Goal: Answer question/provide support: Share knowledge or assist other users

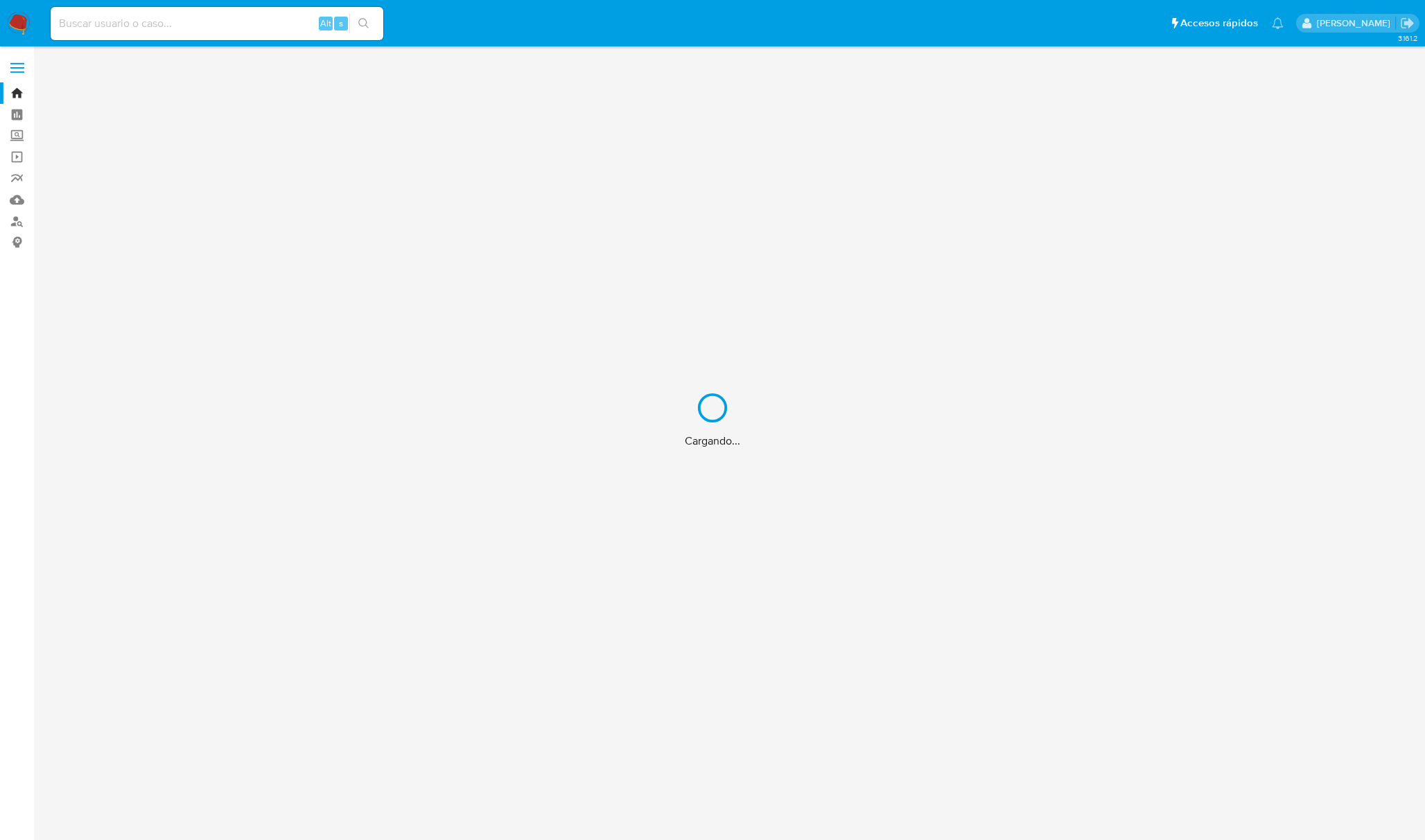
click at [281, 28] on div "Cargando..." at bounding box center [712, 420] width 1425 height 840
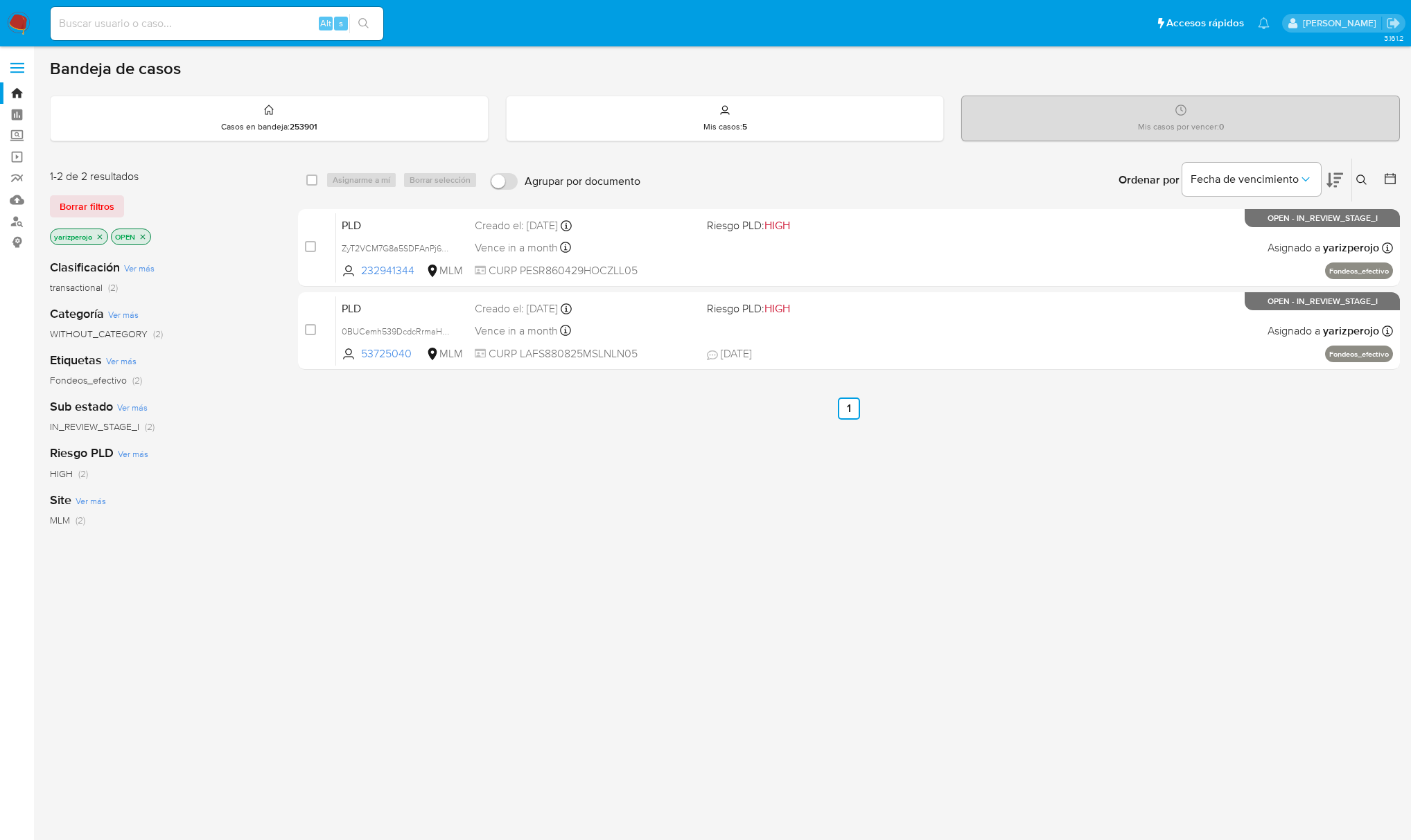
click at [253, 26] on input at bounding box center [217, 23] width 333 height 18
paste input "813636009"
type input "813636009"
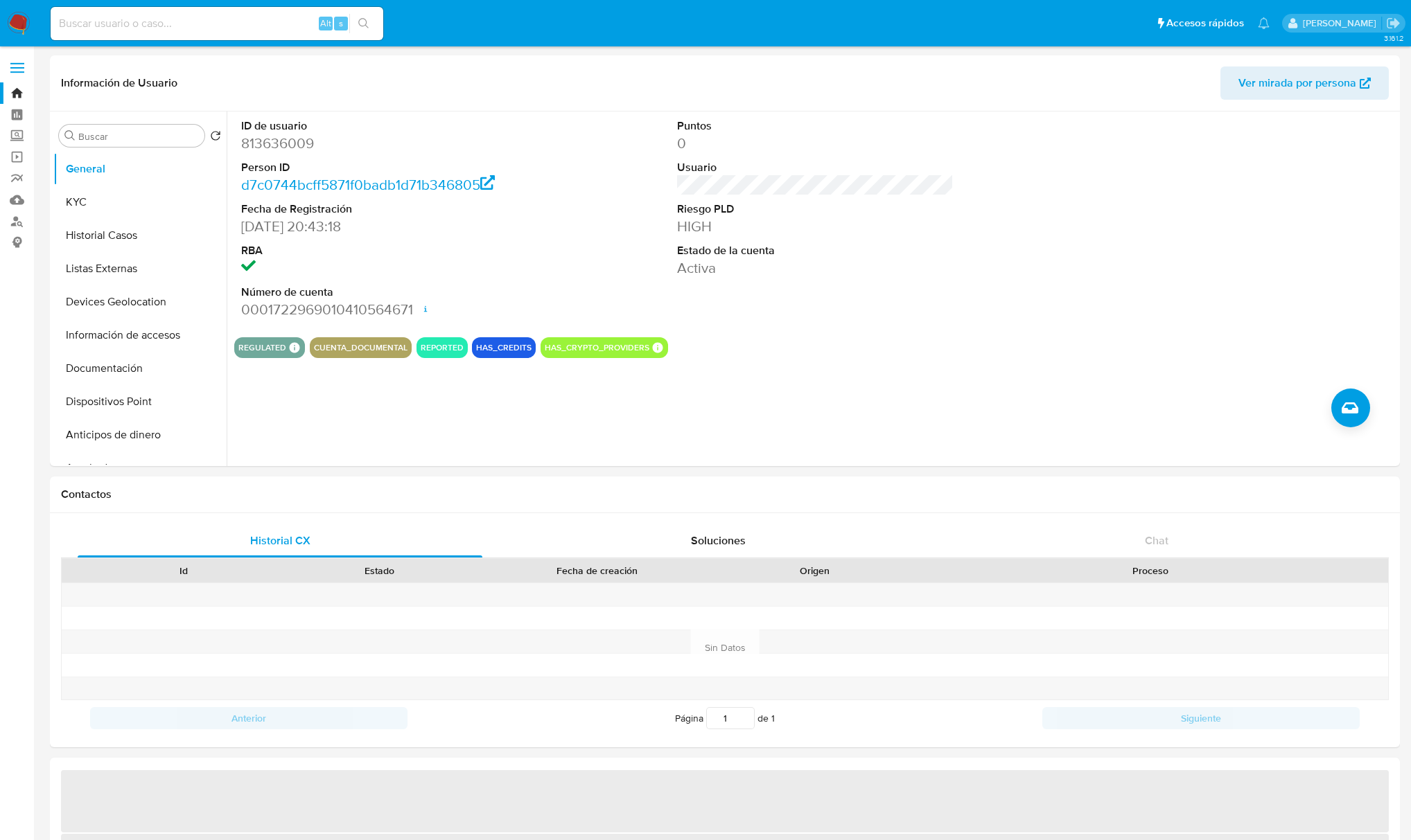
select select "10"
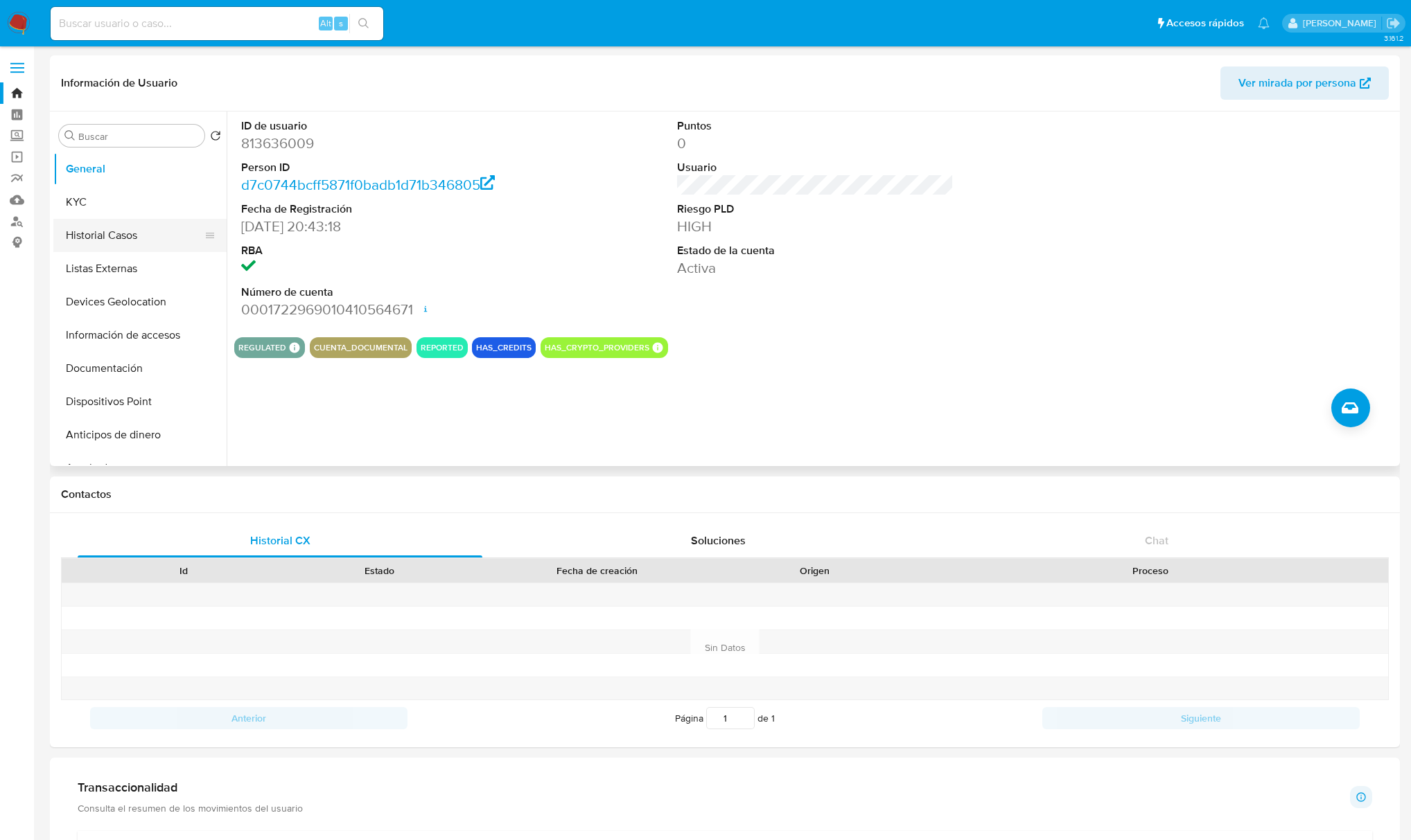
click at [95, 237] on button "Historial Casos" at bounding box center [134, 236] width 162 height 34
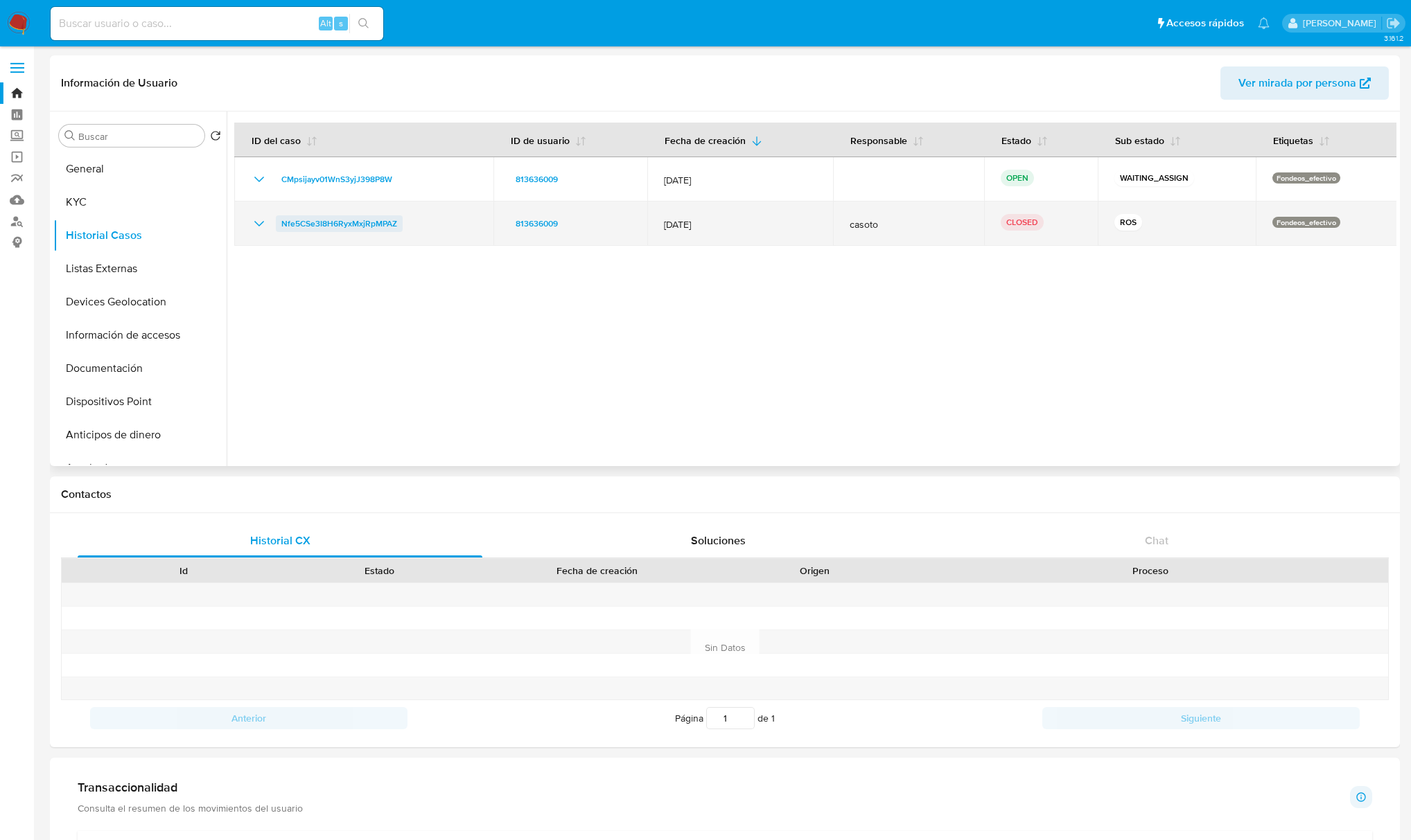
click at [367, 219] on span "Nfe5CSe3I8H6RyxMxjRpMPAZ" at bounding box center [339, 224] width 116 height 17
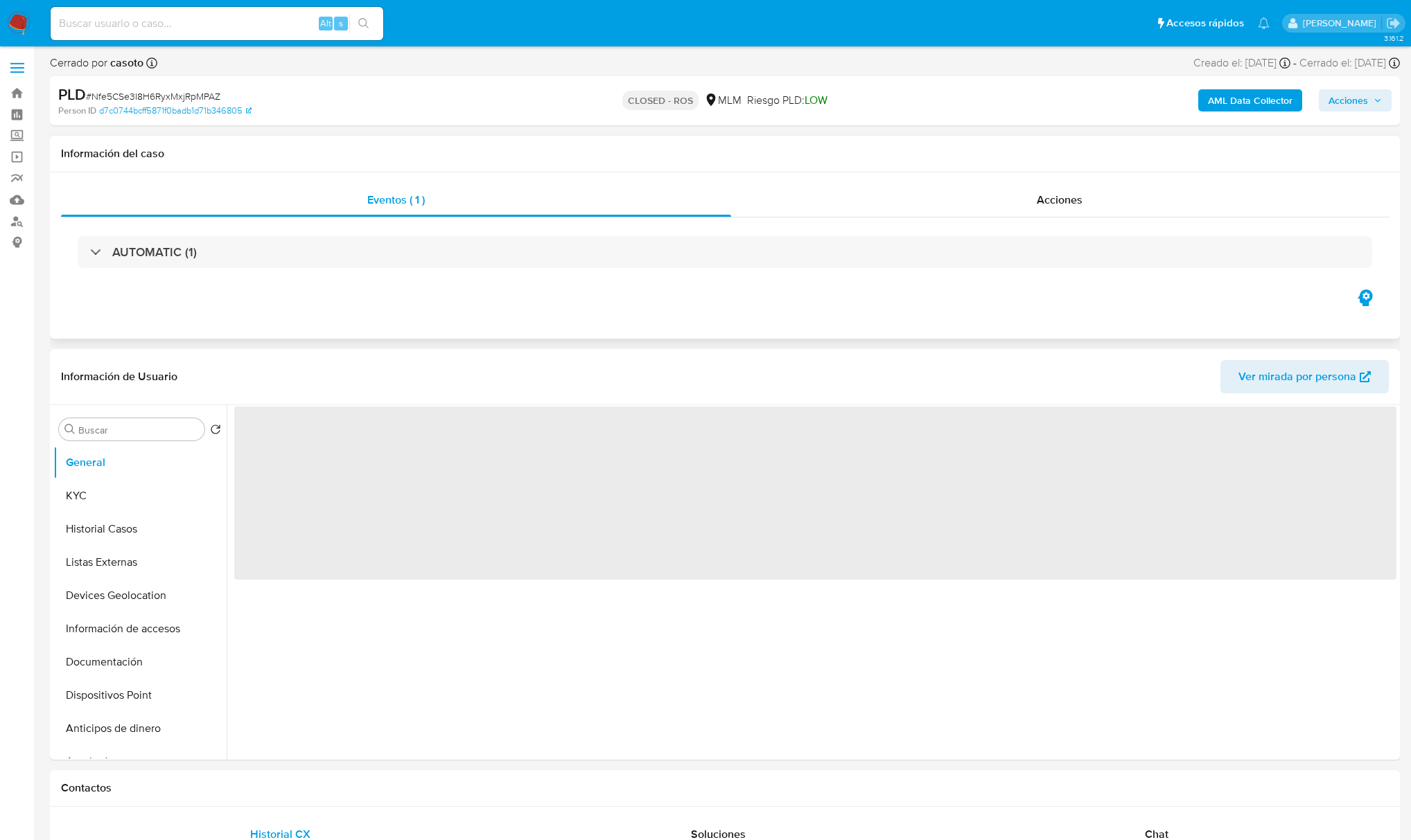
select select "10"
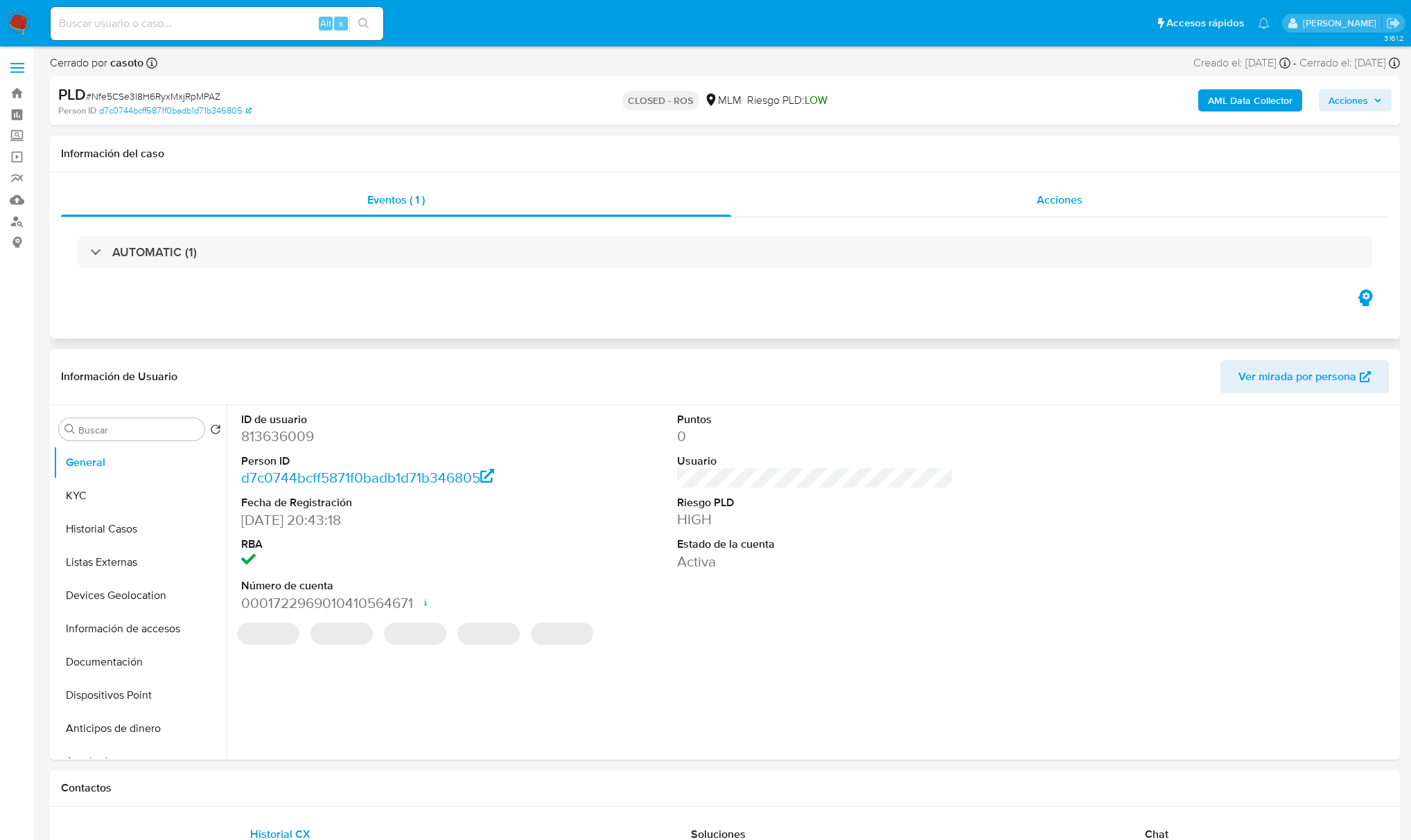
click at [1030, 197] on div "Acciones" at bounding box center [1059, 201] width 658 height 34
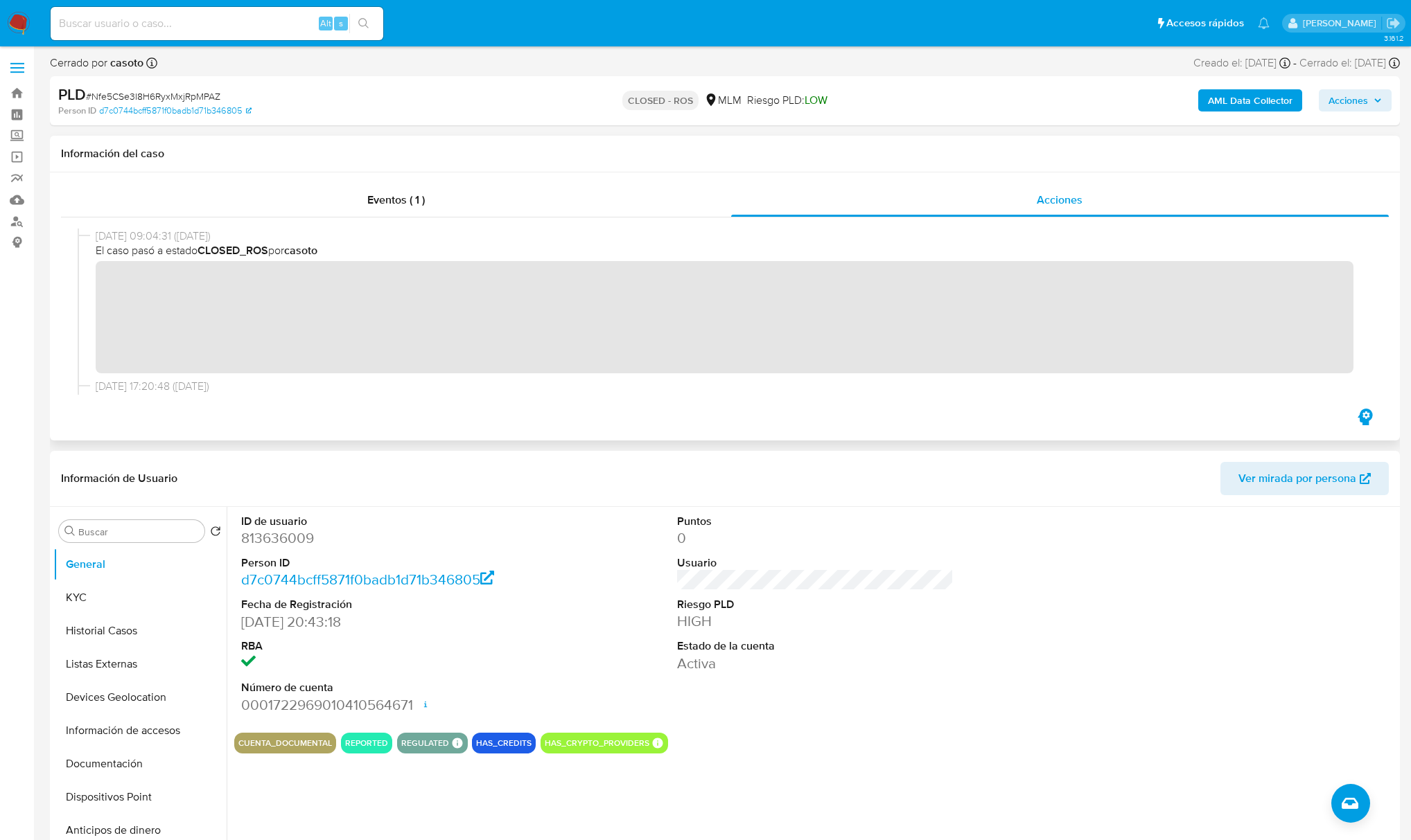
scroll to position [942, 0]
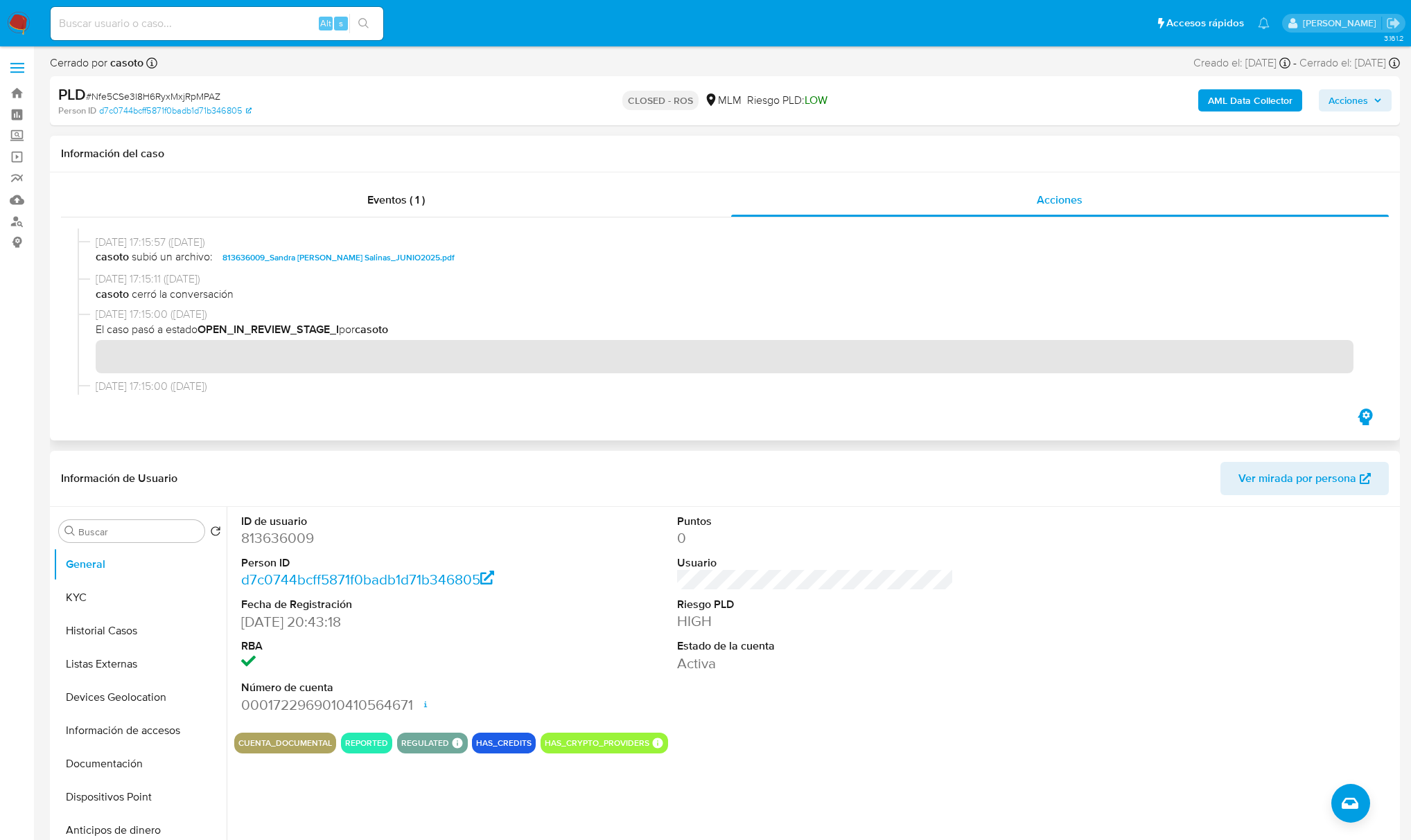
drag, startPoint x: 165, startPoint y: 298, endPoint x: 247, endPoint y: 298, distance: 82.0
click at [245, 298] on span "casoto cerró la conversación" at bounding box center [731, 294] width 1270 height 15
click at [295, 297] on span "casoto cerró la conversación" at bounding box center [731, 294] width 1270 height 15
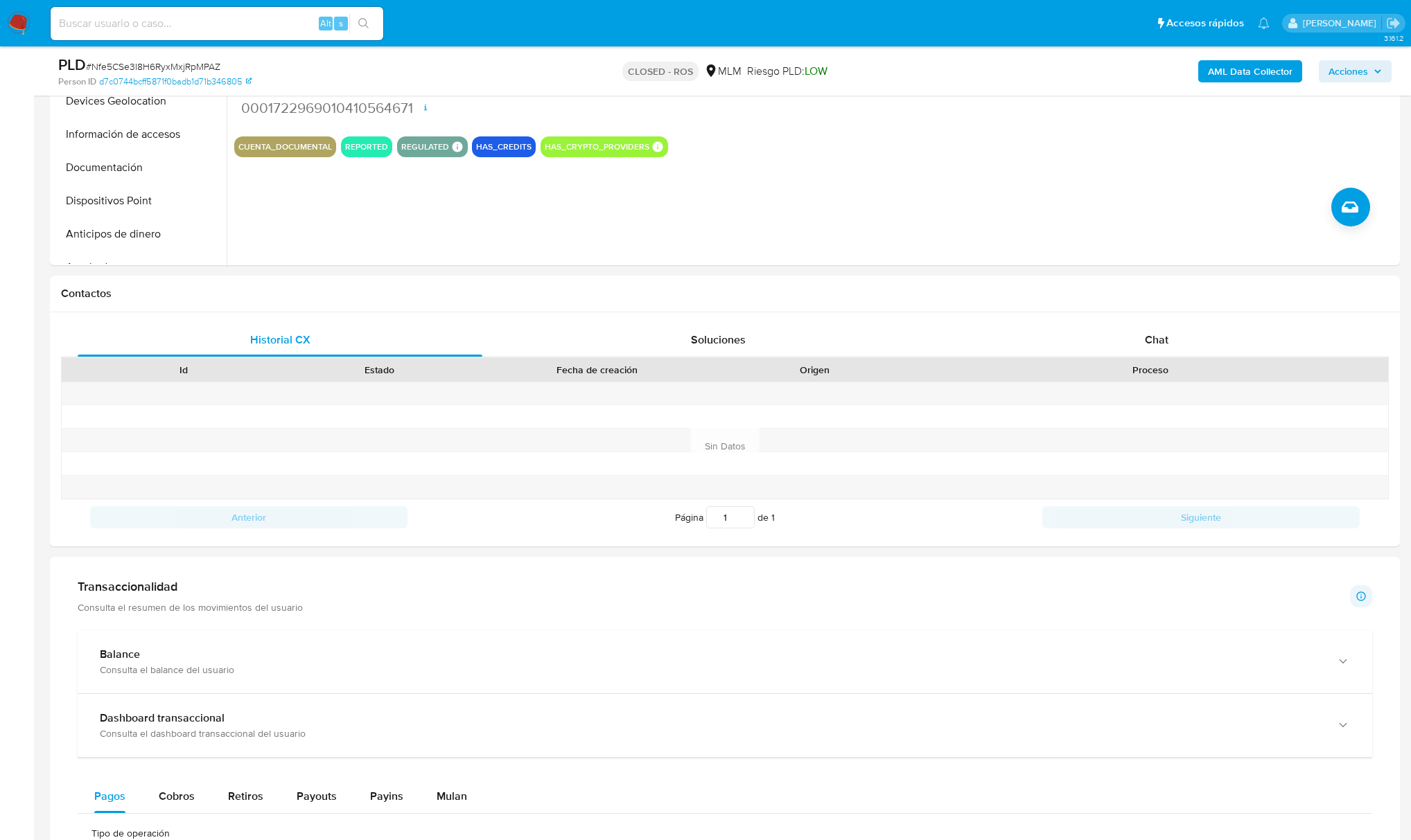
scroll to position [554, 0]
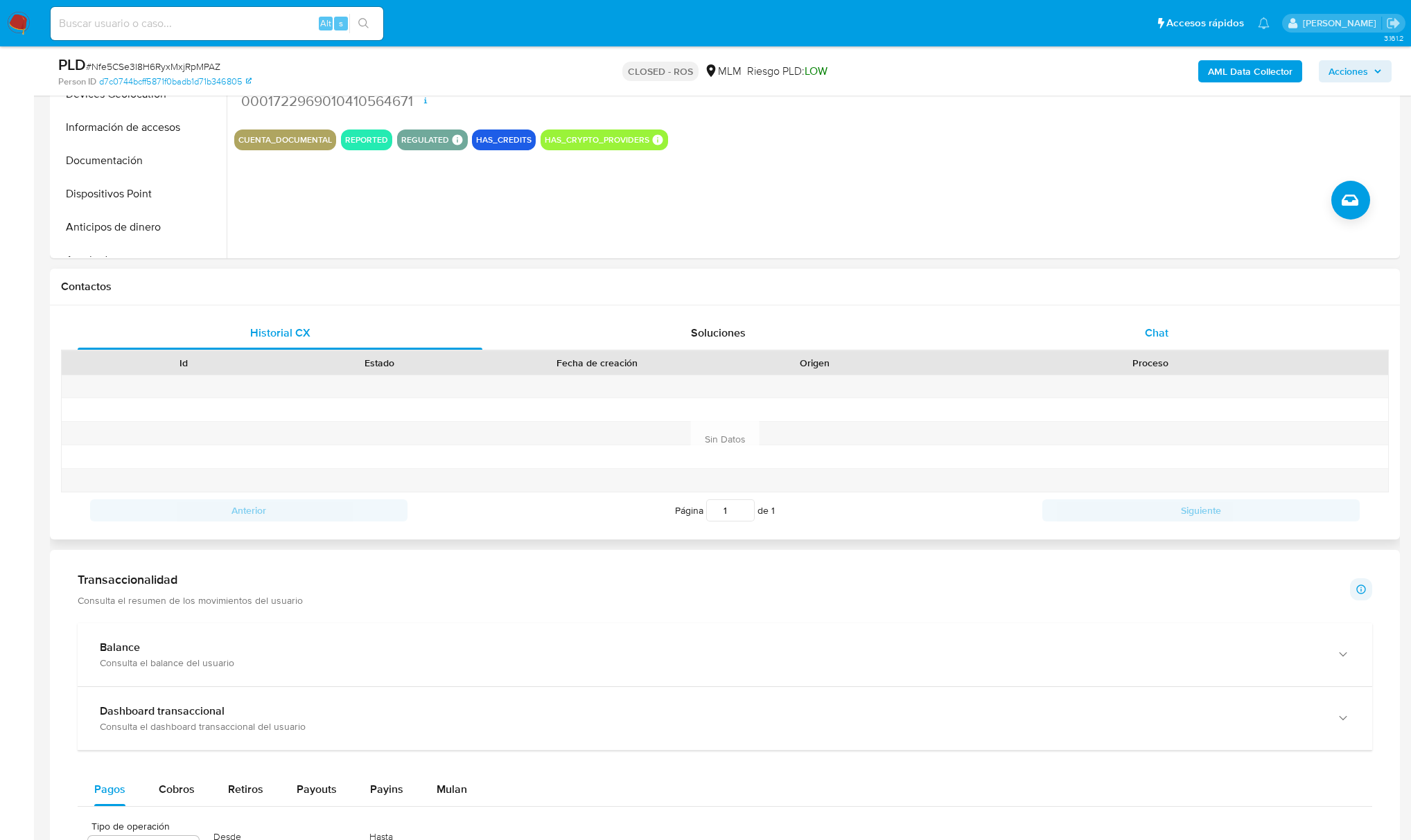
click at [1166, 327] on span "Chat" at bounding box center [1156, 332] width 23 height 16
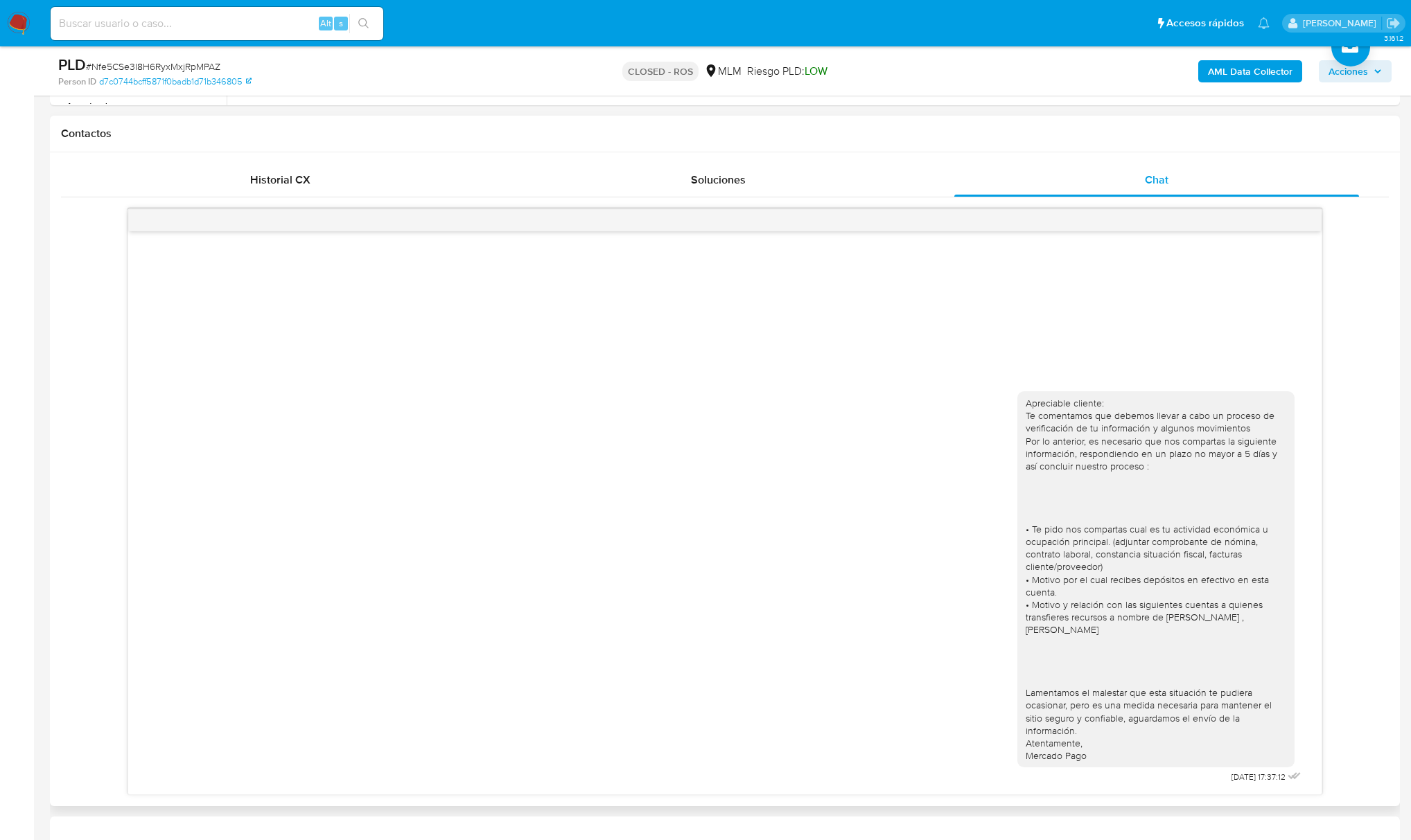
scroll to position [738, 0]
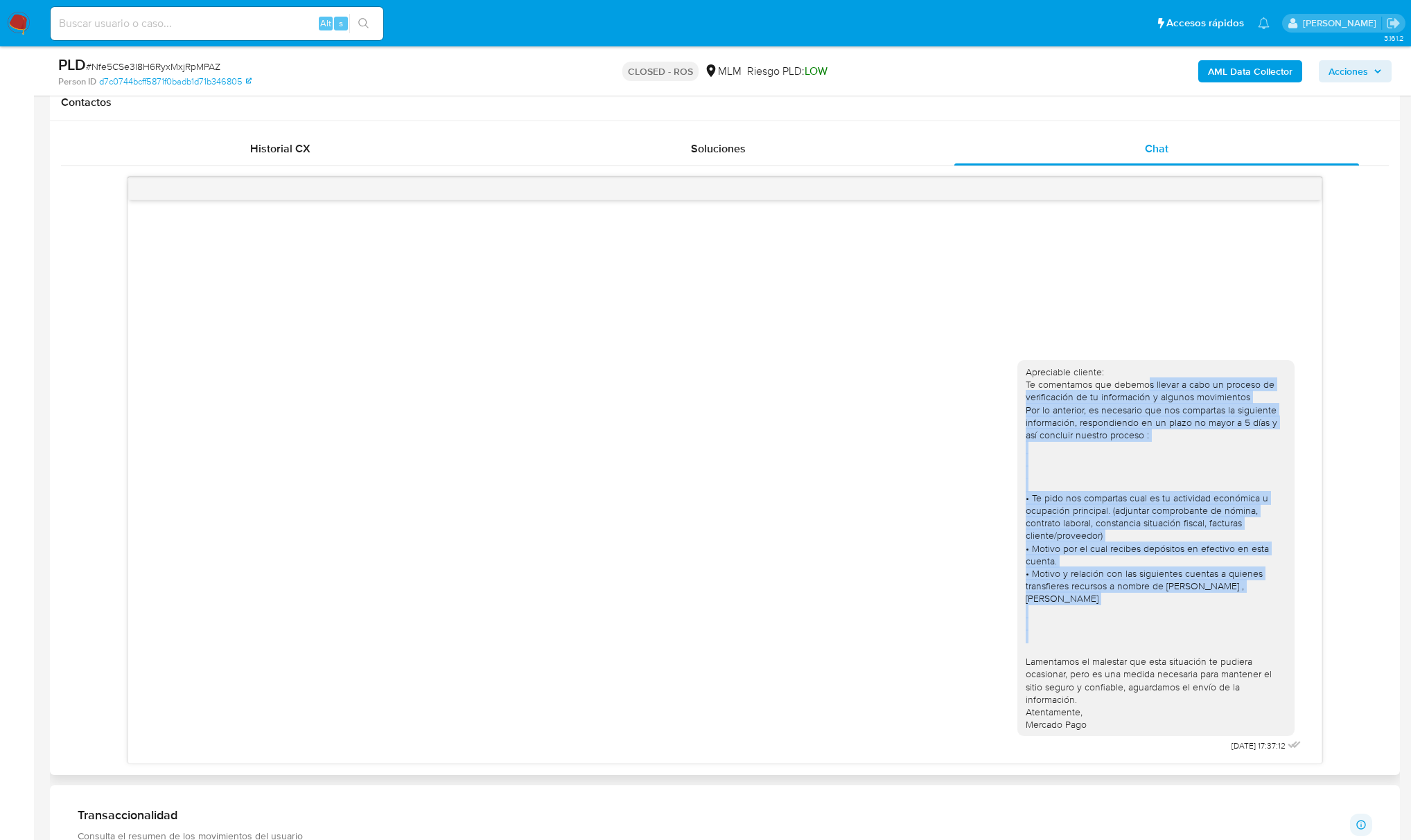
drag, startPoint x: 1146, startPoint y: 388, endPoint x: 1276, endPoint y: 615, distance: 261.6
click at [1276, 615] on div "Apreciable cliente: Te comentamos que debemos llevar a cabo un proceso de verif…" at bounding box center [1156, 548] width 261 height 365
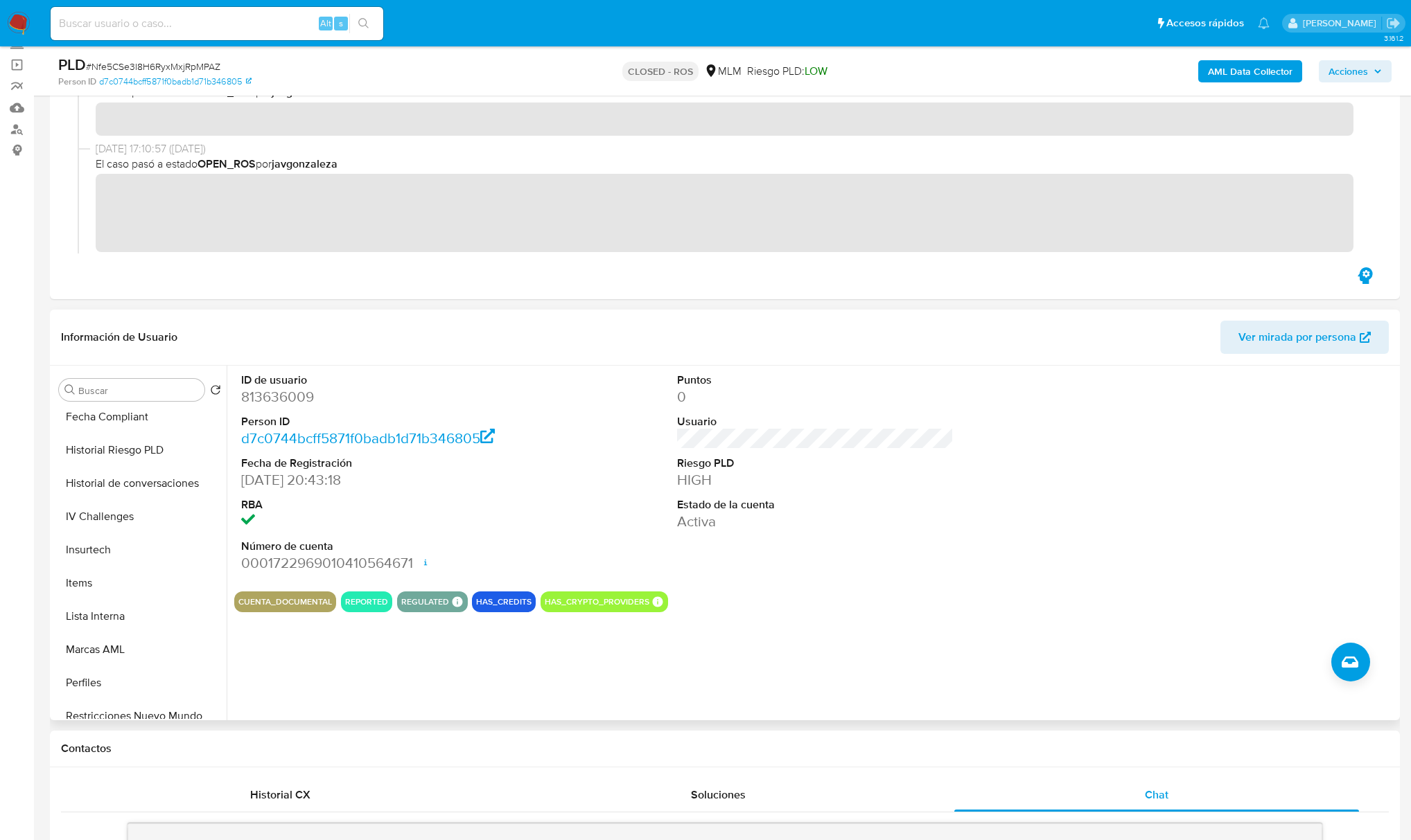
scroll to position [647, 0]
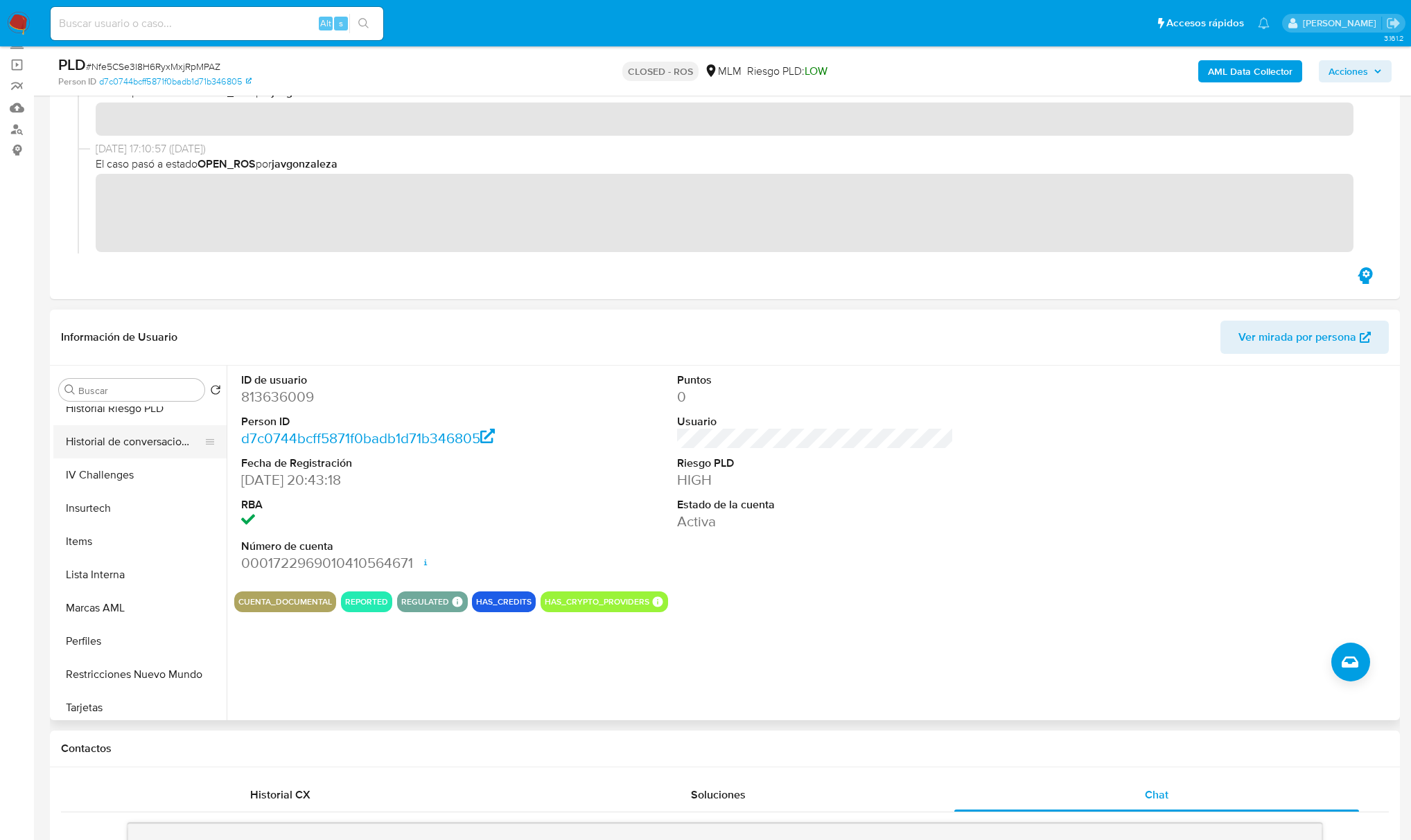
click at [143, 433] on button "Historial de conversaciones" at bounding box center [134, 442] width 162 height 34
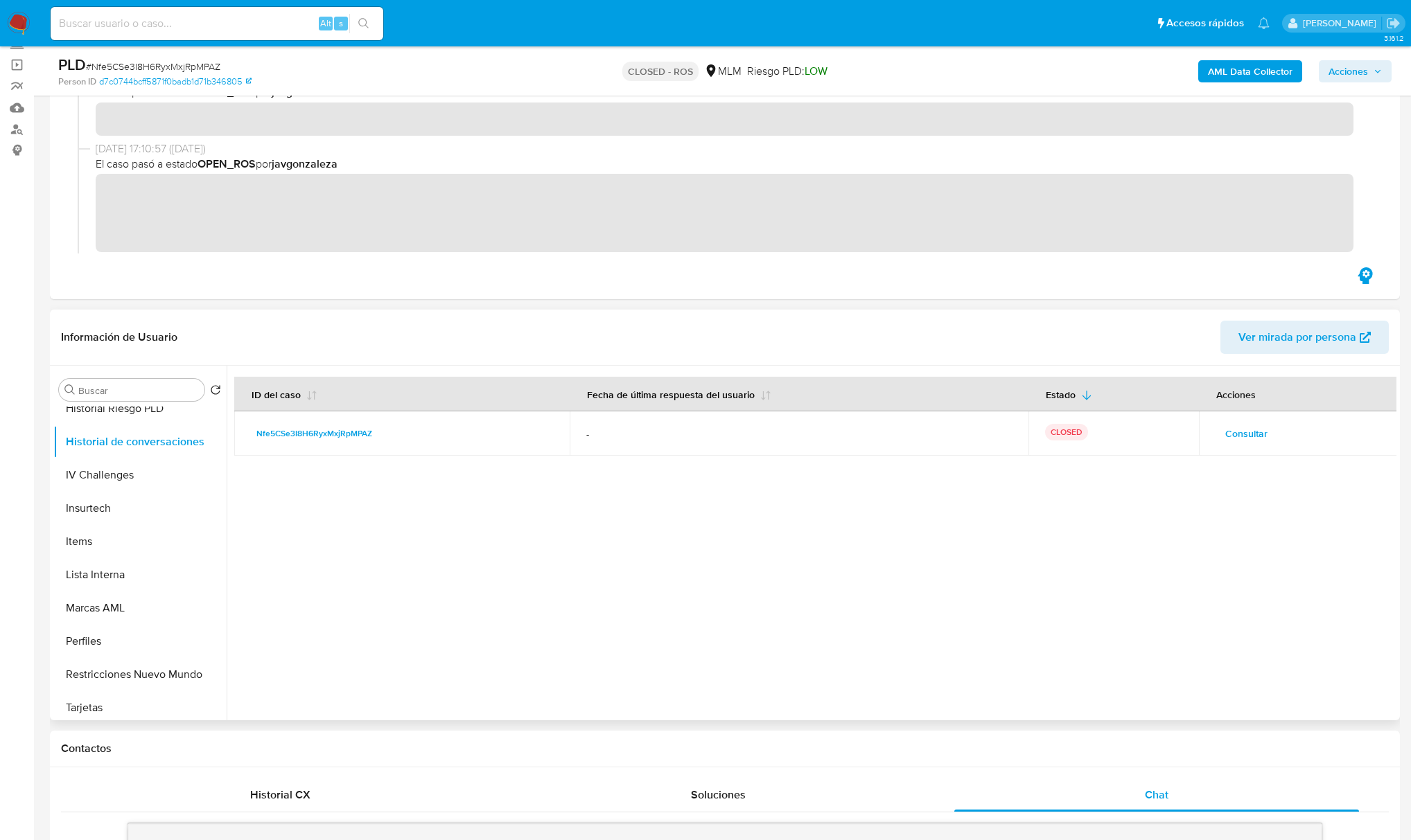
click at [1238, 428] on span "Consultar" at bounding box center [1246, 433] width 42 height 19
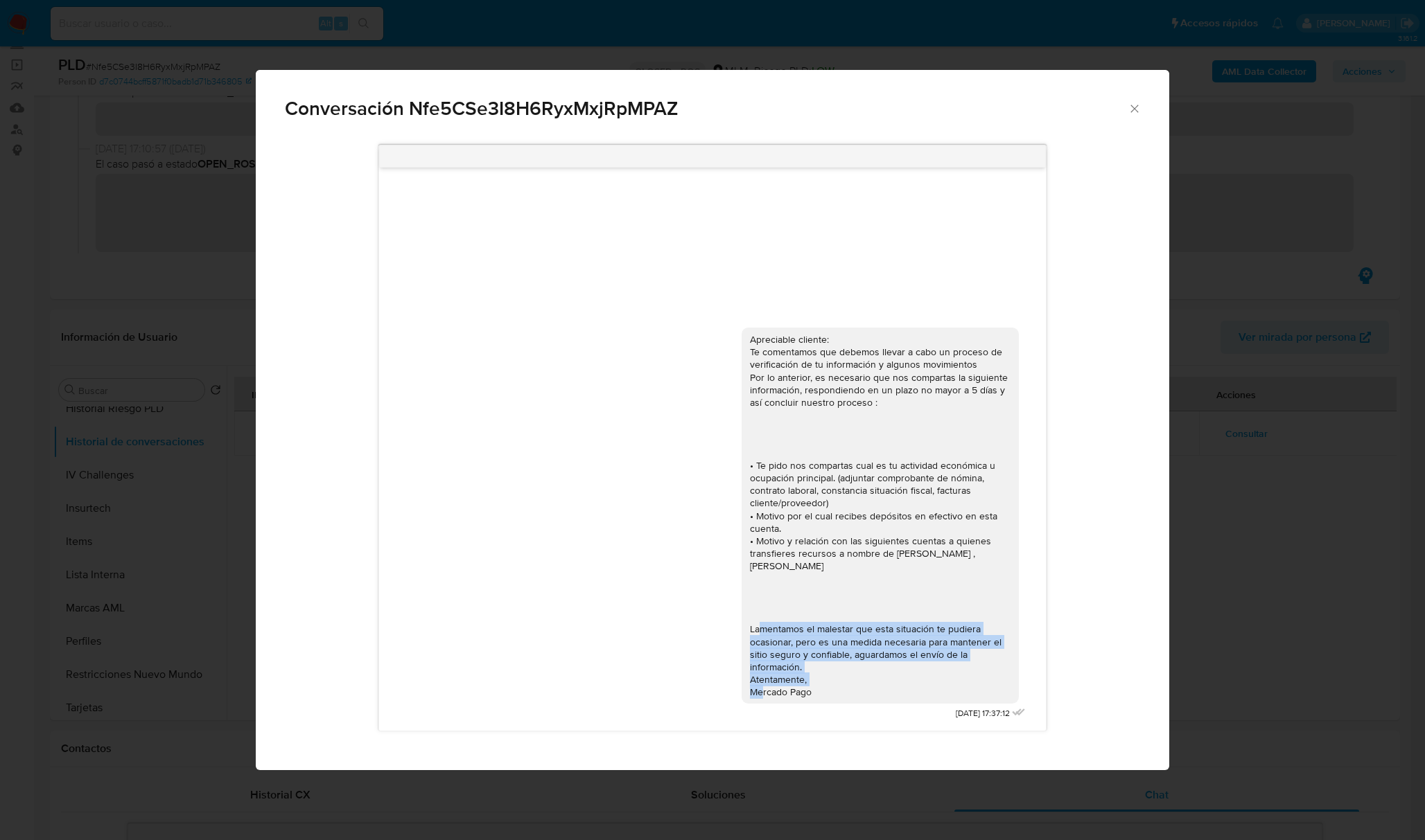
drag, startPoint x: 816, startPoint y: 683, endPoint x: 752, endPoint y: 622, distance: 88.4
click at [752, 611] on div "Apreciable cliente: Te comentamos que debemos llevar a cabo un proceso de verif…" at bounding box center [880, 516] width 261 height 365
click at [752, 627] on div "Apreciable cliente: Te comentamos que debemos llevar a cabo un proceso de verif…" at bounding box center [880, 516] width 261 height 365
click at [767, 637] on div "Apreciable cliente: Te comentamos que debemos llevar a cabo un proceso de verif…" at bounding box center [880, 516] width 261 height 365
click at [1132, 108] on icon "Cerrar" at bounding box center [1134, 108] width 14 height 14
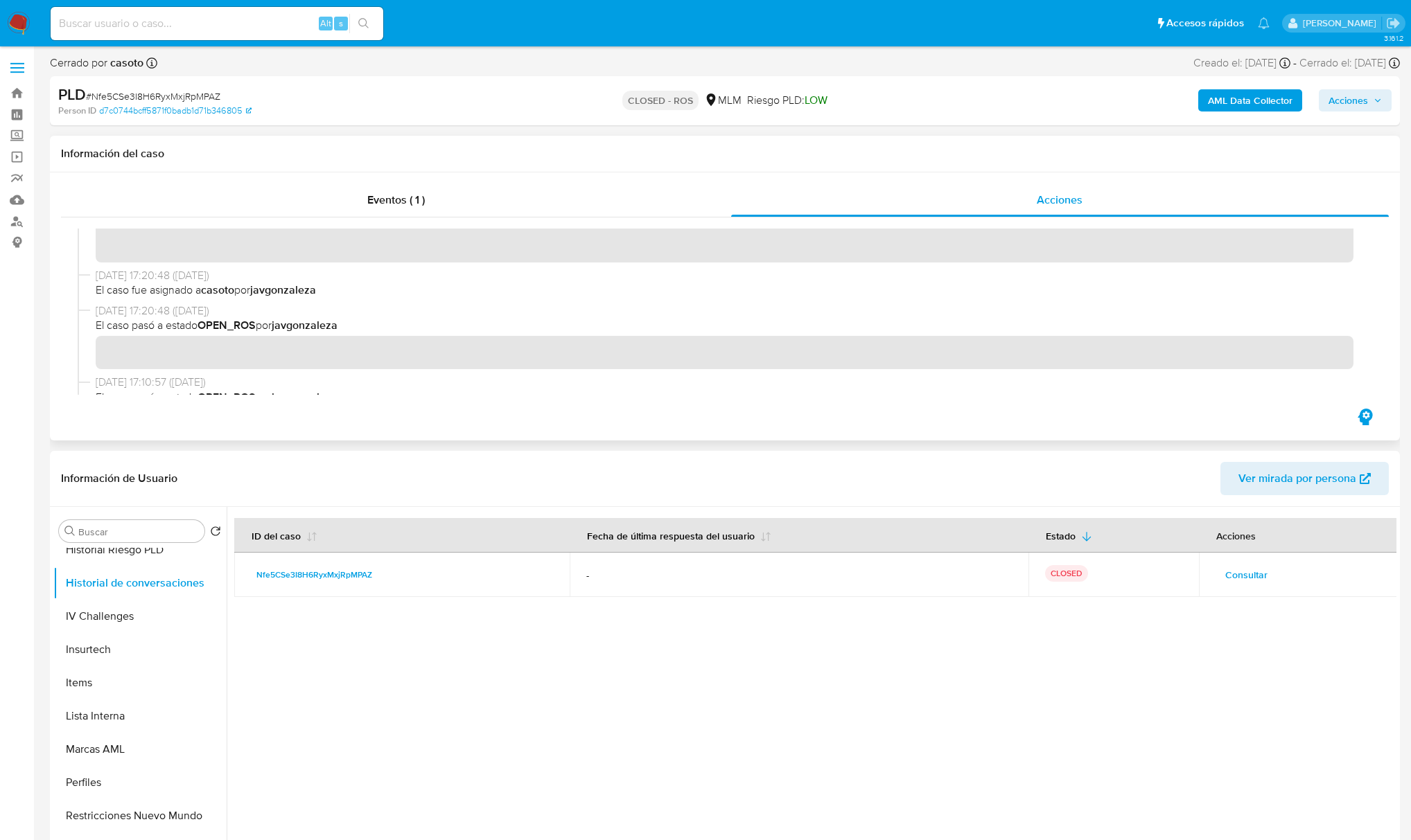
scroll to position [18, 0]
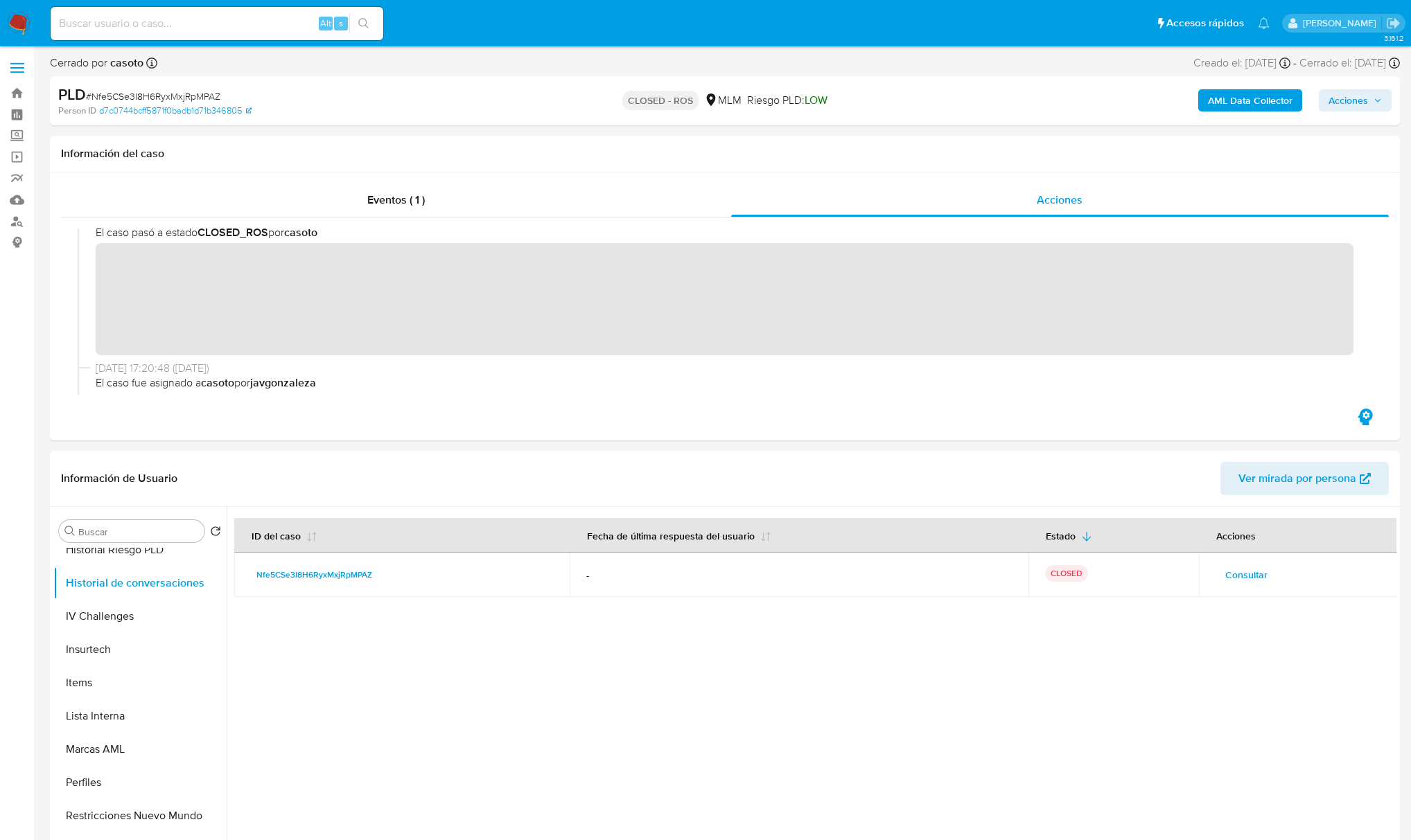
click at [153, 30] on input at bounding box center [217, 23] width 333 height 18
paste input "2430337264"
type input "2430337264"
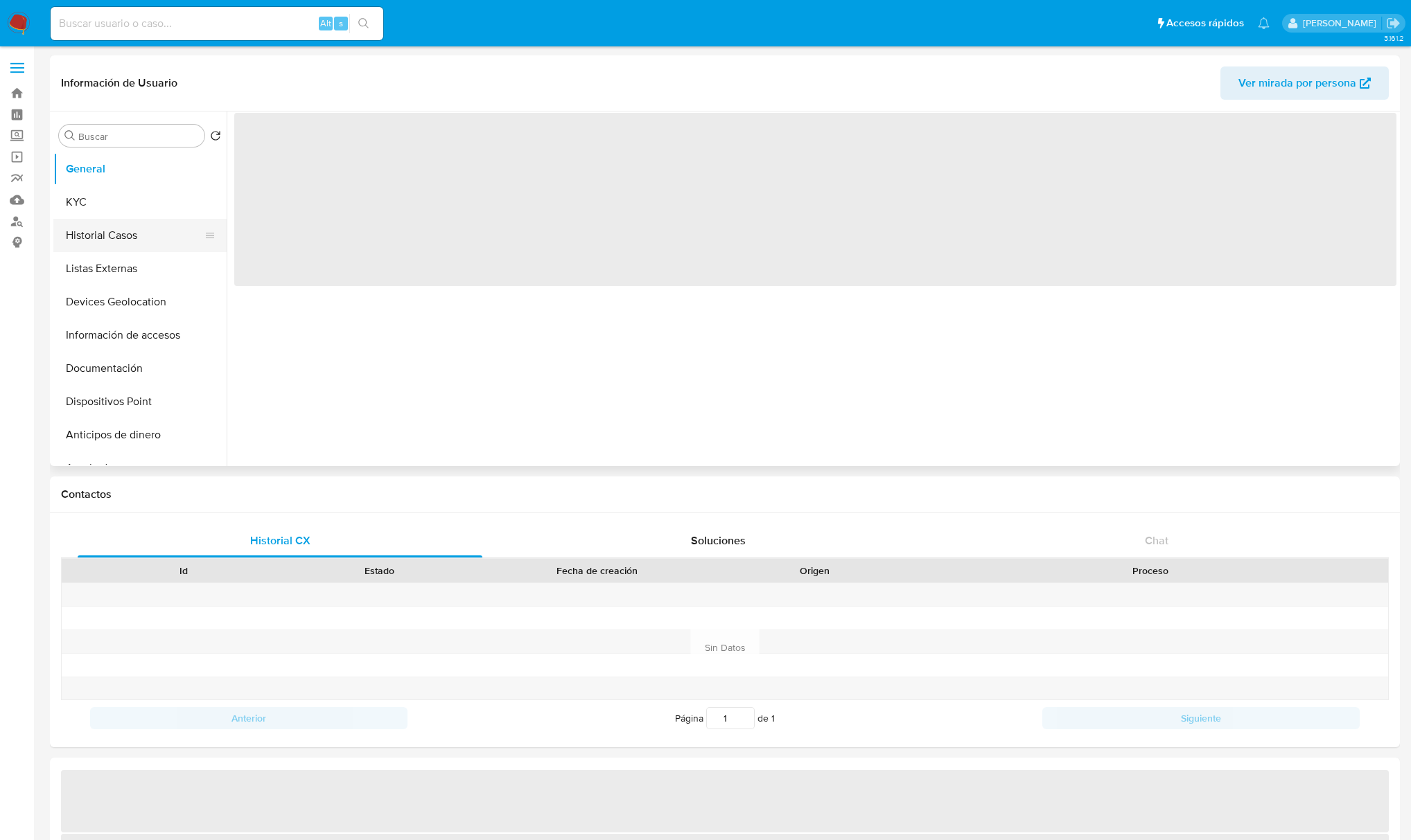
select select "10"
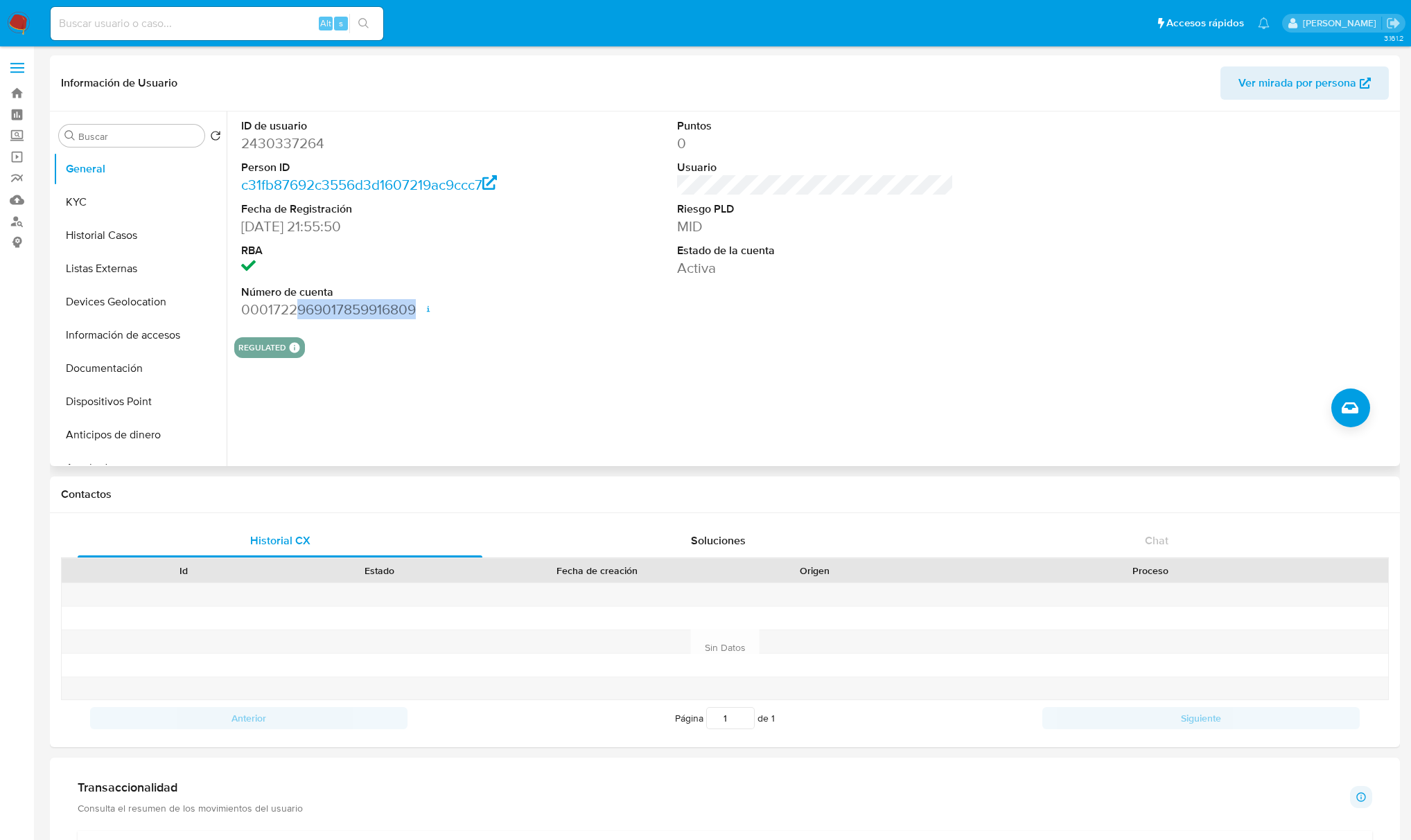
drag, startPoint x: 416, startPoint y: 314, endPoint x: 295, endPoint y: 311, distance: 121.0
click at [297, 311] on dd "0001722969017859916809 Fecha de apertura 07/05/2025 22:00 Estado ACTIVE" at bounding box center [380, 309] width 277 height 19
drag, startPoint x: 273, startPoint y: 308, endPoint x: 412, endPoint y: 308, distance: 139.0
click at [412, 308] on dd "0001722969017859916809 Fecha de apertura 07/05/2025 22:00 Estado ACTIVE" at bounding box center [380, 309] width 277 height 19
drag, startPoint x: 414, startPoint y: 310, endPoint x: 270, endPoint y: 306, distance: 144.1
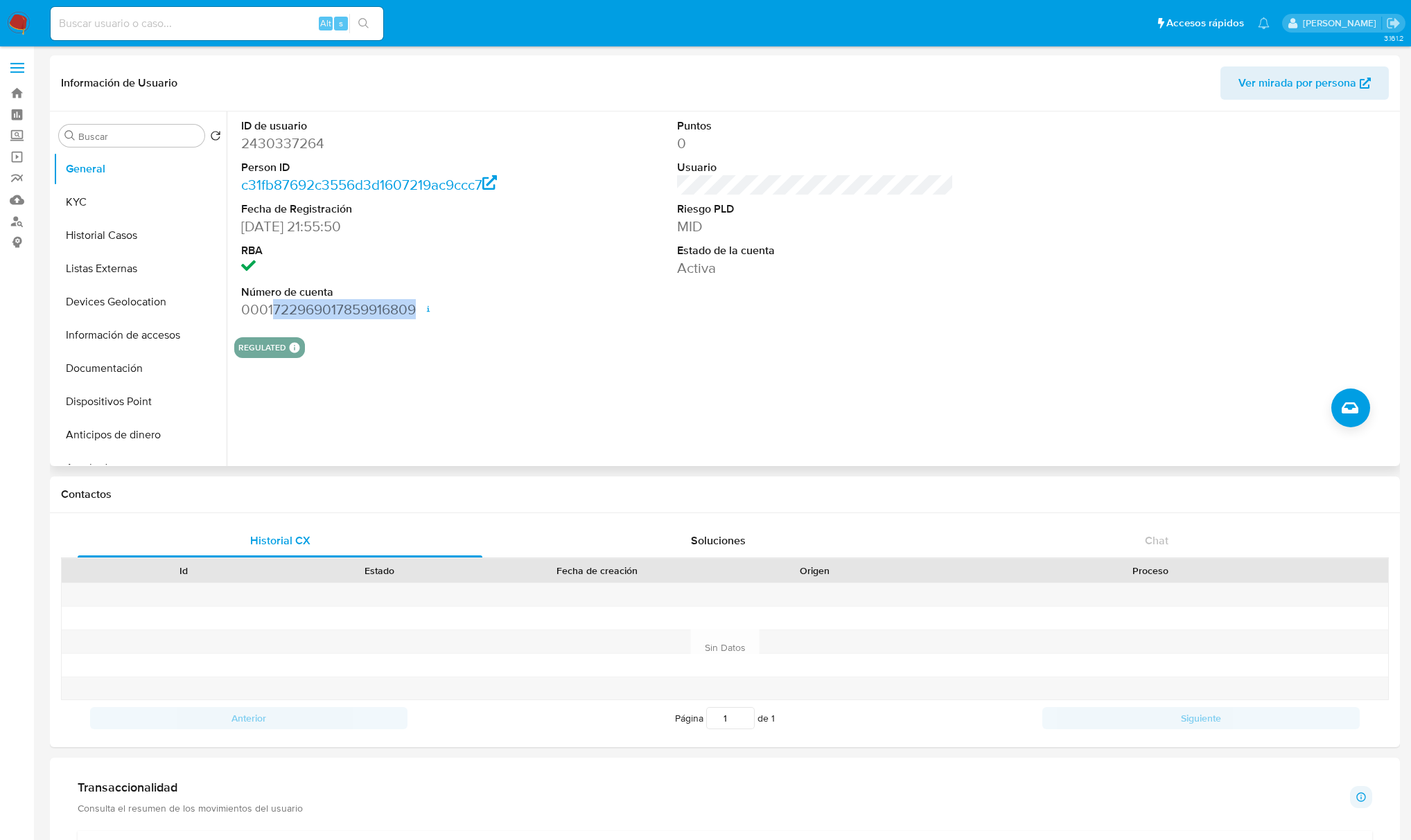
click at [270, 306] on dd "0001722969017859916809 Fecha de apertura 07/05/2025 22:00 Estado ACTIVE" at bounding box center [380, 309] width 277 height 19
copy dd "722969017859916809"
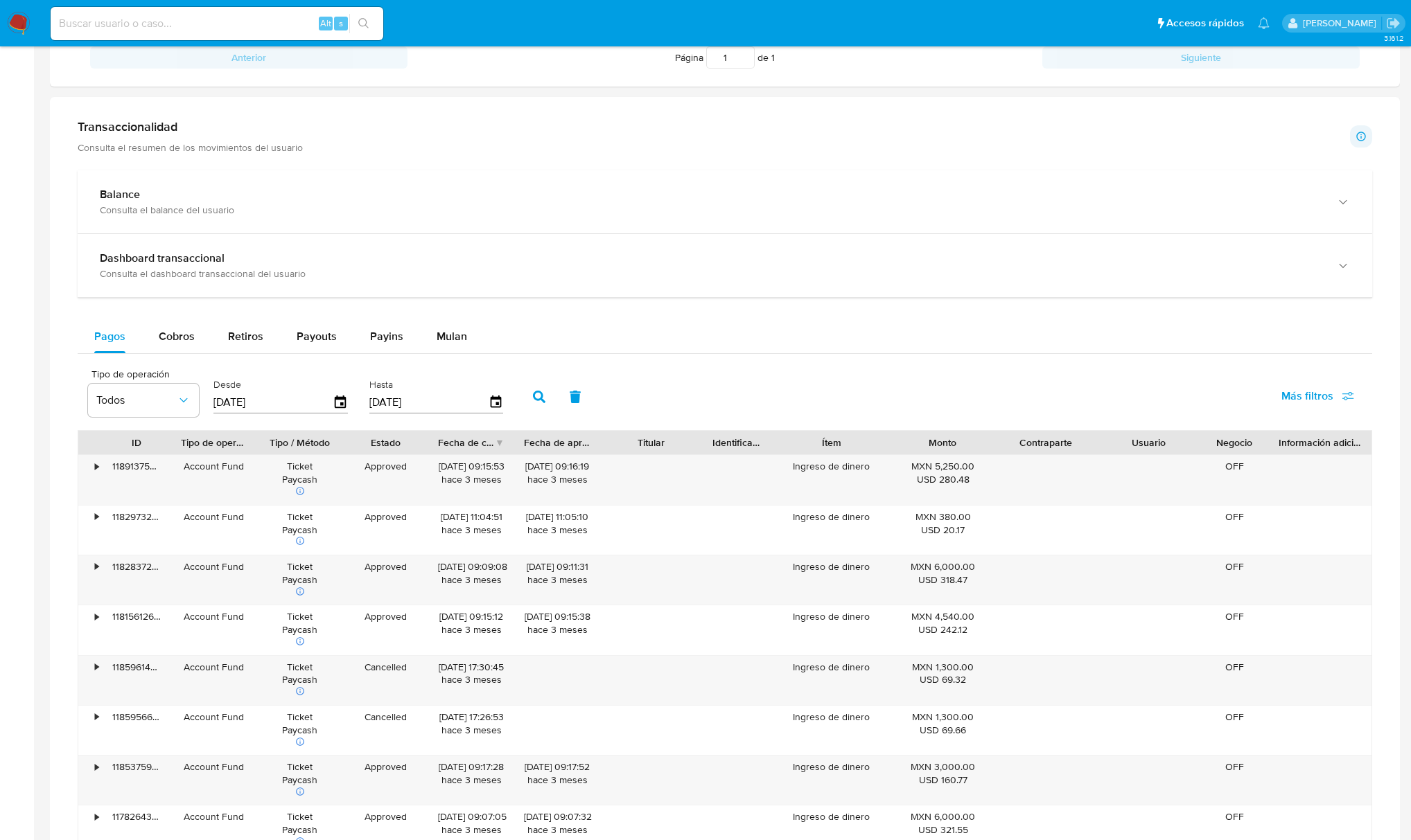
scroll to position [554, 0]
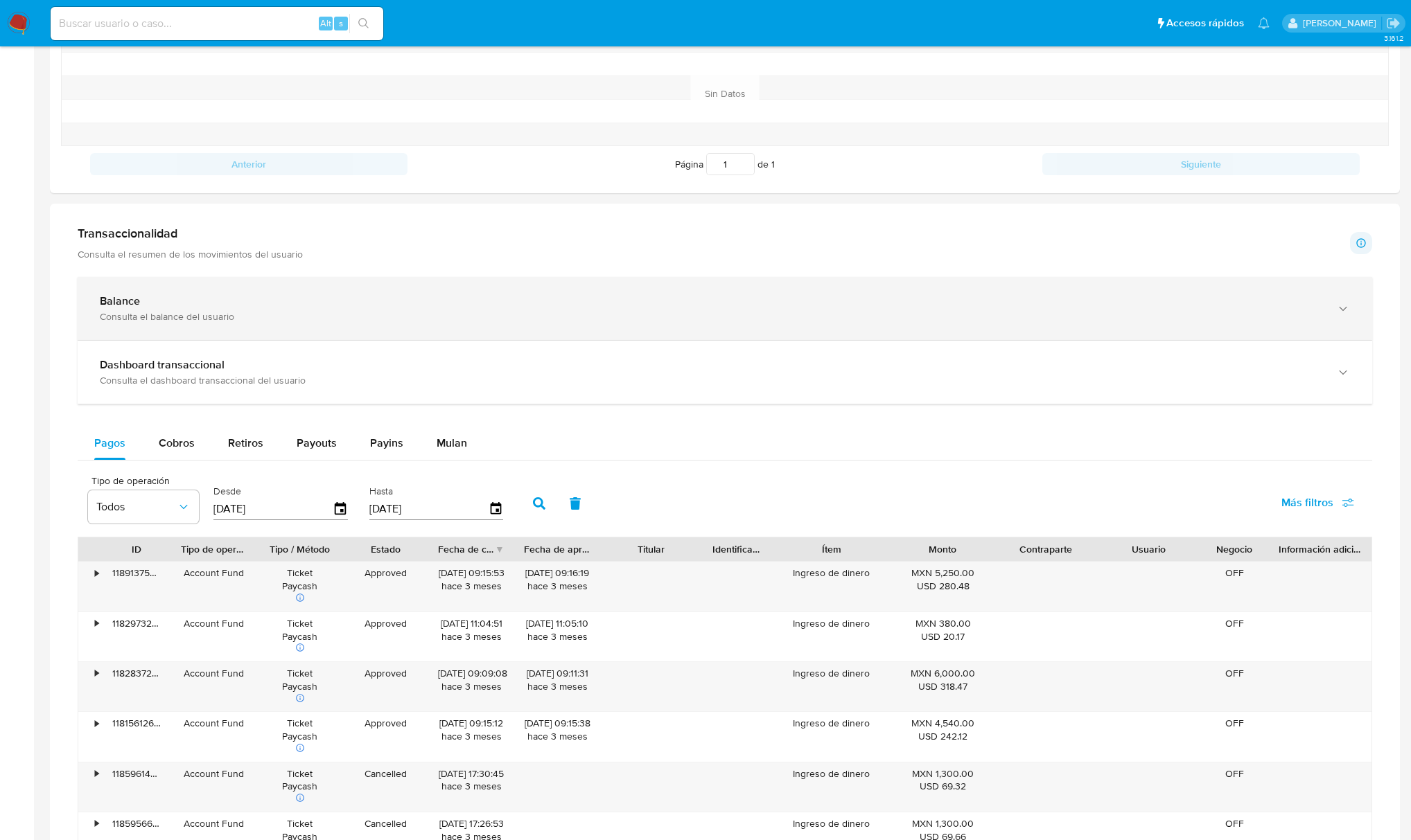
click at [137, 309] on b "Balance" at bounding box center [120, 301] width 40 height 16
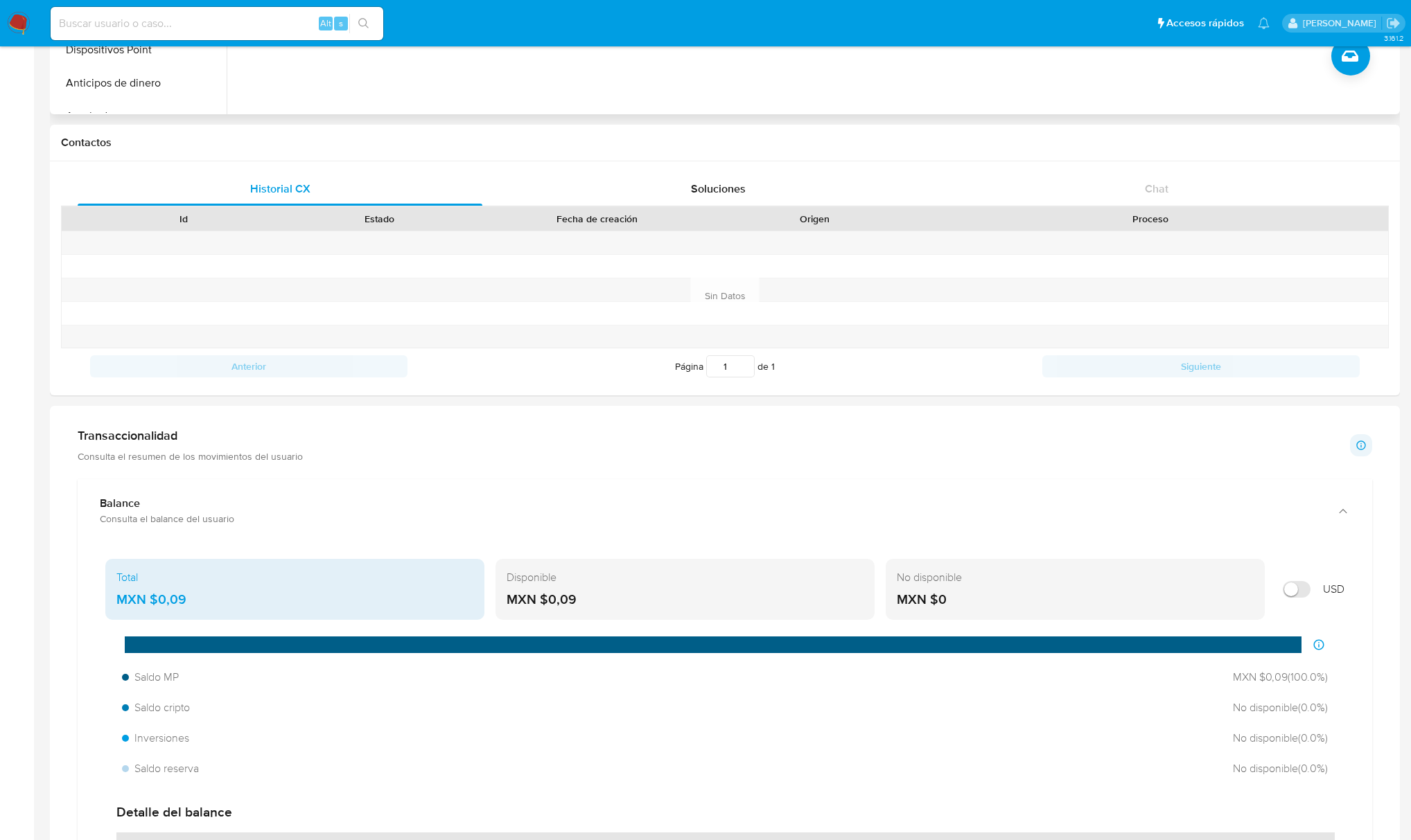
scroll to position [0, 0]
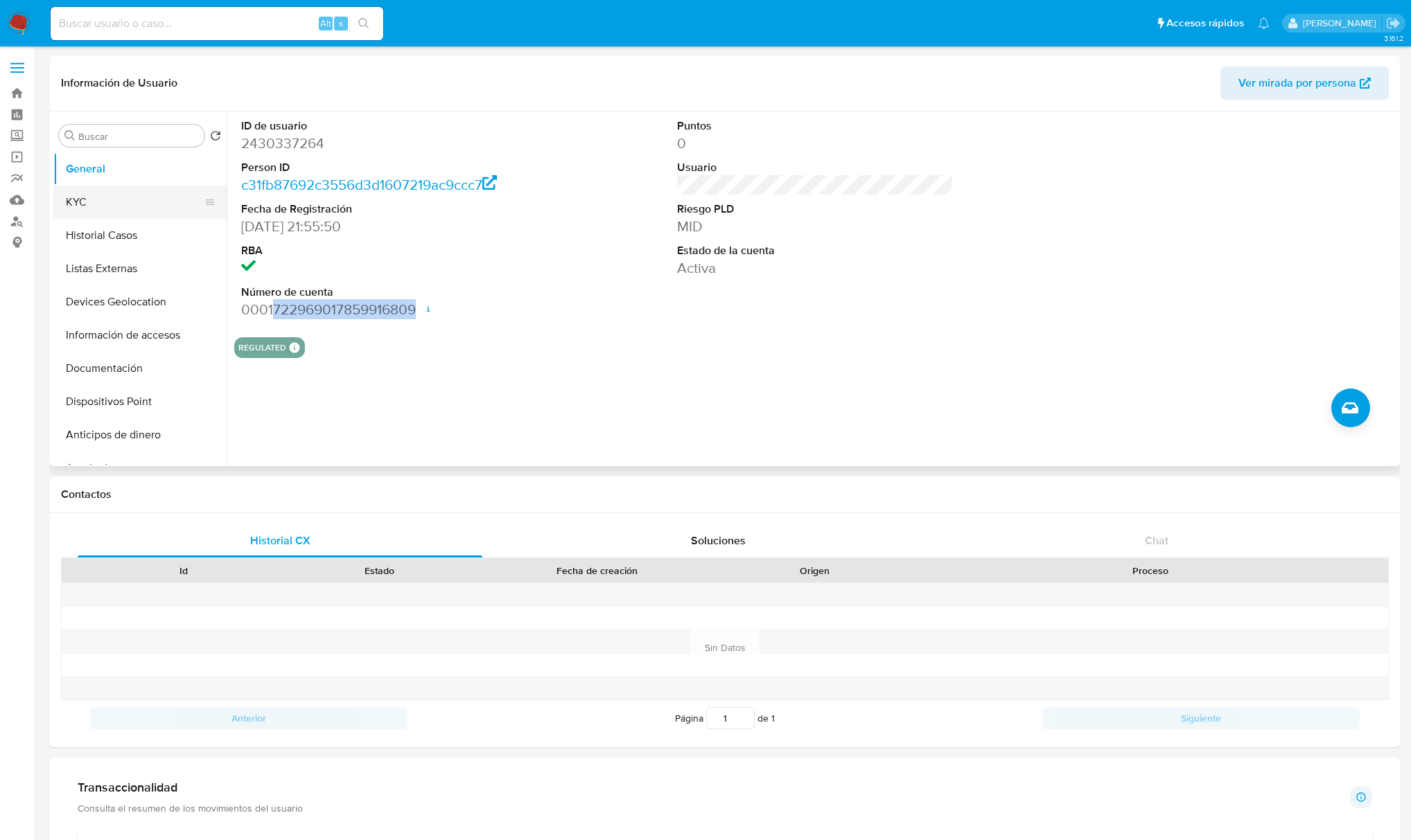
click at [89, 209] on button "KYC" at bounding box center [134, 202] width 162 height 34
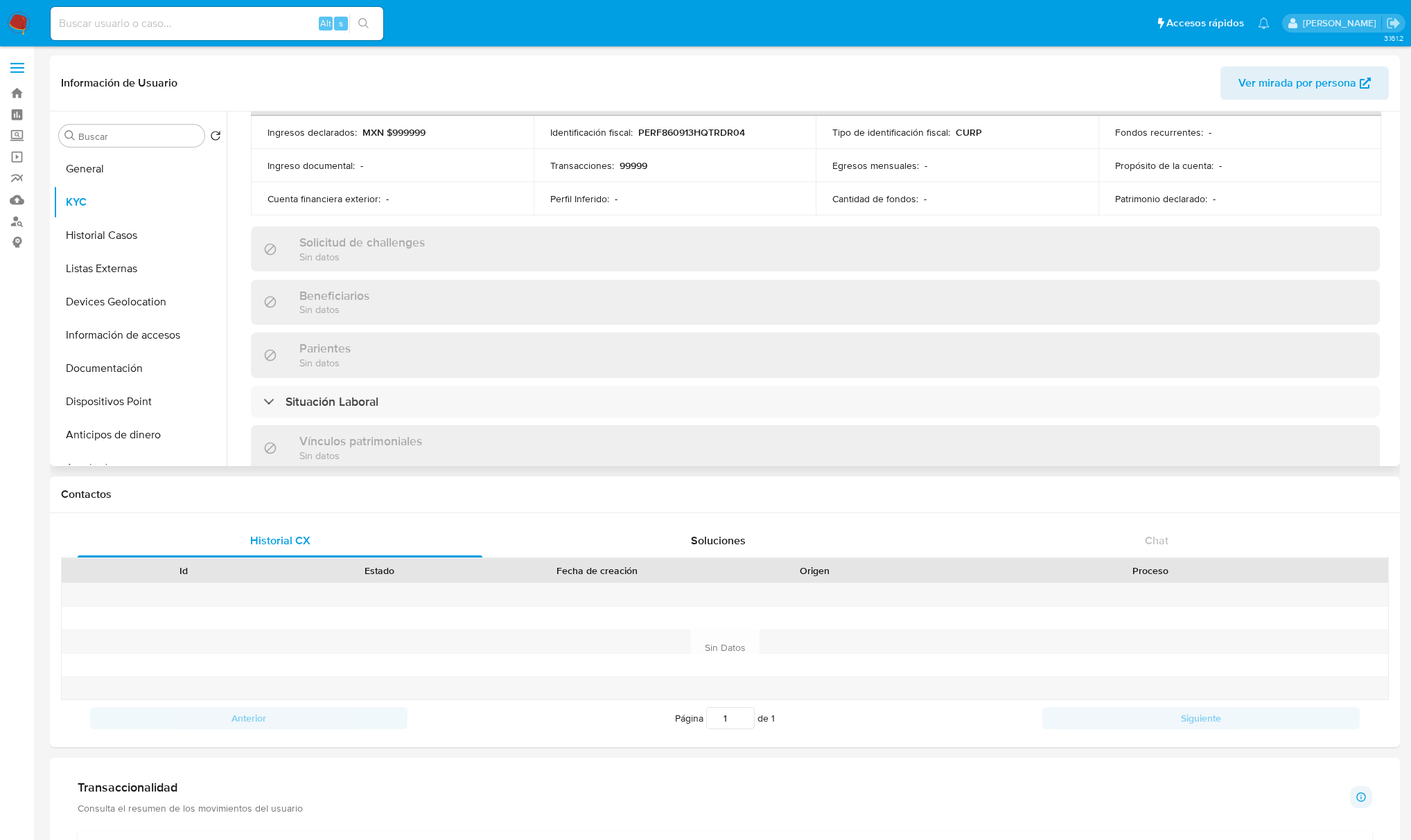
scroll to position [857, 0]
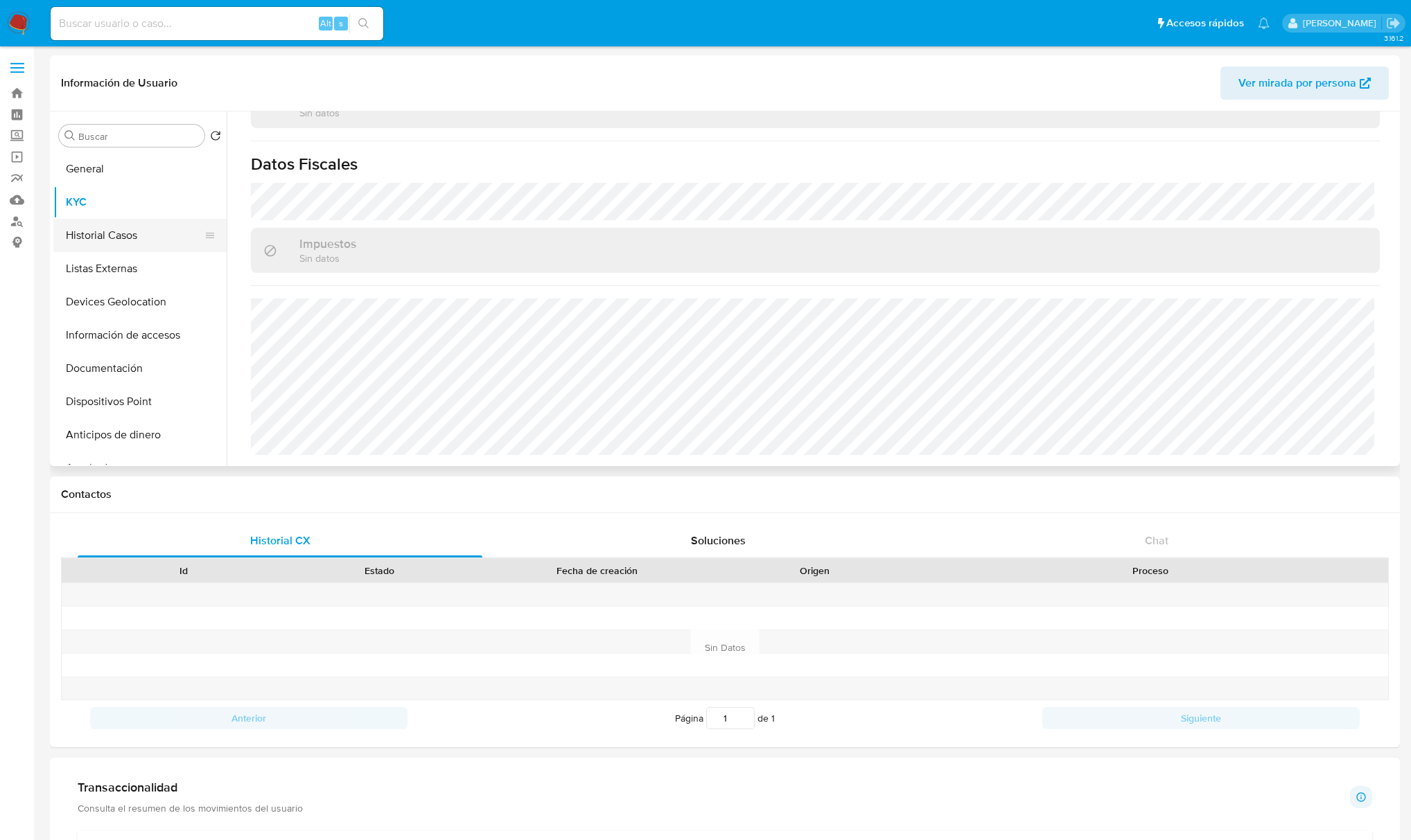
click at [117, 241] on button "Historial Casos" at bounding box center [134, 236] width 162 height 34
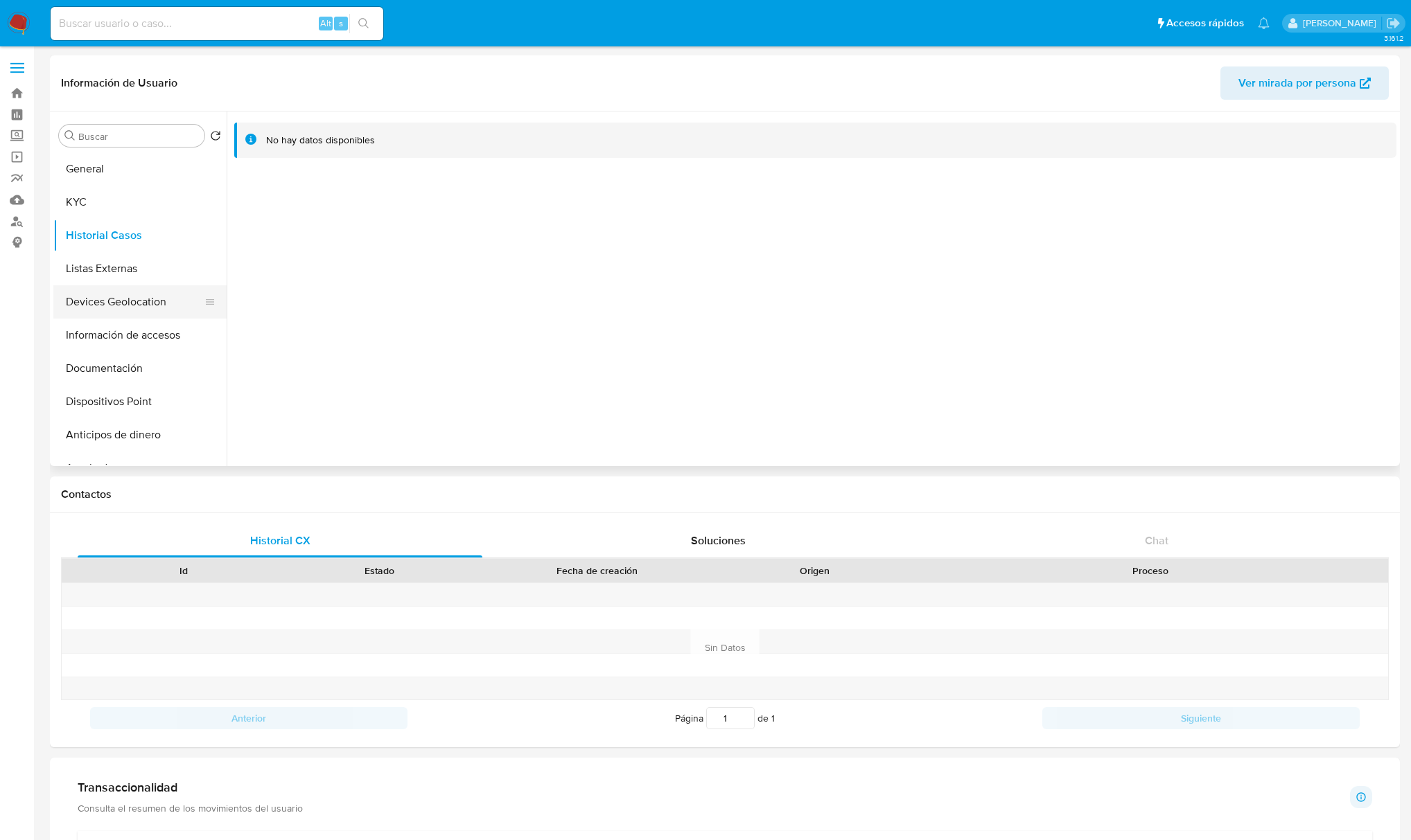
click at [126, 294] on button "Devices Geolocation" at bounding box center [134, 302] width 162 height 34
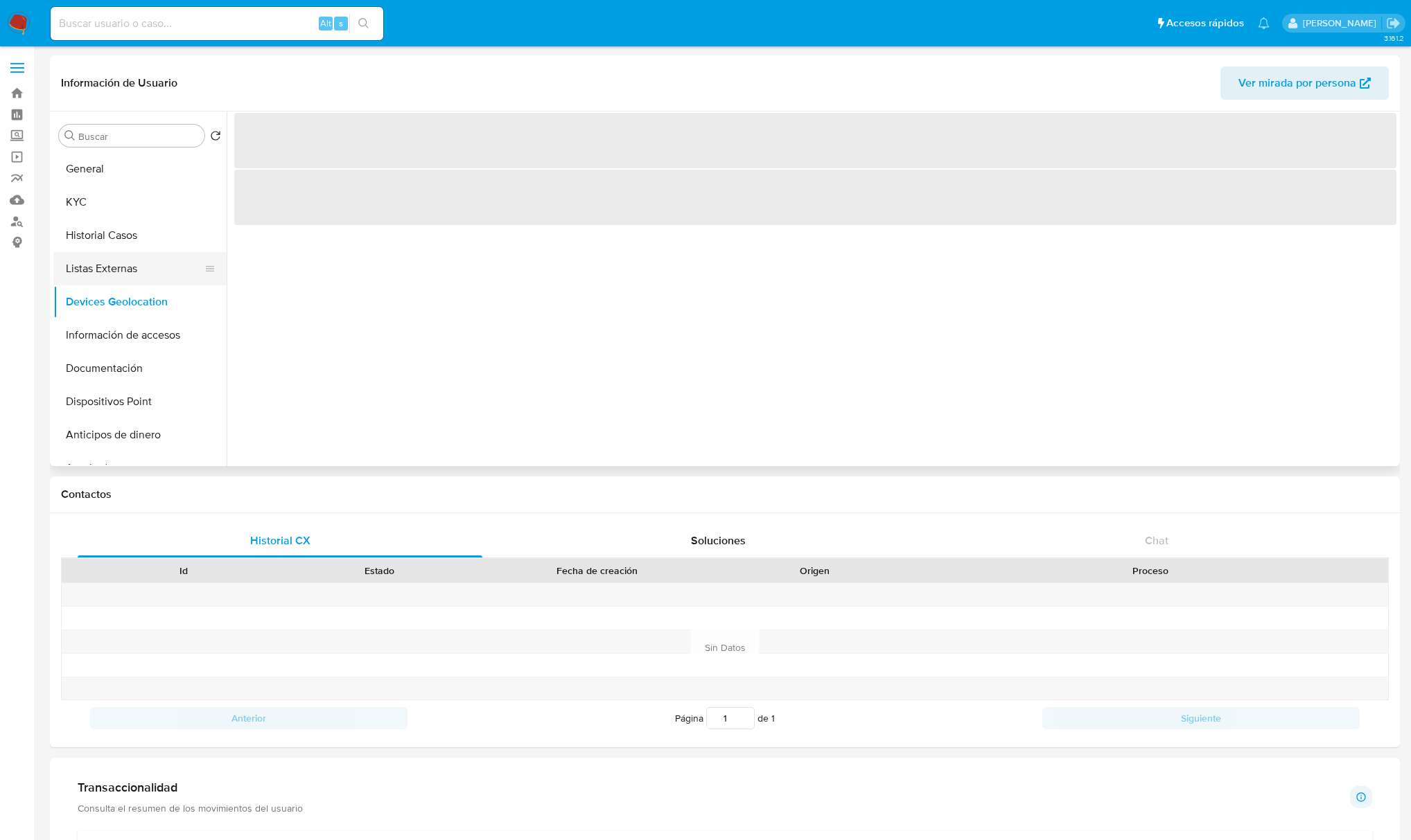
click at [122, 269] on button "Listas Externas" at bounding box center [134, 269] width 162 height 34
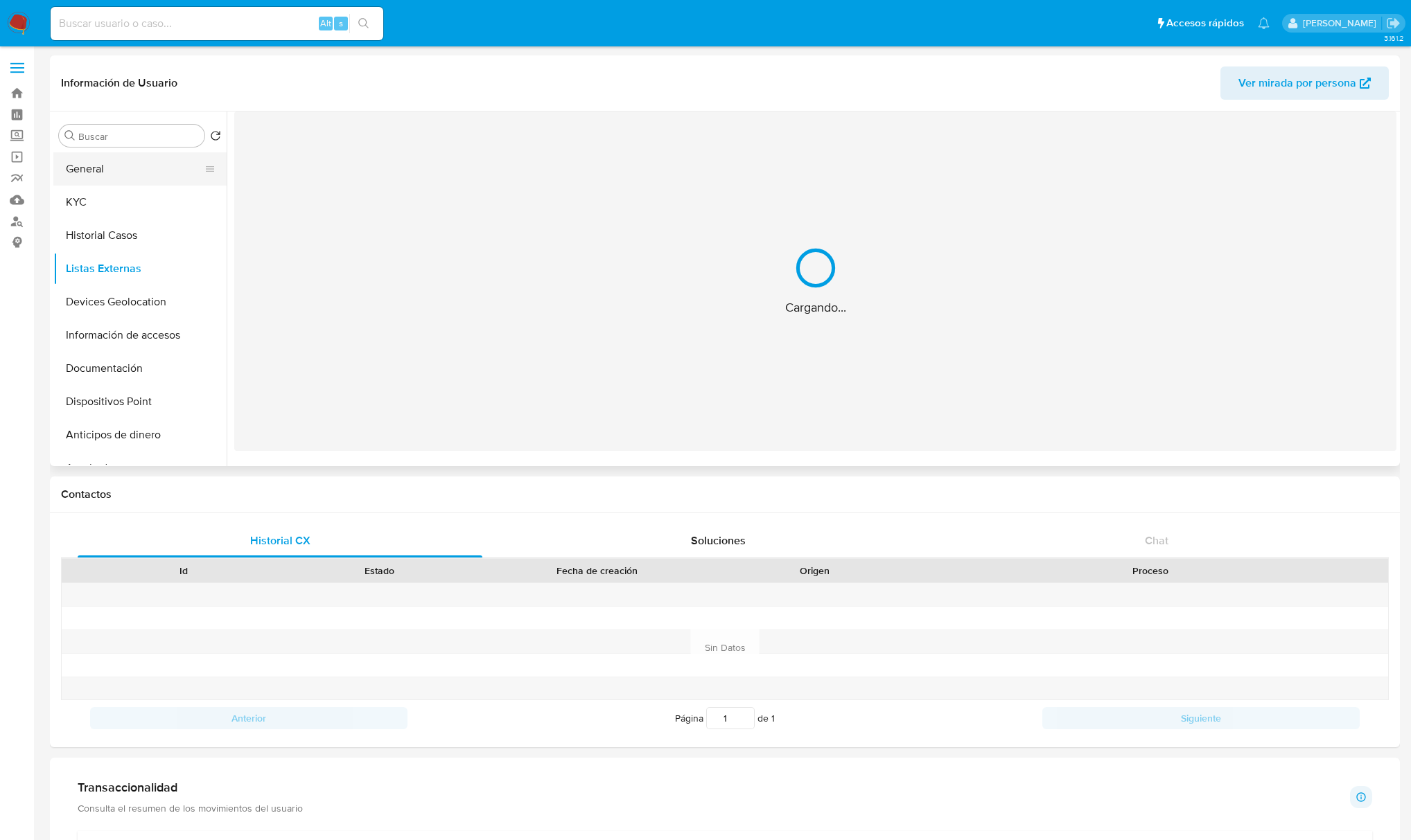
click at [85, 167] on button "General" at bounding box center [134, 169] width 162 height 34
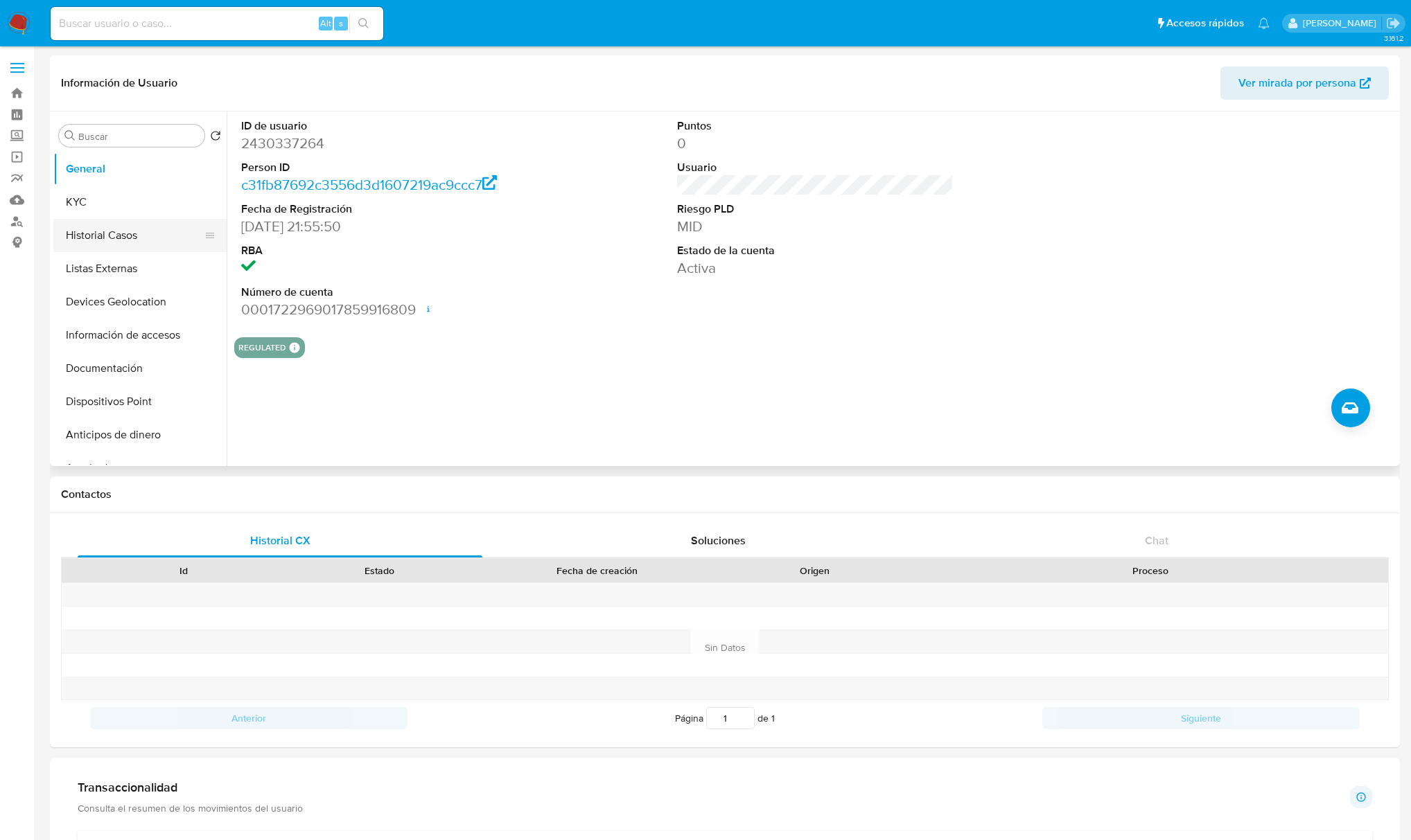
click at [111, 225] on button "Historial Casos" at bounding box center [134, 236] width 162 height 34
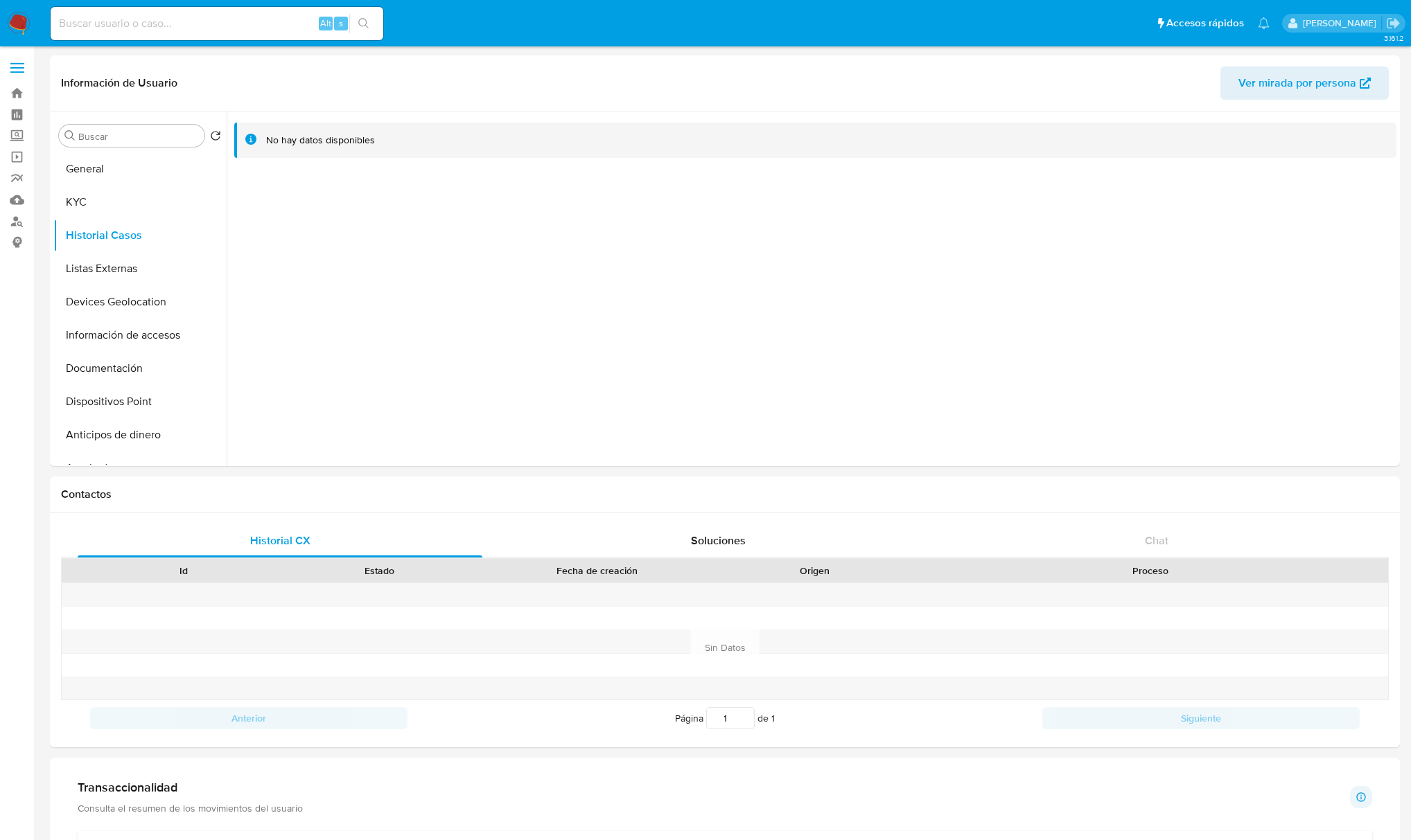
click at [220, 32] on div "Alt s" at bounding box center [217, 24] width 333 height 34
click at [220, 29] on input at bounding box center [217, 23] width 333 height 18
paste input "2430337264"
click at [79, 210] on button "KYC" at bounding box center [134, 202] width 162 height 34
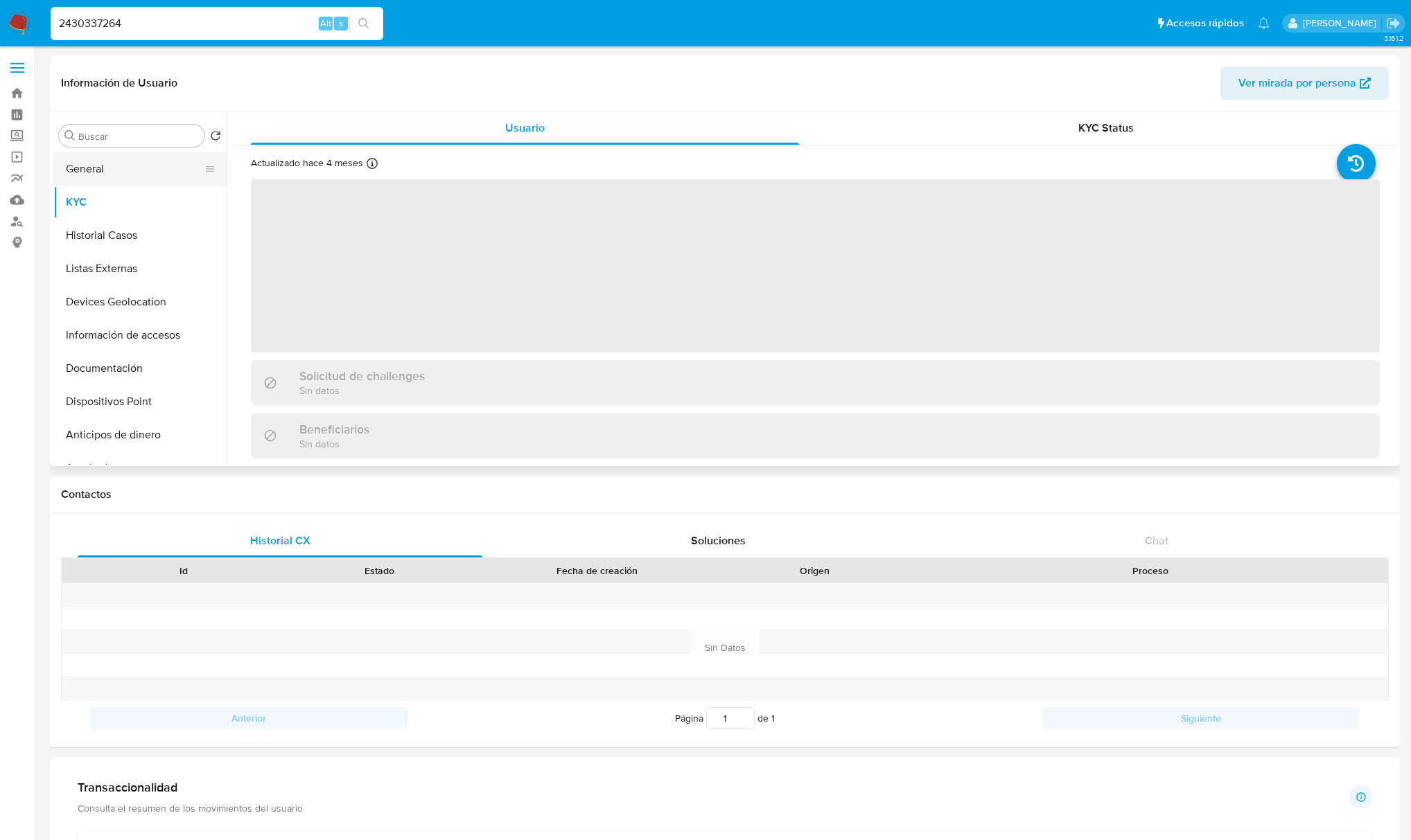
click at [120, 175] on button "General" at bounding box center [134, 169] width 162 height 34
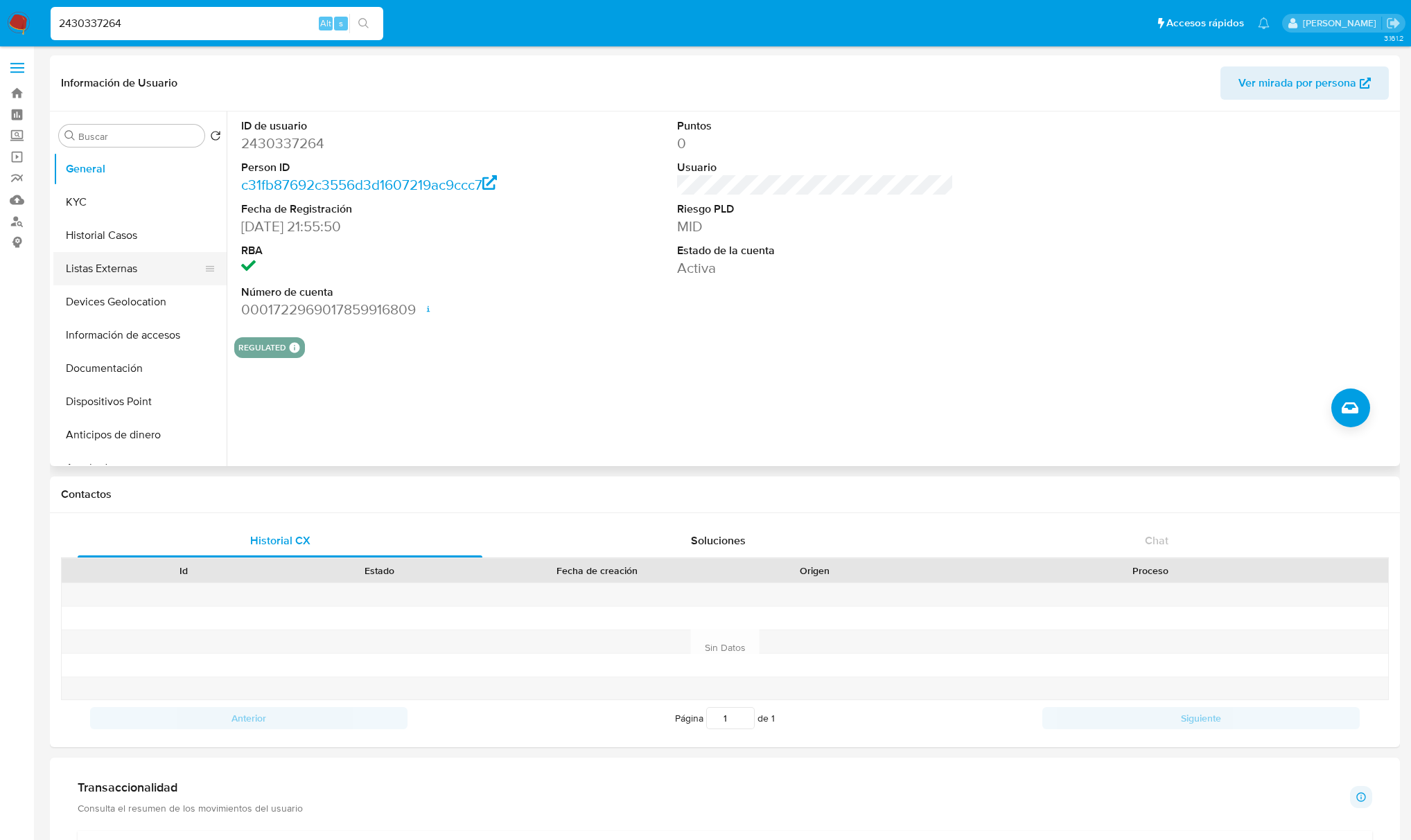
click at [126, 253] on button "Listas Externas" at bounding box center [134, 269] width 162 height 34
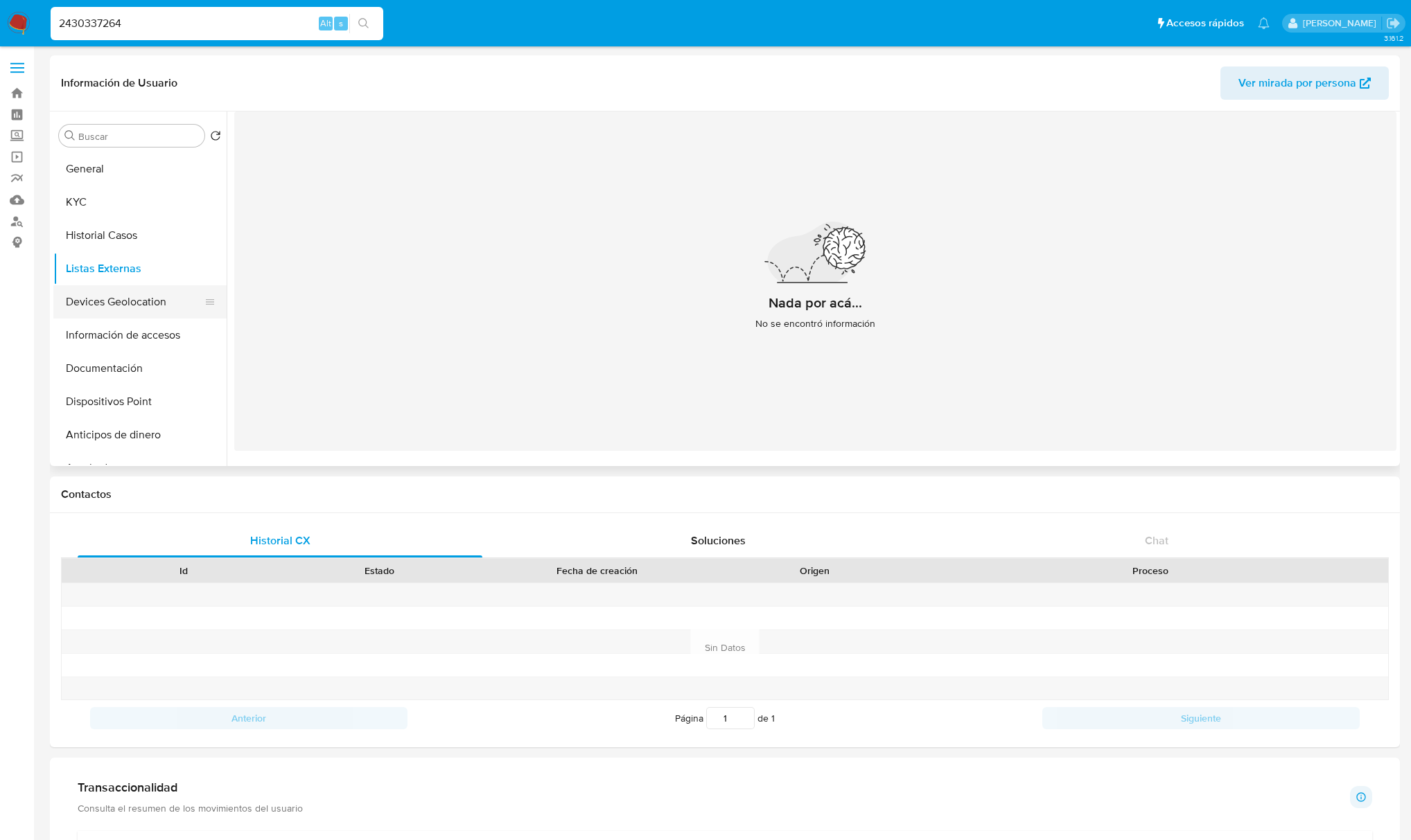
click at [118, 305] on button "Devices Geolocation" at bounding box center [134, 302] width 162 height 34
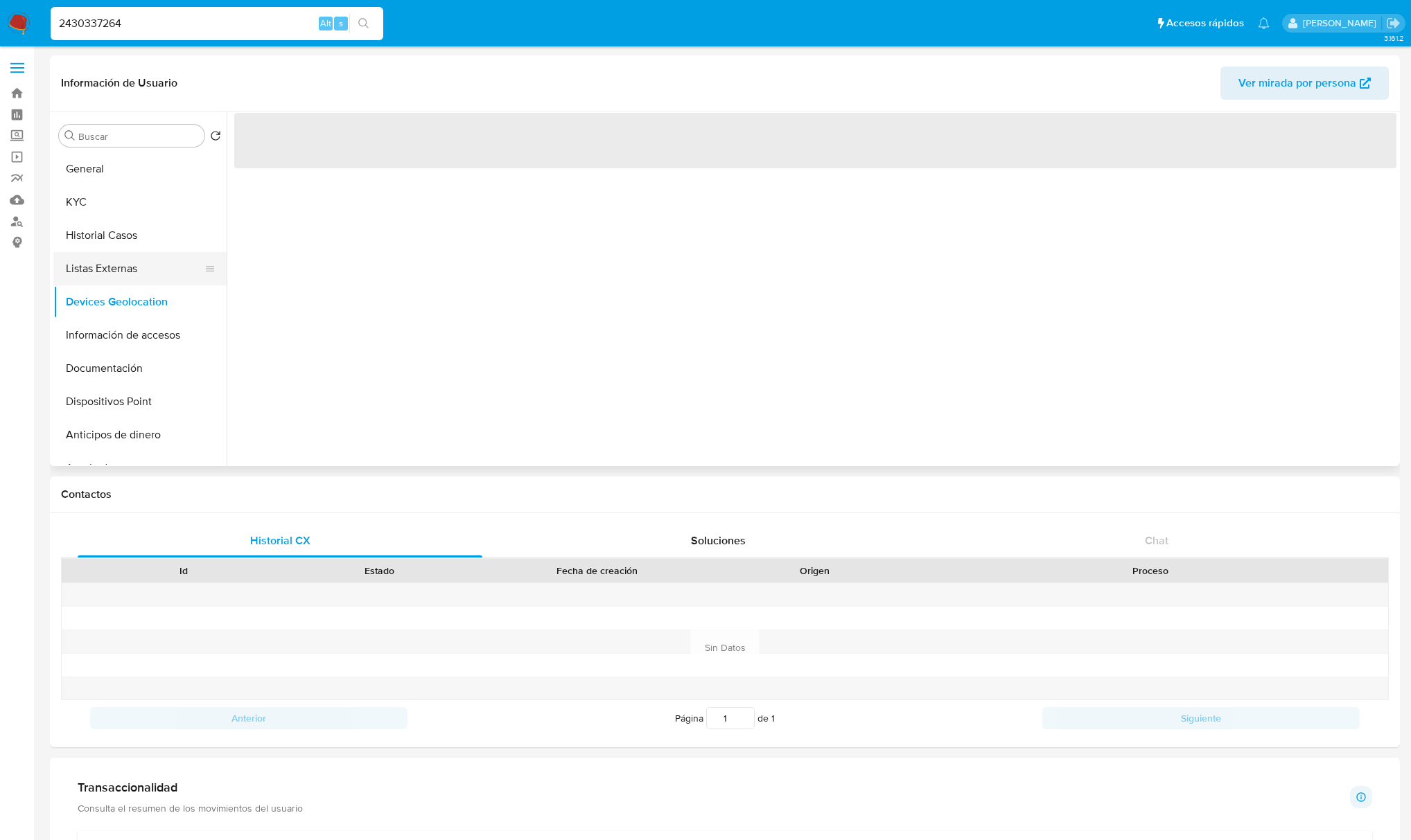
click at [117, 273] on button "Listas Externas" at bounding box center [134, 269] width 162 height 34
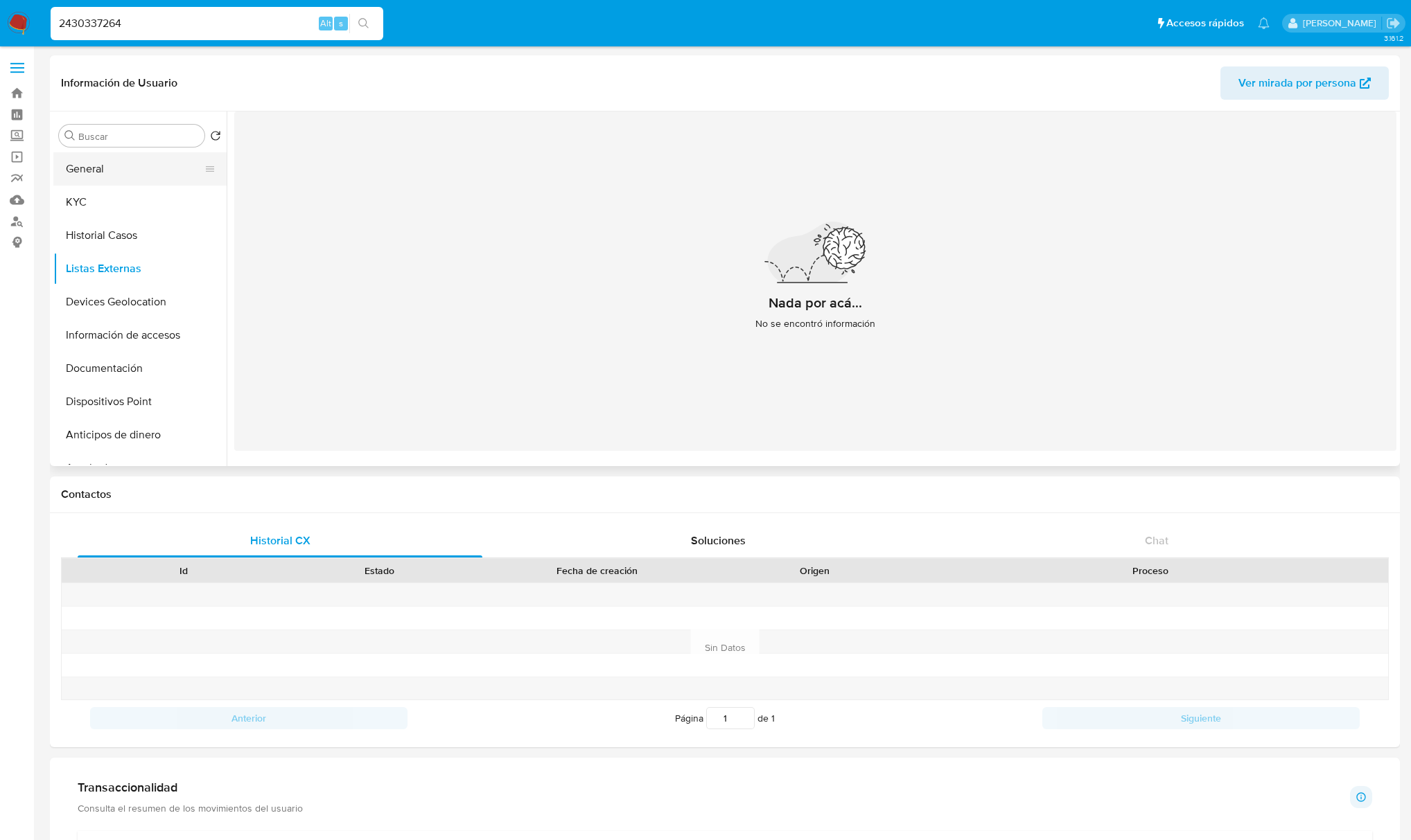
click at [79, 165] on button "General" at bounding box center [134, 169] width 162 height 34
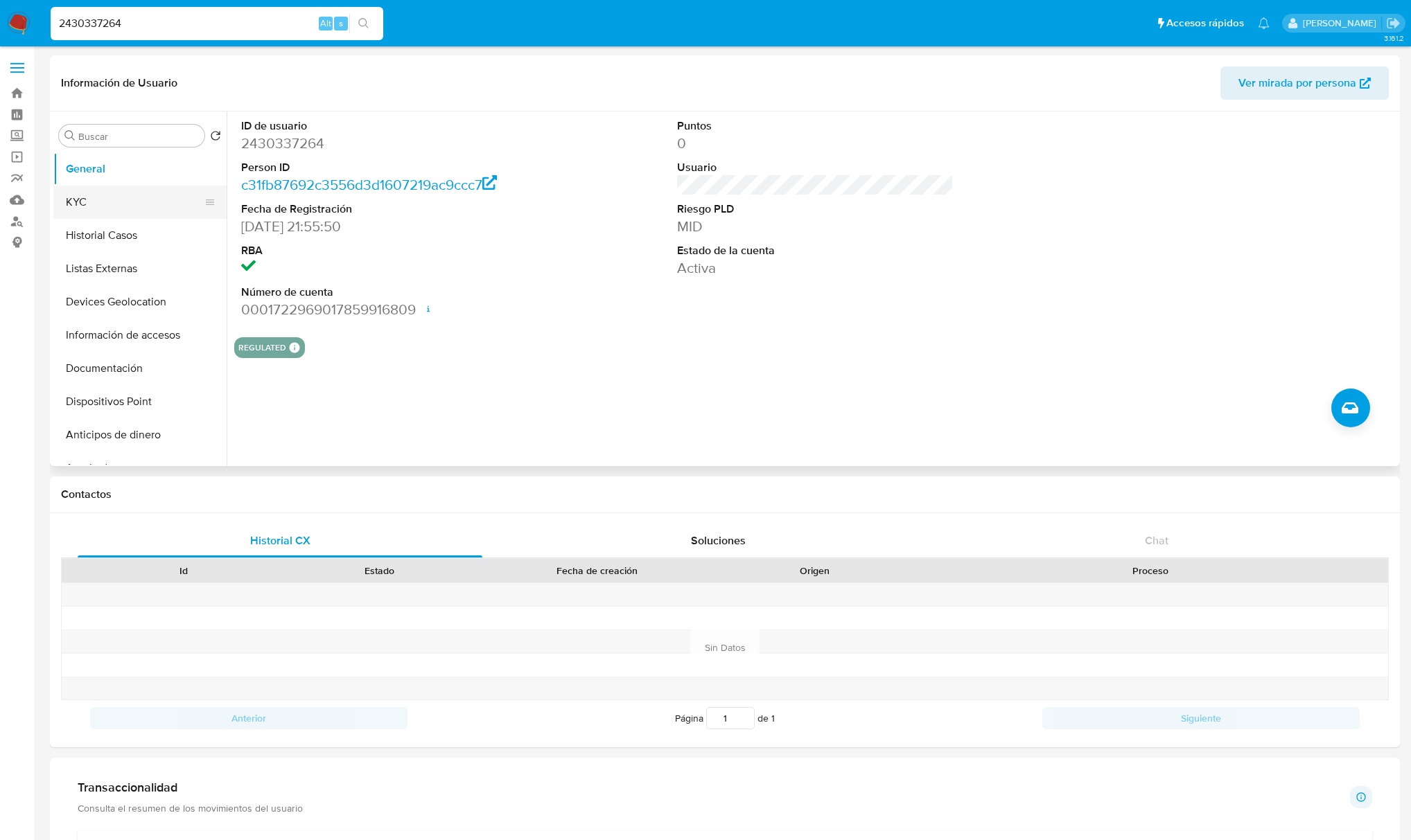
click at [84, 201] on button "KYC" at bounding box center [134, 202] width 162 height 34
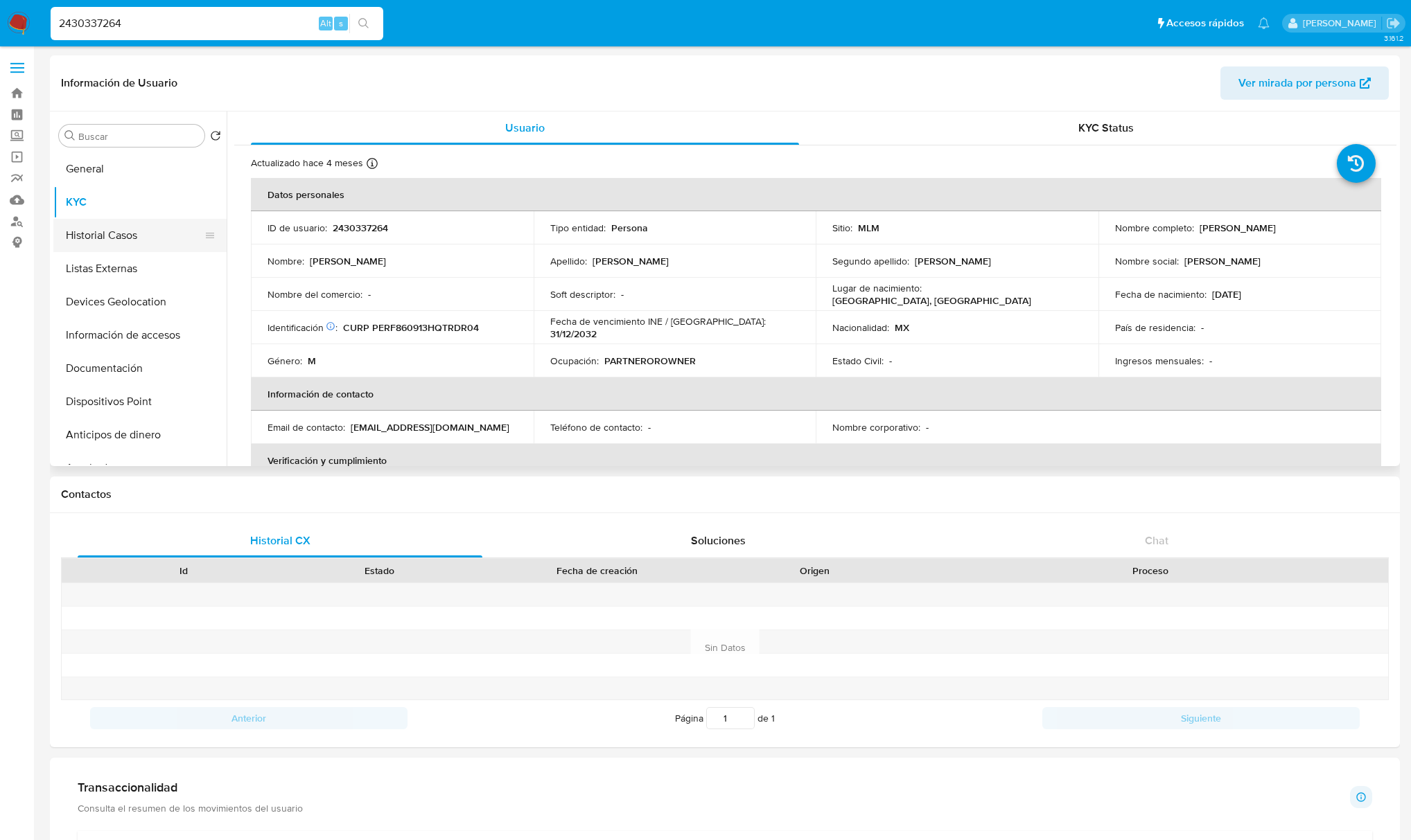
click at [123, 237] on button "Historial Casos" at bounding box center [134, 236] width 162 height 34
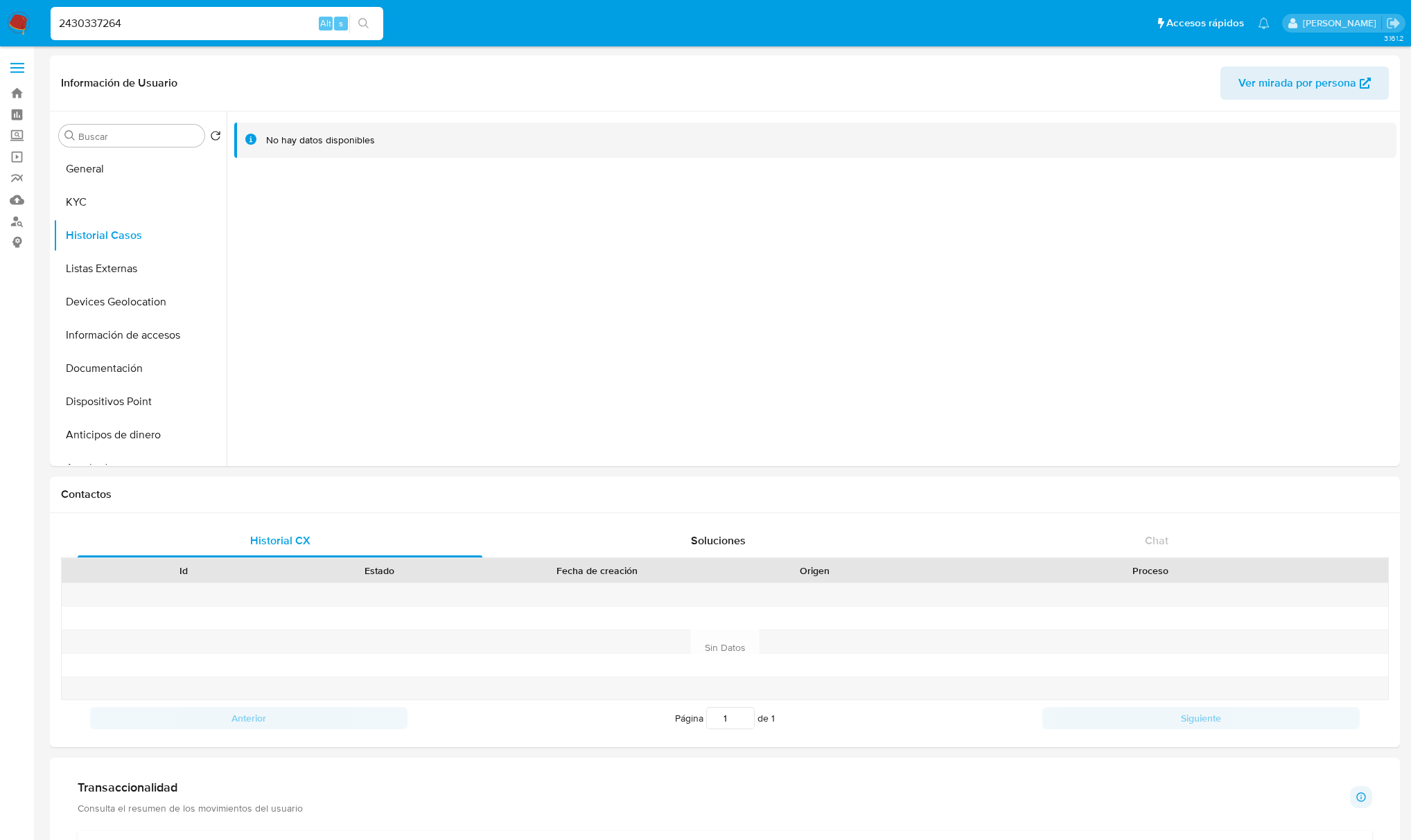
click at [241, 23] on input "2430337264" at bounding box center [217, 23] width 333 height 18
click at [93, 26] on input "2430337264" at bounding box center [217, 23] width 333 height 18
paste input "813636009"
type input "813636009"
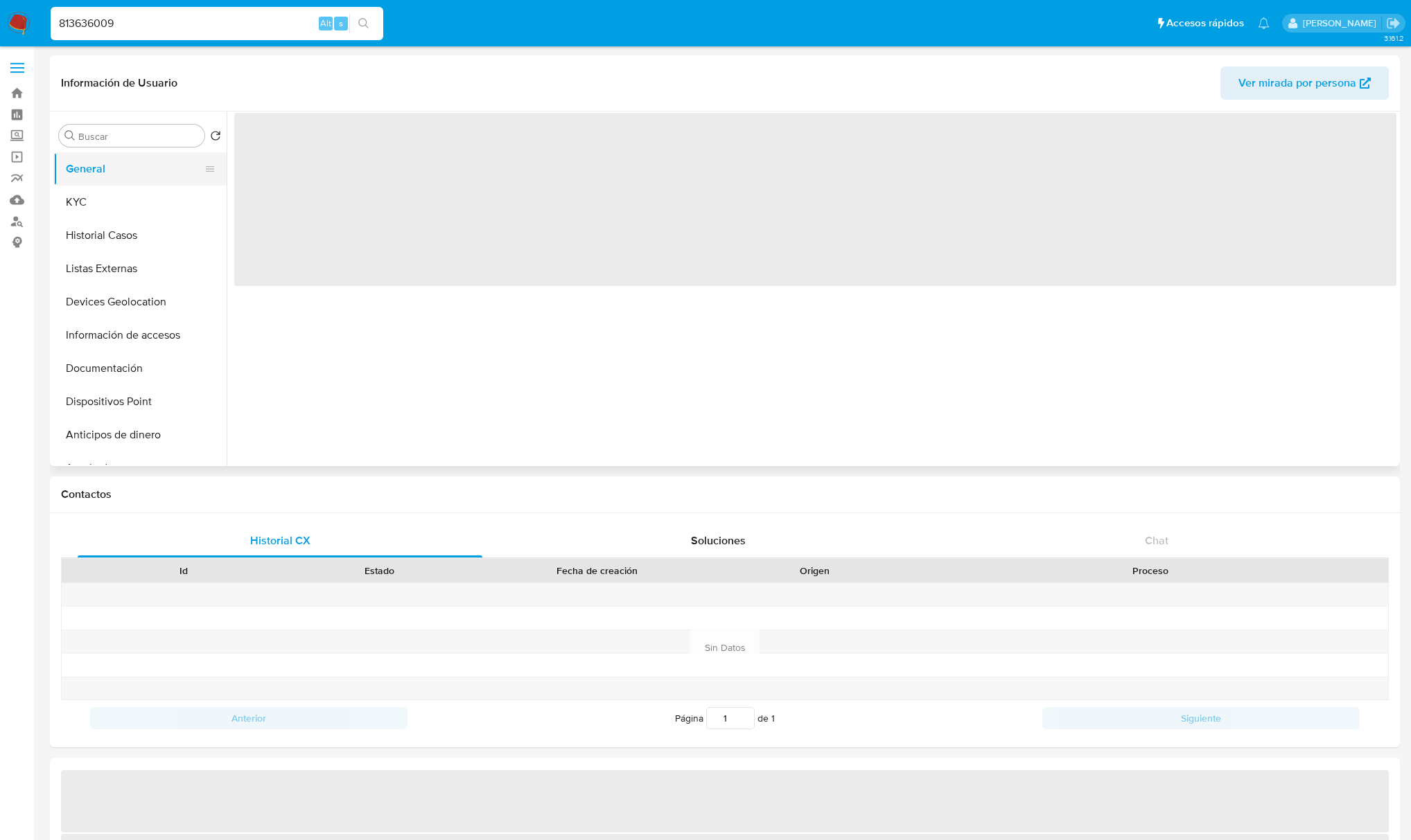
select select "10"
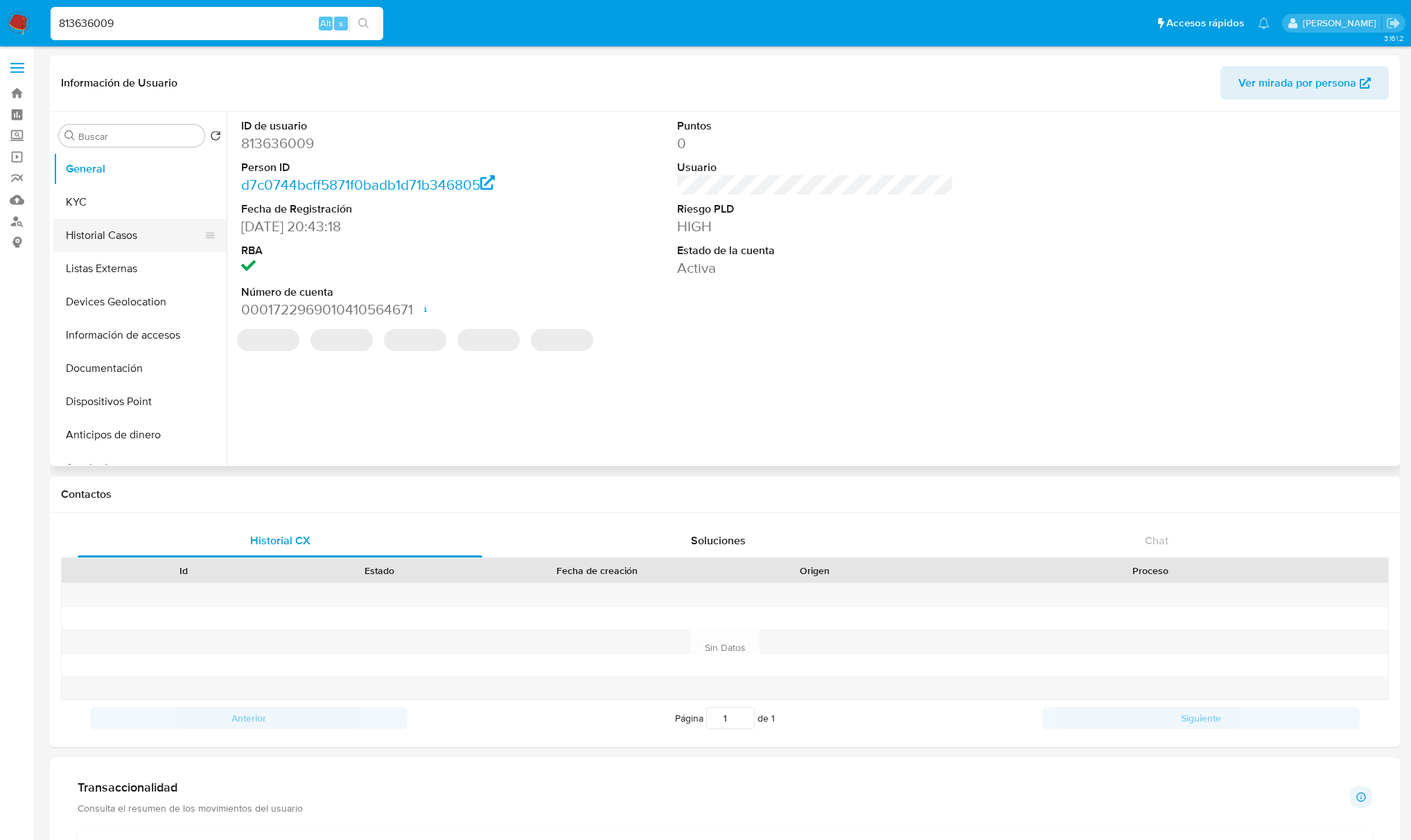
click at [100, 234] on button "Historial Casos" at bounding box center [134, 236] width 162 height 34
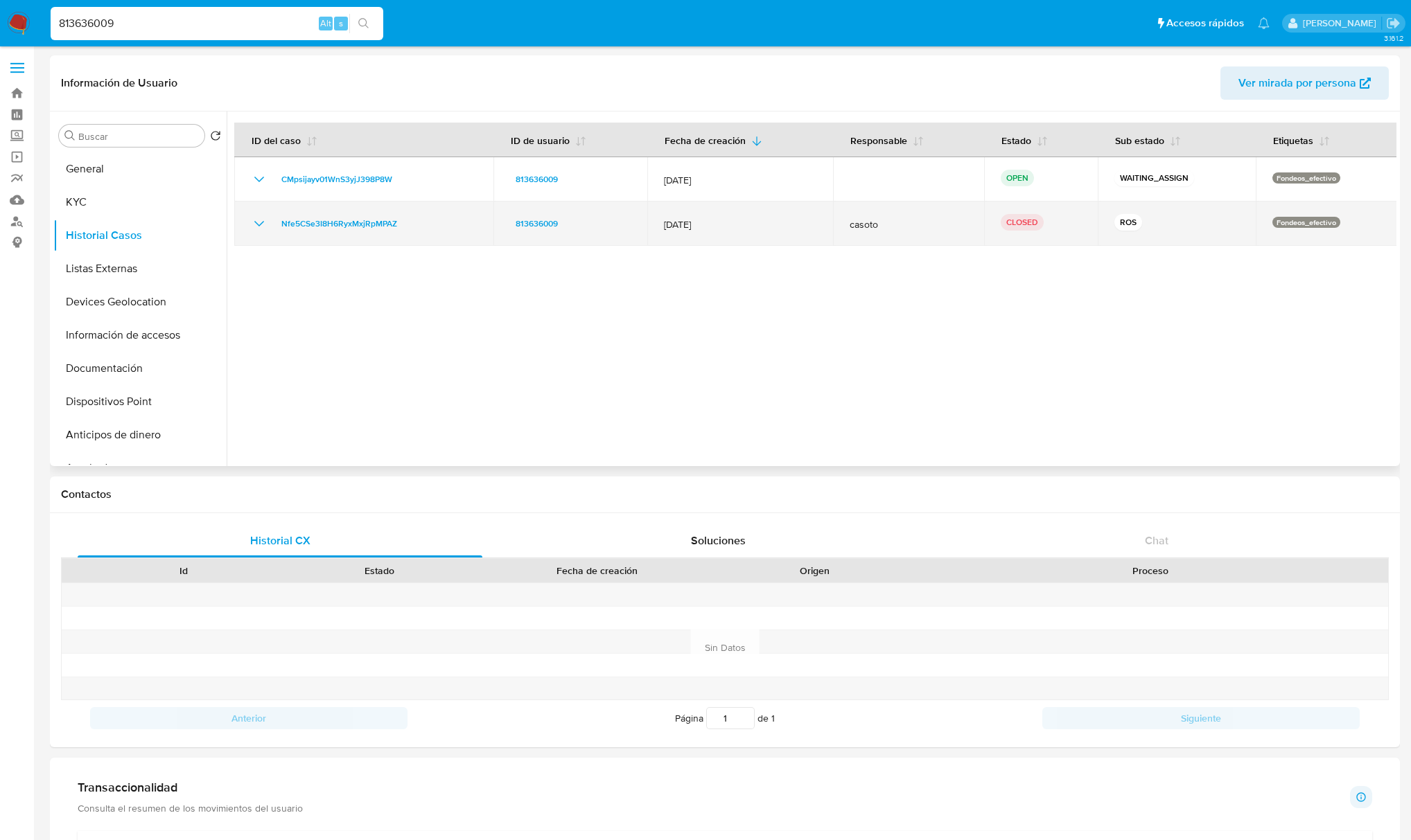
click at [1292, 226] on p "Fondeos_efectivo" at bounding box center [1305, 222] width 68 height 11
click at [1002, 225] on p "CLOSED" at bounding box center [1022, 222] width 43 height 17
click at [510, 221] on td "813636009" at bounding box center [570, 223] width 154 height 44
click at [524, 222] on span "813636009" at bounding box center [536, 224] width 42 height 17
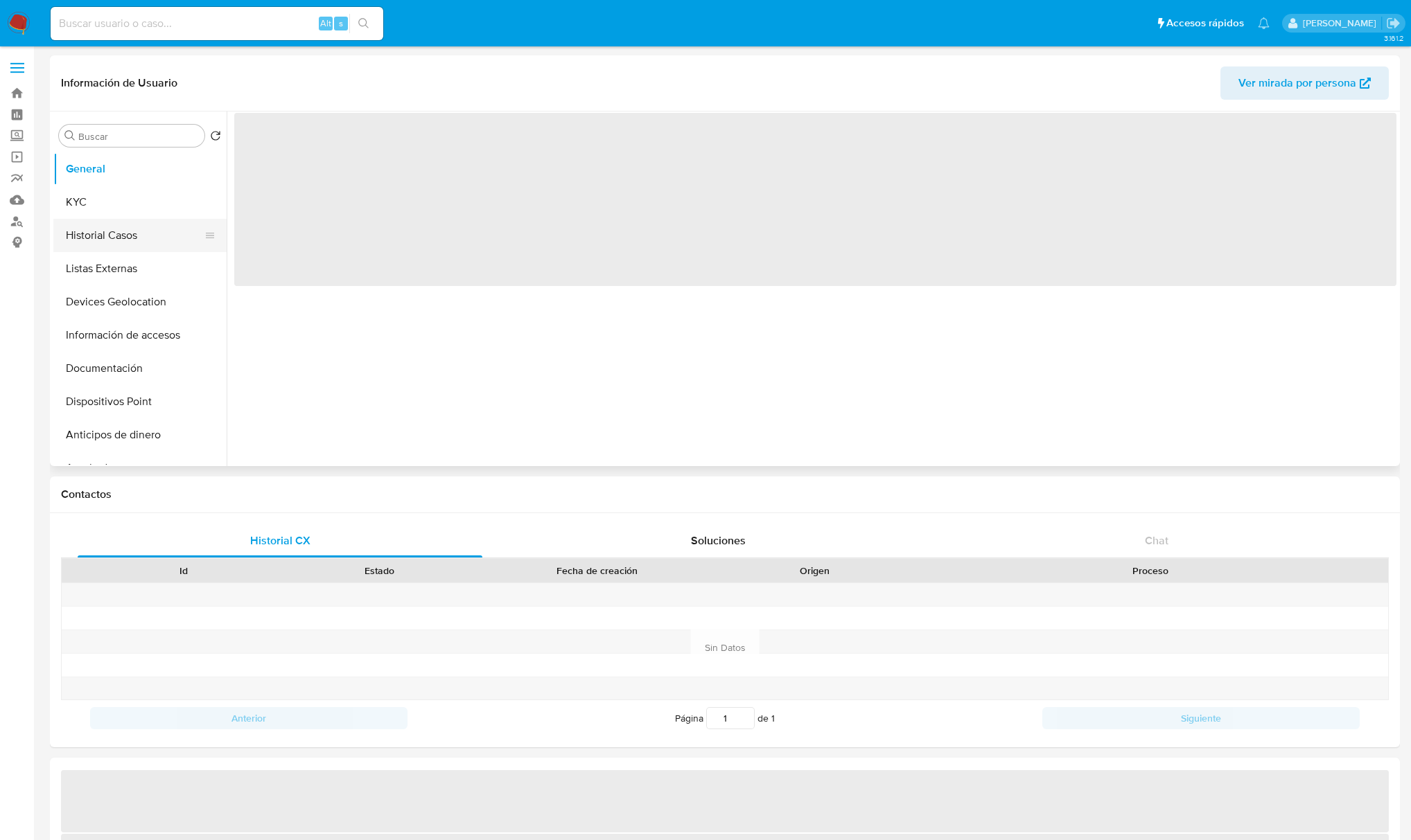
select select "10"
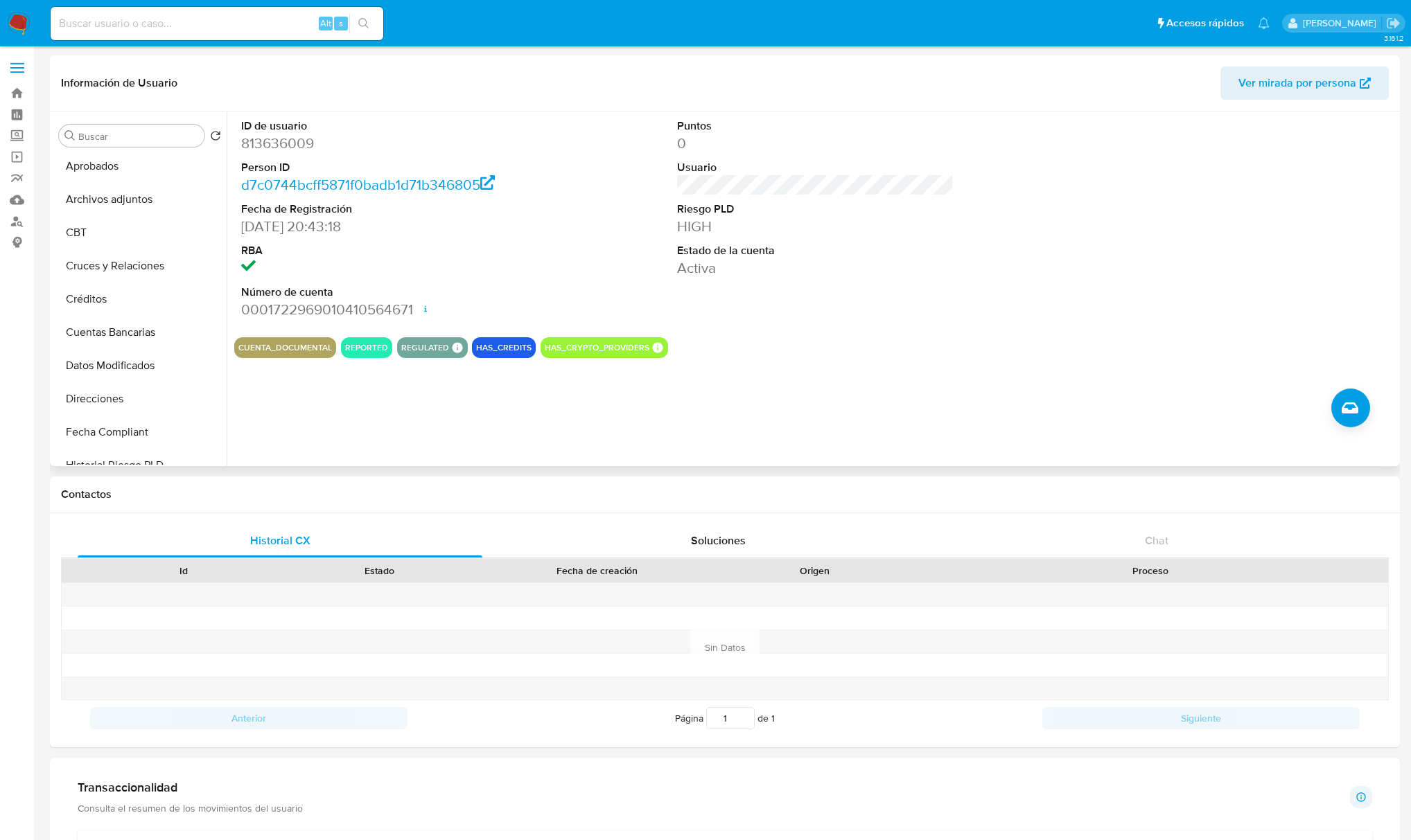
scroll to position [369, 0]
click at [320, 533] on div "Historial CX" at bounding box center [280, 541] width 405 height 34
click at [91, 198] on button "KYC" at bounding box center [134, 202] width 162 height 34
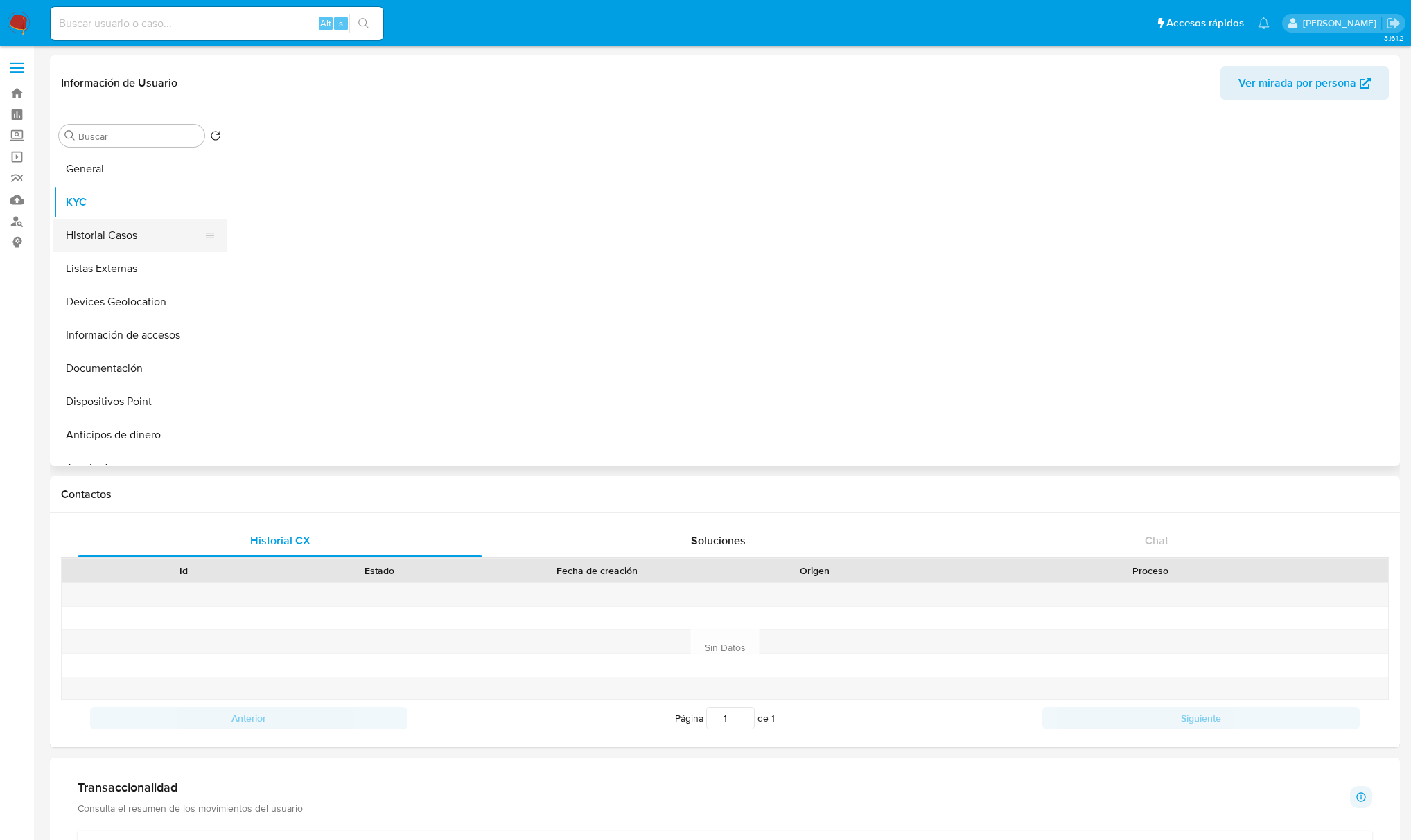
click at [108, 237] on button "Historial Casos" at bounding box center [134, 236] width 162 height 34
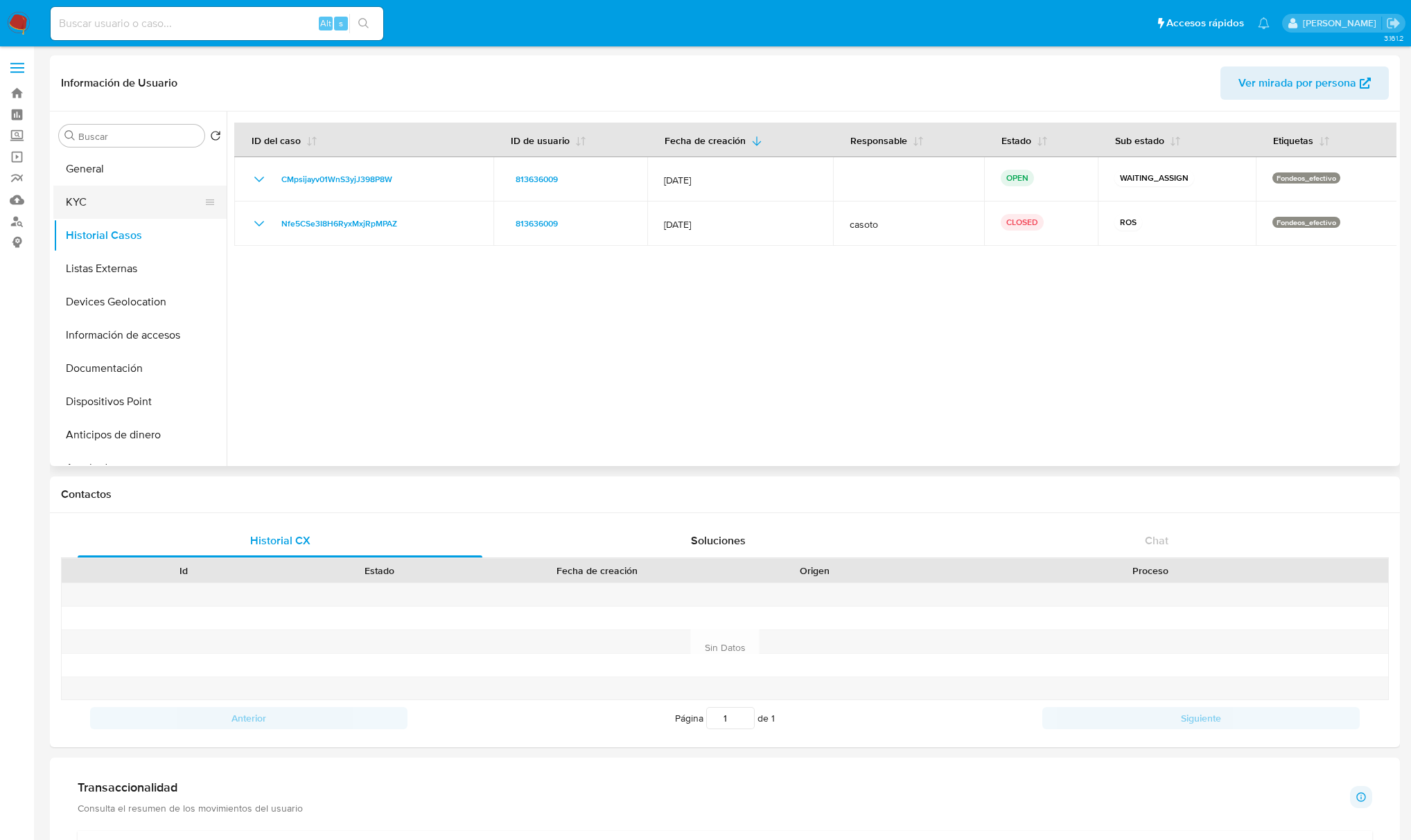
click at [108, 197] on button "KYC" at bounding box center [134, 202] width 162 height 34
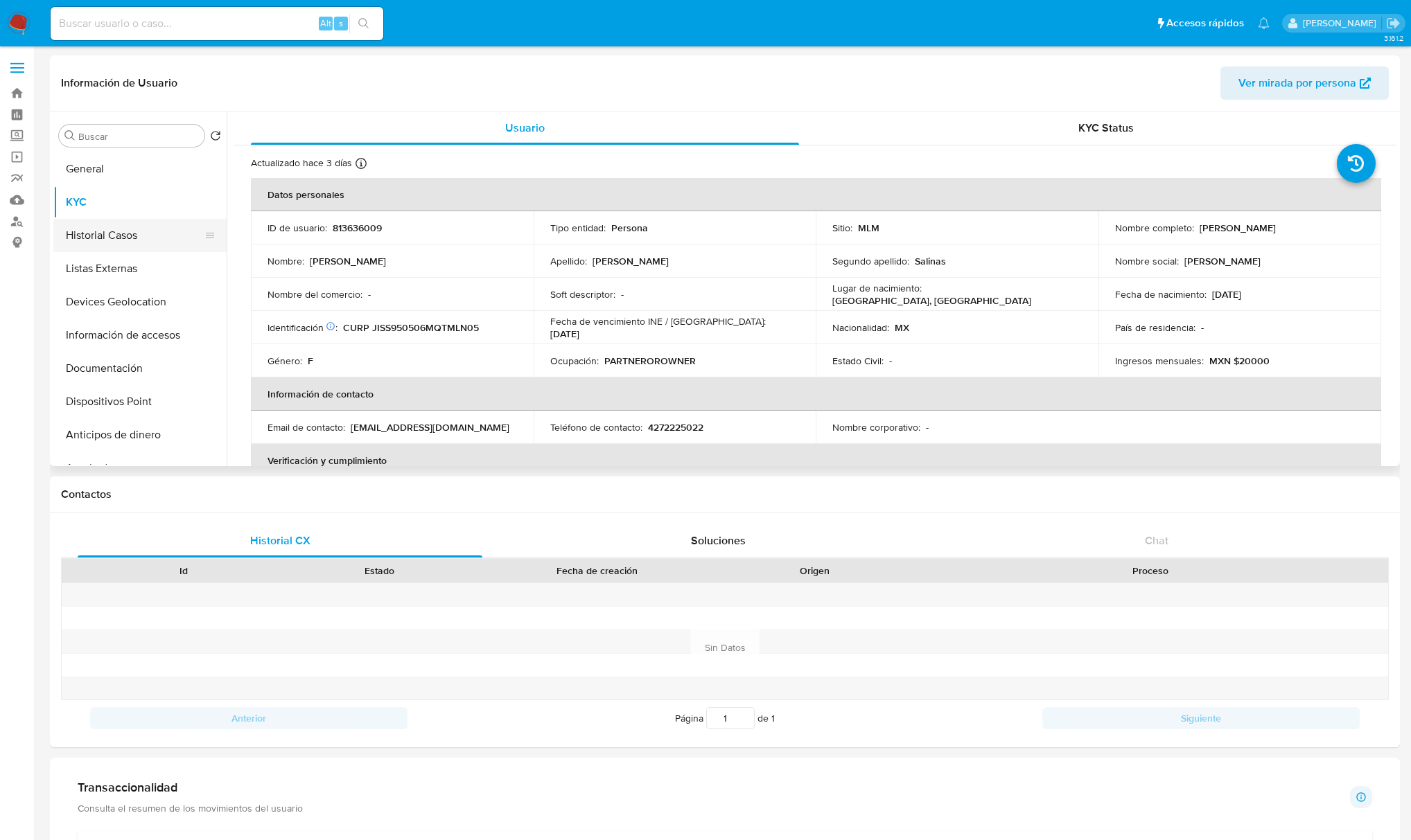
click at [130, 238] on button "Historial Casos" at bounding box center [134, 236] width 162 height 34
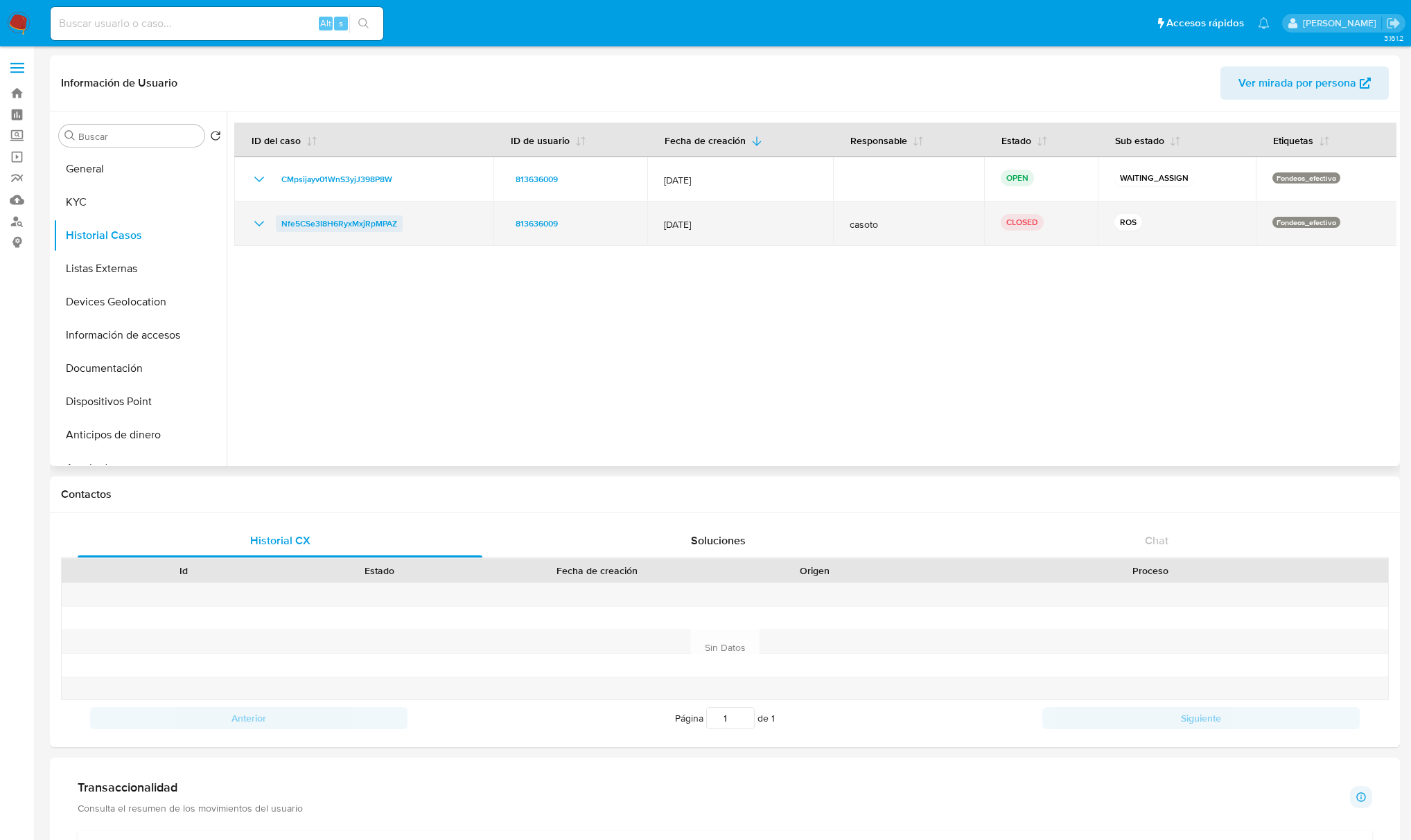
click at [312, 229] on span "Nfe5CSe3I8H6RyxMxjRpMPAZ" at bounding box center [339, 224] width 116 height 17
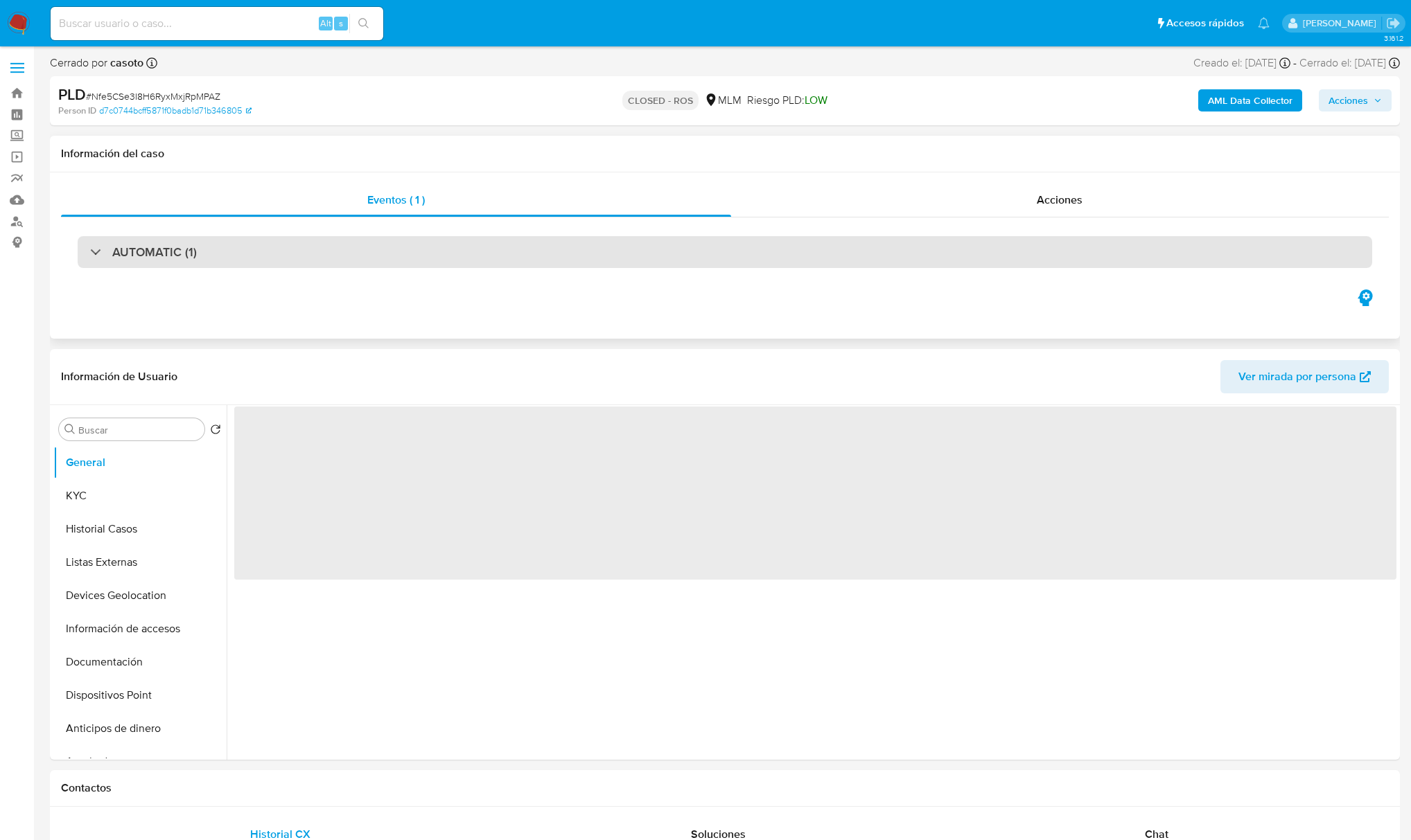
select select "10"
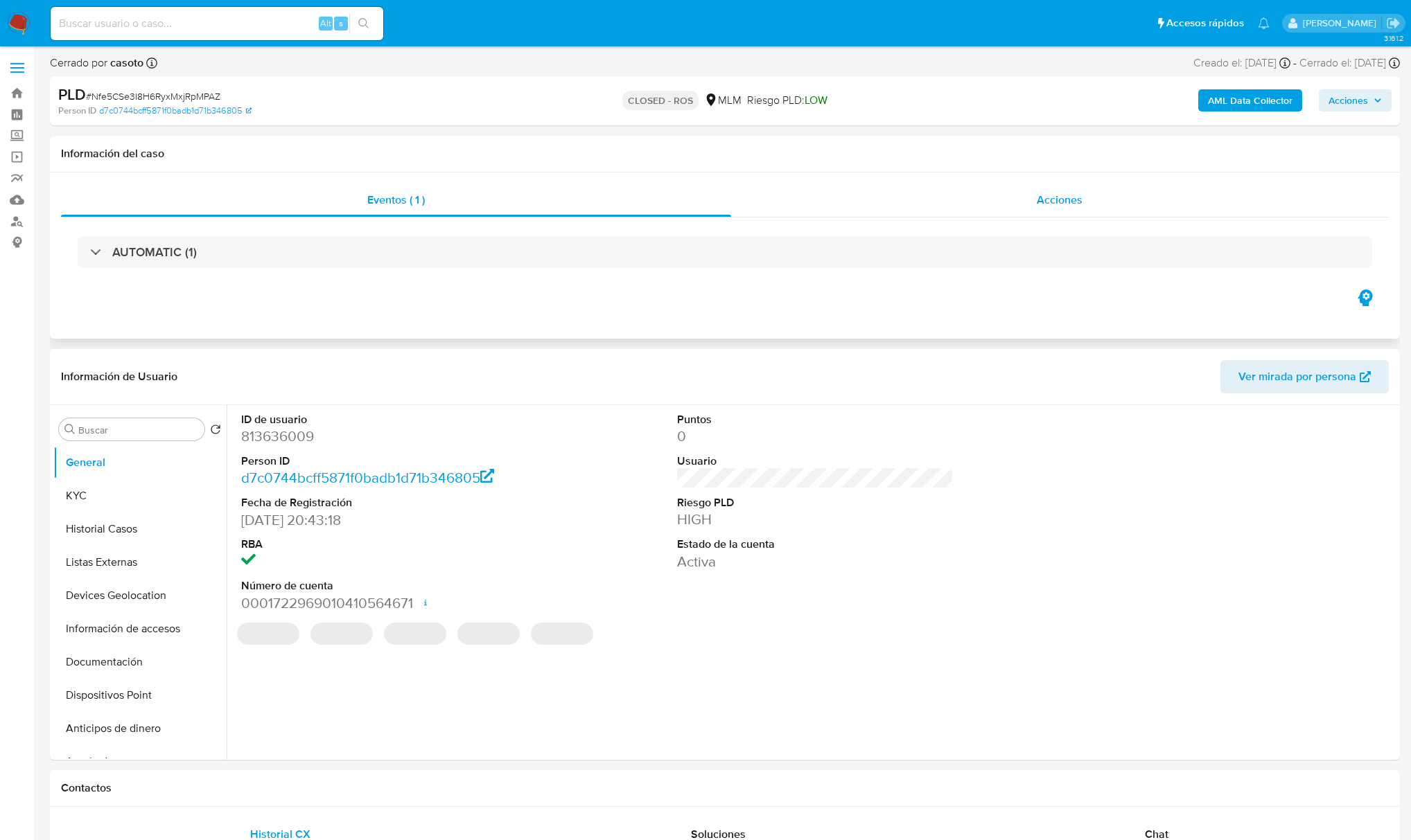
click at [1060, 198] on span "Acciones" at bounding box center [1059, 200] width 46 height 16
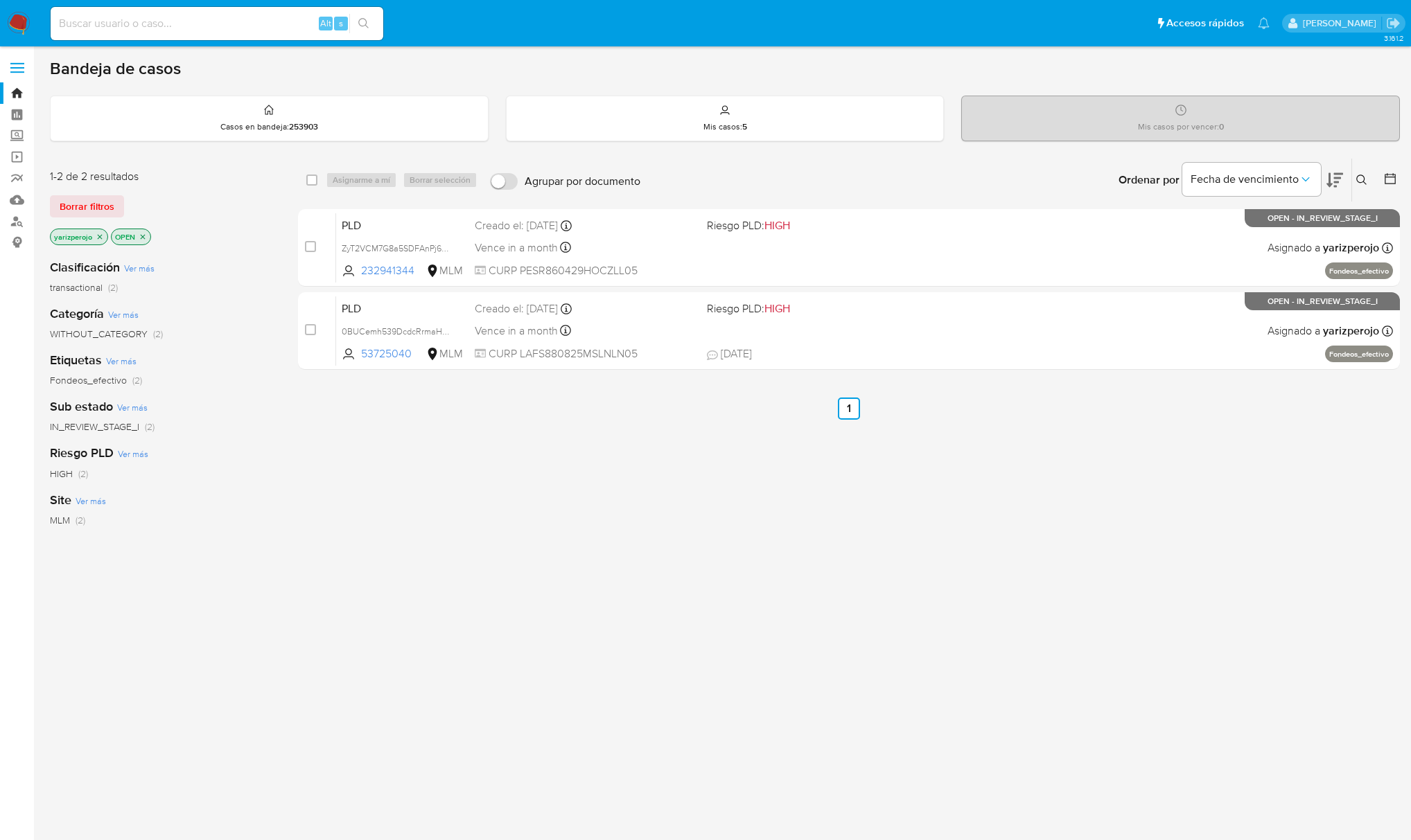
click at [162, 39] on div "Alt s" at bounding box center [217, 24] width 333 height 34
click at [86, 15] on input at bounding box center [217, 23] width 333 height 18
paste input "813636009"
type input "813636009"
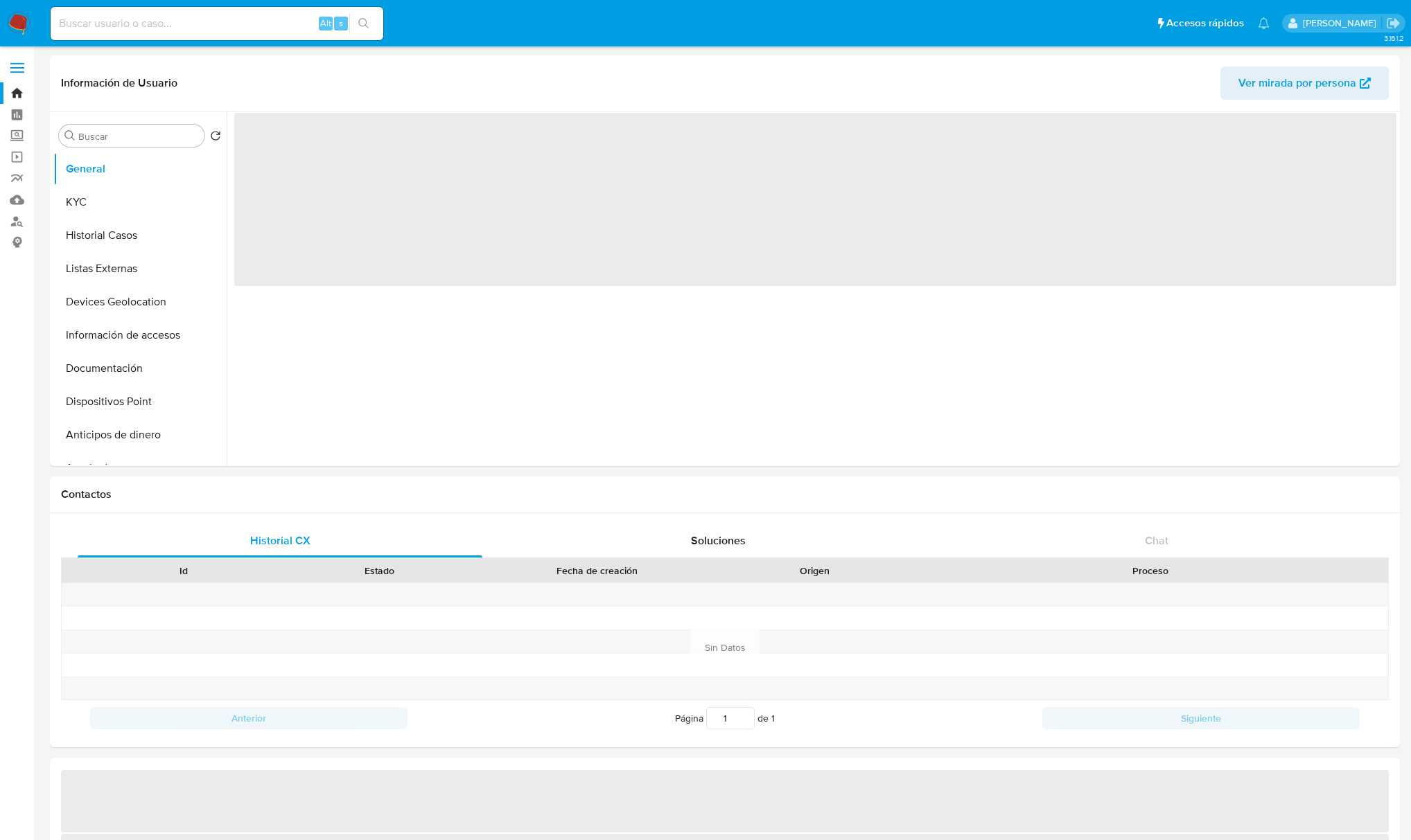
select select "10"
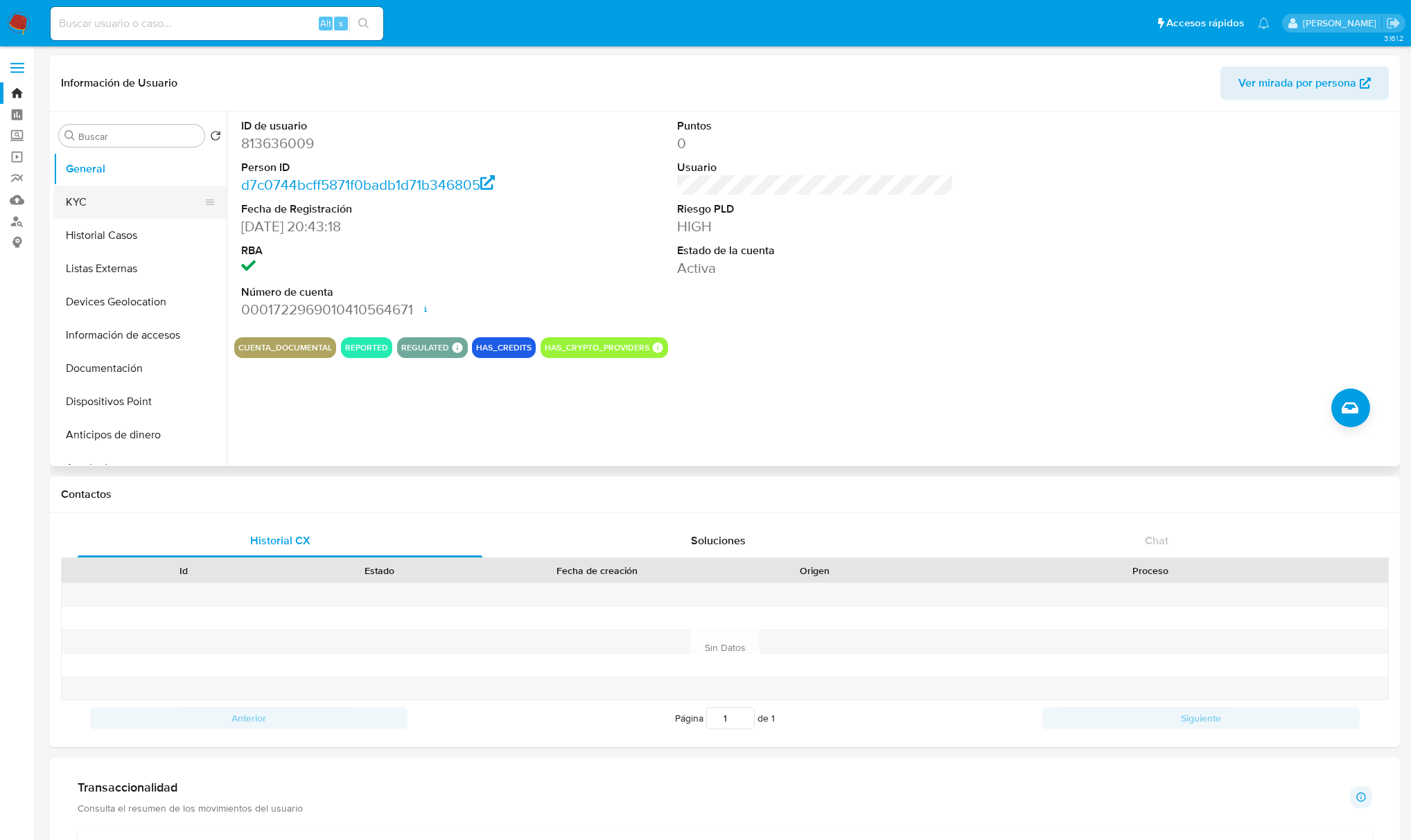
click at [89, 193] on button "KYC" at bounding box center [134, 202] width 162 height 34
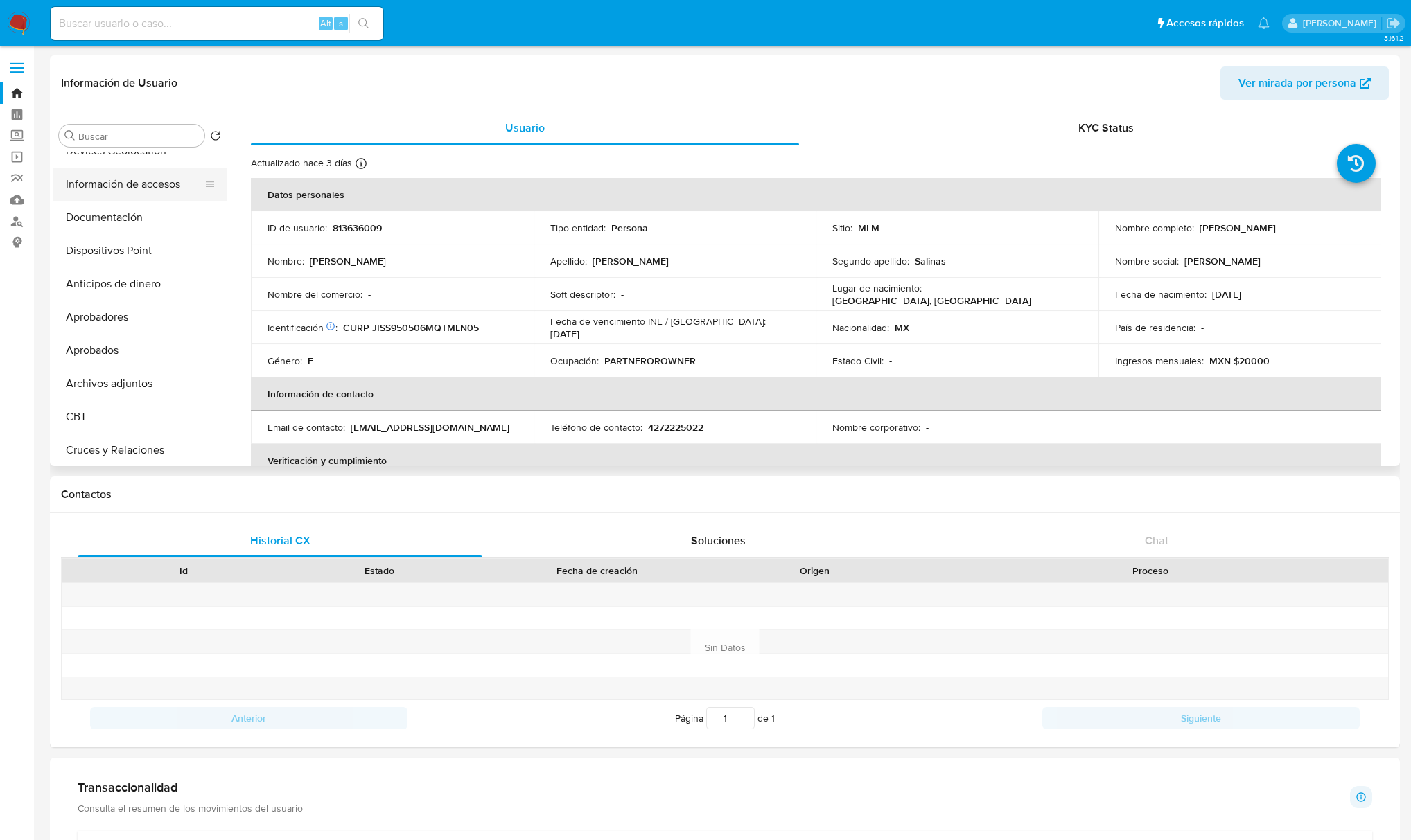
scroll to position [185, 0]
click at [106, 380] on button "CBT" at bounding box center [134, 384] width 162 height 34
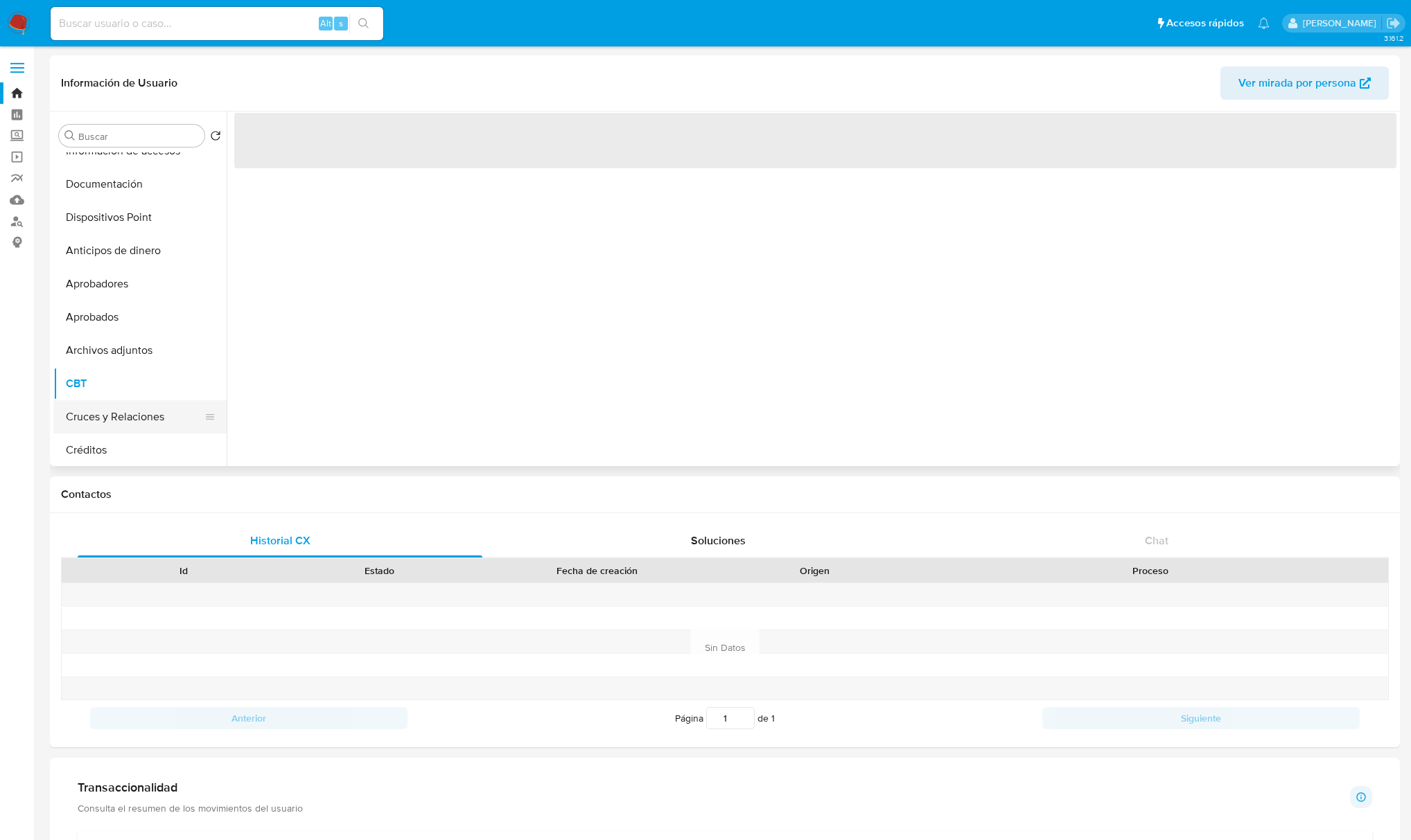
scroll to position [277, 0]
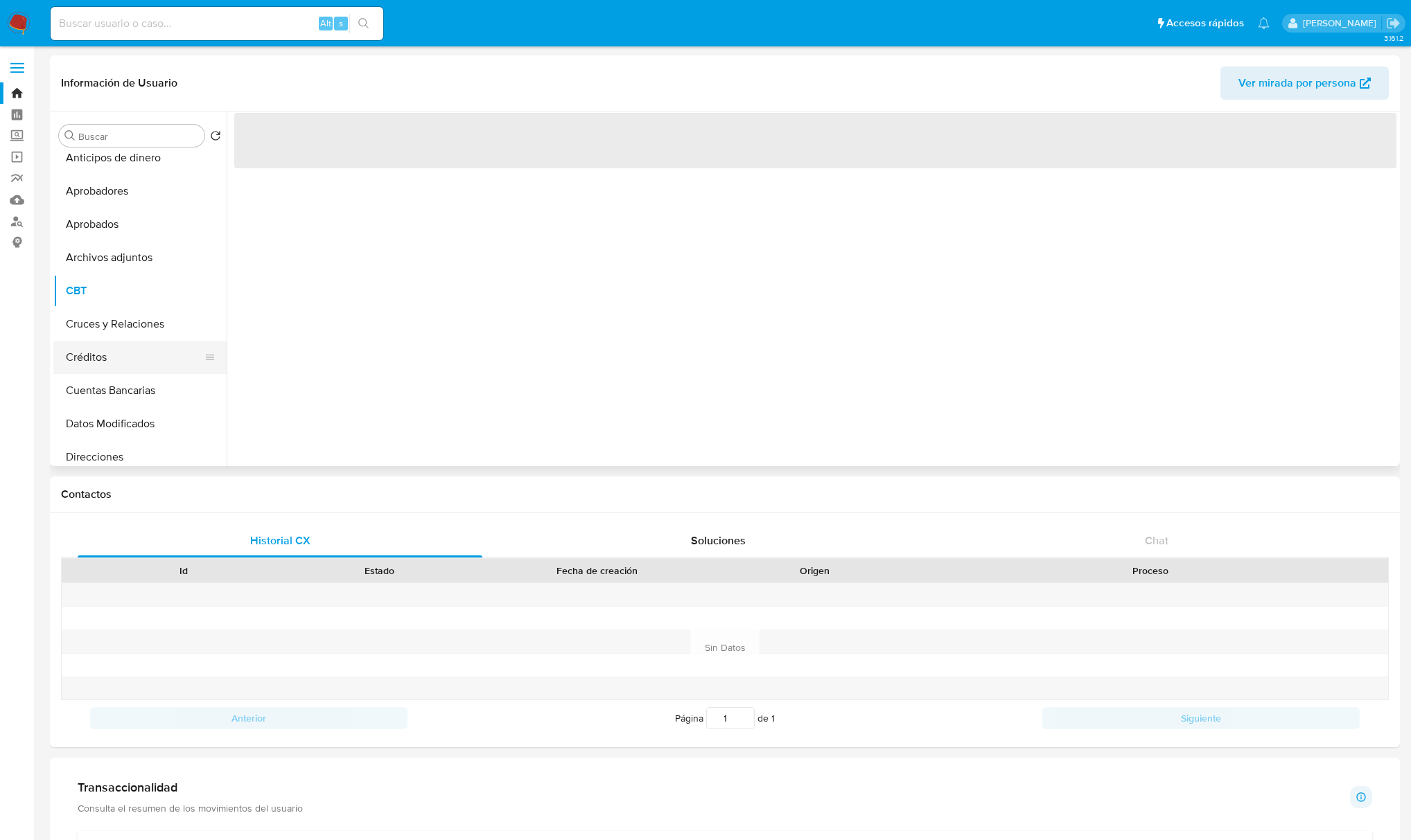
click at [127, 363] on button "Créditos" at bounding box center [134, 357] width 162 height 34
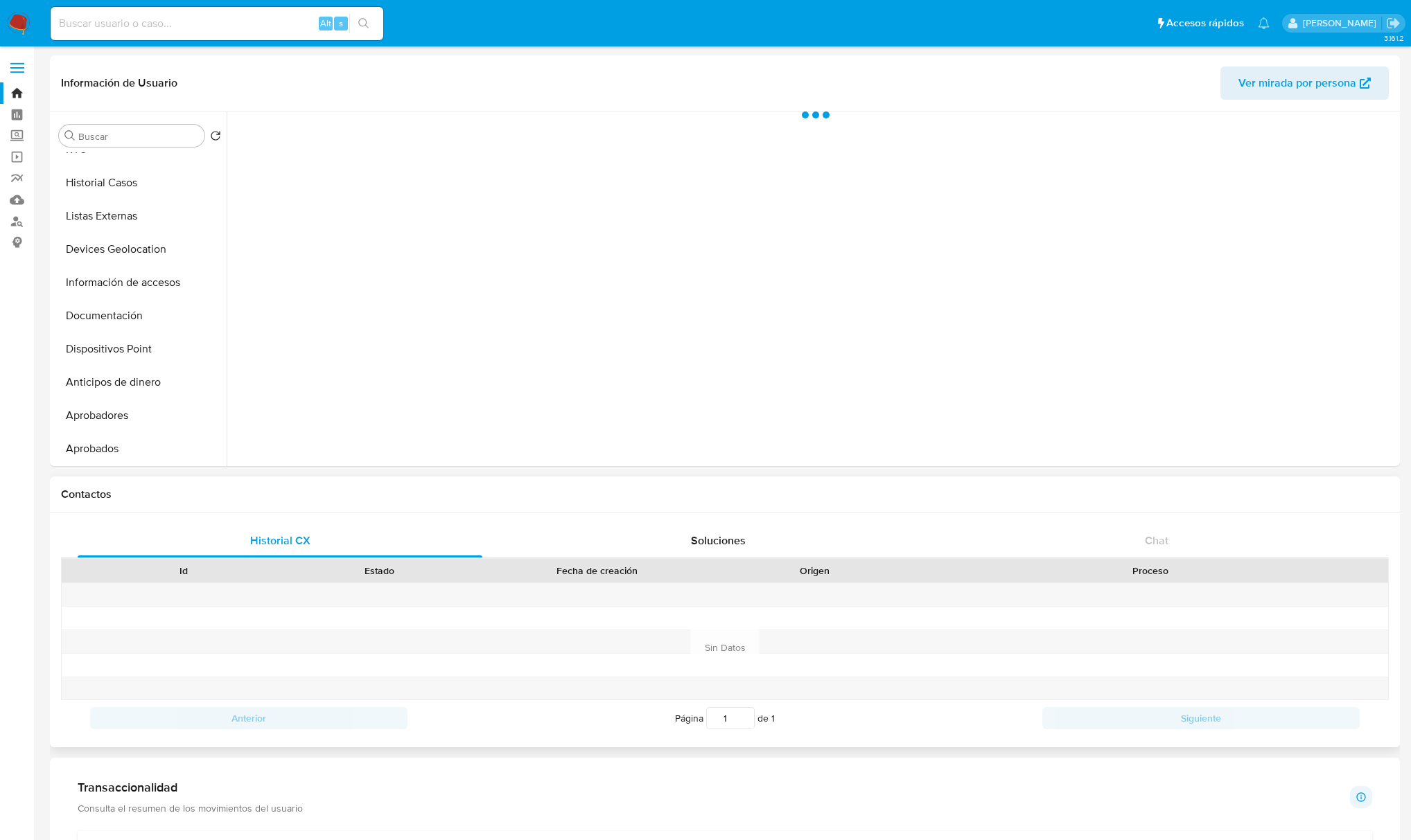
scroll to position [0, 0]
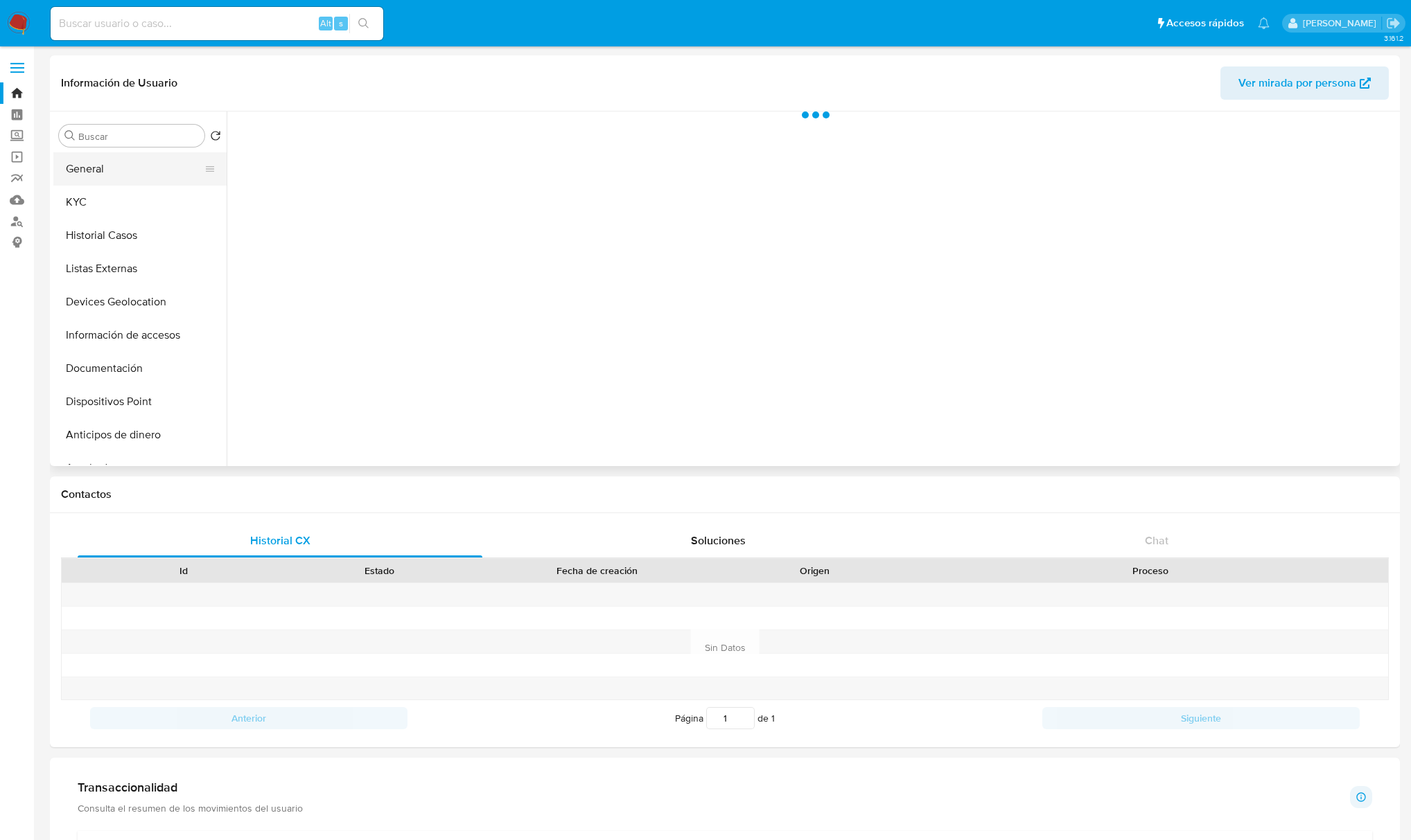
click at [109, 173] on button "General" at bounding box center [134, 169] width 162 height 34
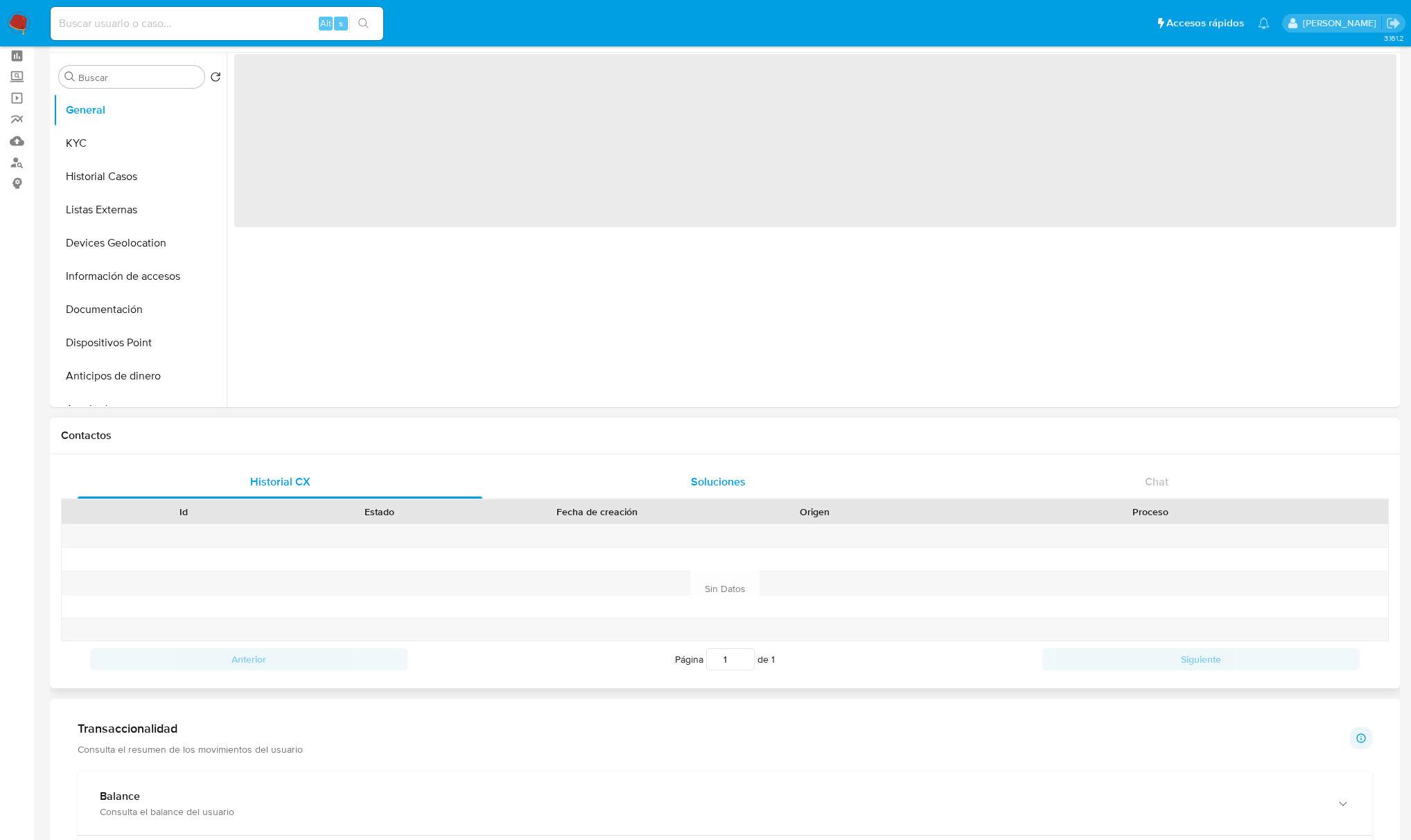
scroll to position [92, 0]
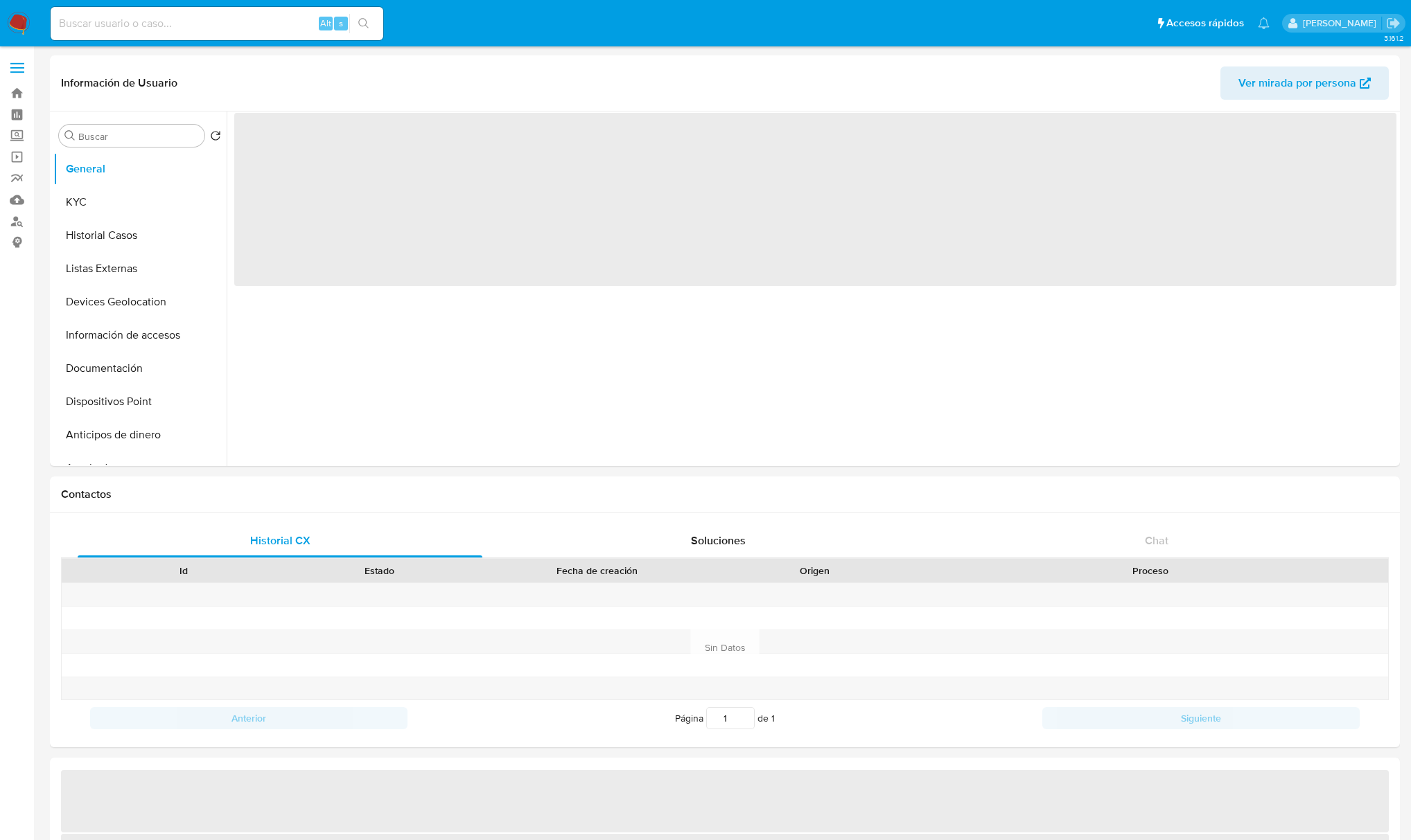
select select "10"
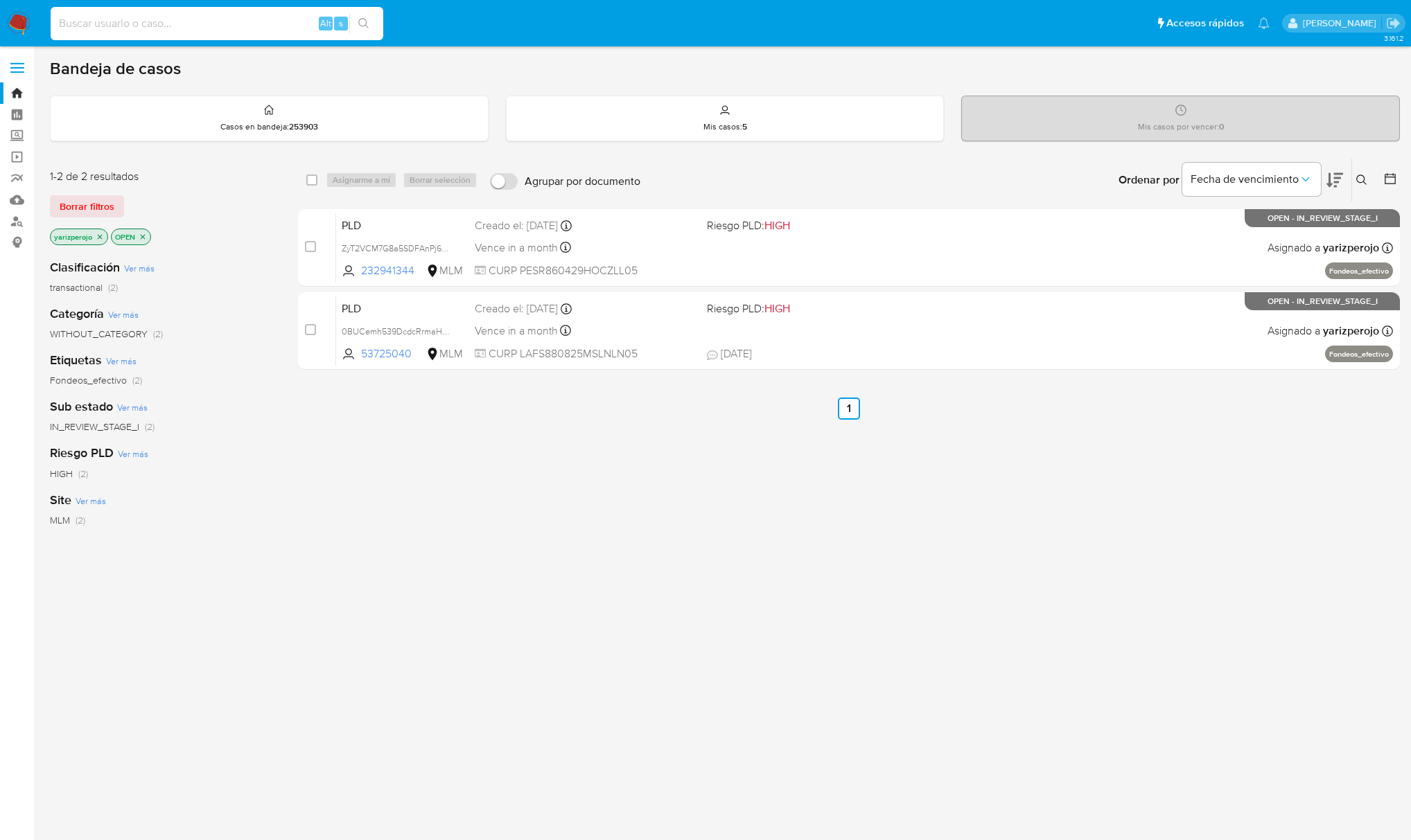
click at [214, 29] on input at bounding box center [217, 23] width 333 height 18
drag, startPoint x: 98, startPoint y: 237, endPoint x: 106, endPoint y: 237, distance: 8.0
click at [98, 237] on icon "close-filter" at bounding box center [100, 237] width 8 height 8
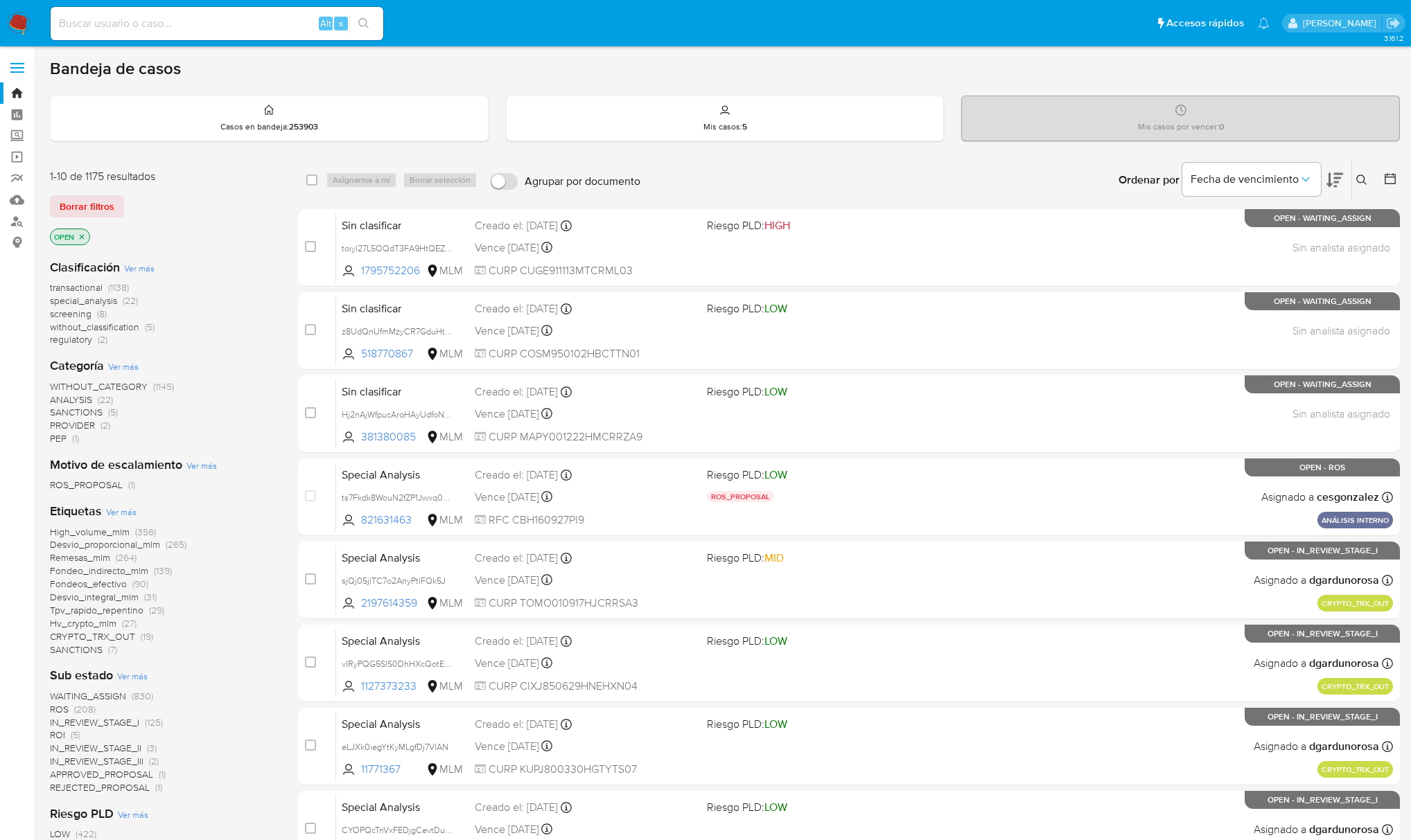
click at [1369, 178] on button at bounding box center [1363, 180] width 23 height 17
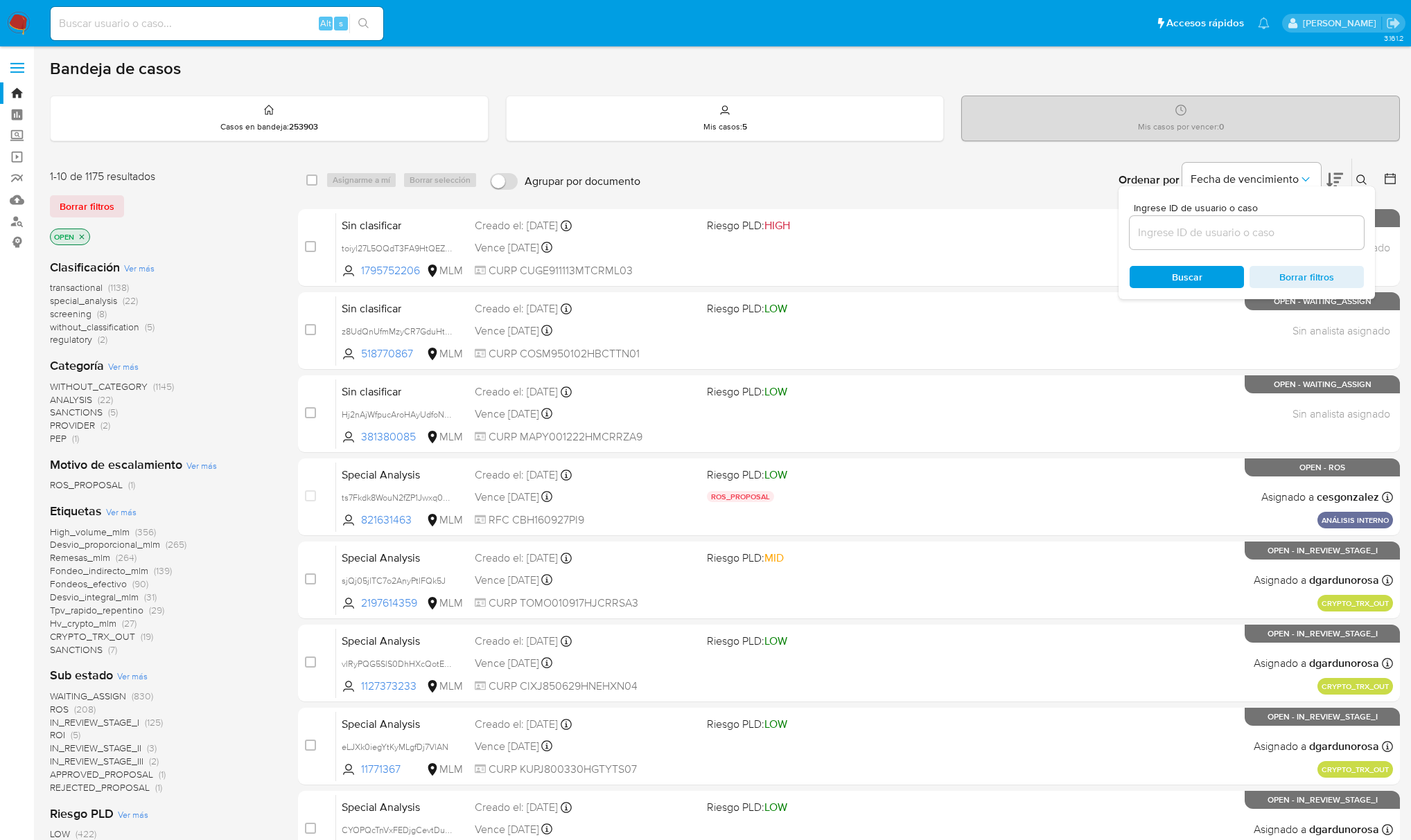
click at [1210, 242] on div at bounding box center [1246, 233] width 234 height 34
click at [1211, 236] on input at bounding box center [1246, 233] width 234 height 18
paste input "813636009"
type input "813636009"
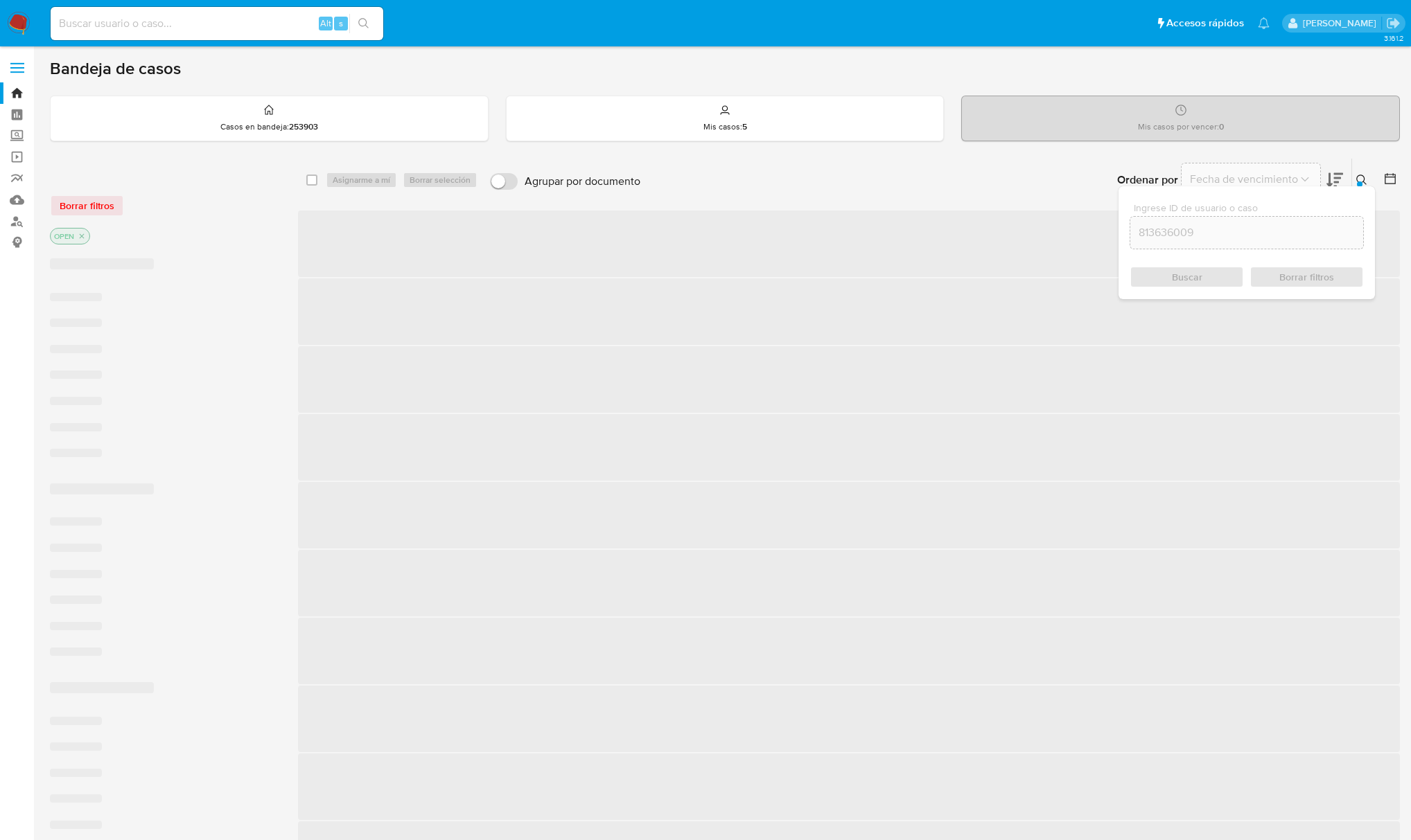
click at [1203, 283] on span "Buscar" at bounding box center [1186, 277] width 95 height 19
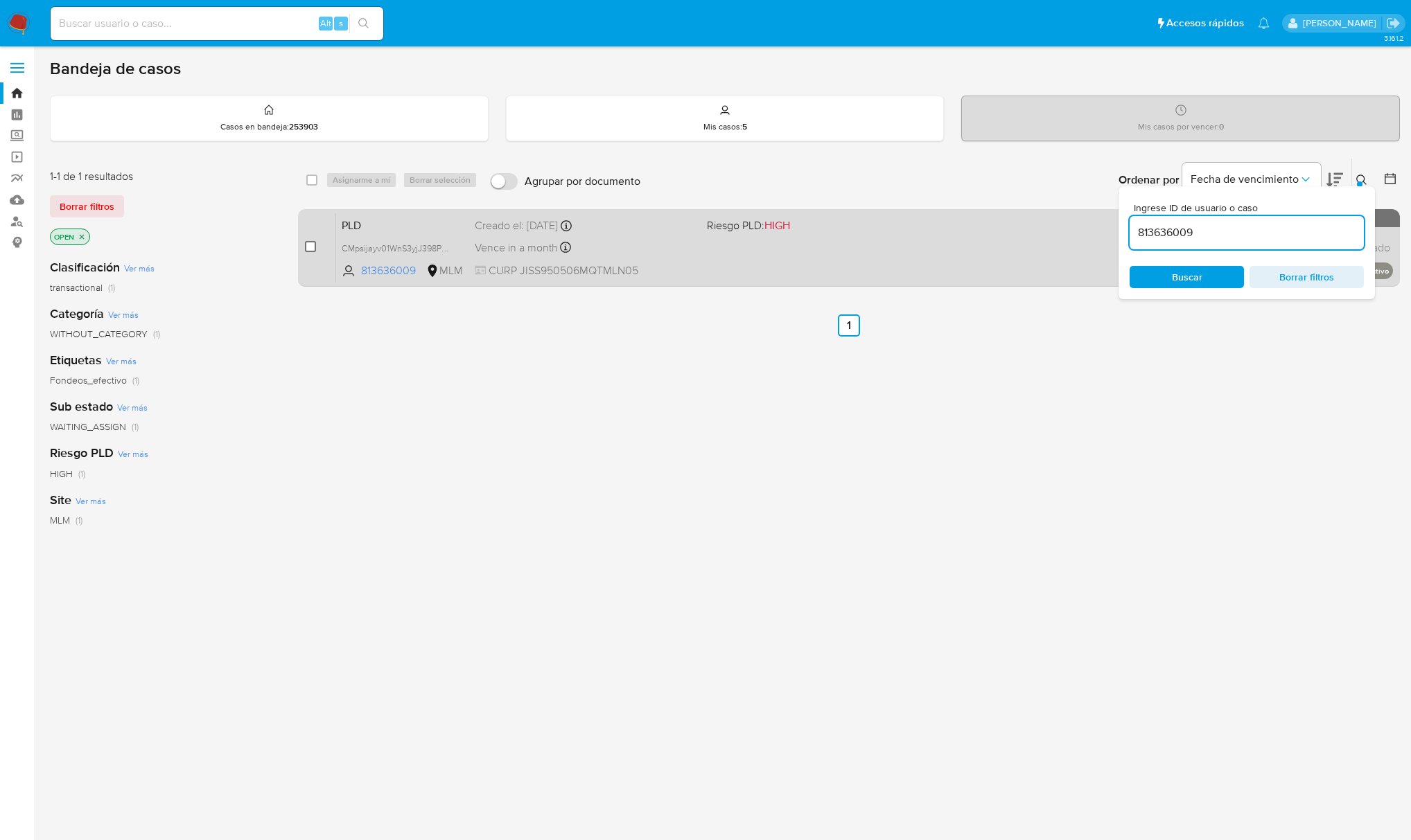
click at [311, 248] on input "checkbox" at bounding box center [310, 247] width 11 height 11
checkbox input "true"
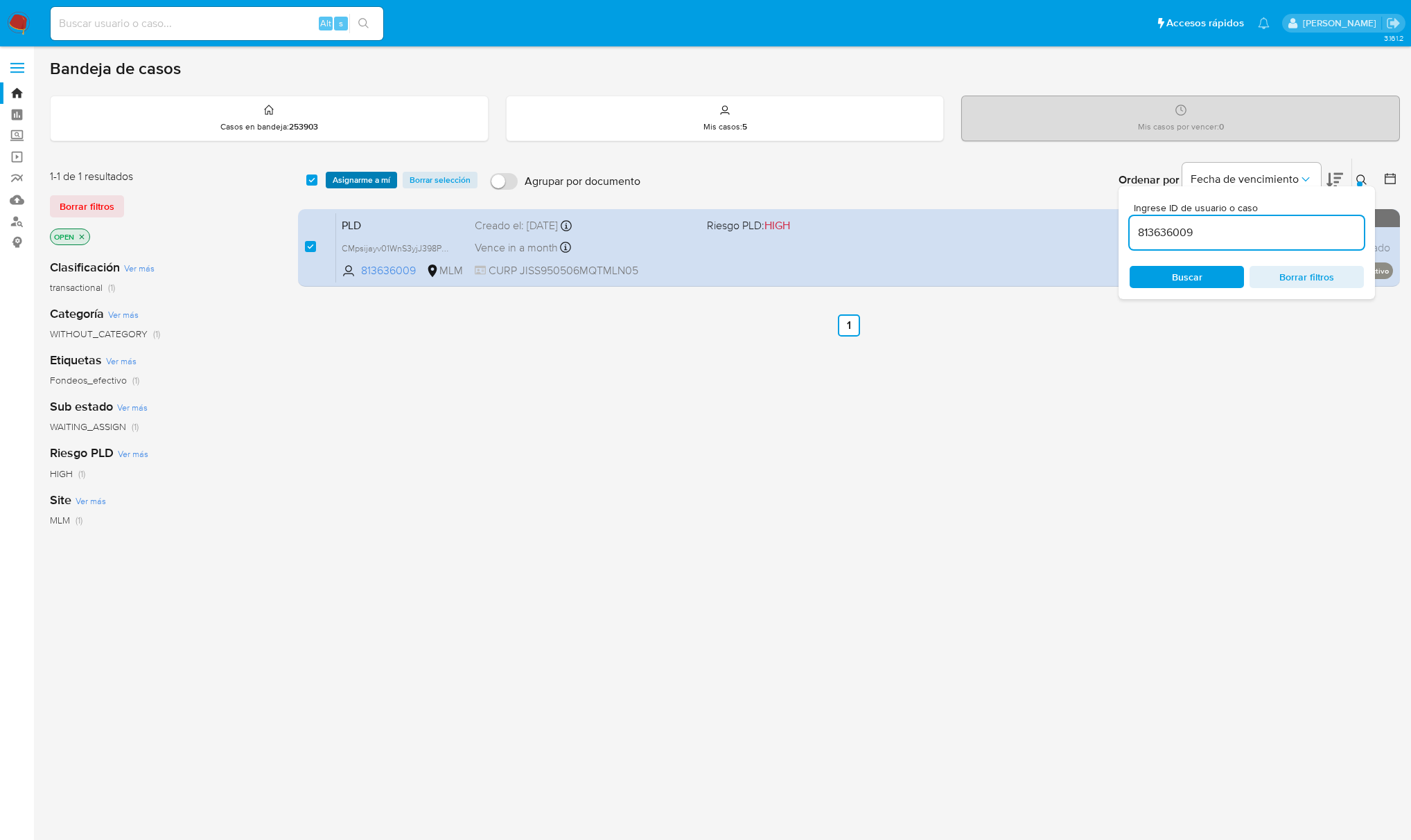
click at [378, 181] on span "Asignarme a mí" at bounding box center [361, 180] width 58 height 14
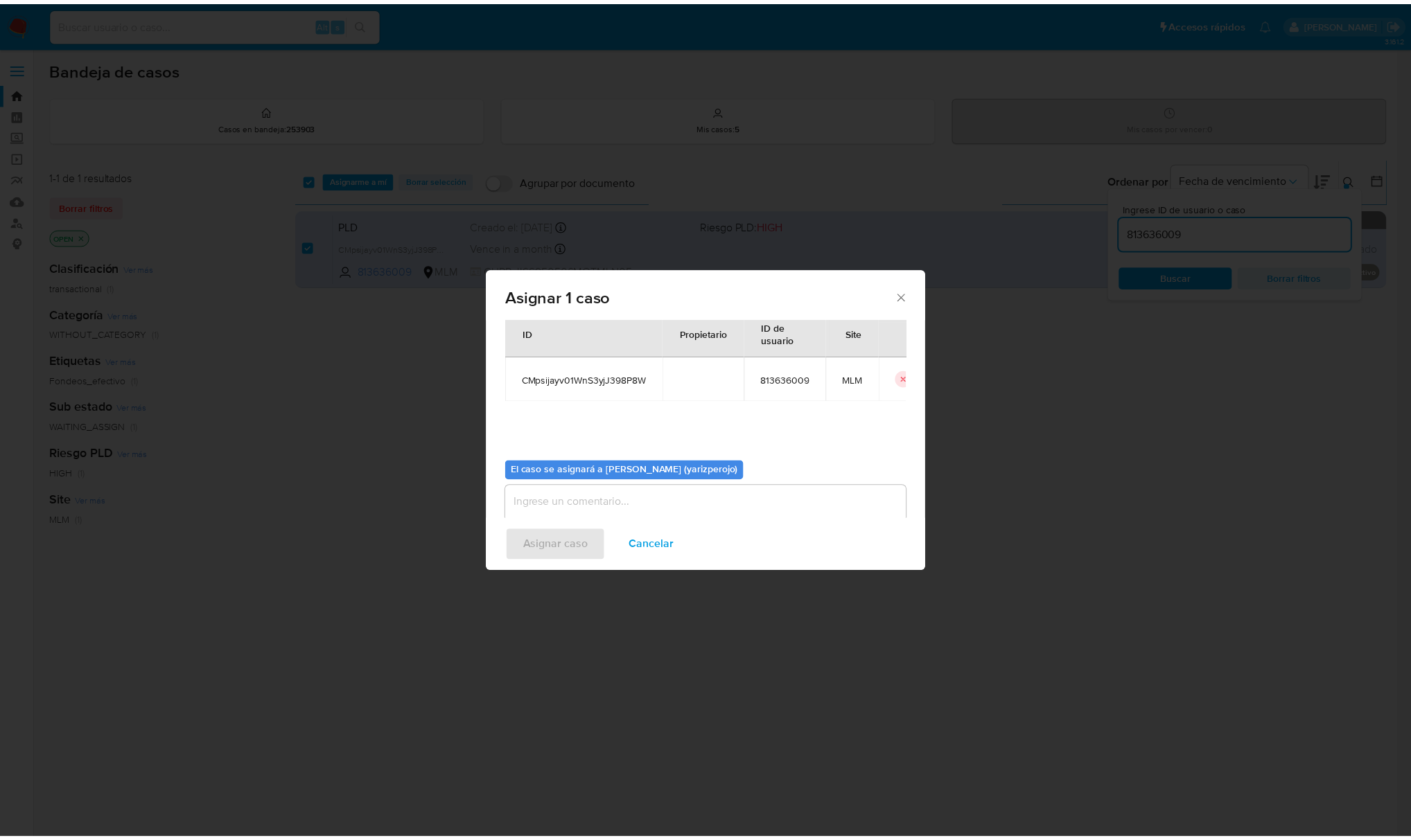
scroll to position [70, 0]
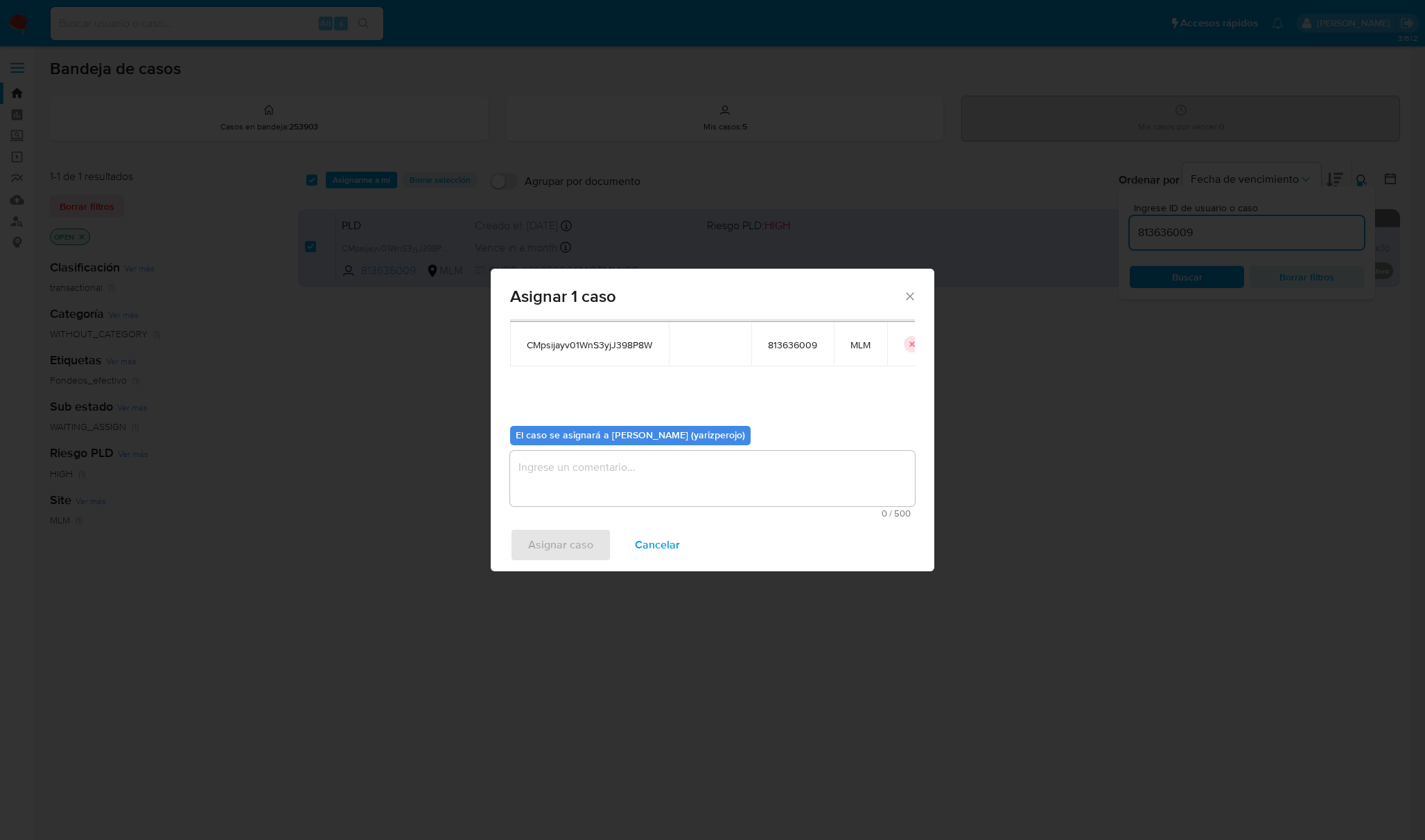
click at [578, 482] on textarea "assign-modal" at bounding box center [712, 478] width 405 height 55
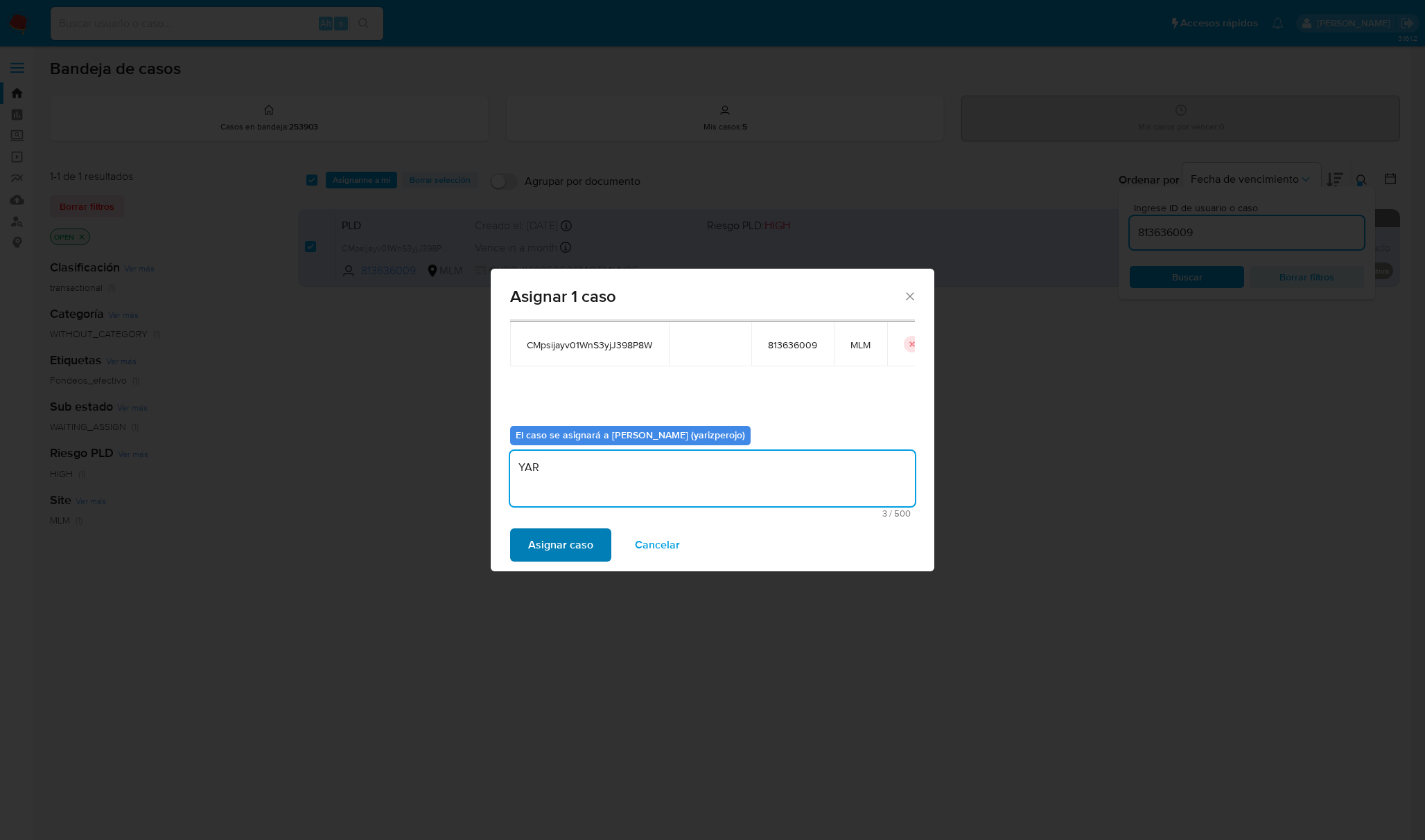
type textarea "YAR"
click at [581, 554] on span "Asignar caso" at bounding box center [560, 545] width 65 height 30
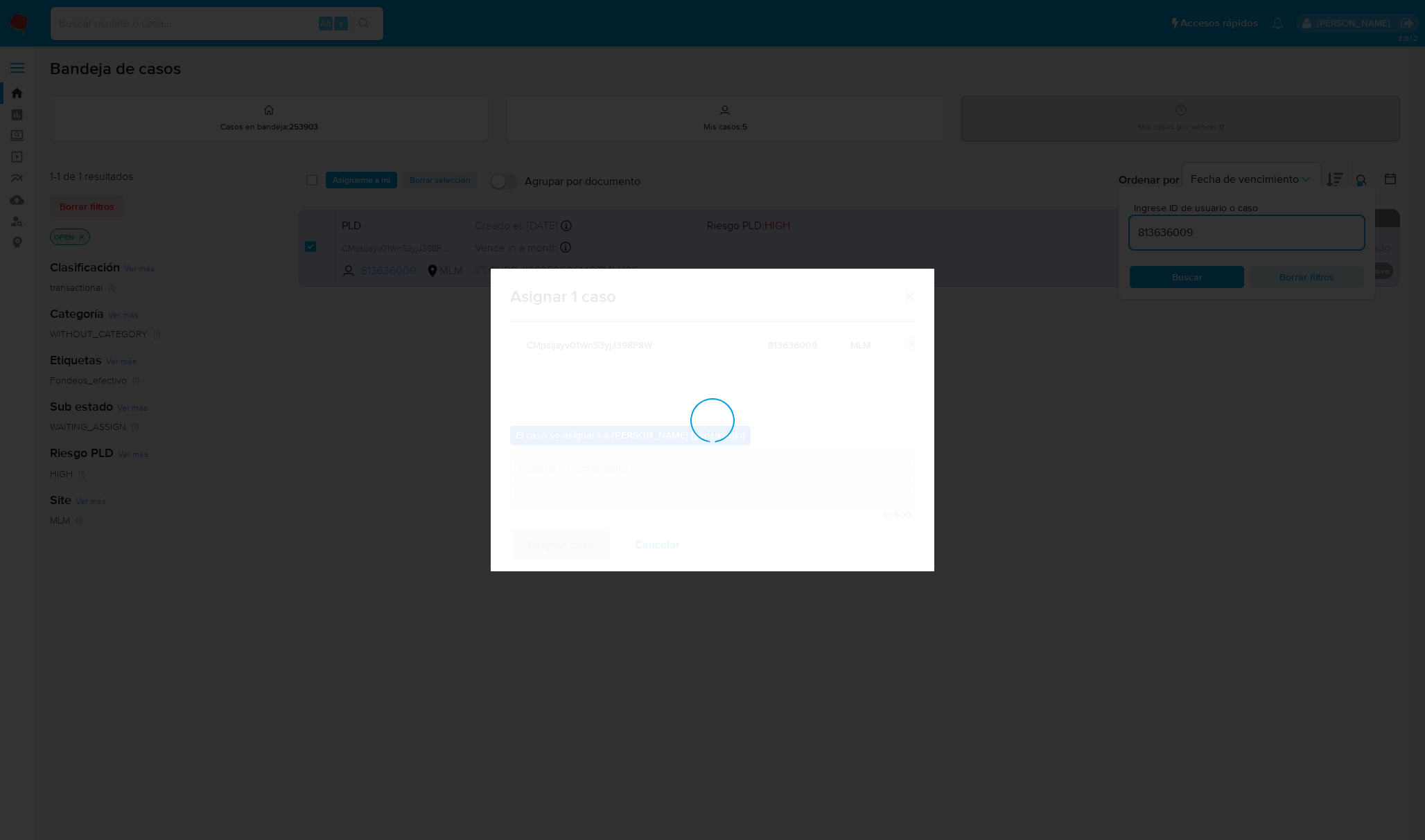
checkbox input "false"
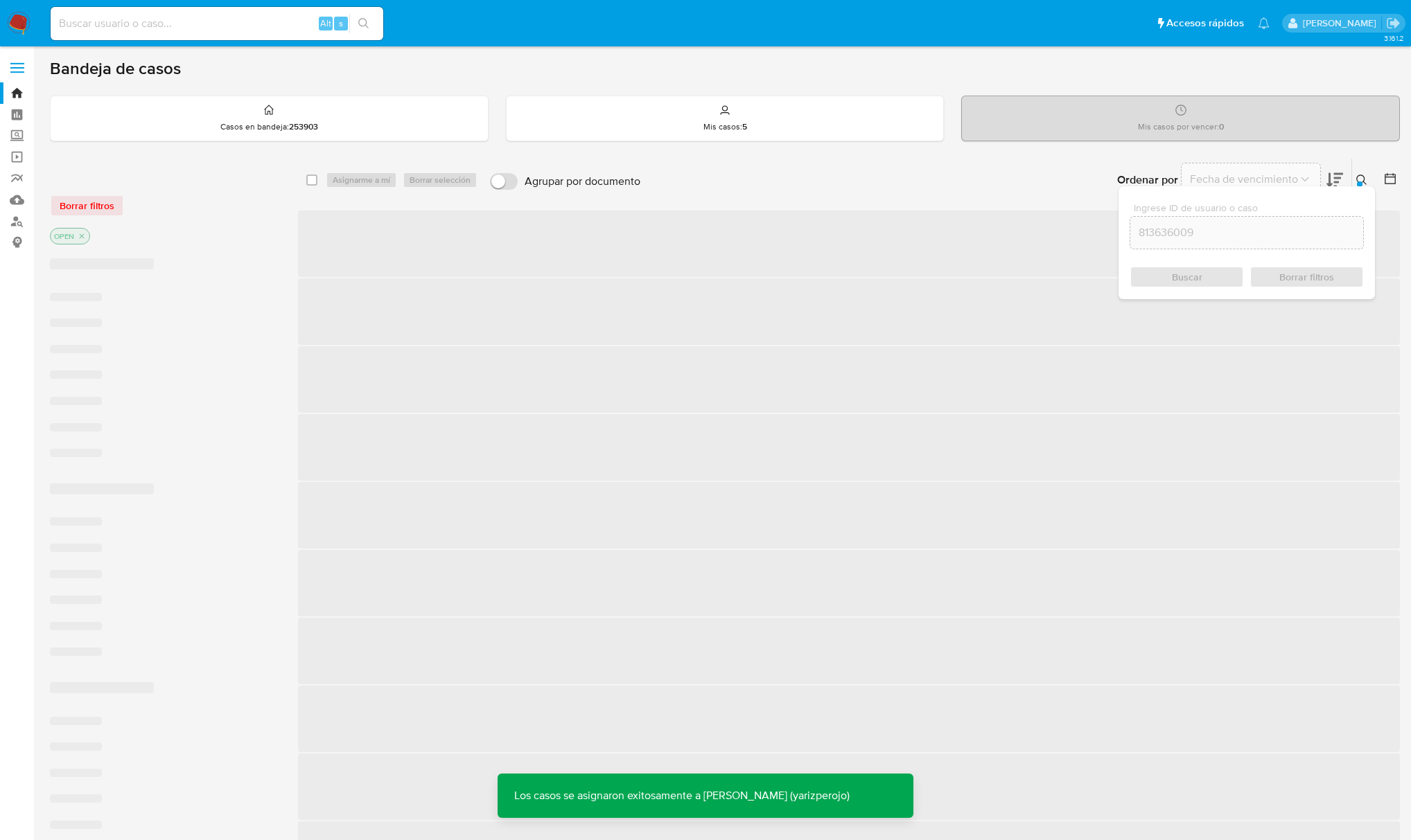
click at [142, 39] on div "Alt s" at bounding box center [217, 24] width 333 height 34
click at [156, 29] on input at bounding box center [217, 23] width 333 height 18
paste input "813636009"
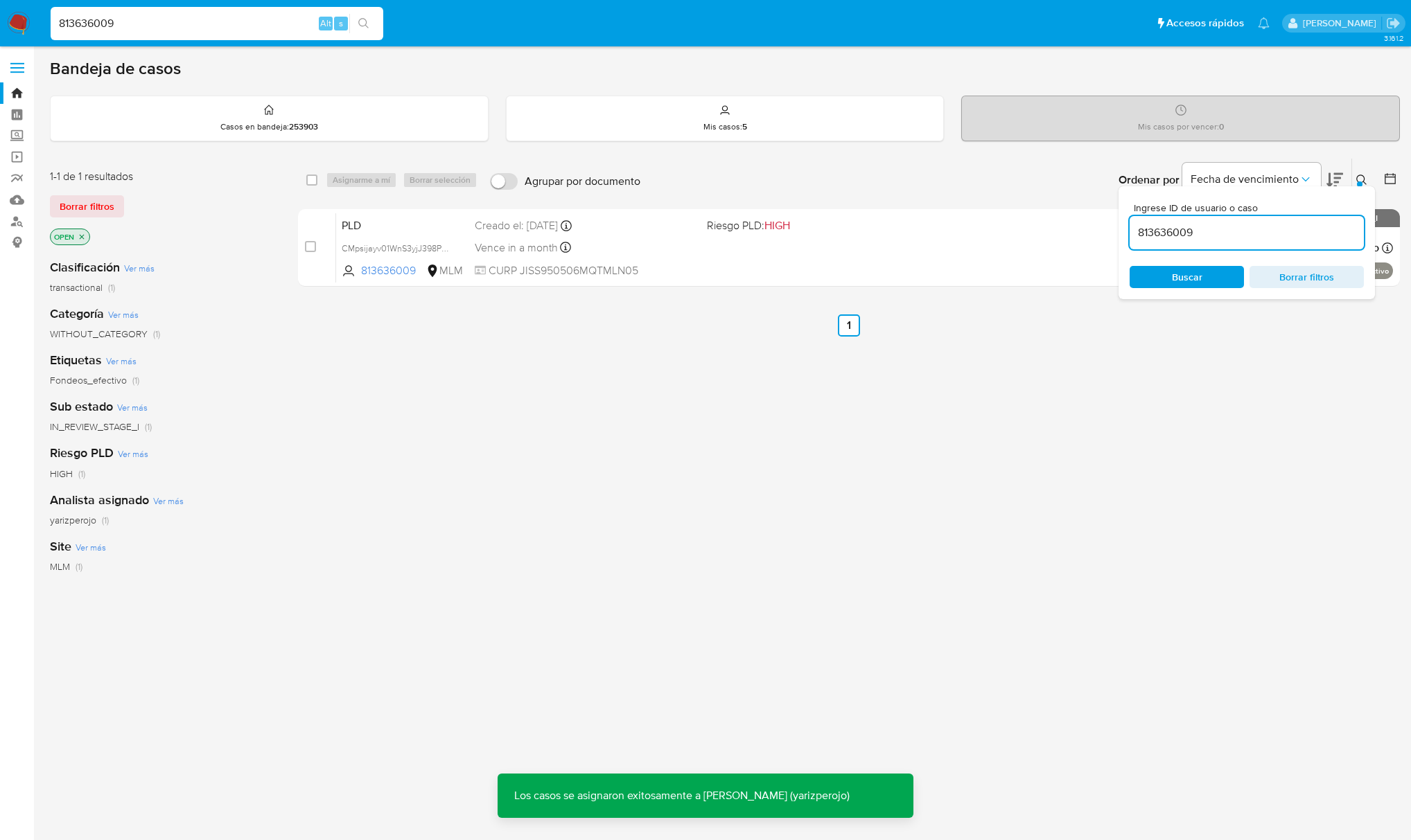
type input "813636009"
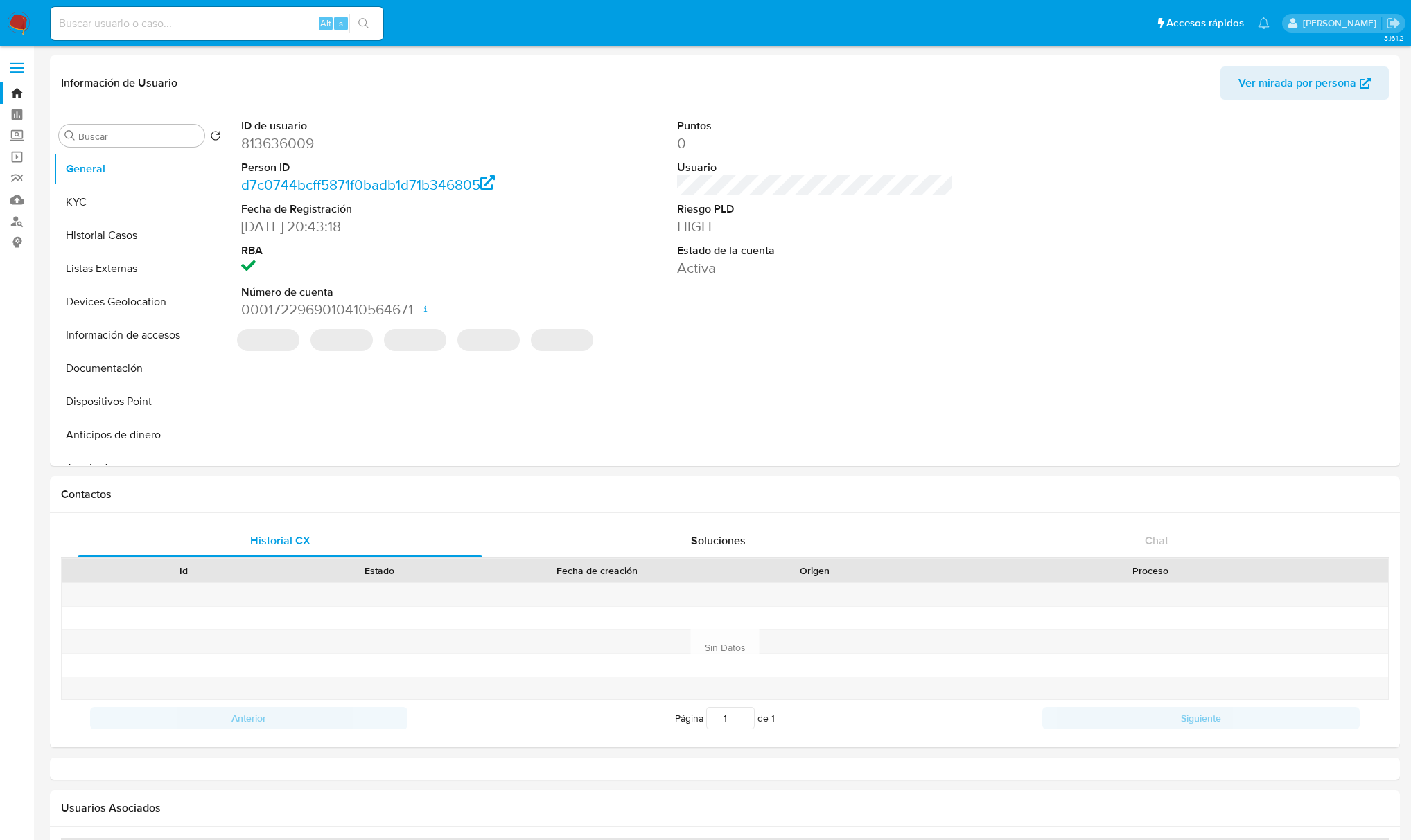
select select "10"
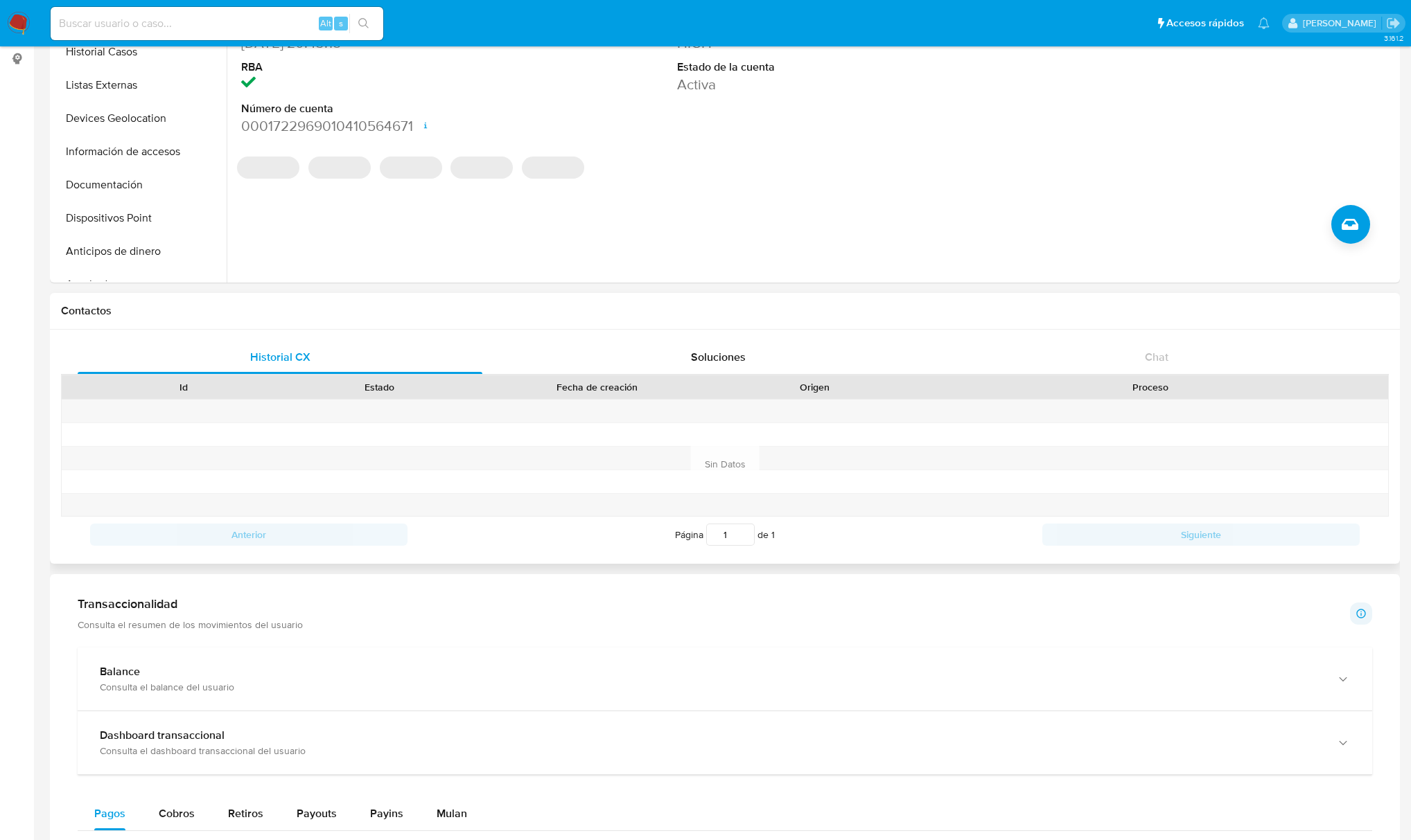
scroll to position [185, 0]
click at [724, 353] on span "Soluciones" at bounding box center [718, 356] width 54 height 16
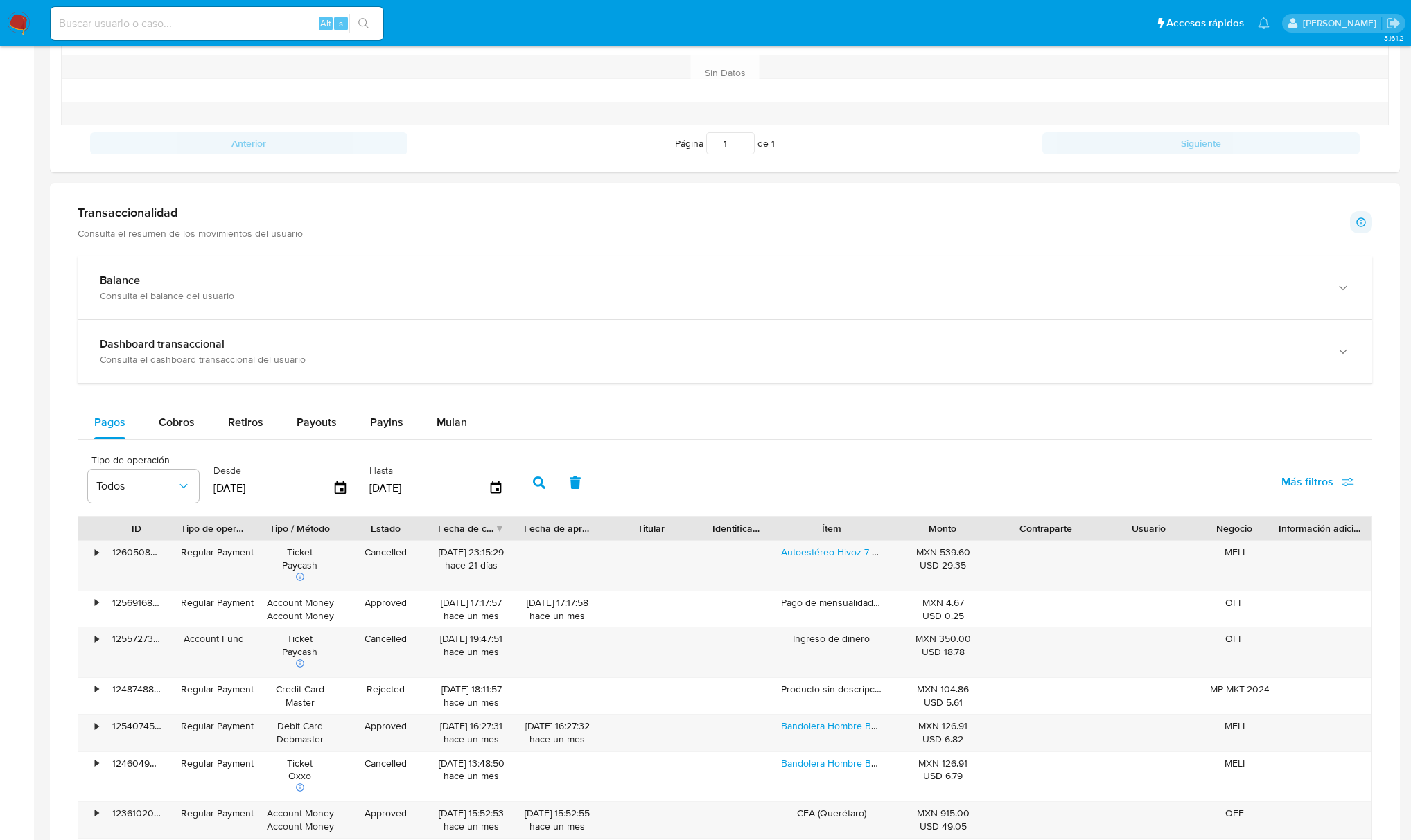
scroll to position [115, 0]
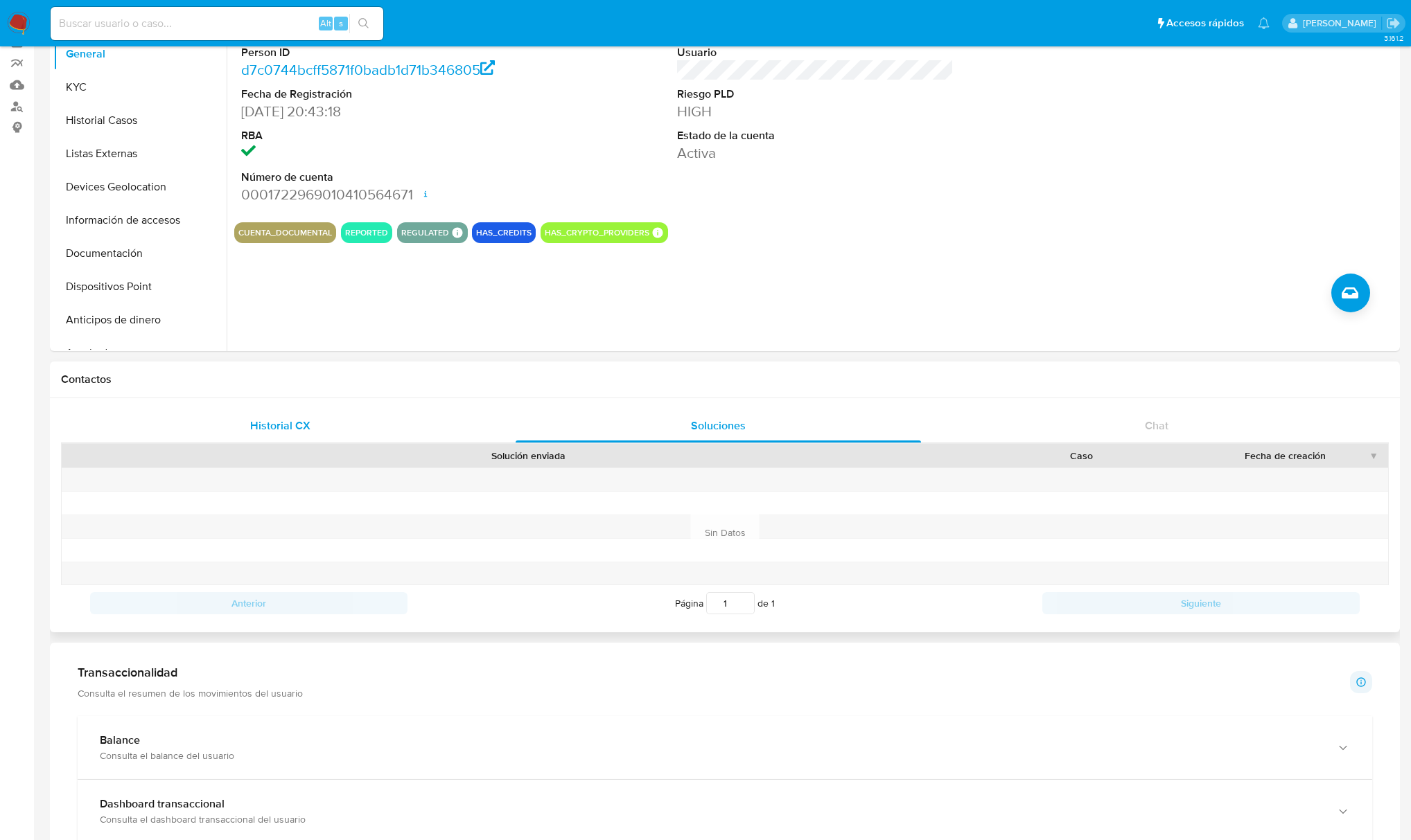
drag, startPoint x: 439, startPoint y: 413, endPoint x: 424, endPoint y: 413, distance: 15.0
click at [436, 413] on div "Historial CX" at bounding box center [280, 426] width 405 height 34
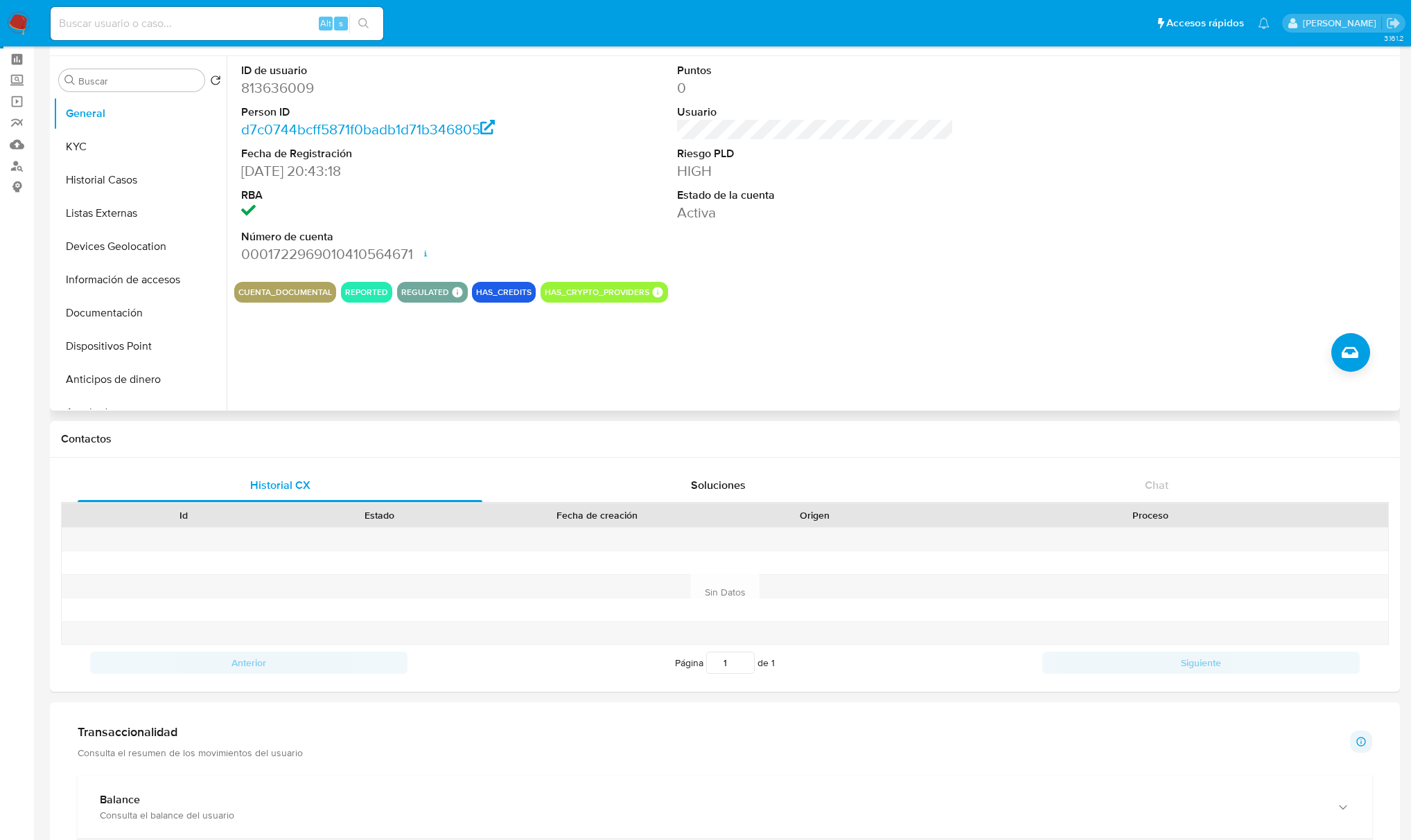
scroll to position [0, 0]
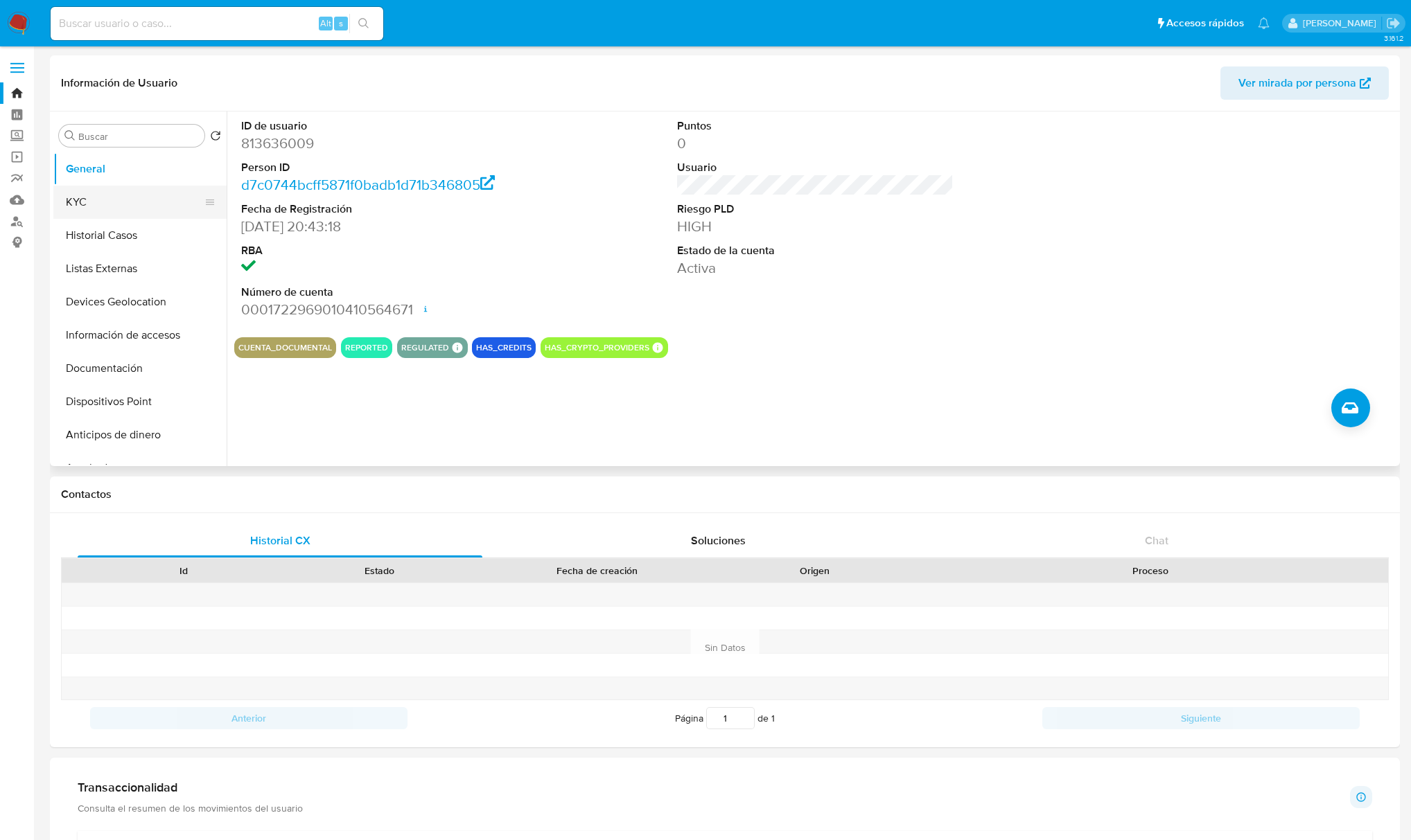
click at [98, 191] on button "KYC" at bounding box center [134, 202] width 162 height 34
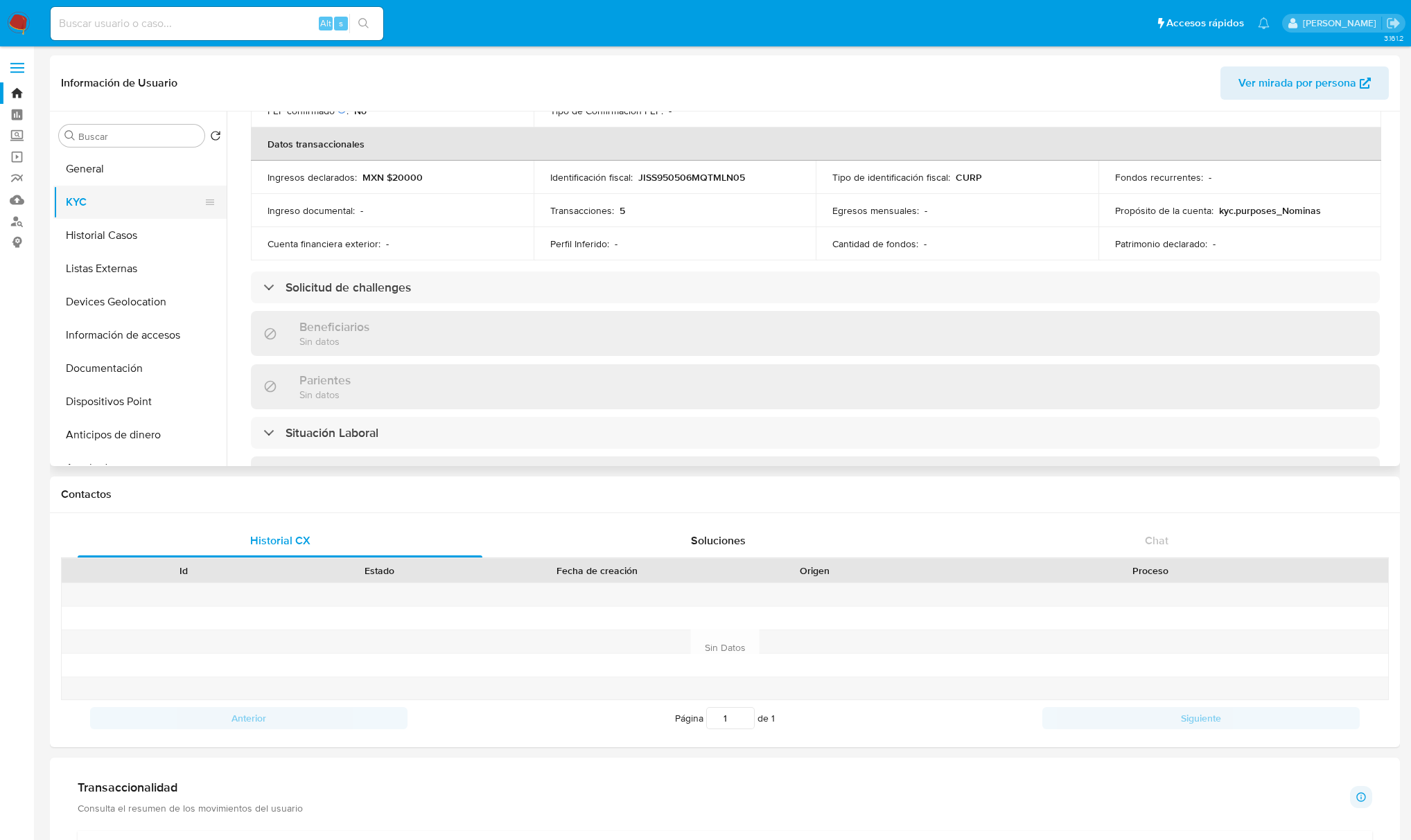
scroll to position [368, 0]
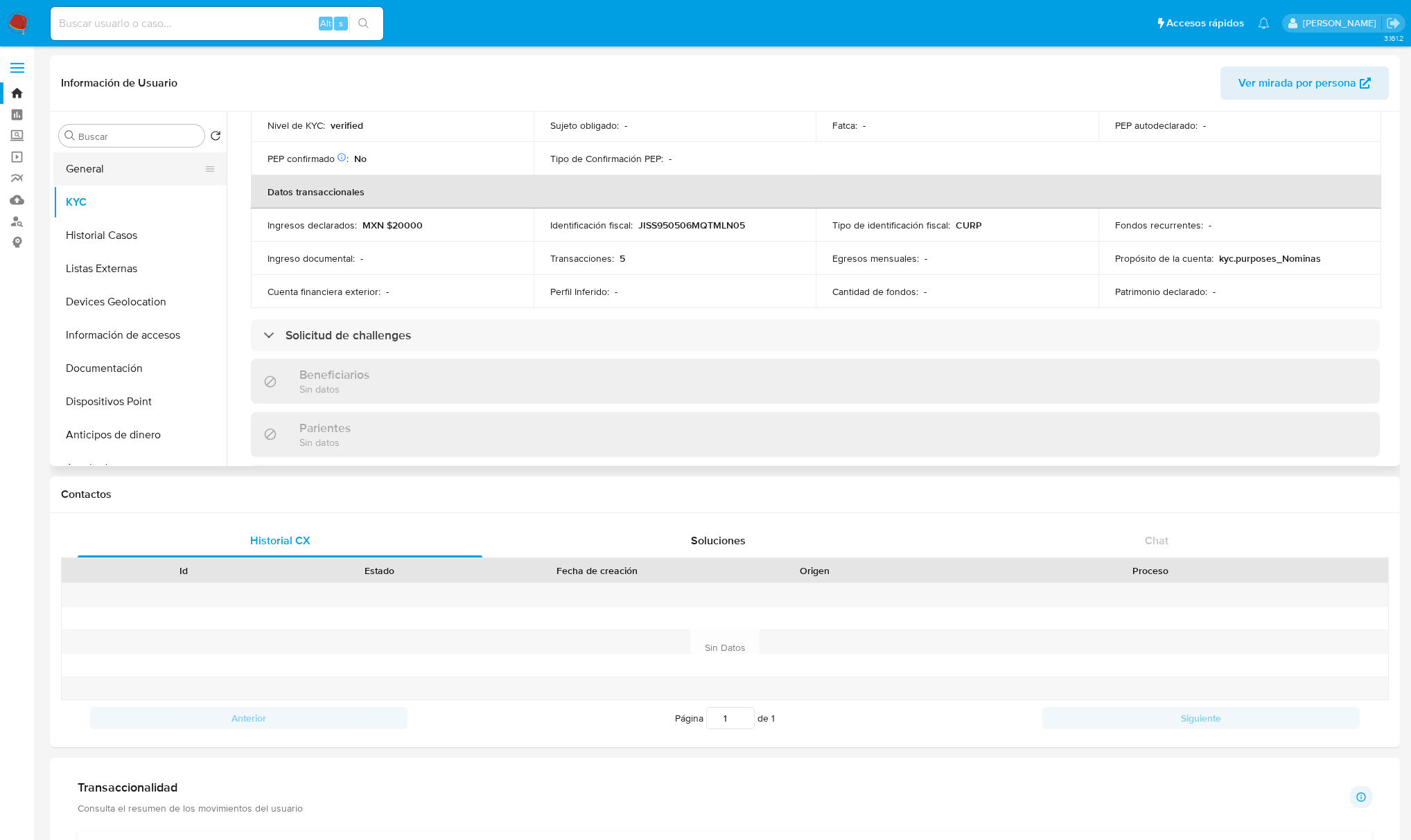
click at [96, 173] on button "General" at bounding box center [134, 169] width 162 height 34
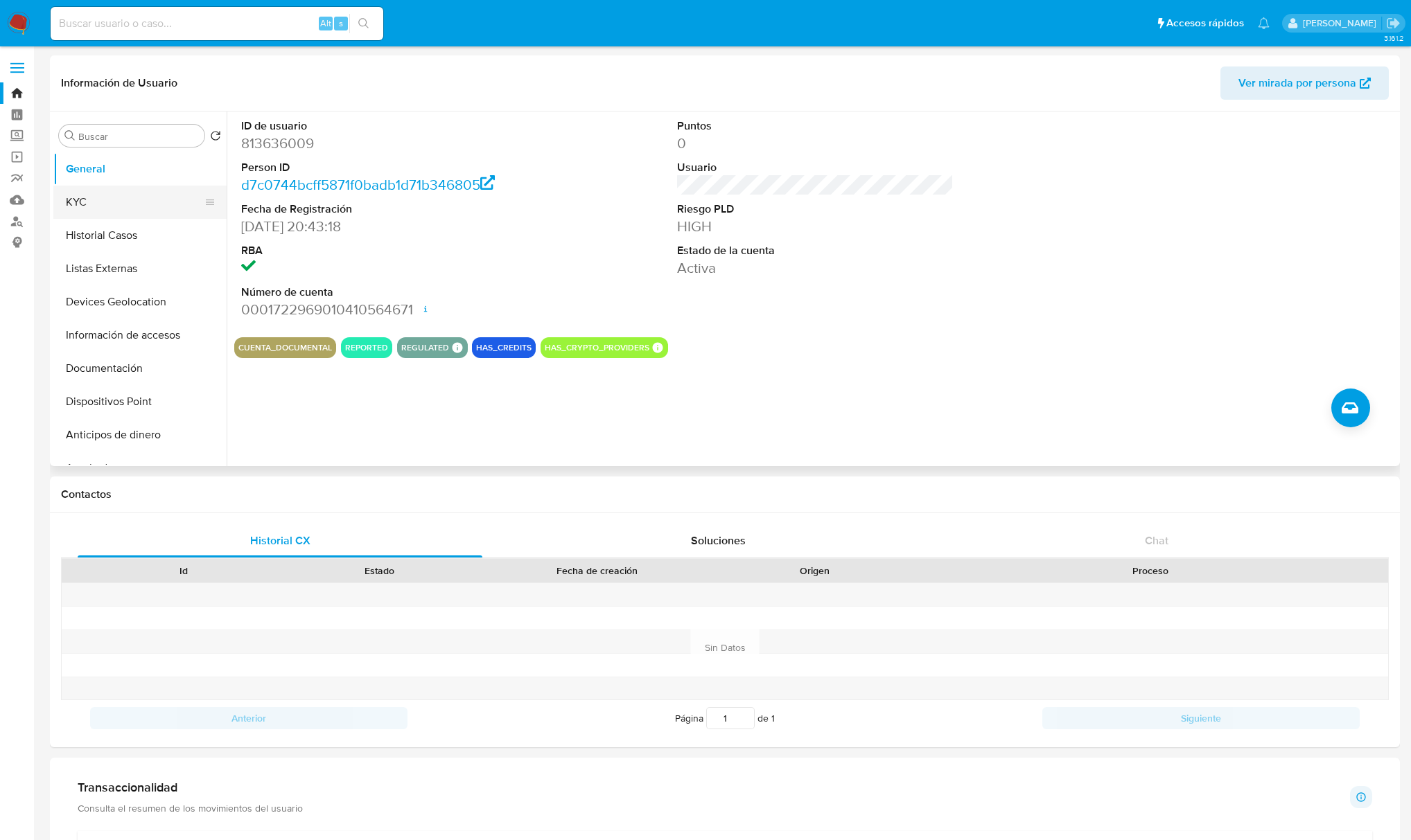
click at [87, 206] on button "KYC" at bounding box center [134, 202] width 162 height 34
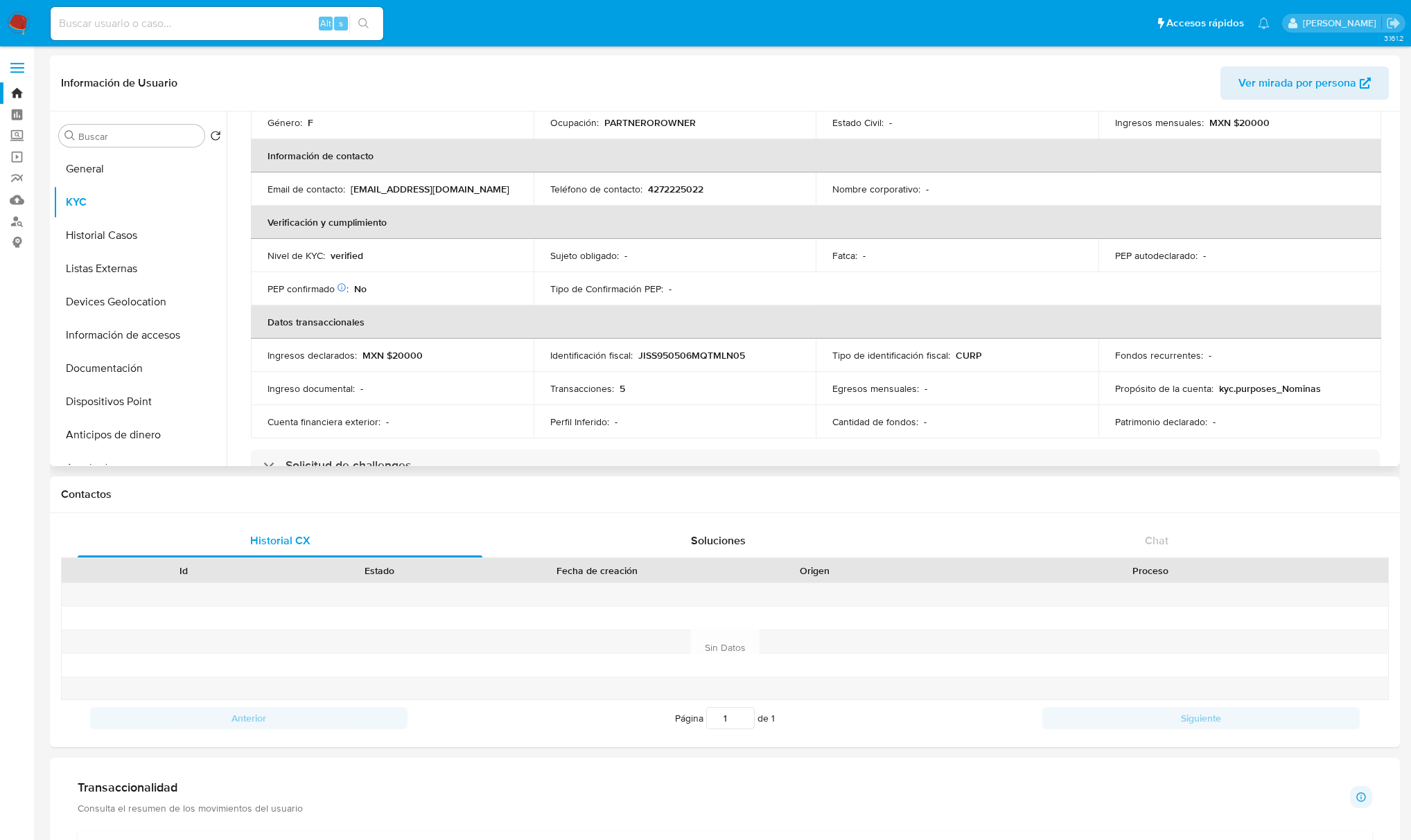
scroll to position [277, 0]
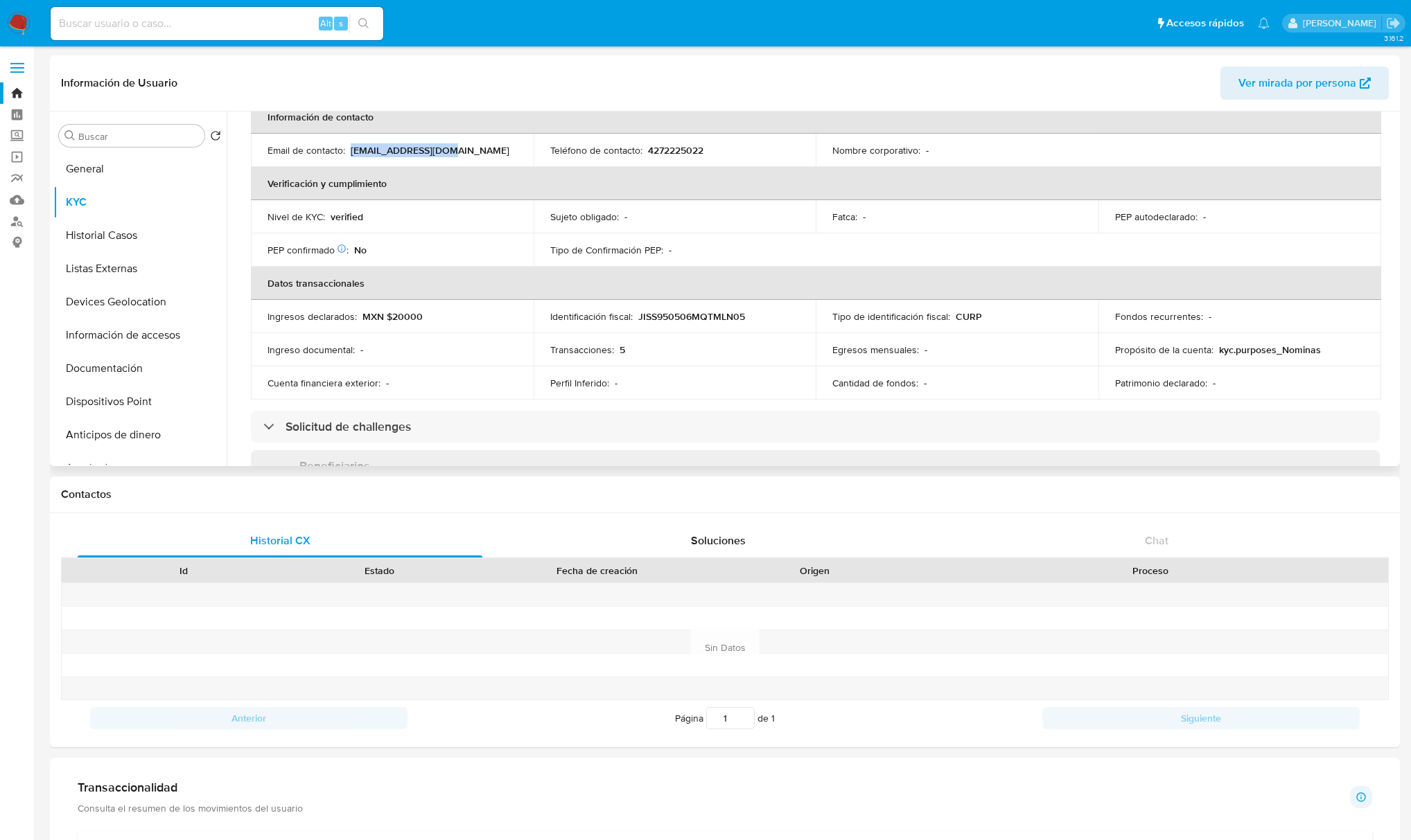
drag, startPoint x: 464, startPoint y: 155, endPoint x: 355, endPoint y: 141, distance: 109.9
click at [355, 141] on td "Email de contacto : paovweuro@gmail.com" at bounding box center [393, 150] width 283 height 34
drag, startPoint x: 349, startPoint y: 153, endPoint x: 456, endPoint y: 156, distance: 107.0
click at [456, 156] on div "Email de contacto : paovweuro@gmail.com" at bounding box center [393, 150] width 249 height 13
click at [351, 151] on p "paovweuro@gmail.com" at bounding box center [430, 150] width 158 height 13
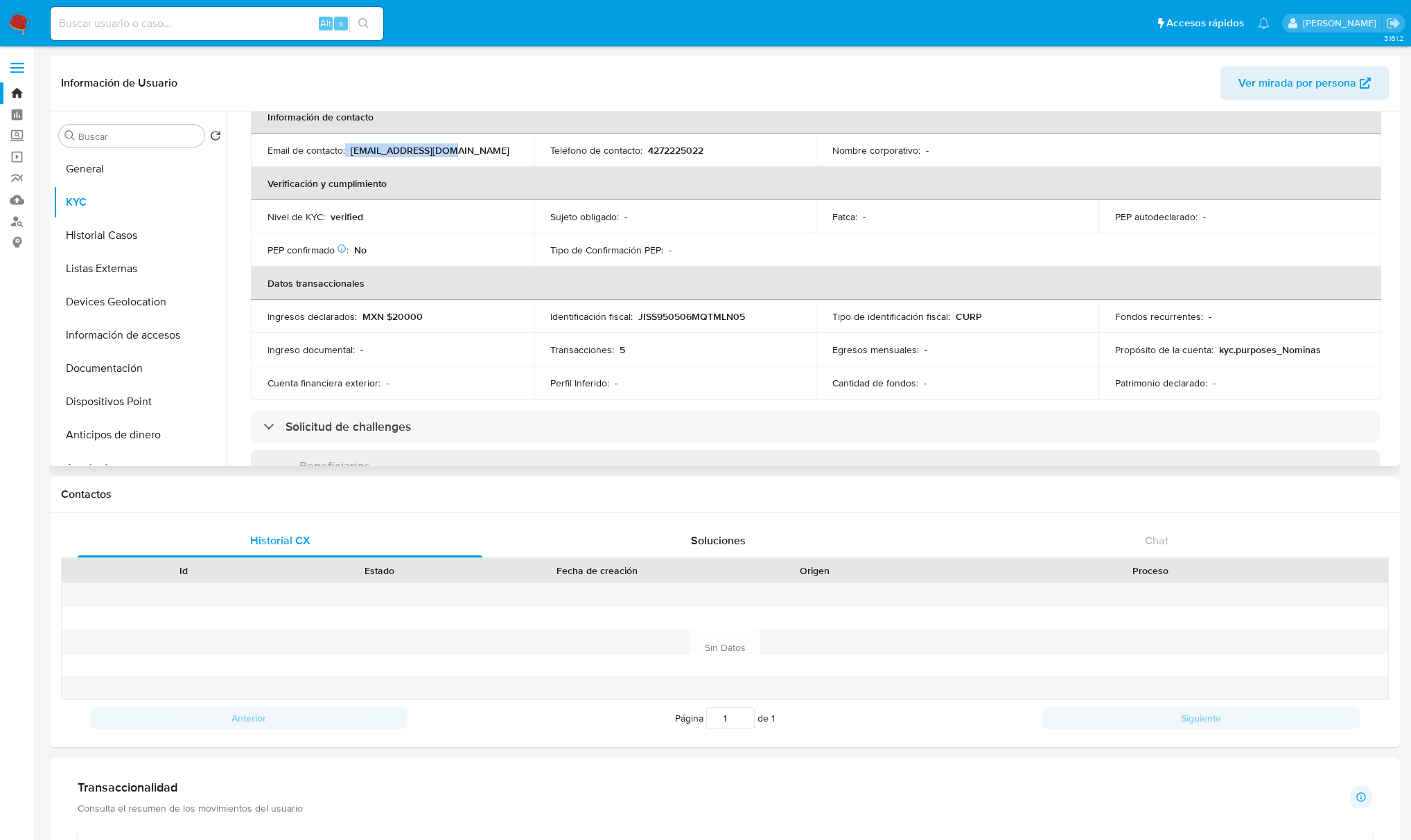
drag, startPoint x: 346, startPoint y: 151, endPoint x: 475, endPoint y: 151, distance: 129.0
click at [475, 151] on div "Email de contacto : paovweuro@gmail.com" at bounding box center [393, 150] width 249 height 13
copy div "paovweuro@gmail.com"
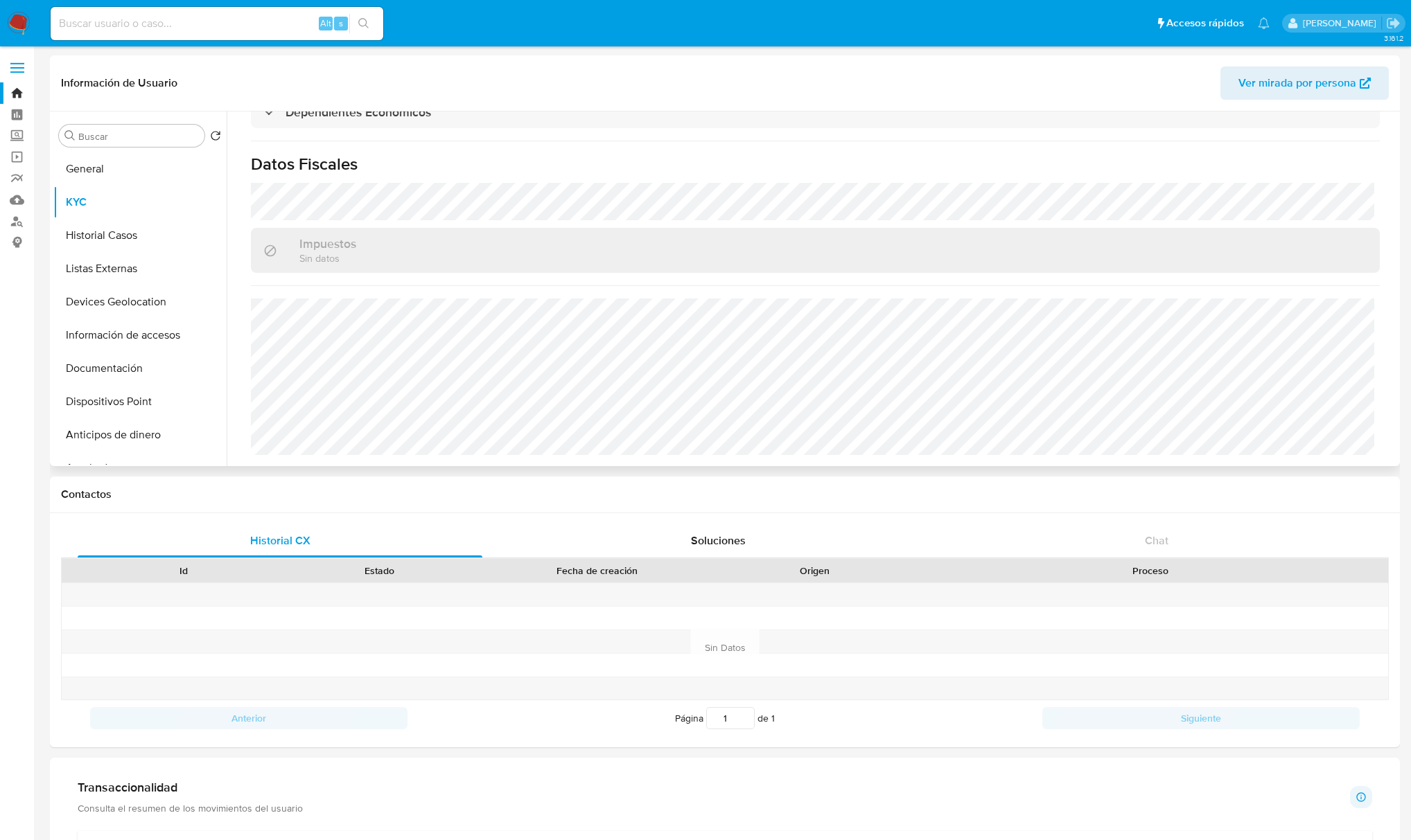
scroll to position [92, 0]
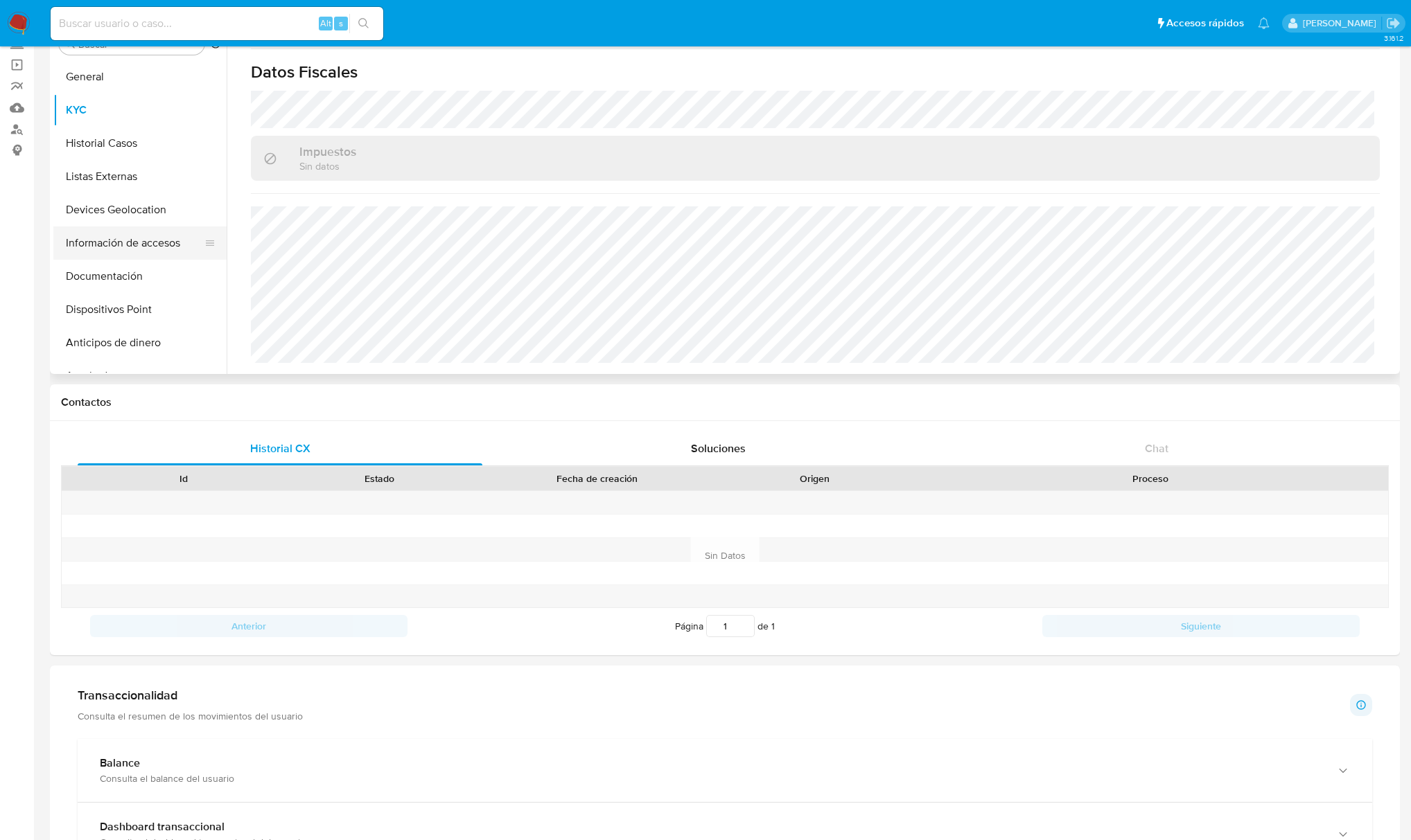
click at [122, 239] on button "Información de accesos" at bounding box center [134, 243] width 162 height 34
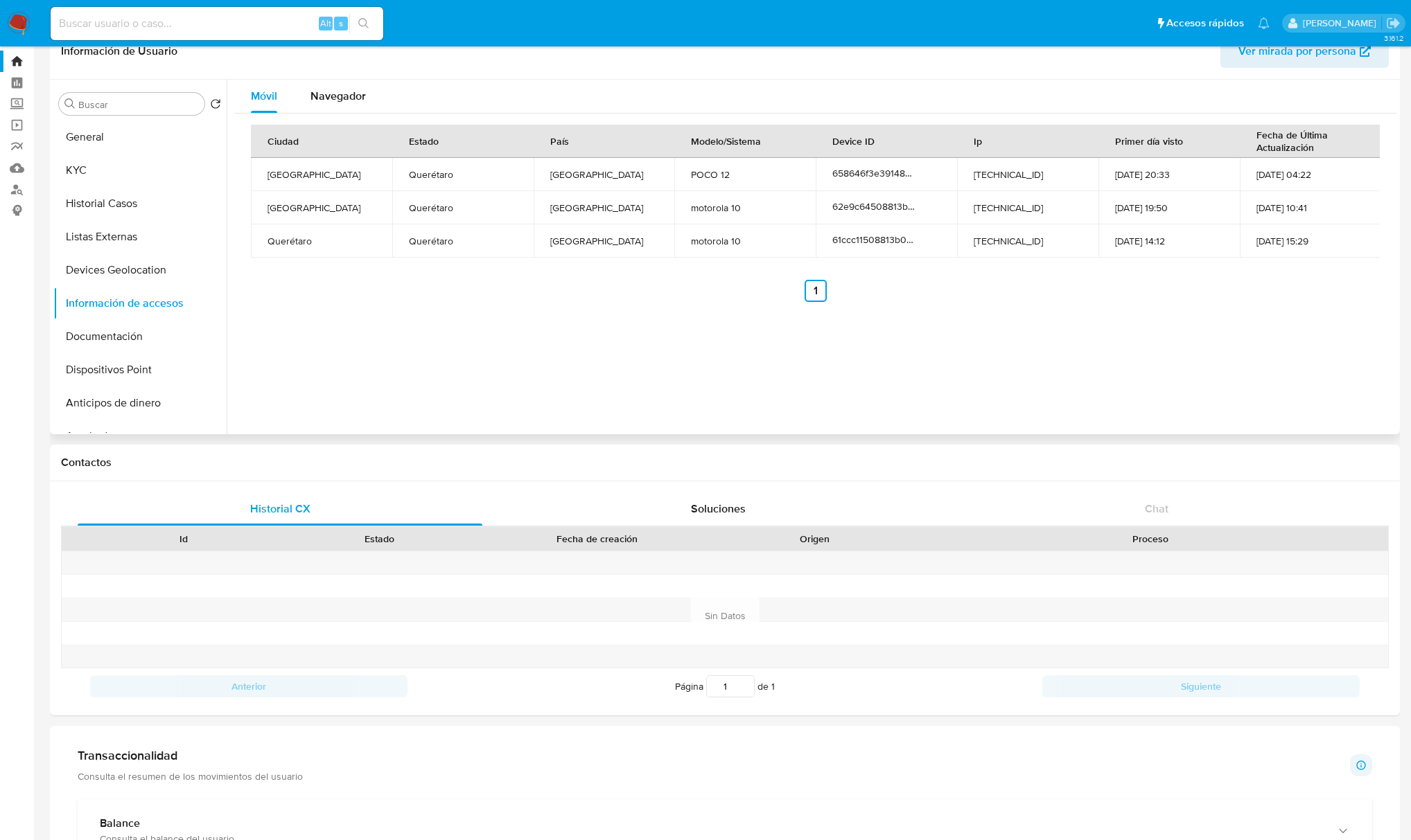
scroll to position [0, 0]
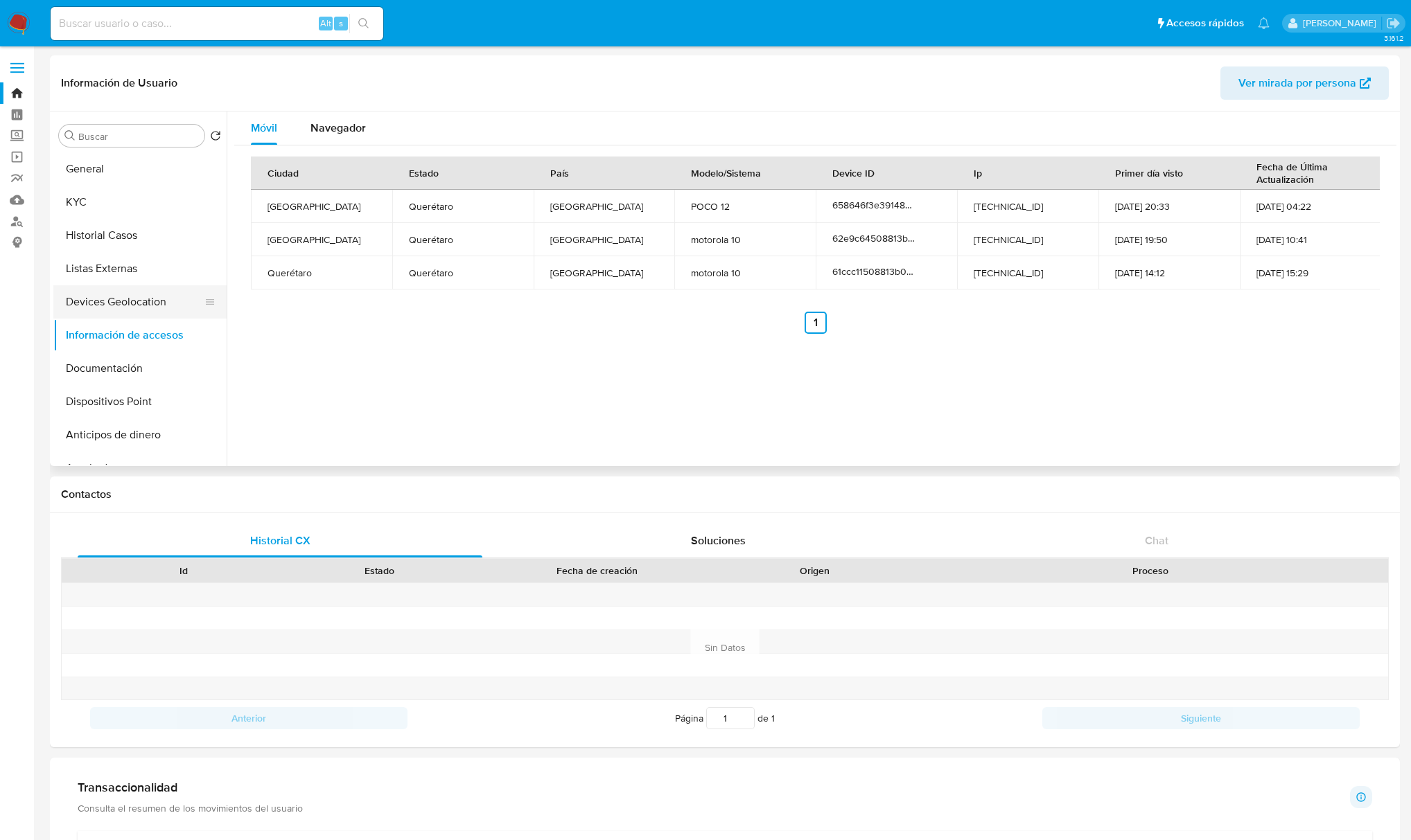
click at [112, 292] on button "Devices Geolocation" at bounding box center [134, 302] width 162 height 34
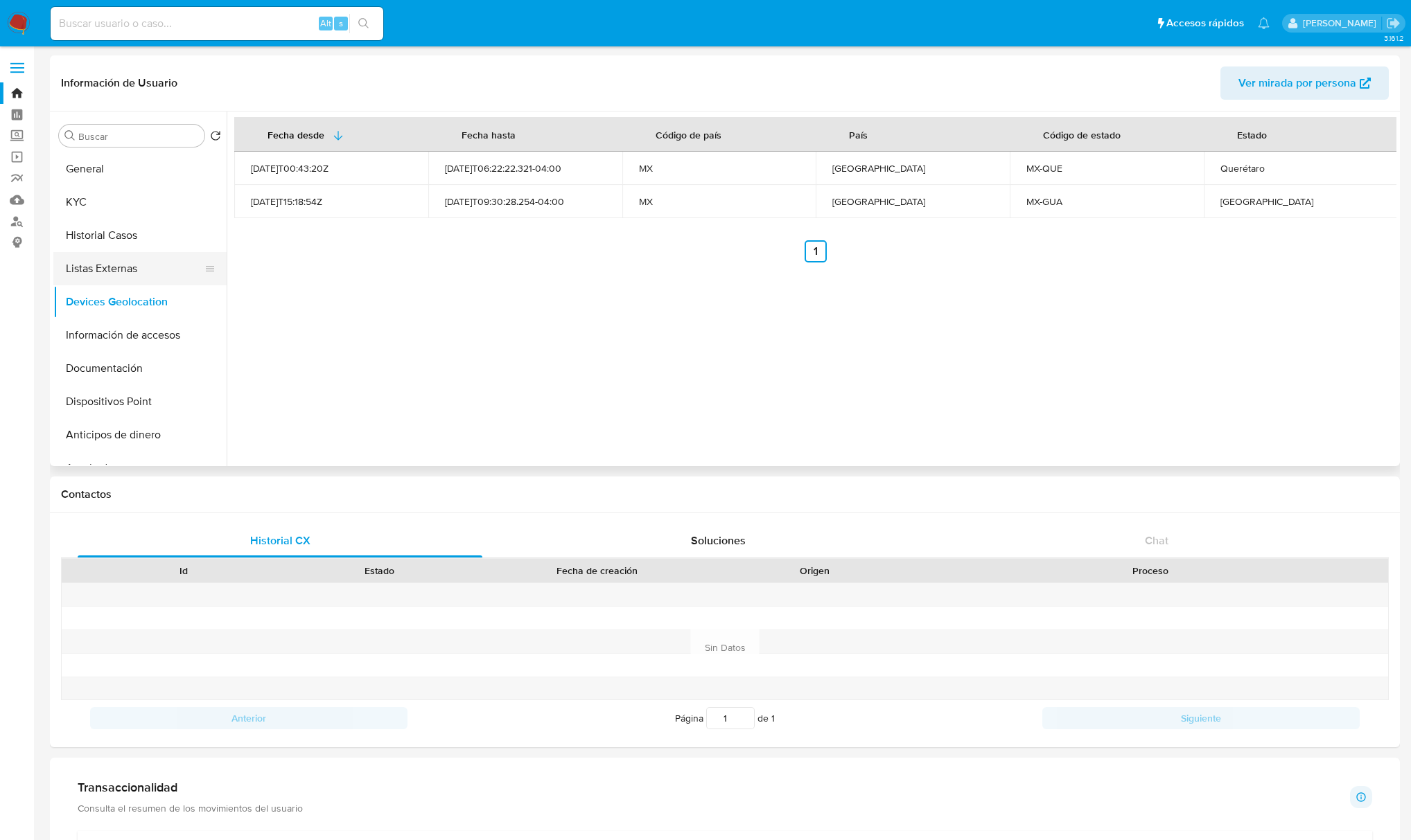
click at [106, 276] on button "Listas Externas" at bounding box center [134, 269] width 162 height 34
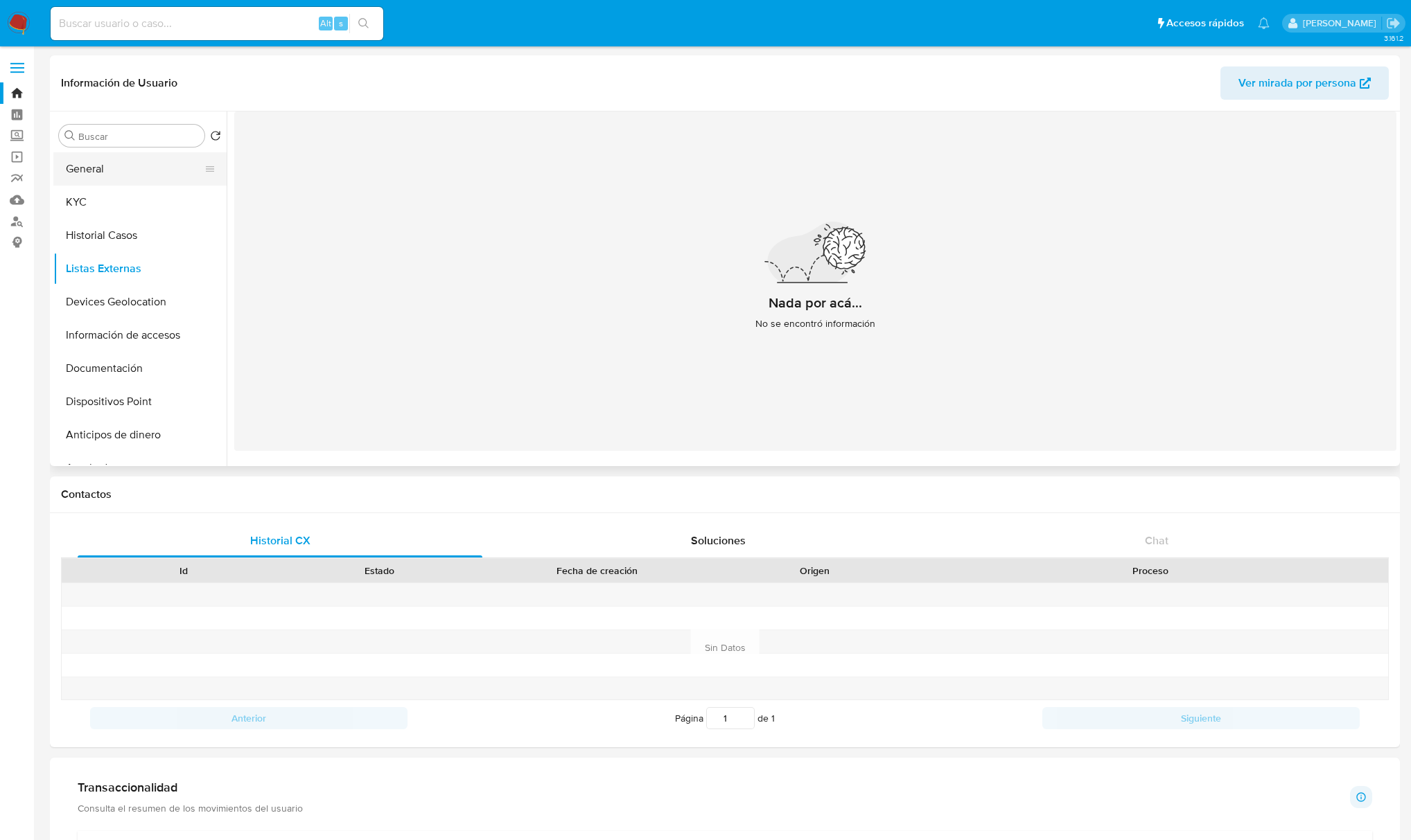
click at [102, 172] on button "General" at bounding box center [134, 169] width 162 height 34
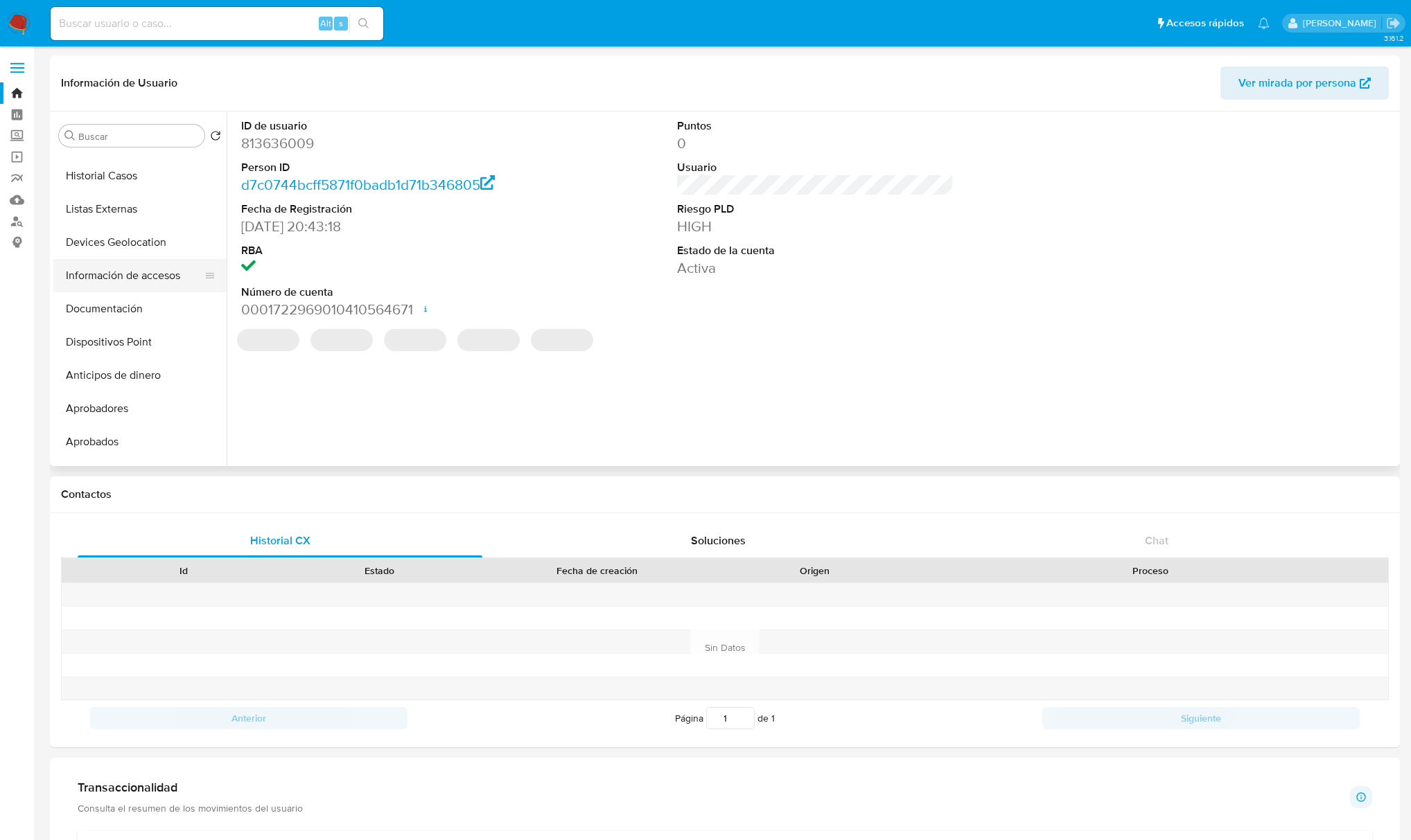
scroll to position [92, 0]
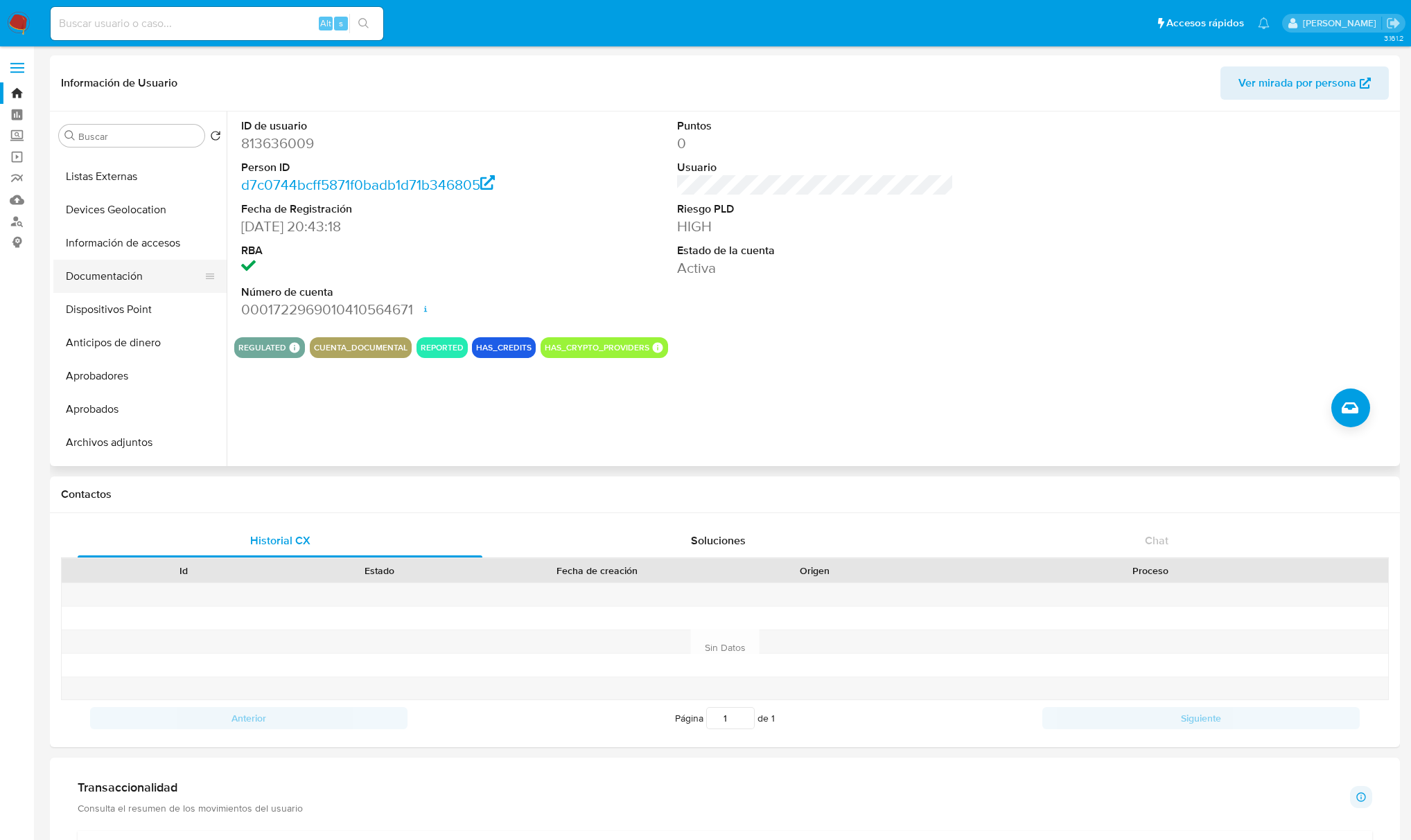
click at [136, 278] on button "Documentación" at bounding box center [134, 277] width 162 height 34
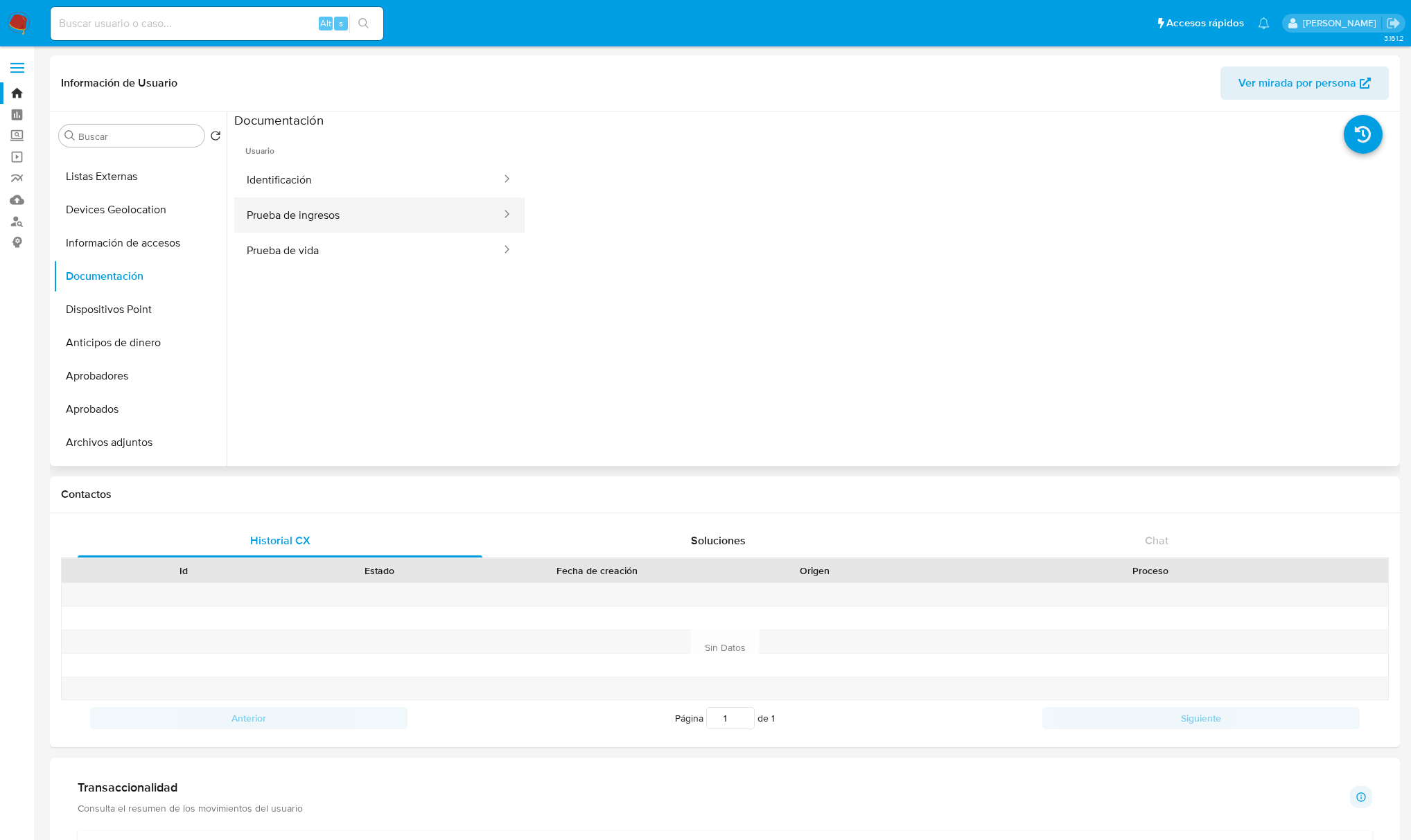
click at [345, 225] on button "Prueba de ingresos" at bounding box center [368, 215] width 268 height 35
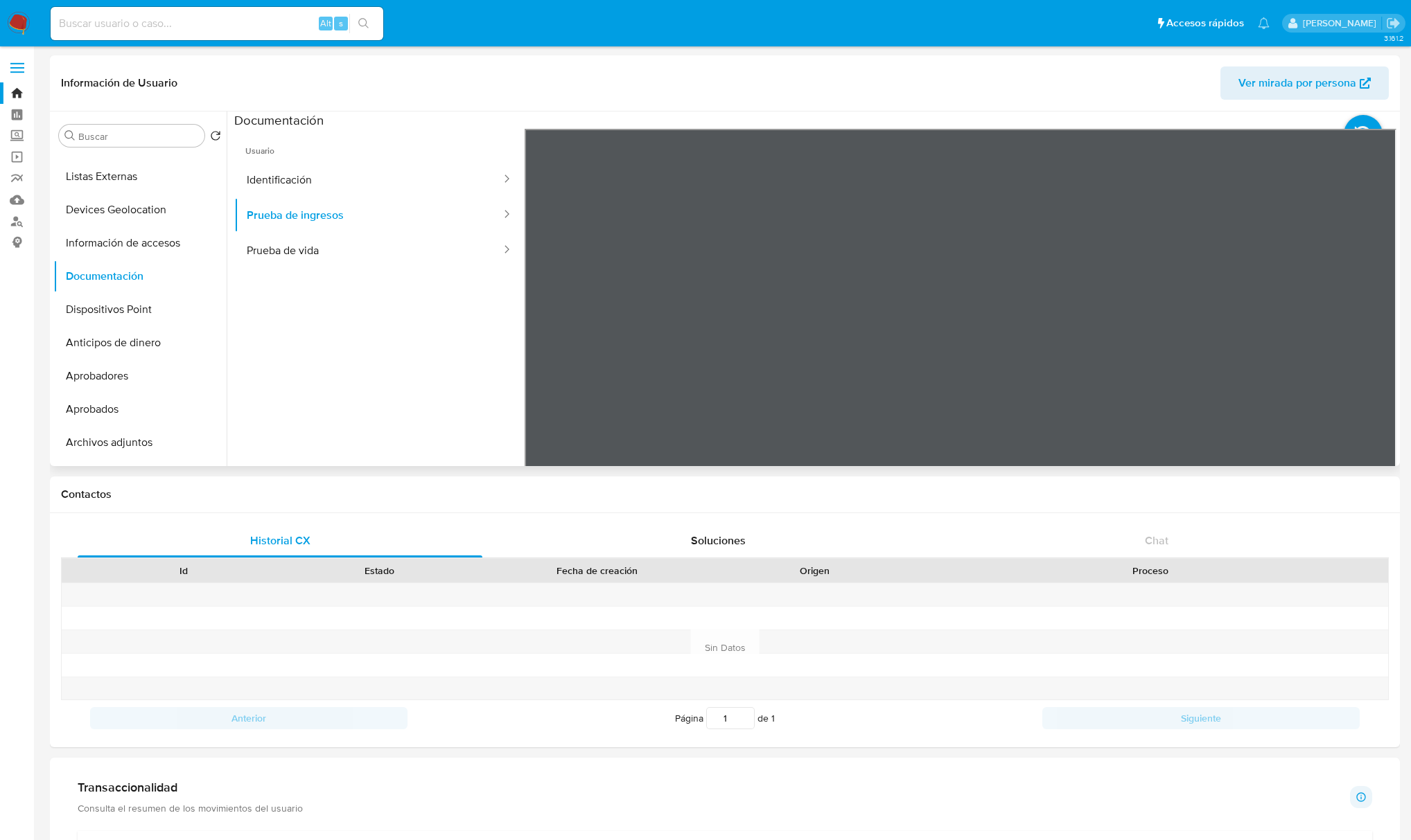
scroll to position [369, 0]
click at [289, 184] on button "Identificación" at bounding box center [368, 180] width 268 height 35
click at [313, 217] on button "Prueba de ingresos" at bounding box center [368, 215] width 268 height 35
click at [341, 257] on button "Prueba de vida" at bounding box center [368, 250] width 268 height 35
click at [155, 173] on button "Listas Externas" at bounding box center [134, 177] width 162 height 34
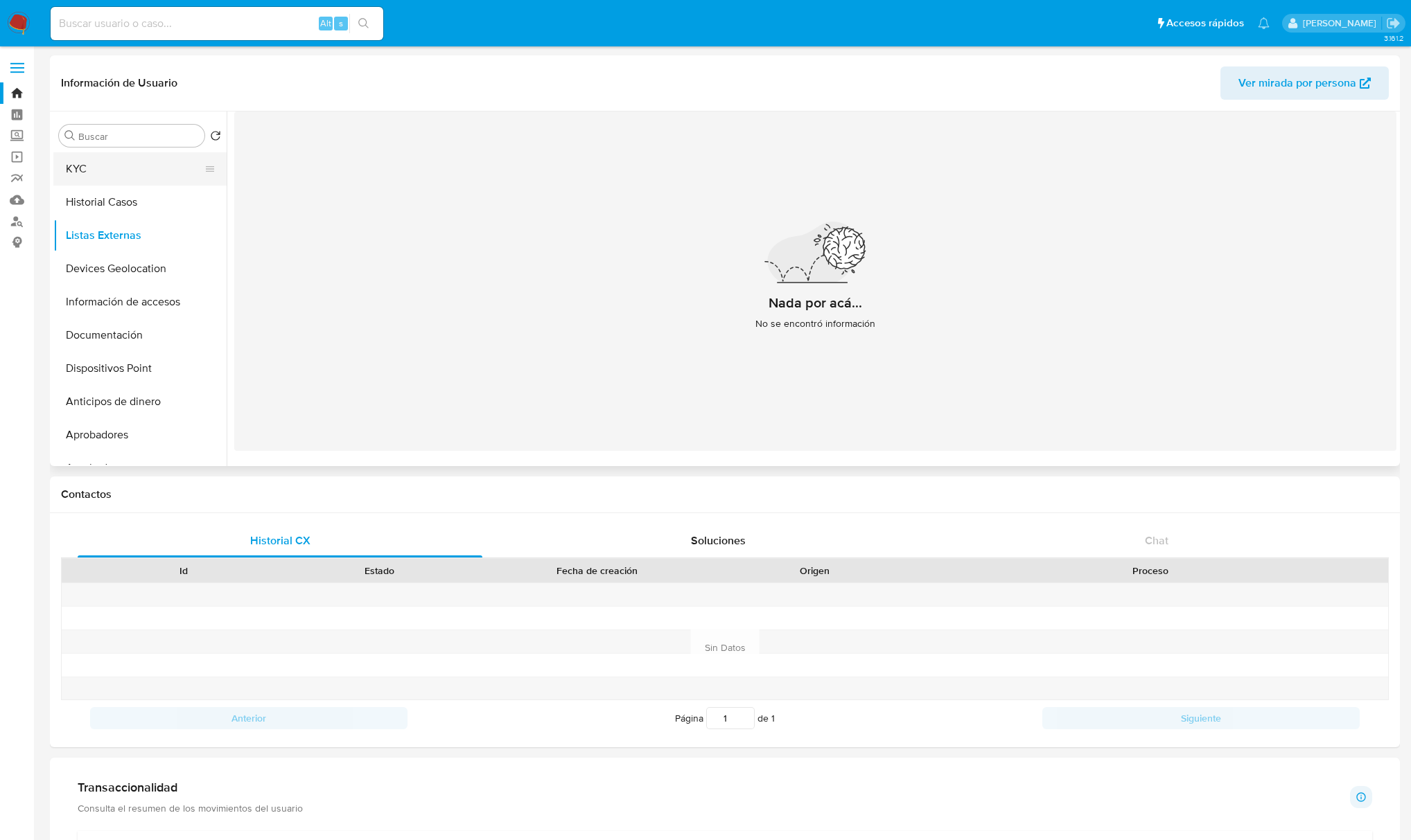
scroll to position [0, 0]
click at [125, 177] on button "General" at bounding box center [134, 169] width 162 height 34
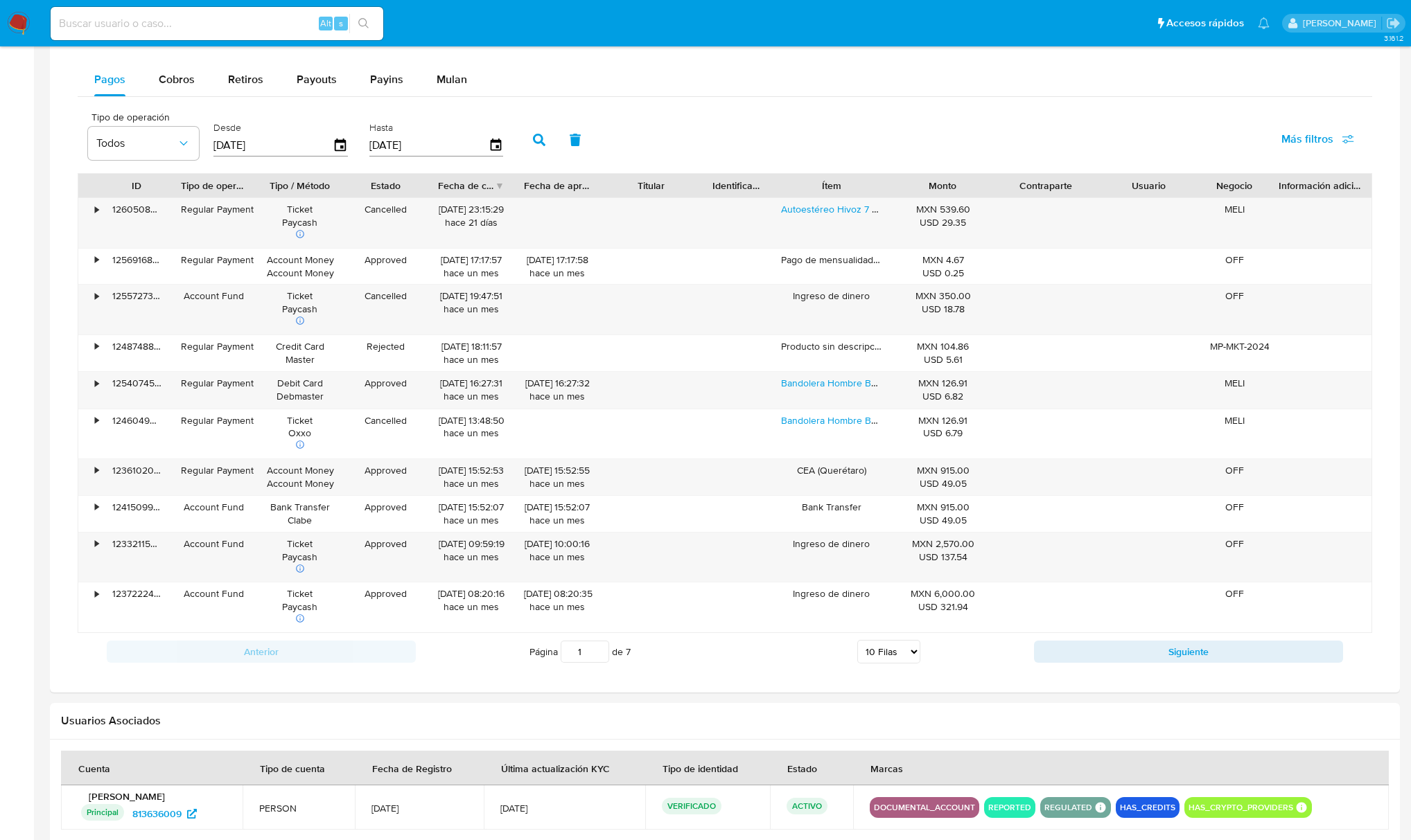
scroll to position [647, 0]
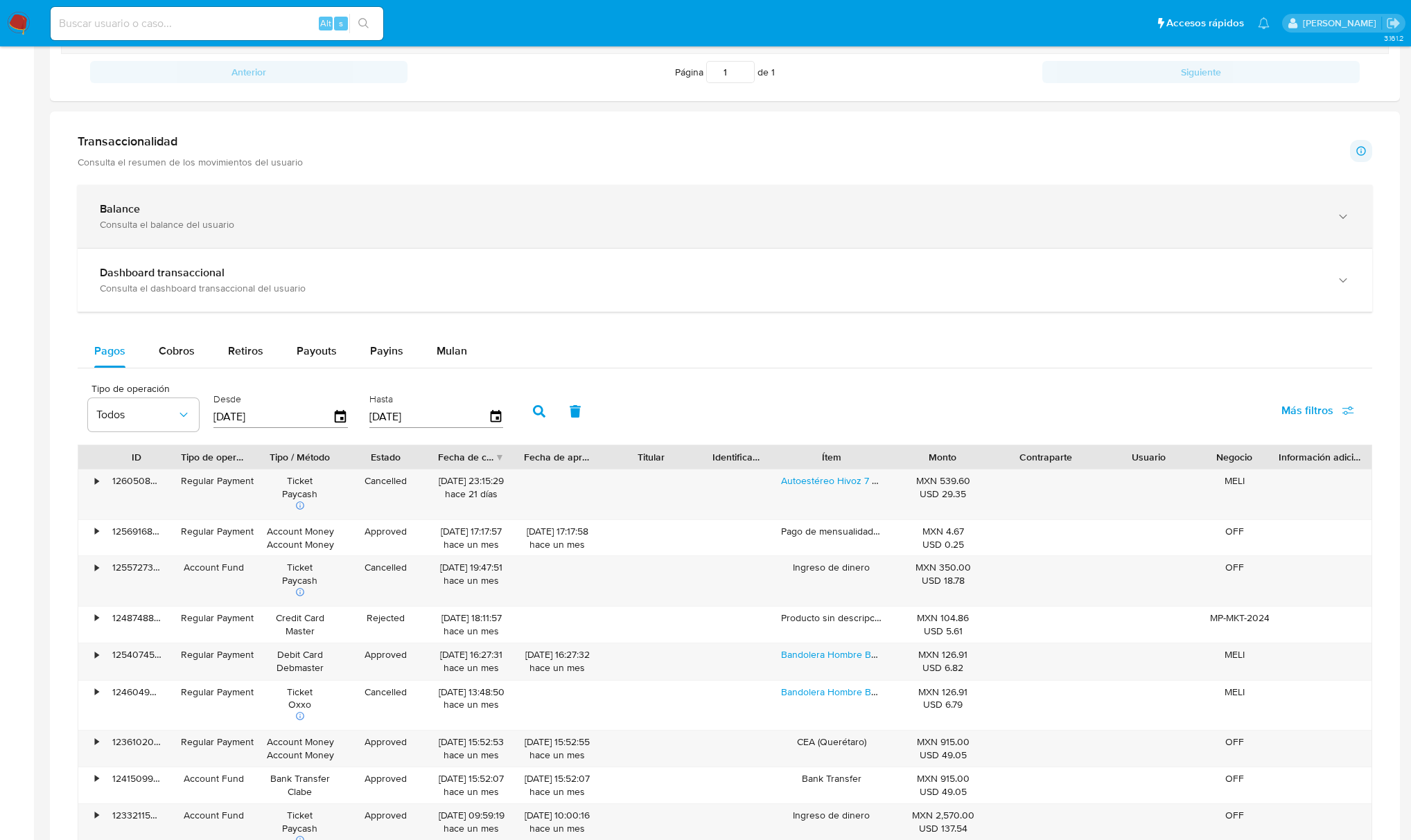
click at [142, 214] on div "Balance" at bounding box center [711, 209] width 1222 height 14
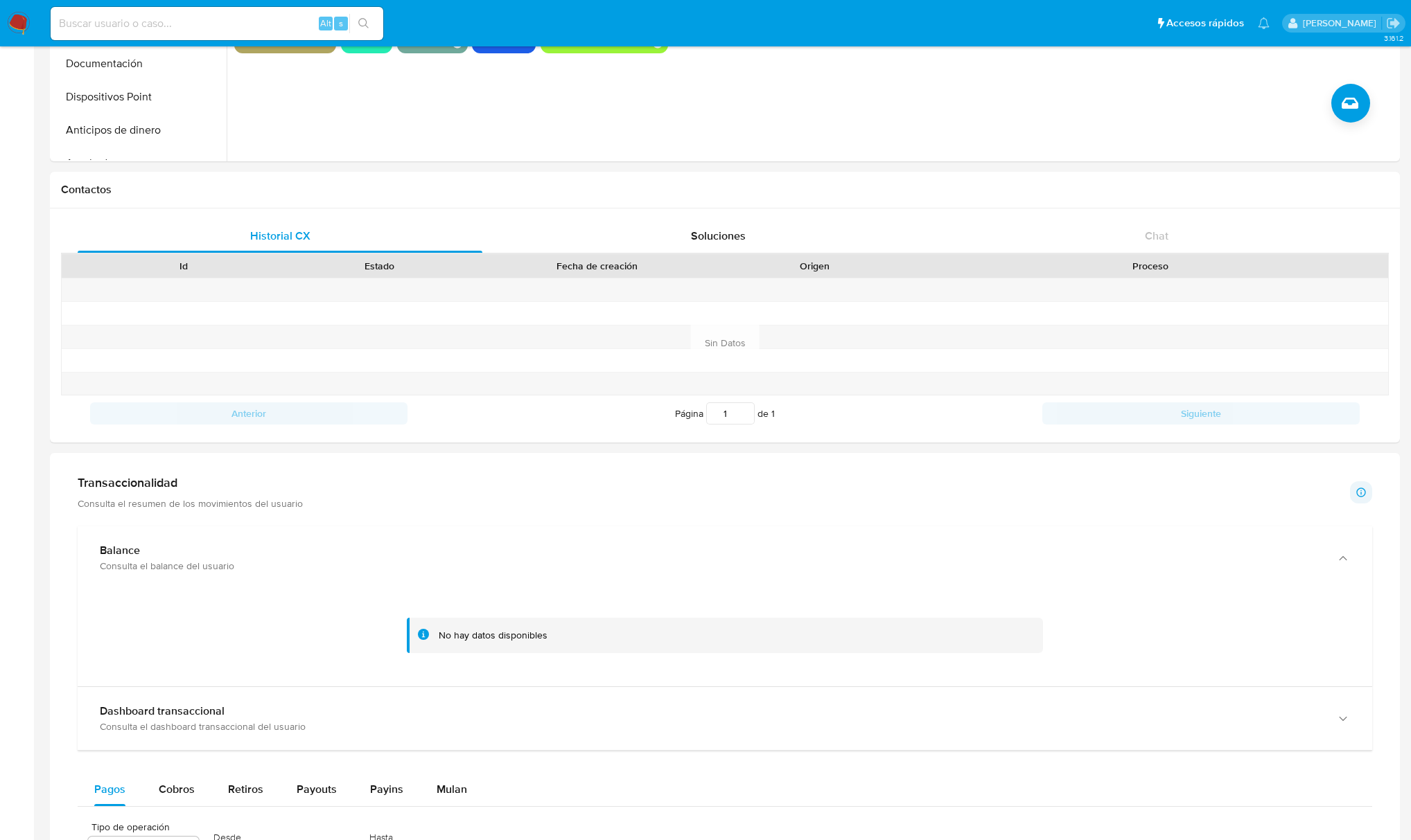
scroll to position [0, 0]
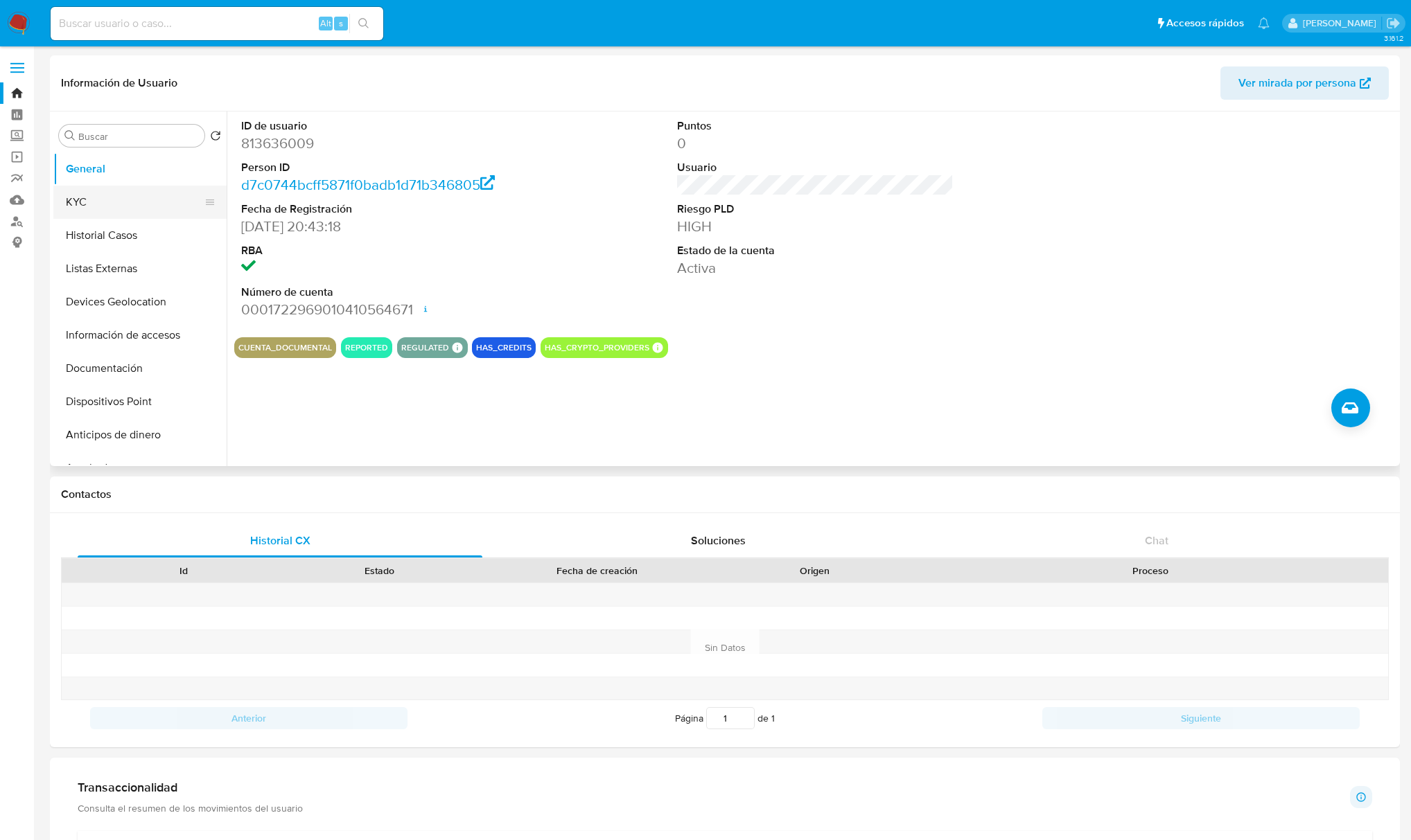
click at [122, 202] on button "KYC" at bounding box center [134, 202] width 162 height 34
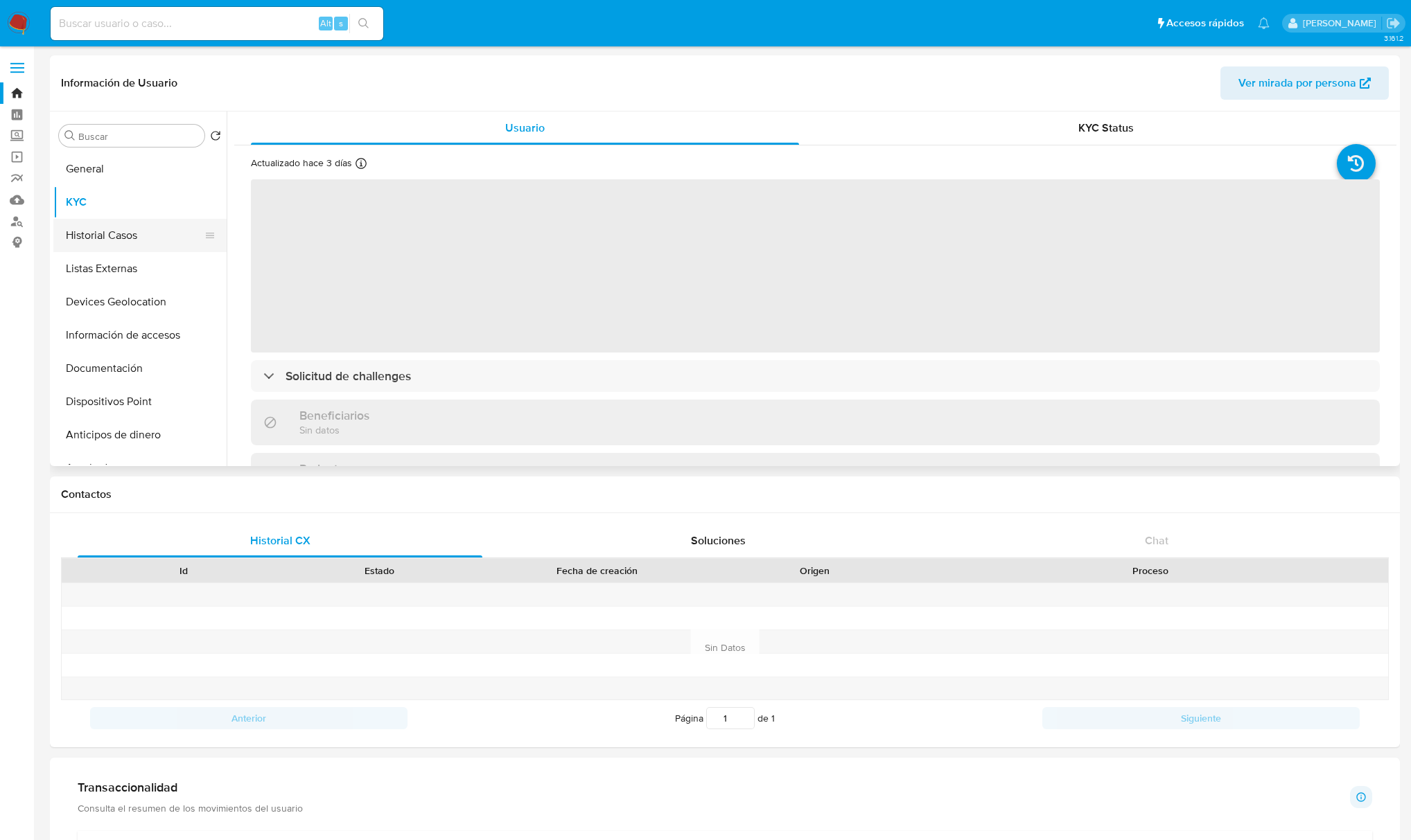
click at [120, 229] on button "Historial Casos" at bounding box center [134, 236] width 162 height 34
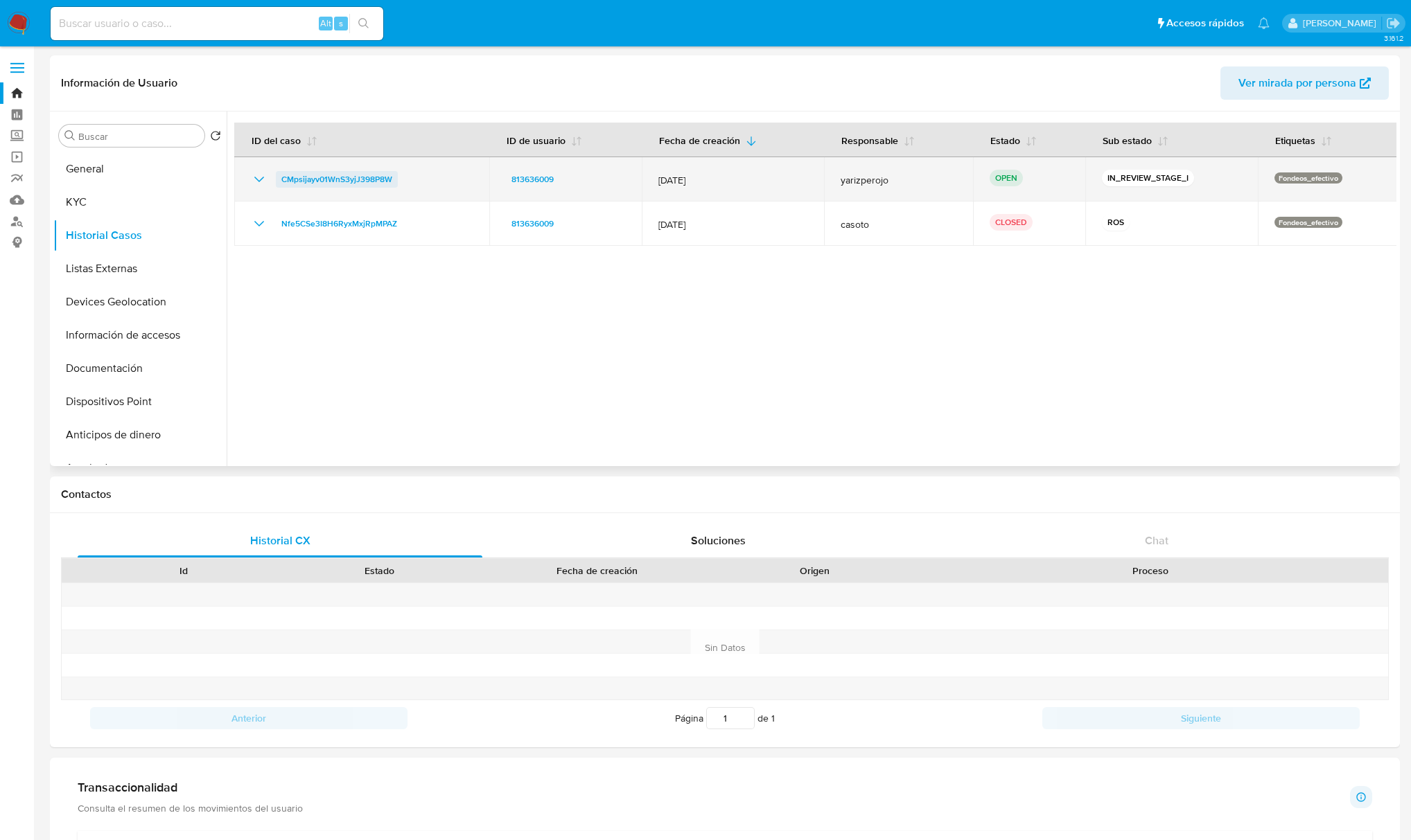
click at [374, 178] on span "CMpsijayv01WnS3yjJ398P8W" at bounding box center [337, 179] width 111 height 17
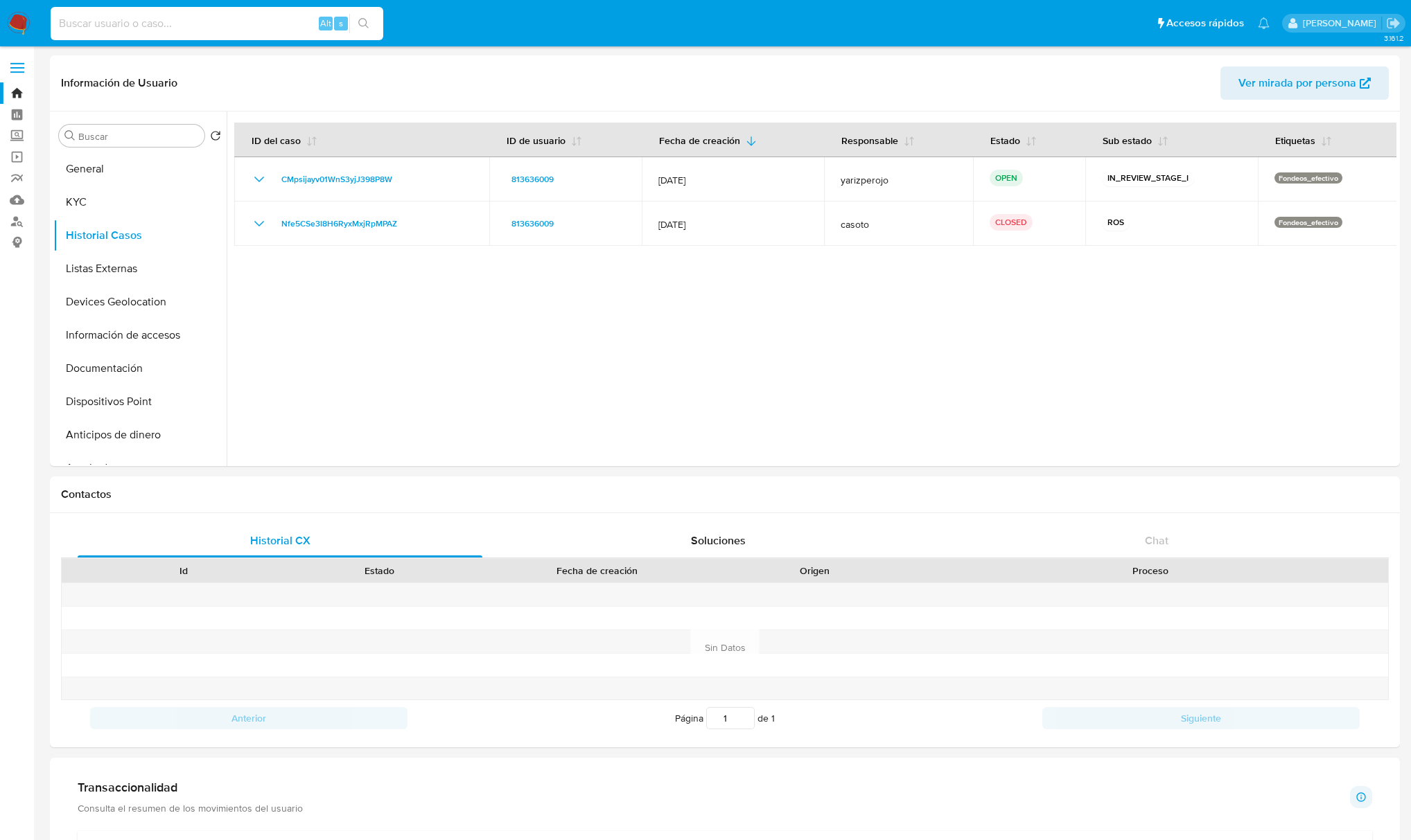
click at [222, 28] on input at bounding box center [217, 23] width 333 height 18
paste input "53725040"
type input "53725040"
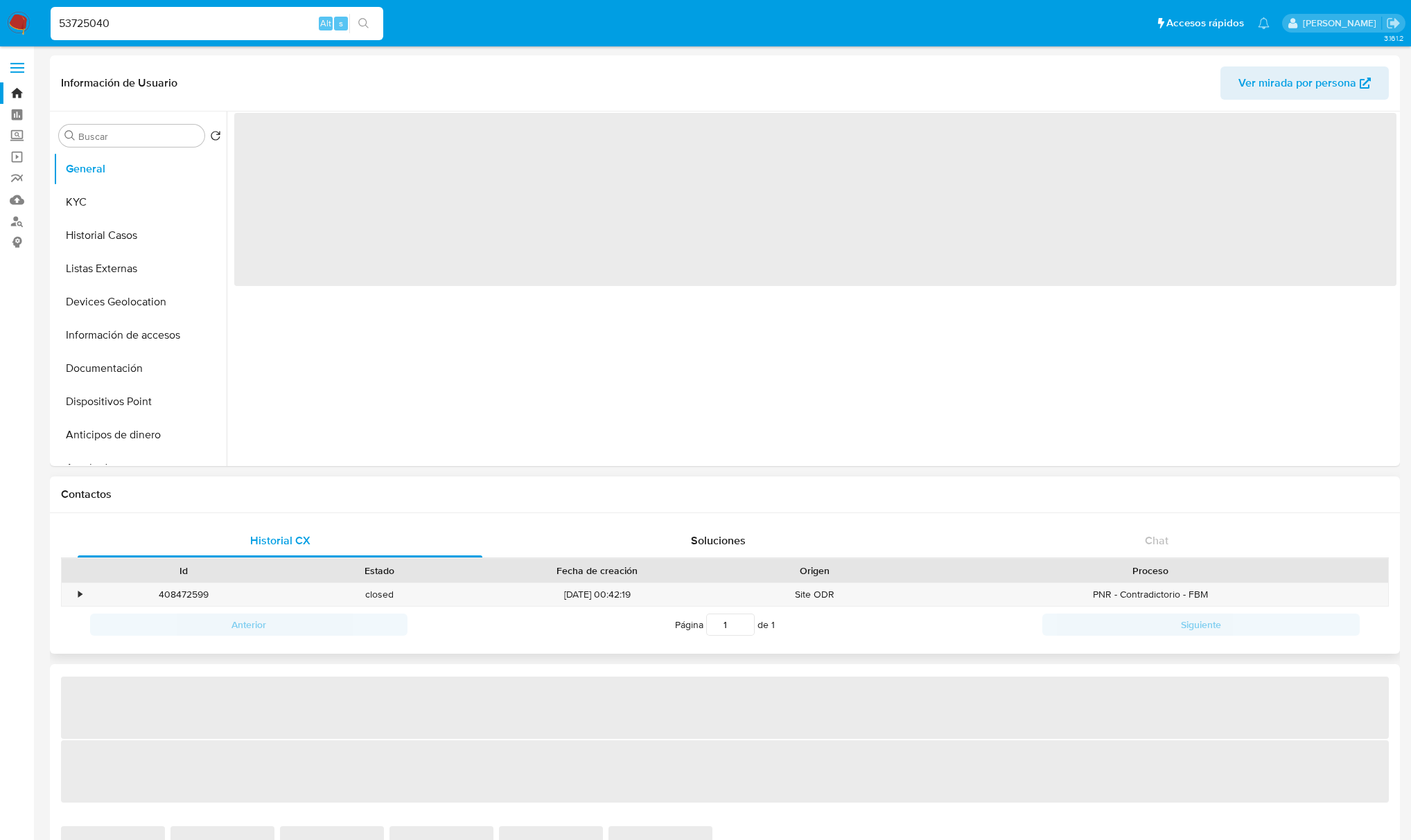
select select "10"
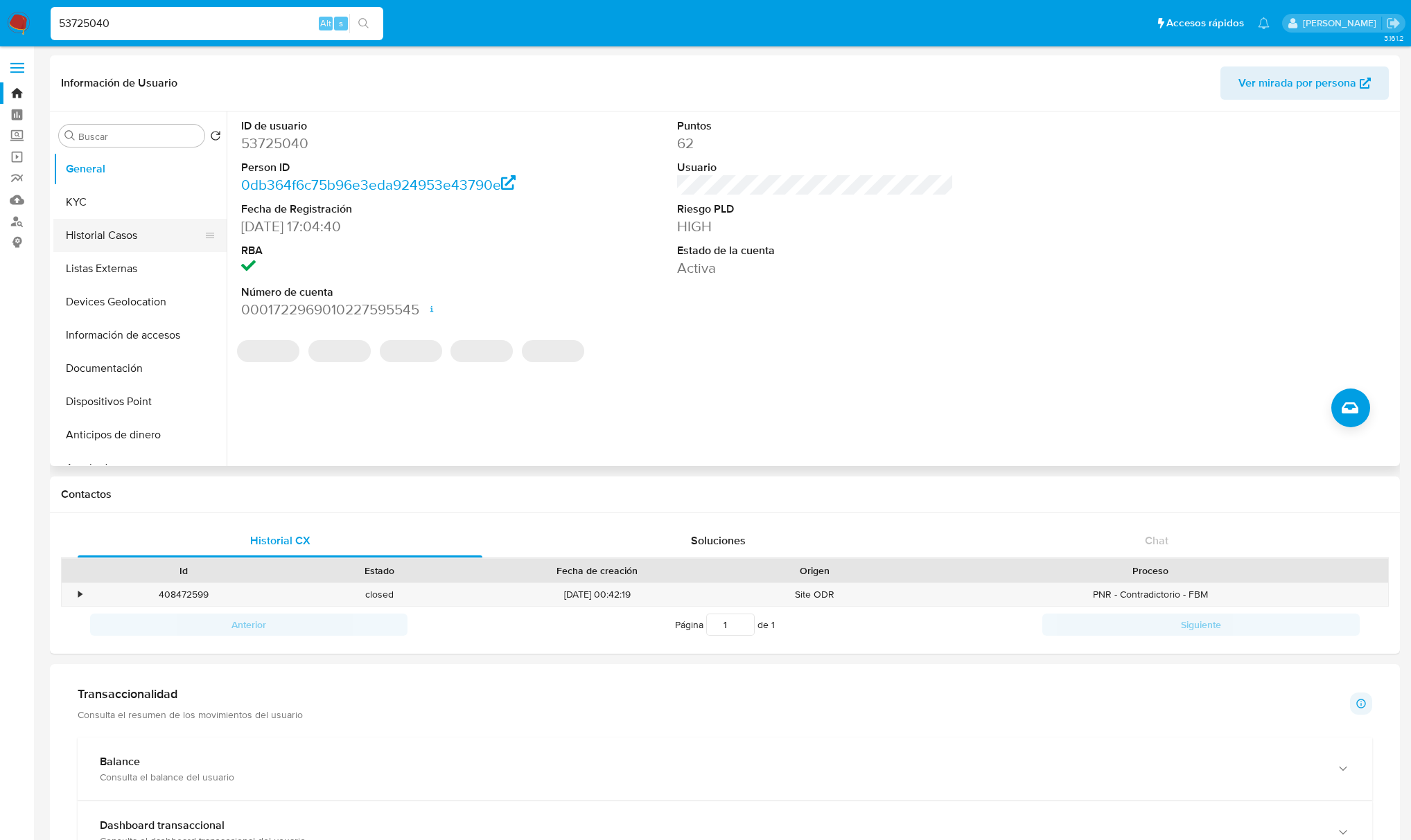
click at [112, 237] on button "Historial Casos" at bounding box center [134, 236] width 162 height 34
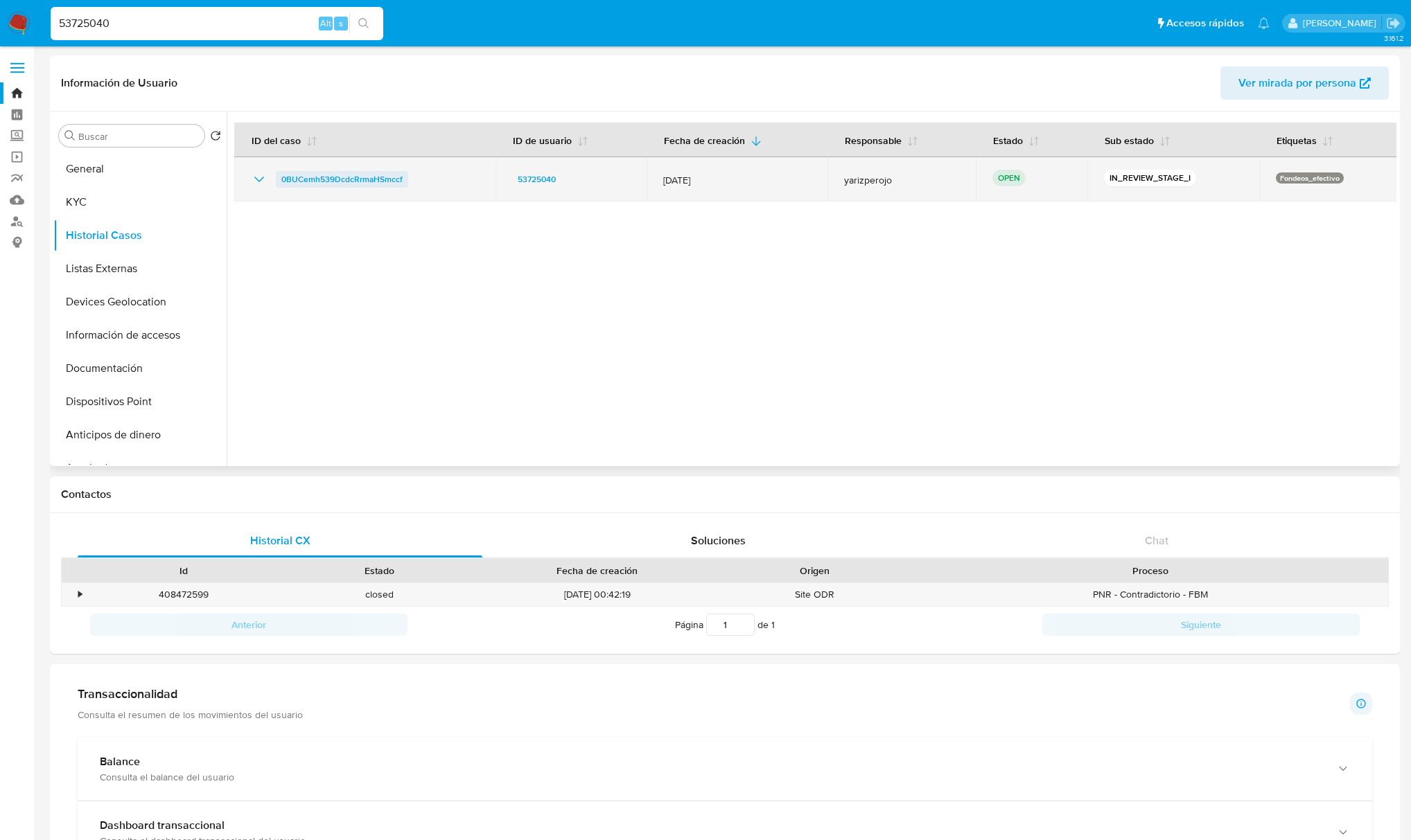
click at [329, 180] on span "0BUCemh539DcdcRrmaHSmccf" at bounding box center [342, 179] width 122 height 17
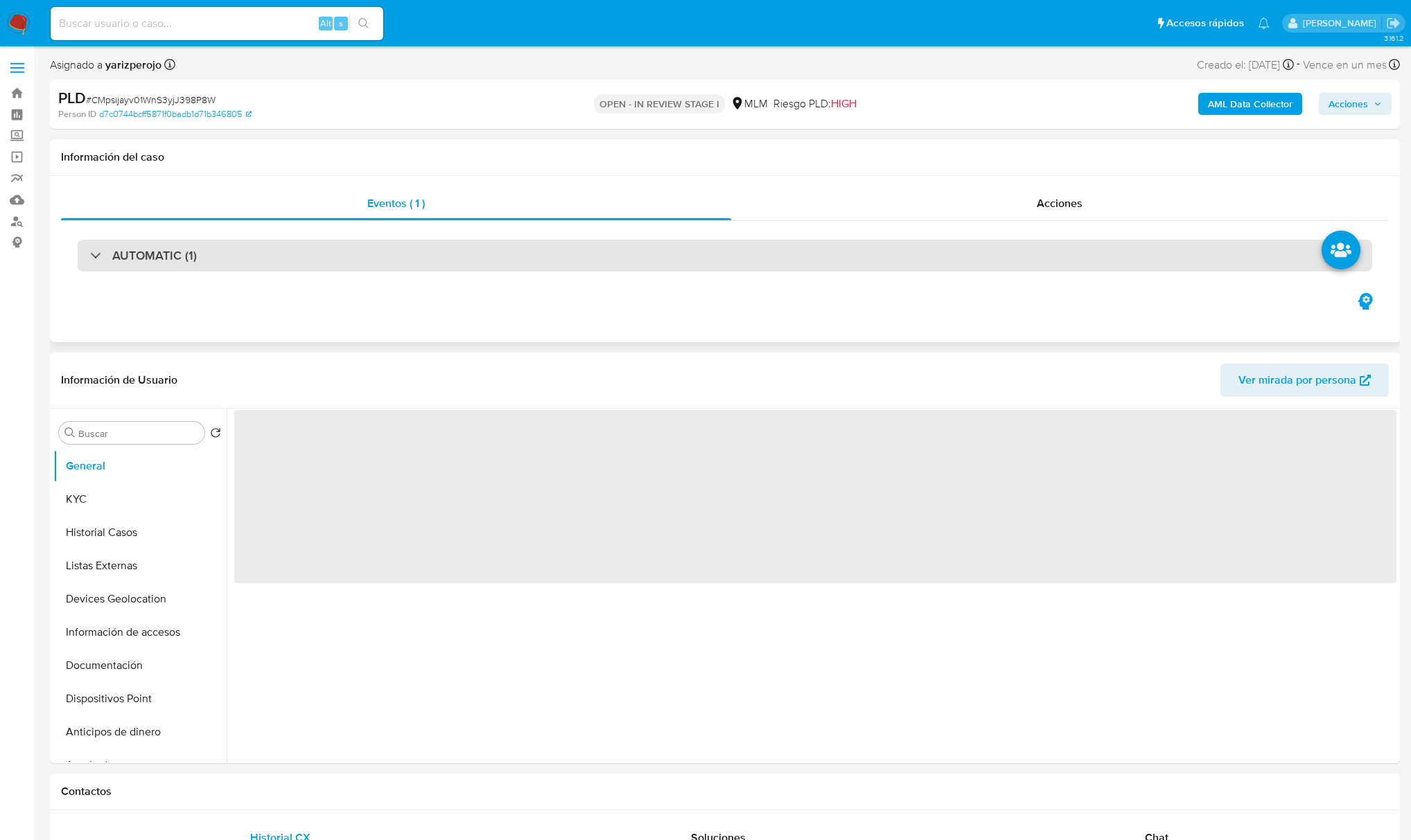
select select "10"
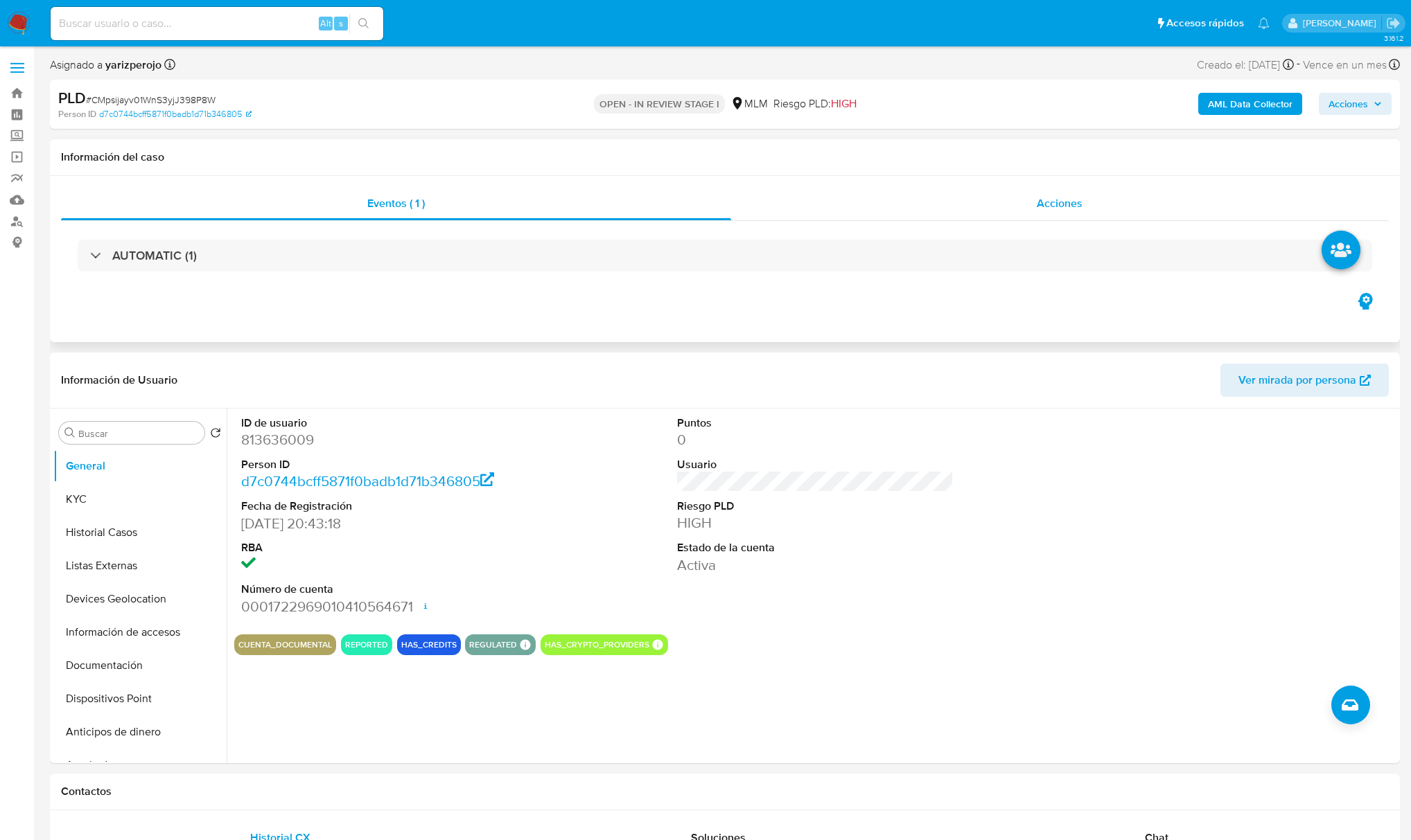
click at [1048, 204] on span "Acciones" at bounding box center [1059, 203] width 46 height 16
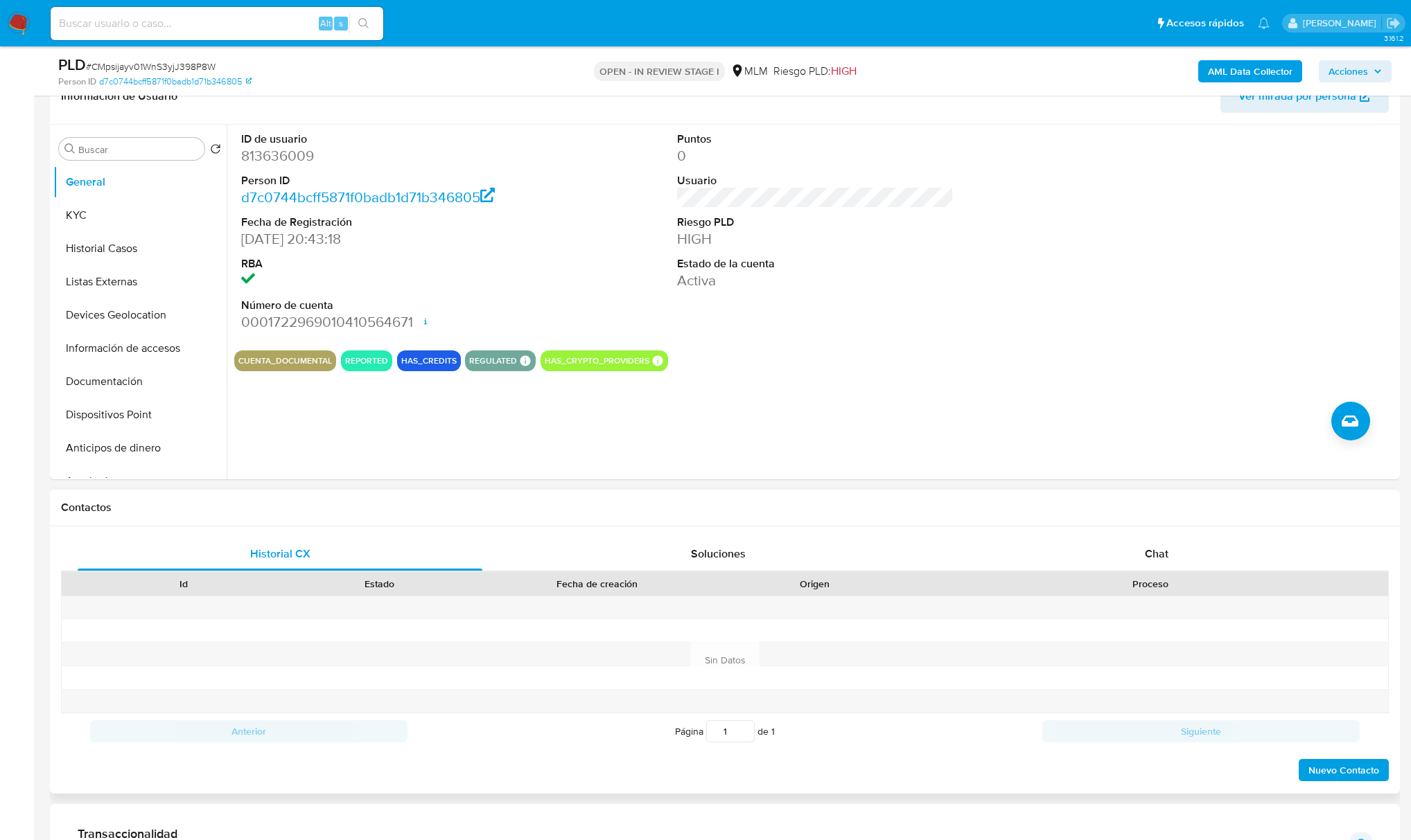
scroll to position [369, 0]
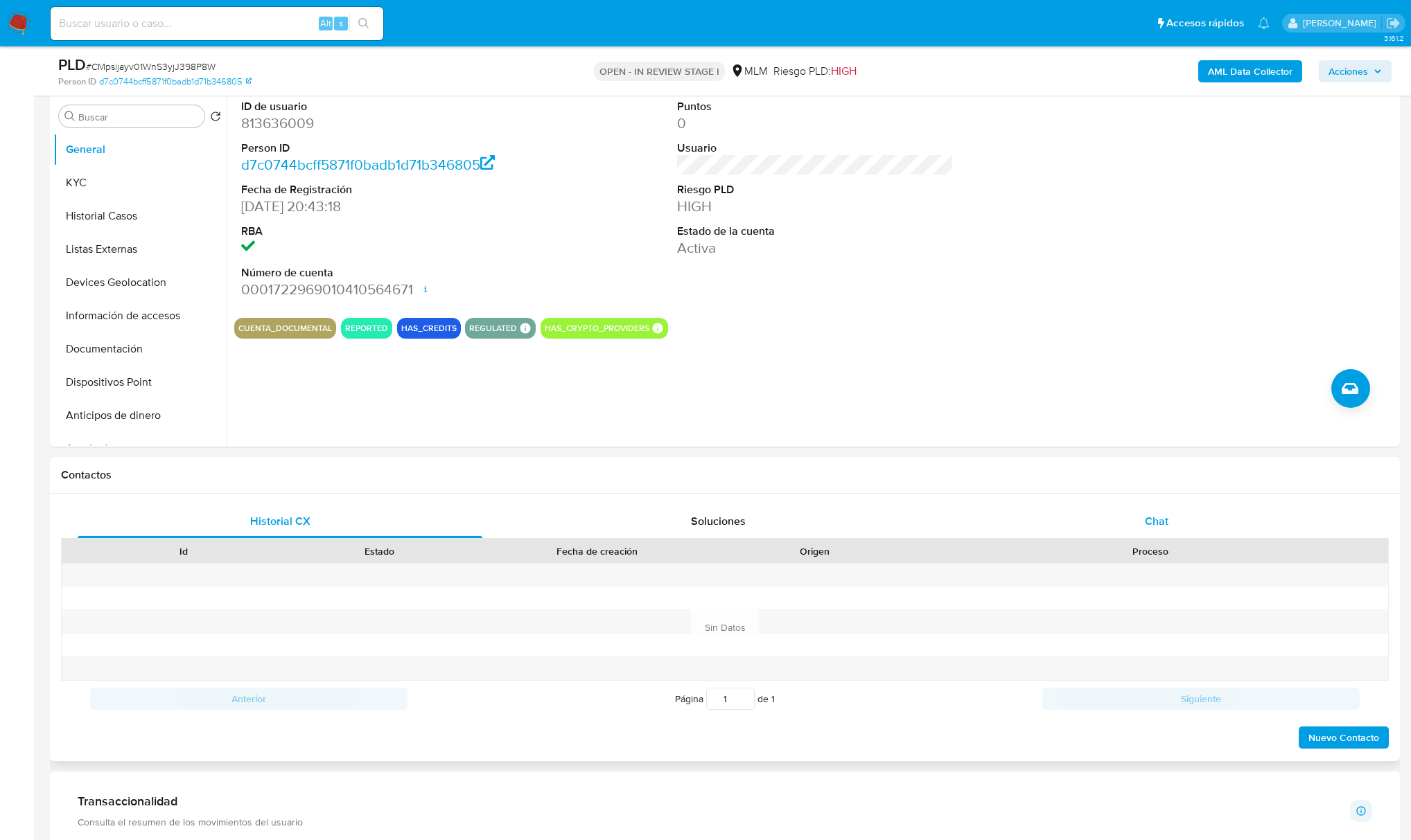
click at [1153, 522] on span "Chat" at bounding box center [1156, 521] width 23 height 16
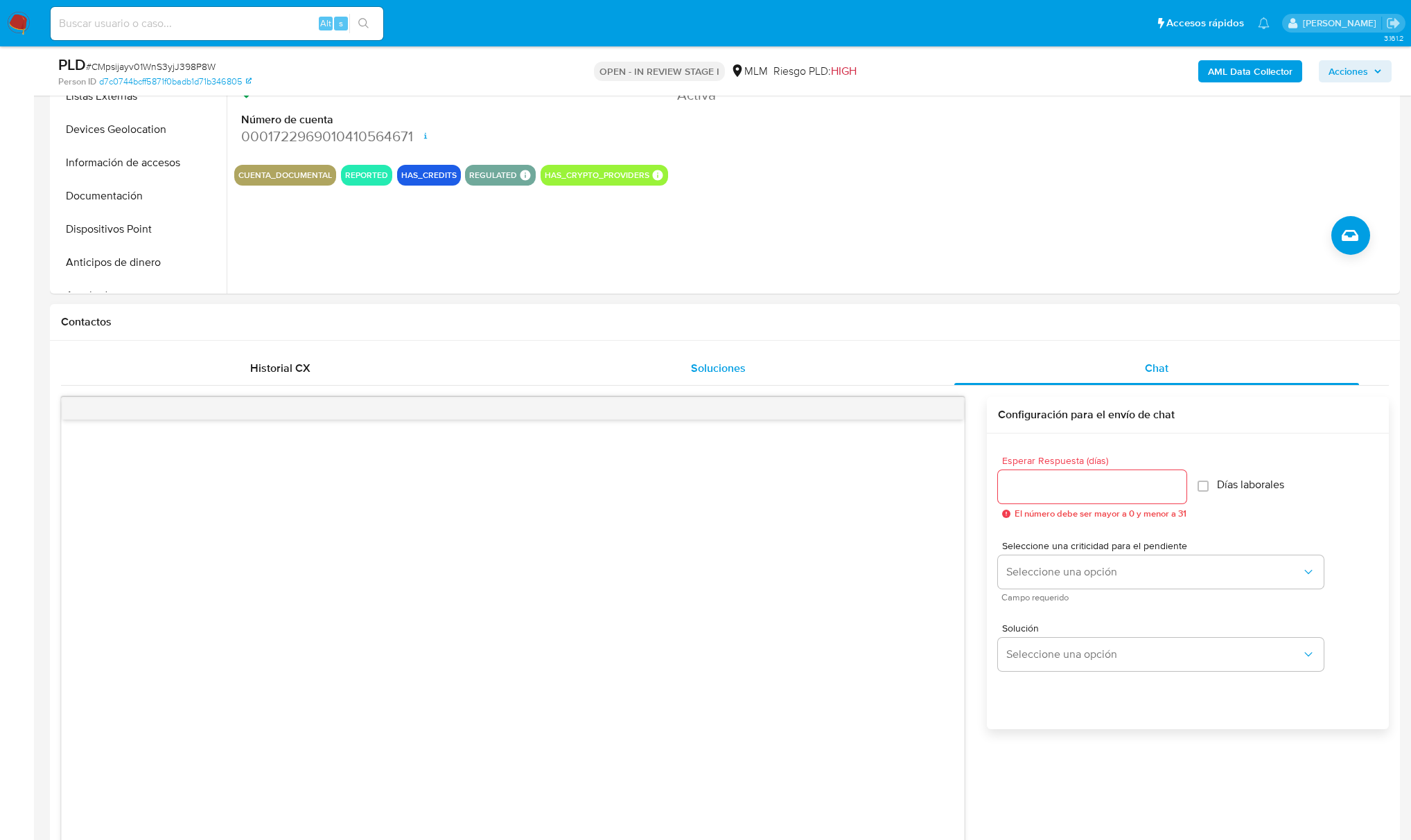
scroll to position [647, 0]
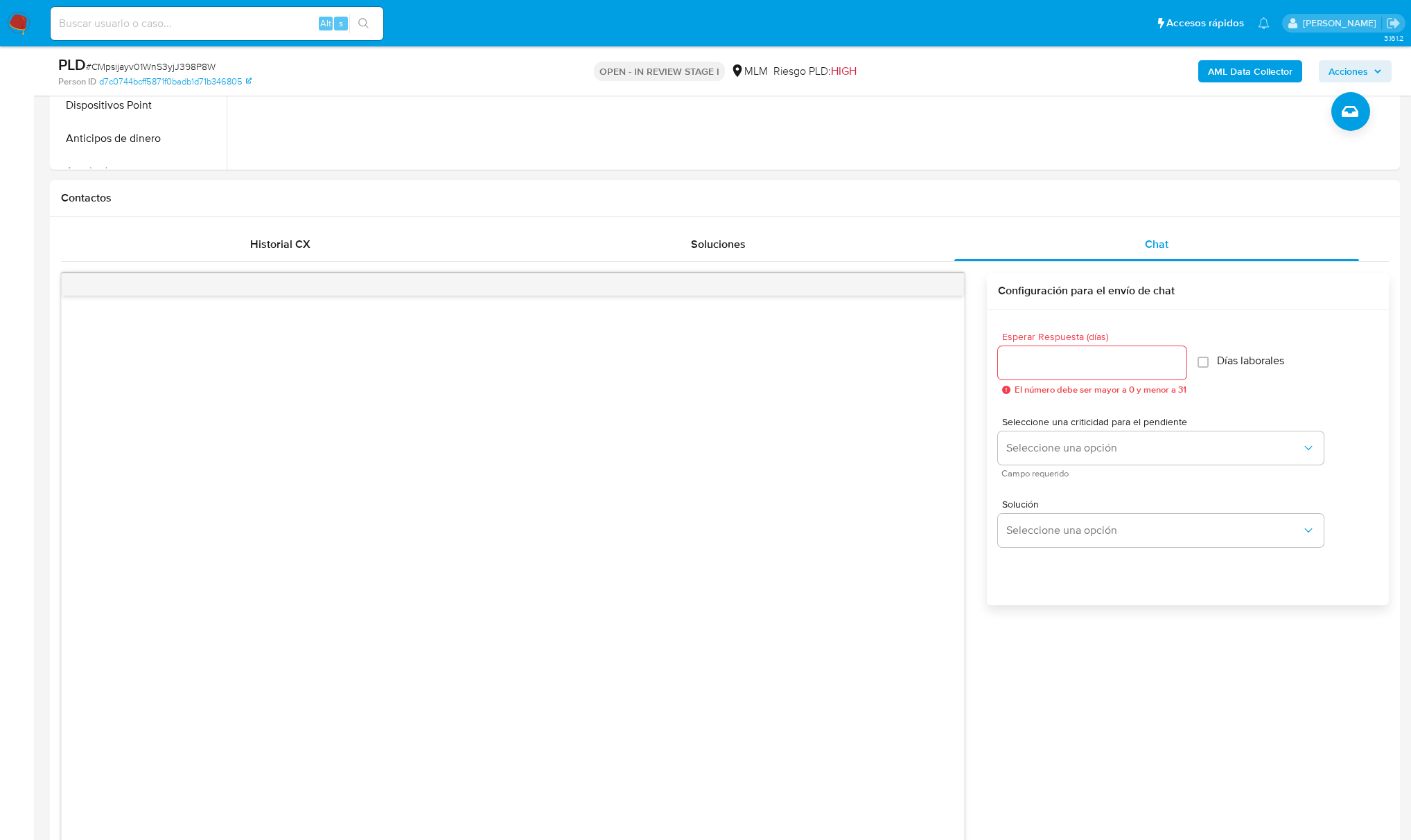
click at [1106, 366] on input "Esperar Respuesta (días)" at bounding box center [1092, 363] width 189 height 18
type input "5"
click at [1099, 450] on span "Seleccione una opción" at bounding box center [1153, 448] width 295 height 14
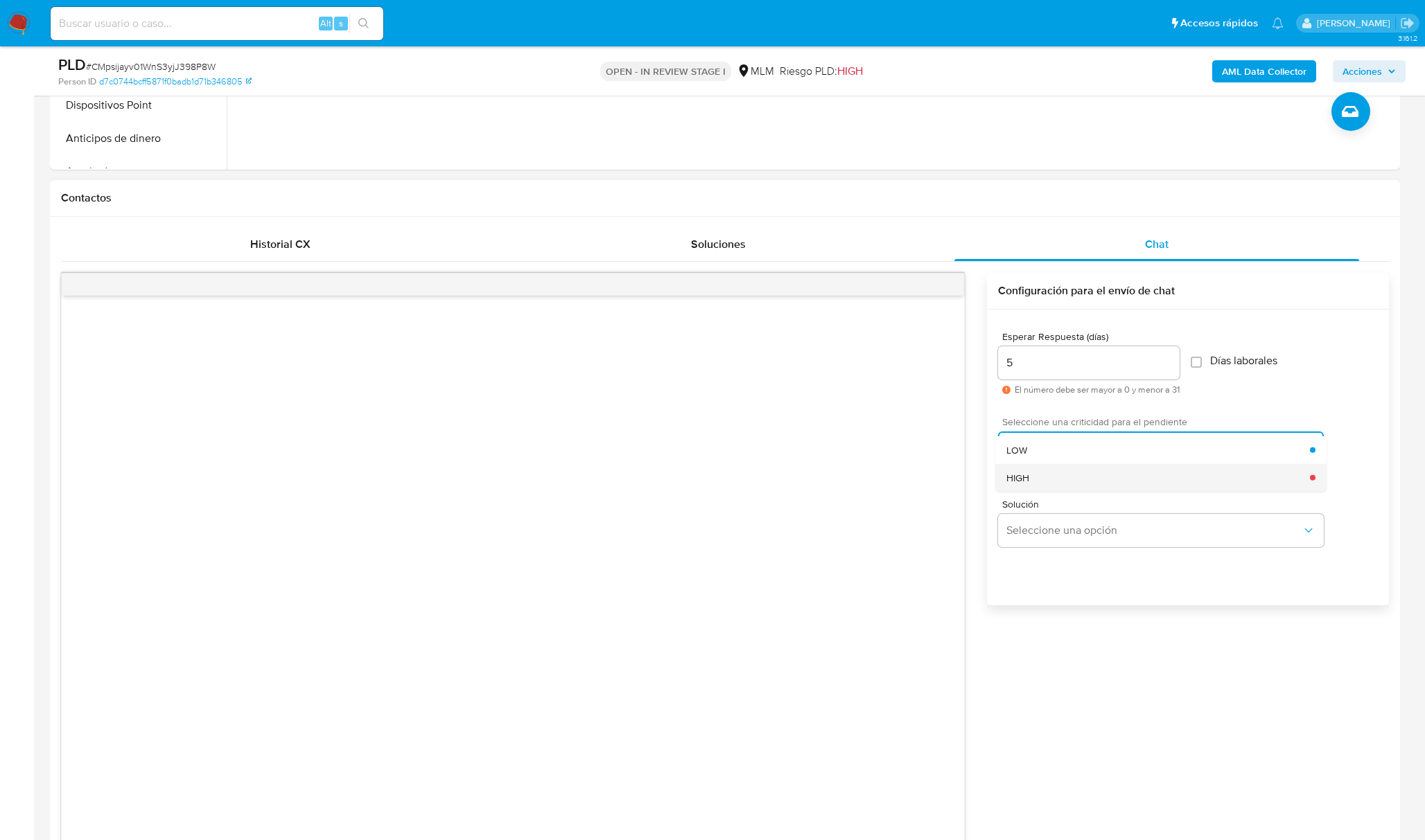
click at [1079, 480] on div "HIGH" at bounding box center [1158, 477] width 304 height 28
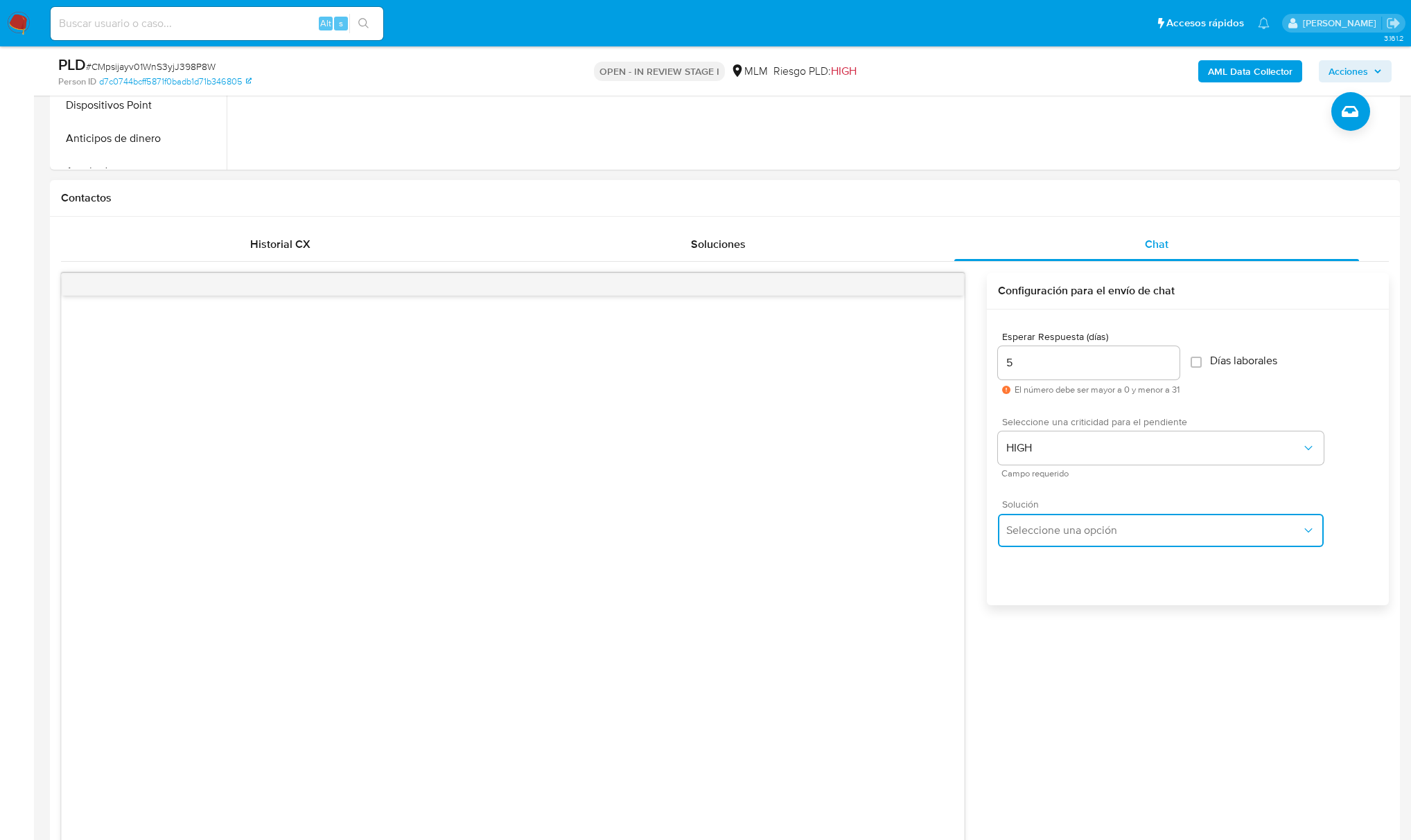
click at [1092, 524] on span "Seleccione una opción" at bounding box center [1153, 530] width 295 height 14
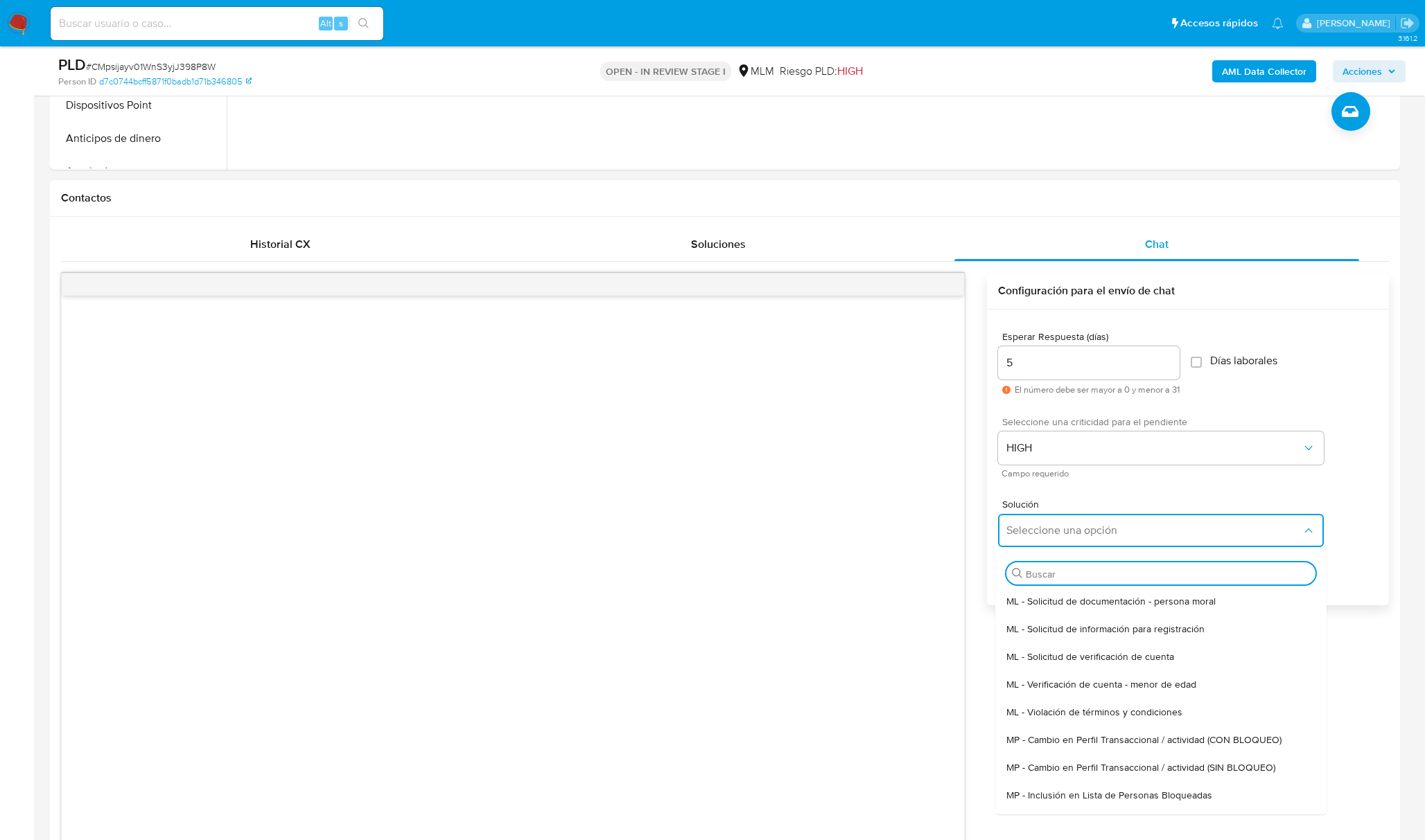
click at [1242, 770] on span "MP - Cambio en Perfil Transaccional / actividad (SIN BLOQUEO)" at bounding box center [1140, 767] width 269 height 13
type textarea "Estimado ,Te comunicamos que se ha identificado un cambio en el uso habitual de…"
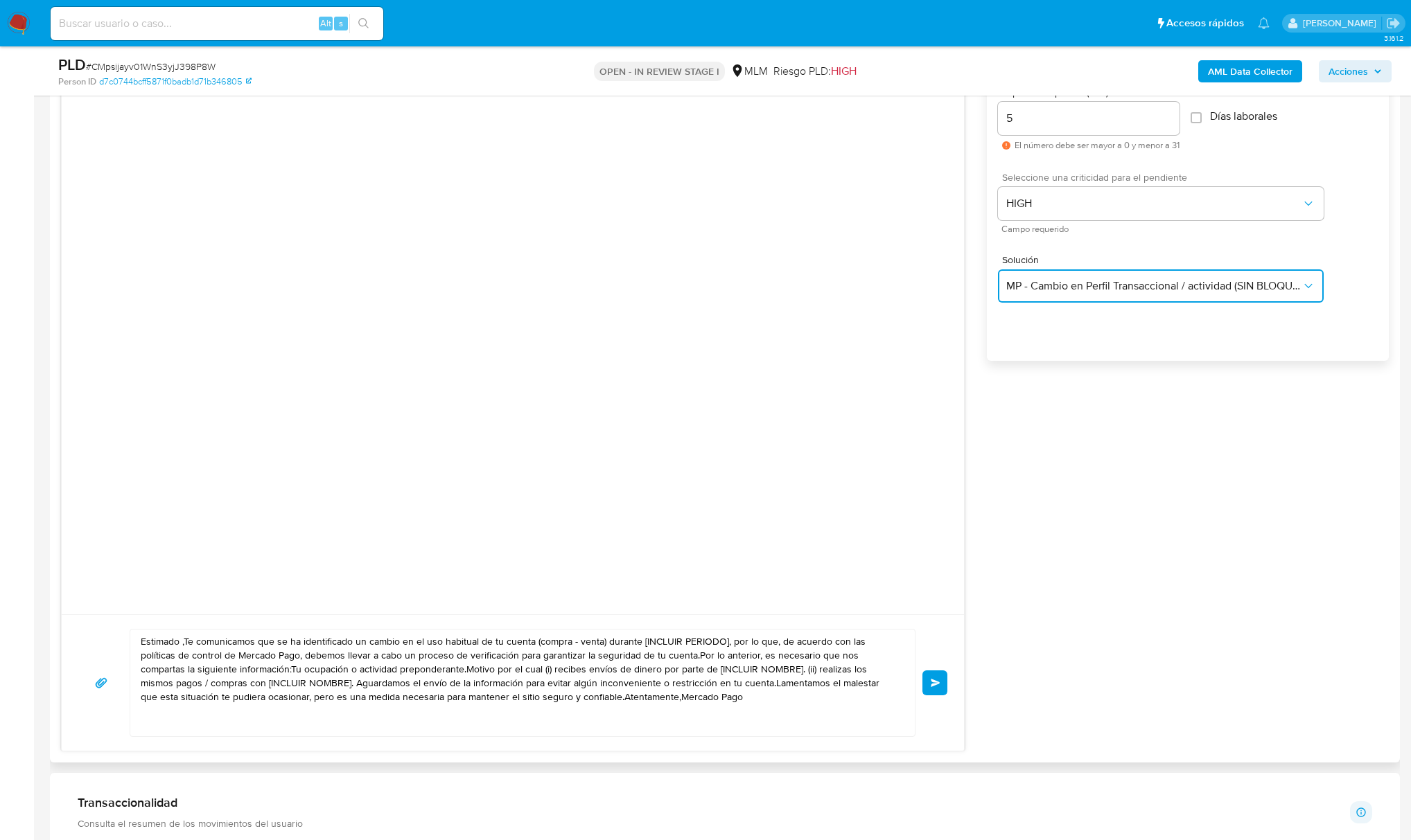
scroll to position [923, 0]
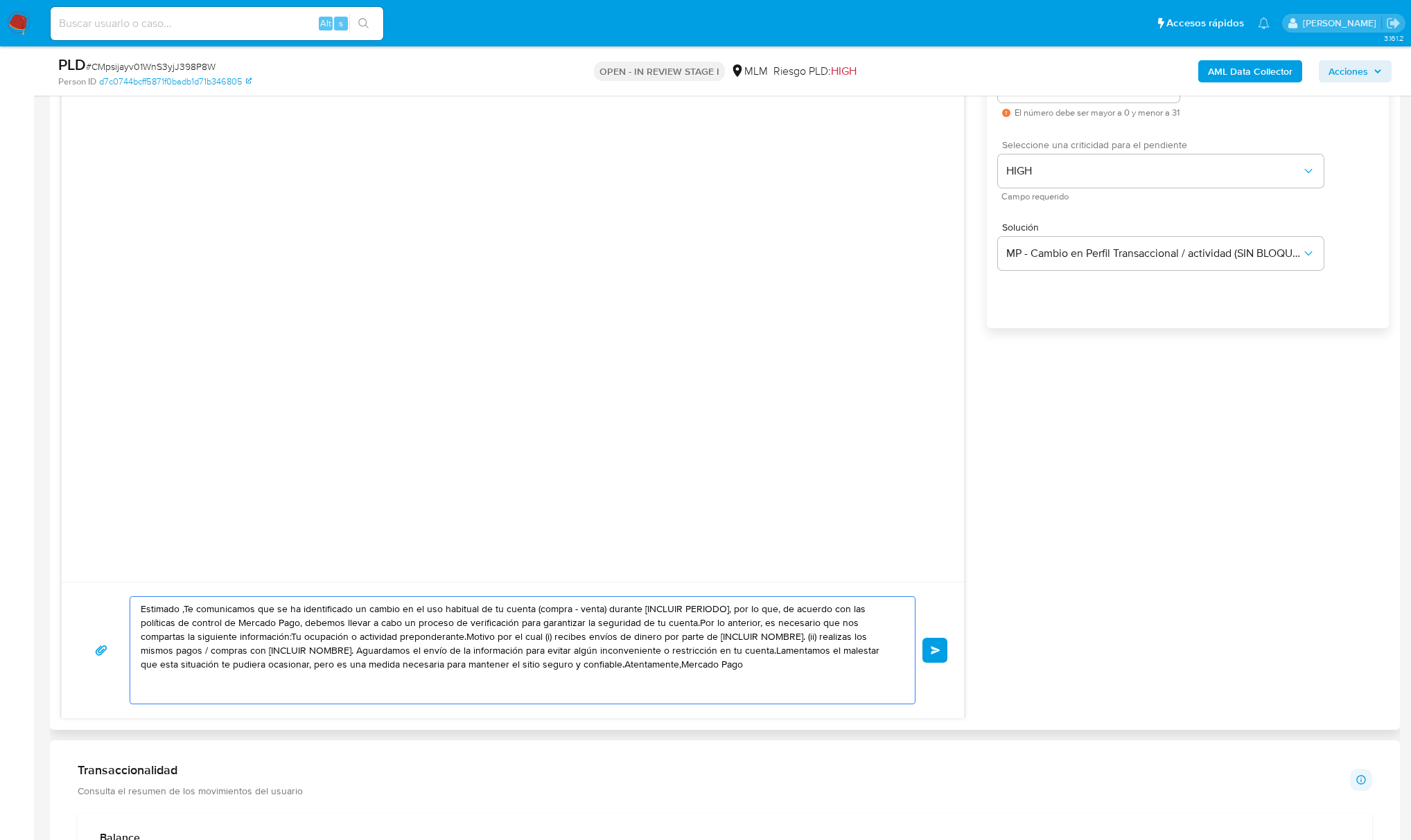
drag, startPoint x: 652, startPoint y: 667, endPoint x: 217, endPoint y: 621, distance: 437.4
click at [217, 621] on textarea "Estimado ,Te comunicamos que se ha identificado un cambio en el uso habitual de…" at bounding box center [519, 650] width 756 height 106
drag, startPoint x: 142, startPoint y: 607, endPoint x: 719, endPoint y: 676, distance: 581.1
click at [719, 676] on textarea "Estimado ,Te comunicamos que se ha identificado un cambio en el uso habitual de…" at bounding box center [519, 650] width 756 height 106
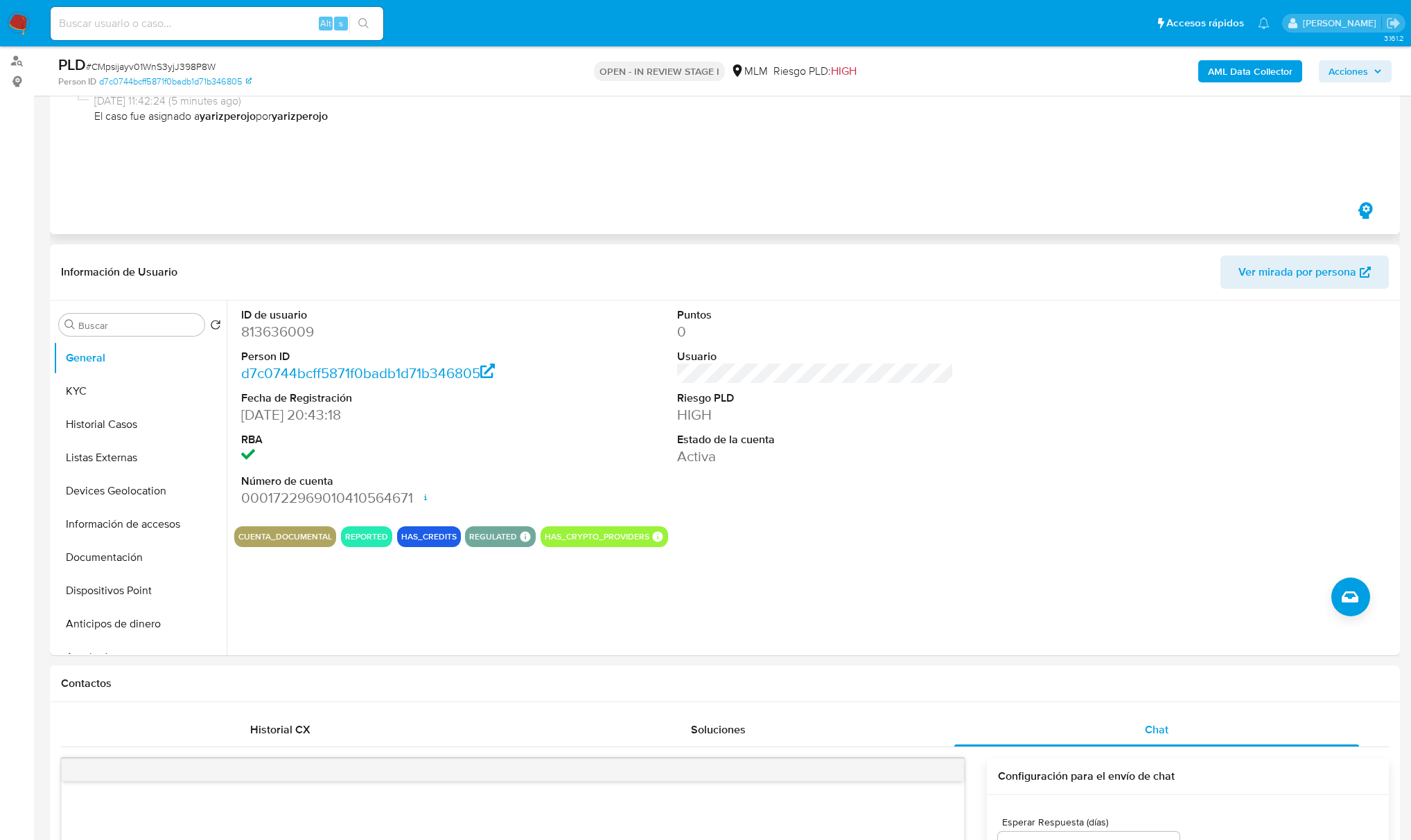
scroll to position [0, 0]
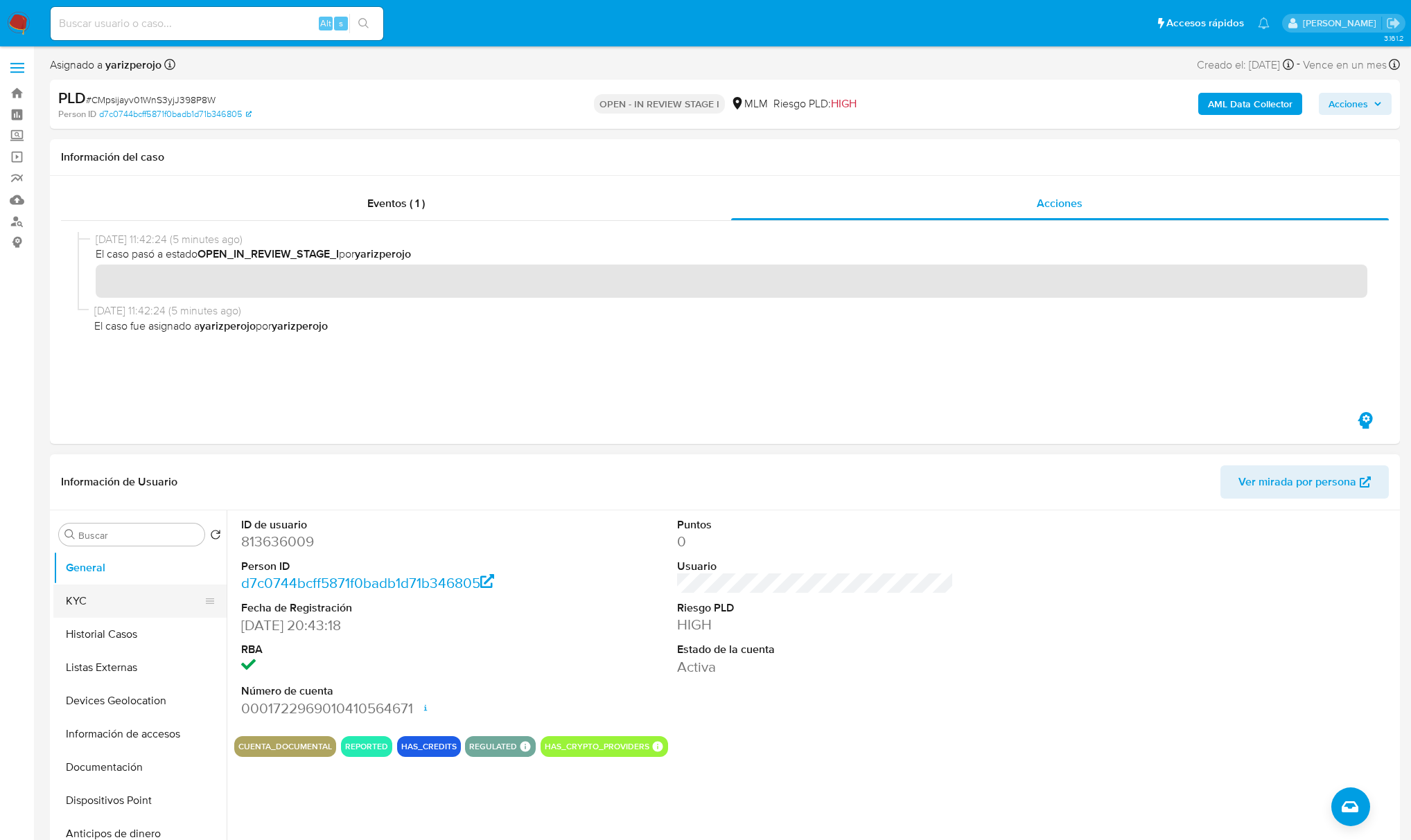
click at [106, 589] on button "KYC" at bounding box center [134, 601] width 162 height 34
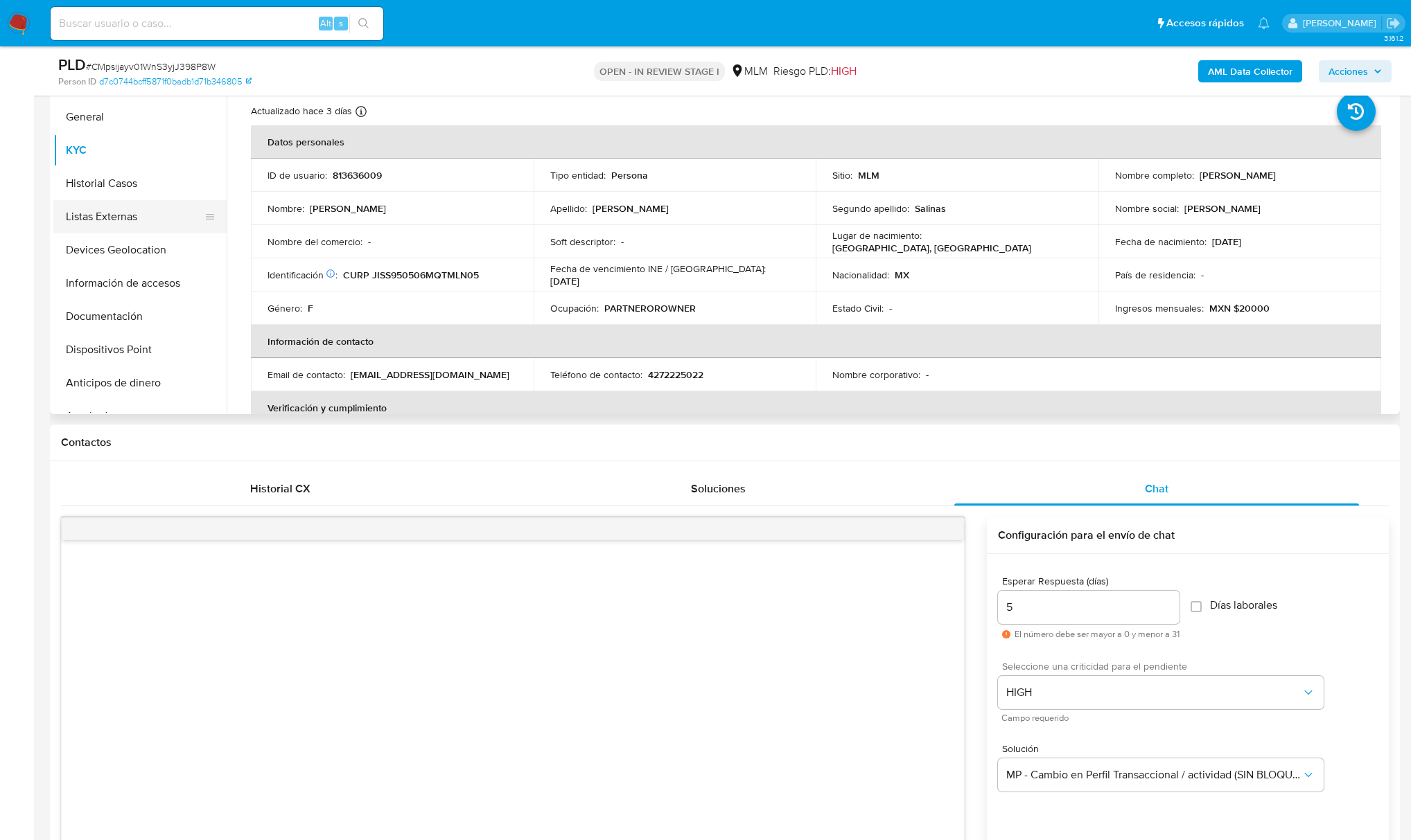
scroll to position [369, 0]
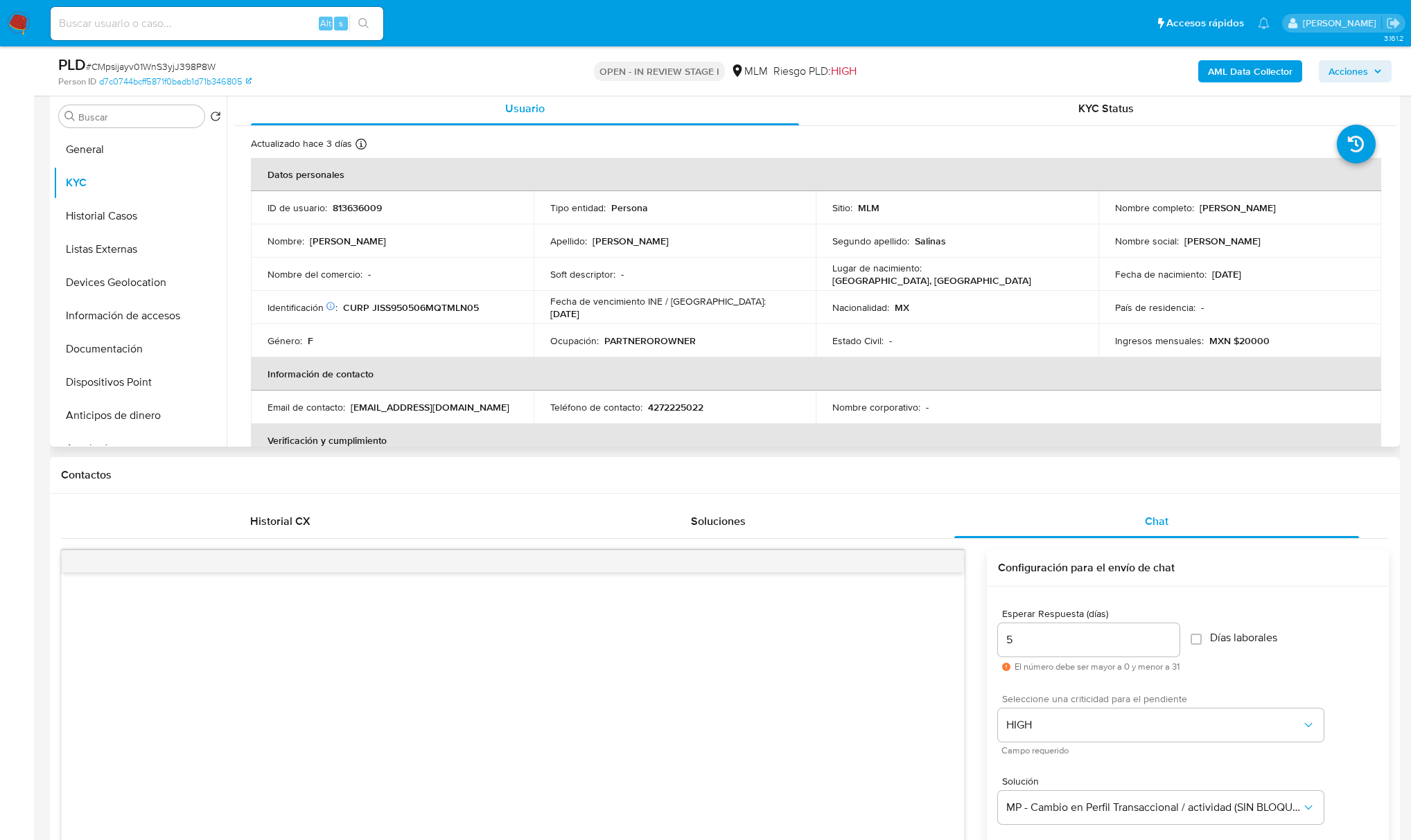
drag, startPoint x: 219, startPoint y: 179, endPoint x: 226, endPoint y: 217, distance: 38.6
click at [225, 220] on ul "General KYC Historial Casos Listas Externas Devices Geolocation Información de …" at bounding box center [140, 289] width 173 height 313
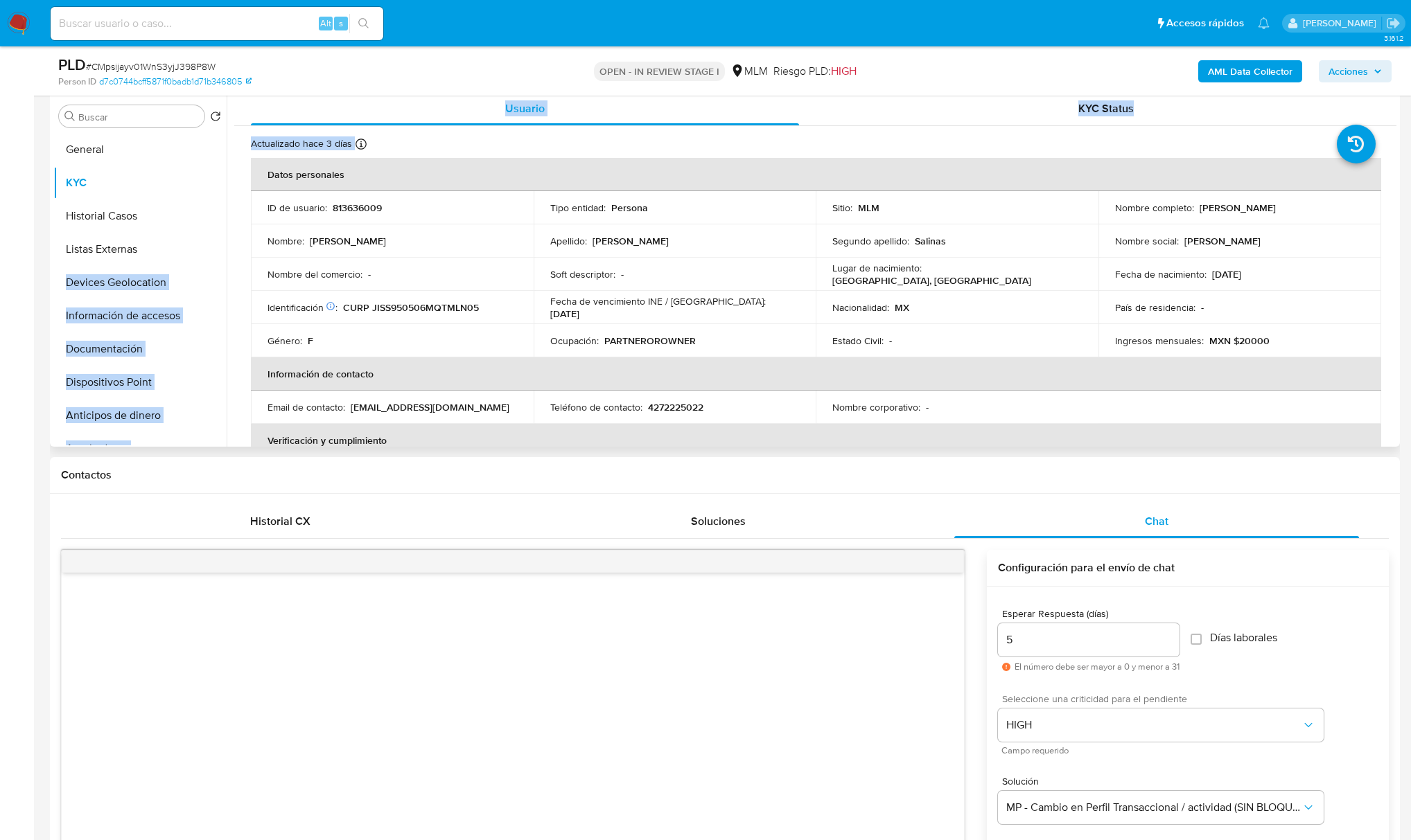
drag, startPoint x: 226, startPoint y: 211, endPoint x: 223, endPoint y: 249, distance: 38.1
click at [223, 249] on div "Buscar Volver al orden por defecto General KYC Historial Casos Listas Externas …" at bounding box center [725, 269] width 1343 height 355
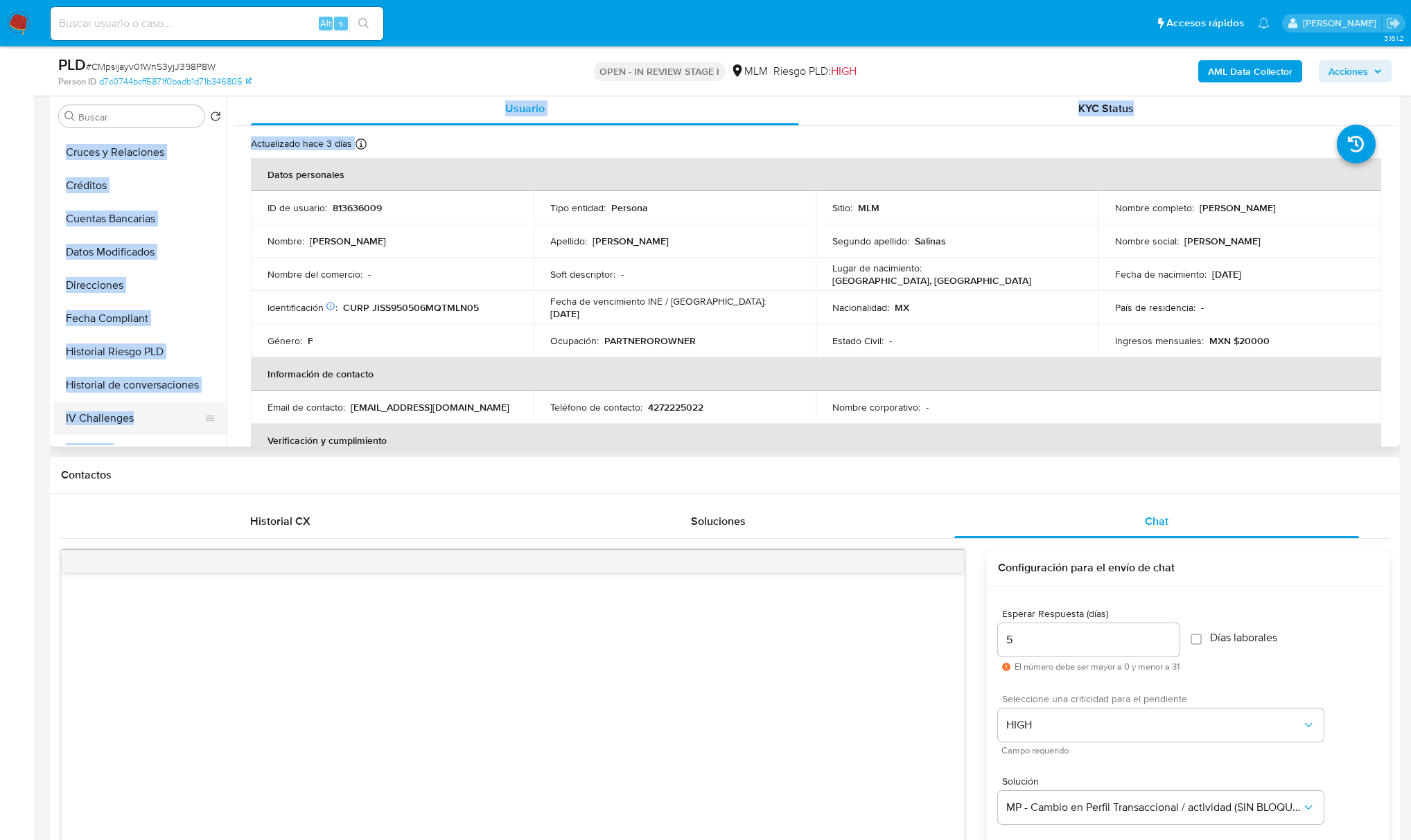
scroll to position [461, 0]
click at [140, 359] on button "Historial de conversaciones" at bounding box center [134, 353] width 162 height 34
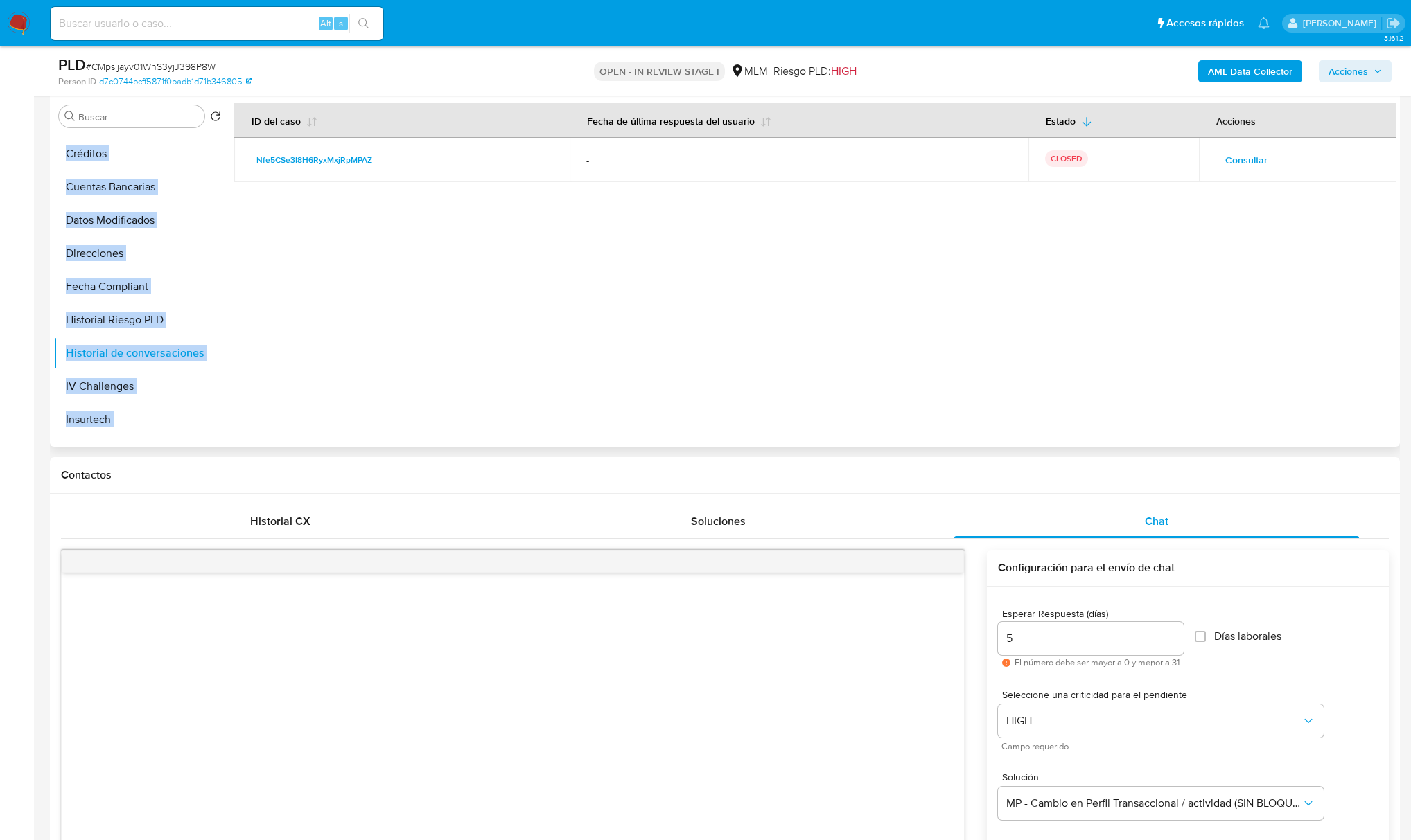
click at [1239, 164] on span "Consultar" at bounding box center [1246, 160] width 42 height 19
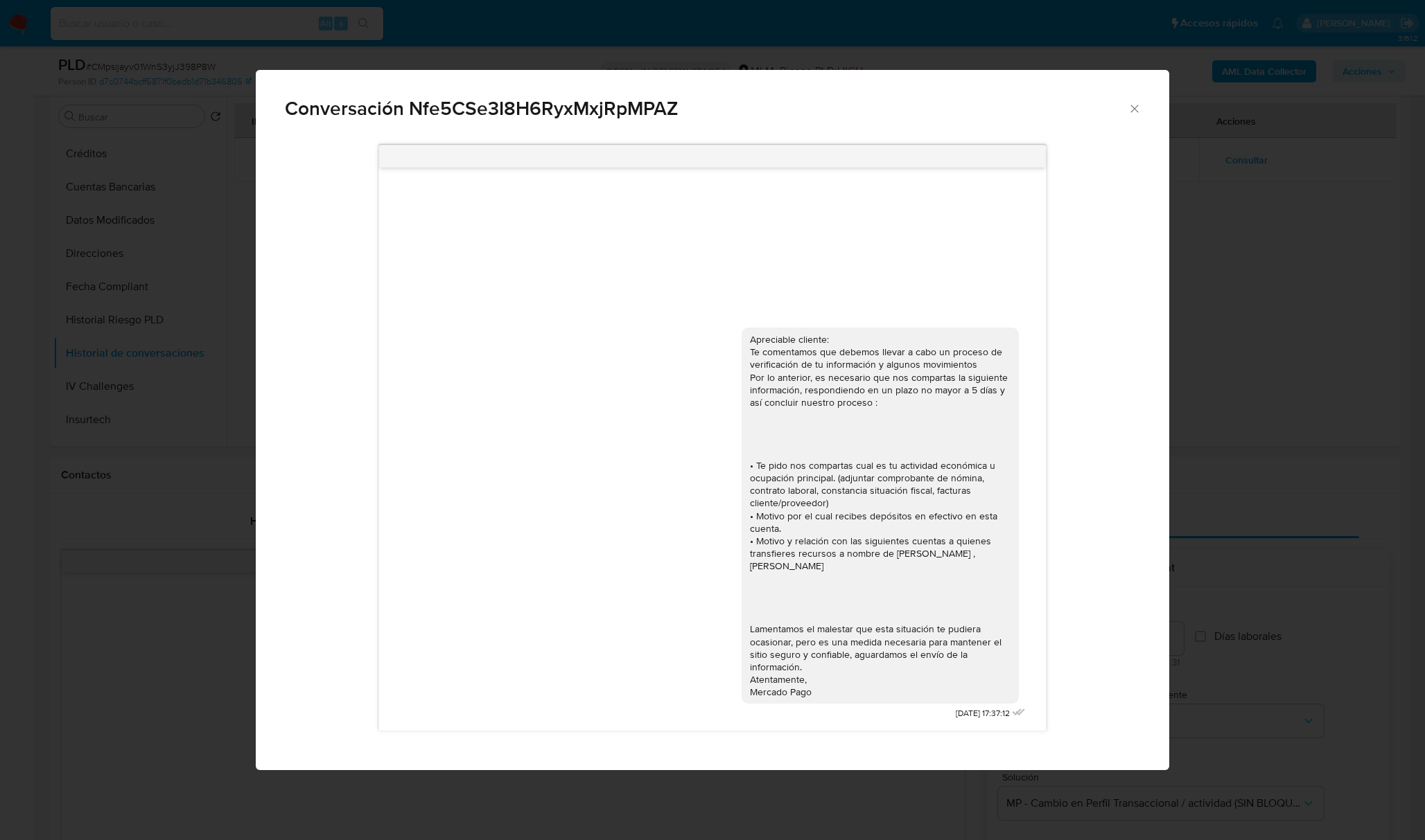
drag, startPoint x: 819, startPoint y: 694, endPoint x: 739, endPoint y: 630, distance: 102.4
click at [739, 630] on div "Apreciable cliente: Te comentamos que debemos llevar a cabo un proceso de verif…" at bounding box center [712, 521] width 632 height 406
copy div "Lamentamos el malestar que esta situación te pudiera ocasionar, pero es una med…"
click at [852, 501] on div "Apreciable cliente: Te comentamos que debemos llevar a cabo un proceso de verif…" at bounding box center [880, 516] width 261 height 365
click at [840, 500] on div "Apreciable cliente: Te comentamos que debemos llevar a cabo un proceso de verif…" at bounding box center [880, 516] width 261 height 365
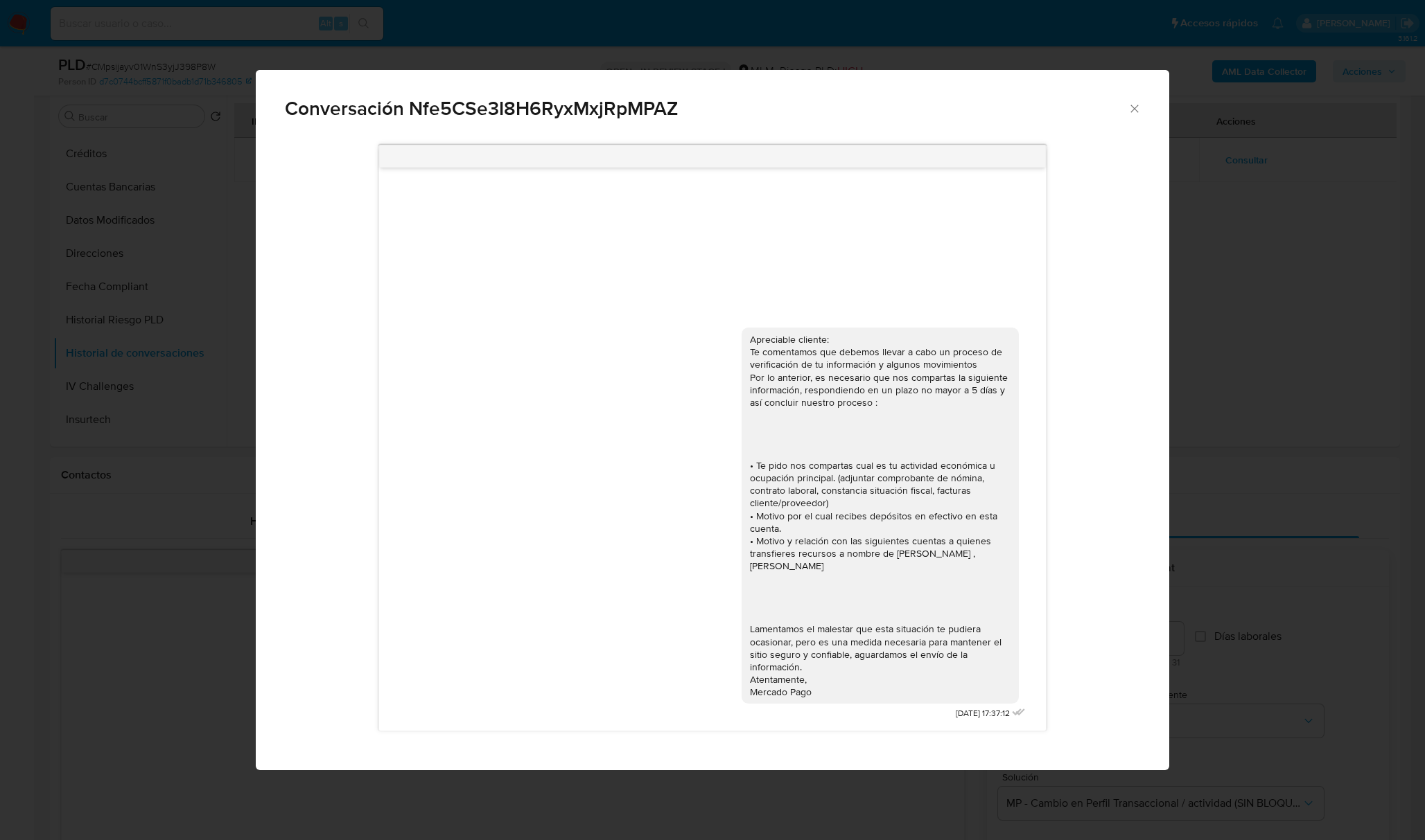
click at [839, 500] on div "Apreciable cliente: Te comentamos que debemos llevar a cabo un proceso de verif…" at bounding box center [880, 516] width 261 height 365
click at [1135, 106] on icon "Cerrar" at bounding box center [1134, 108] width 14 height 14
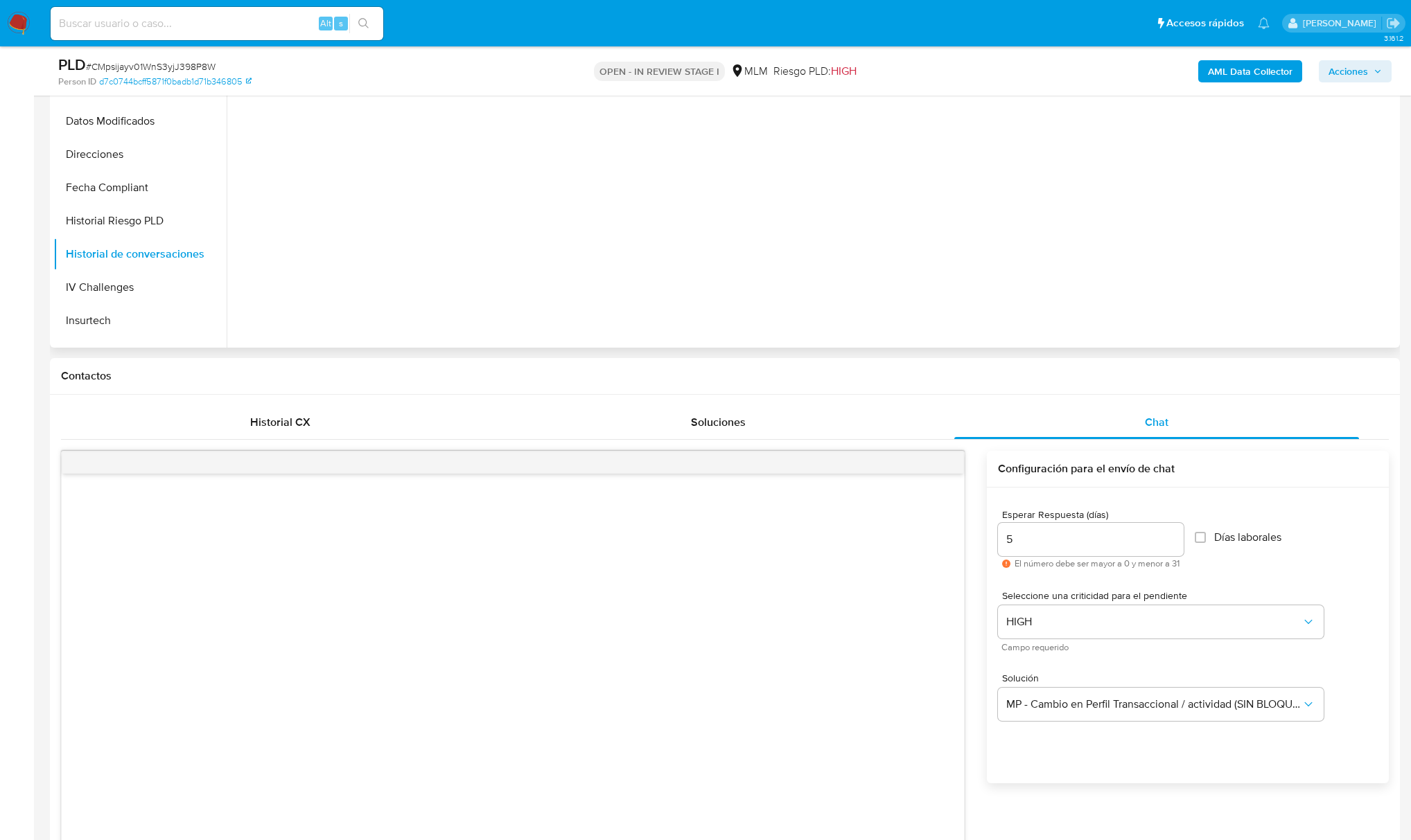
scroll to position [92, 0]
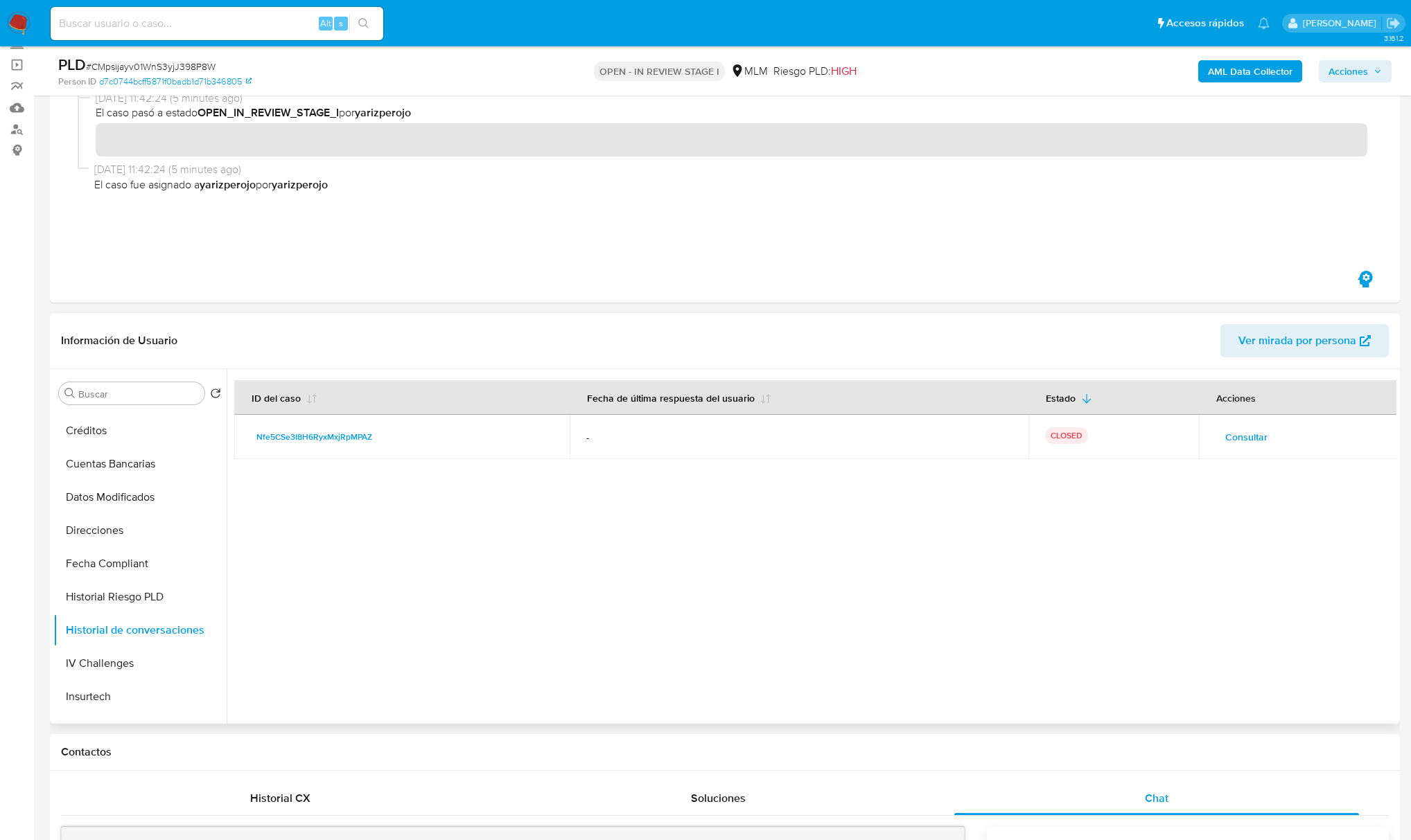
click at [1262, 433] on span "Consultar" at bounding box center [1246, 437] width 42 height 19
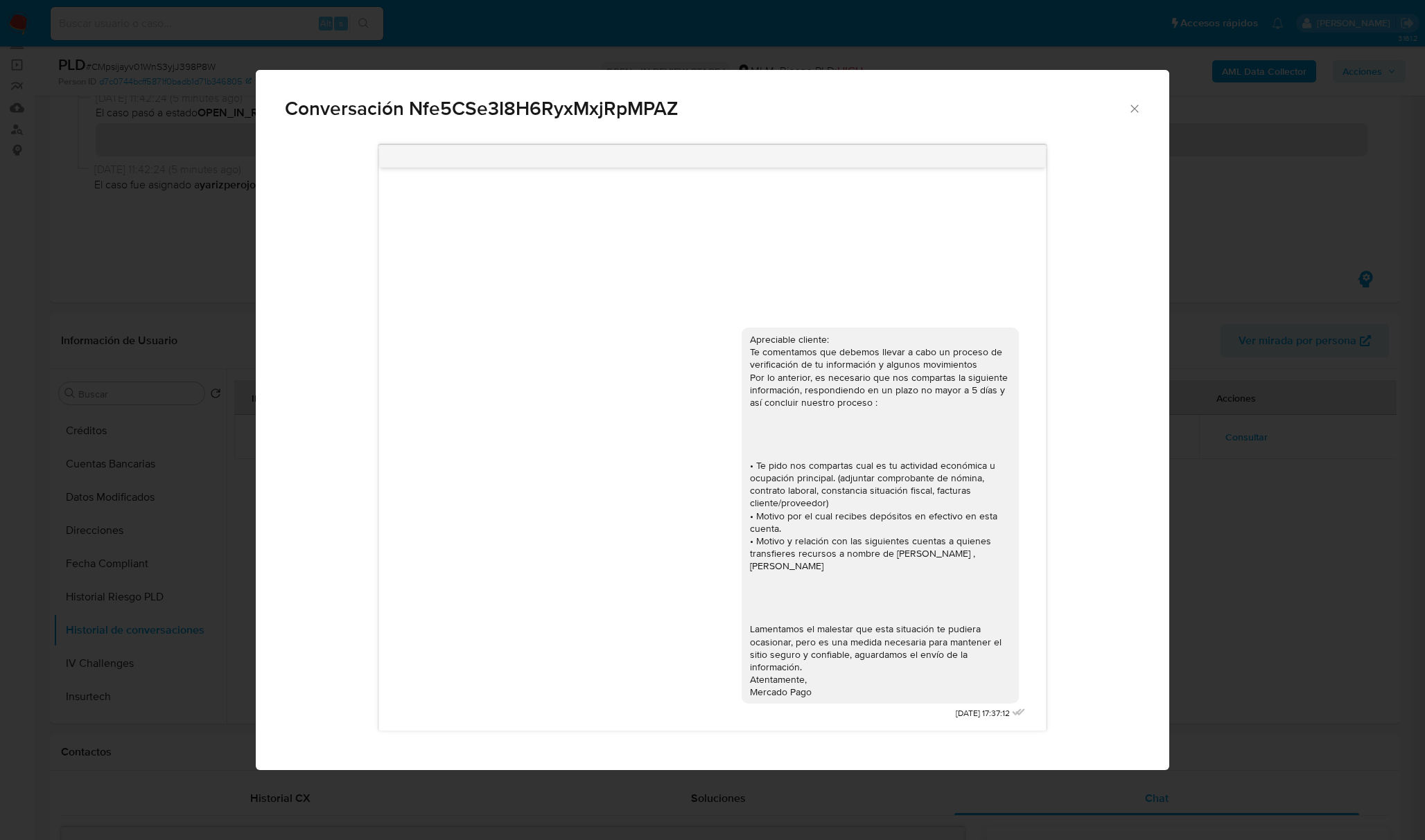
click at [1129, 103] on icon "Cerrar" at bounding box center [1134, 108] width 14 height 14
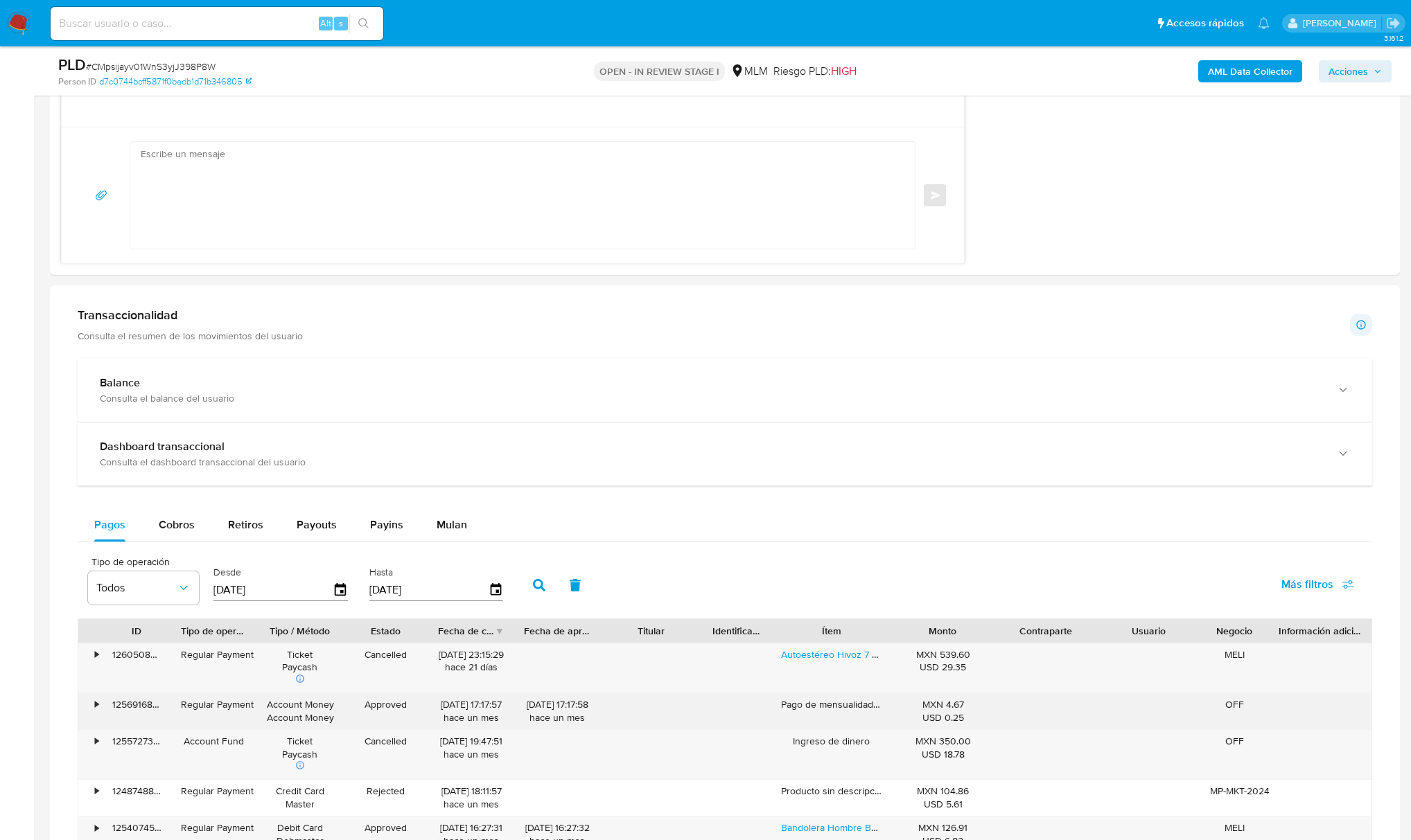
scroll to position [1385, 0]
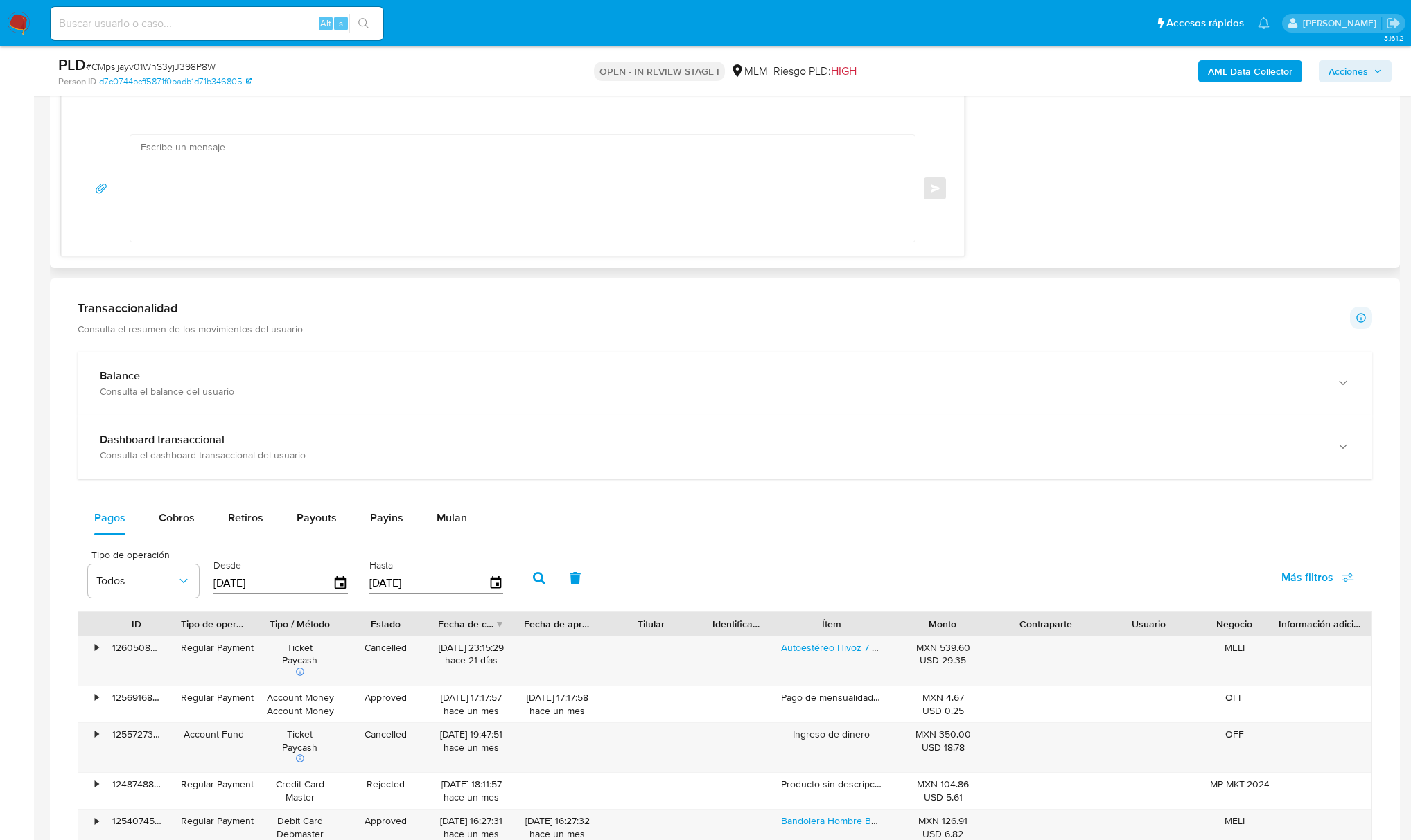
click at [320, 183] on textarea at bounding box center [519, 188] width 756 height 106
paste textarea "Estimada Sandra Landeros, Agradeceriamos su apoyo para confirmar el origen de l…"
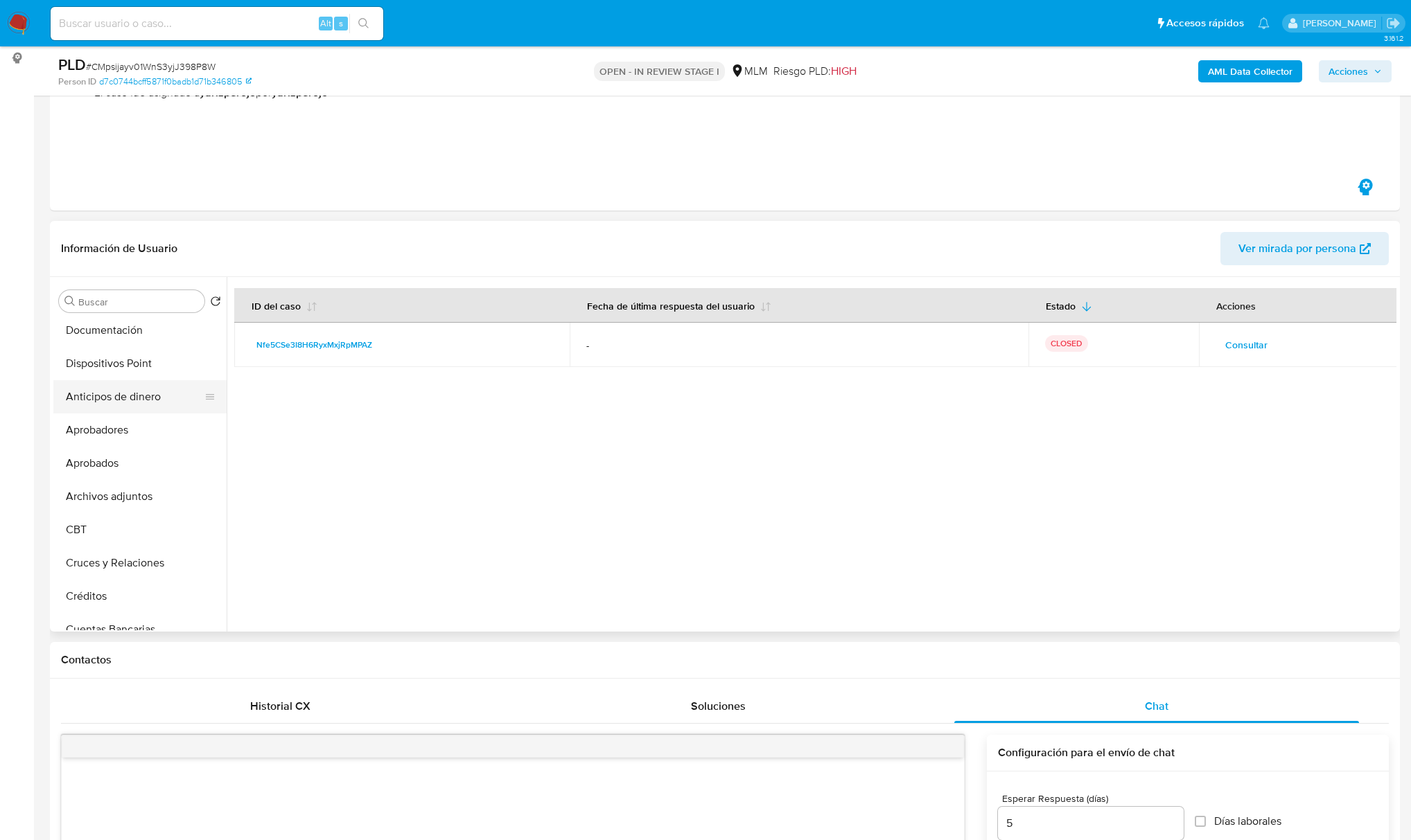
scroll to position [0, 0]
click at [109, 333] on button "General" at bounding box center [134, 335] width 162 height 34
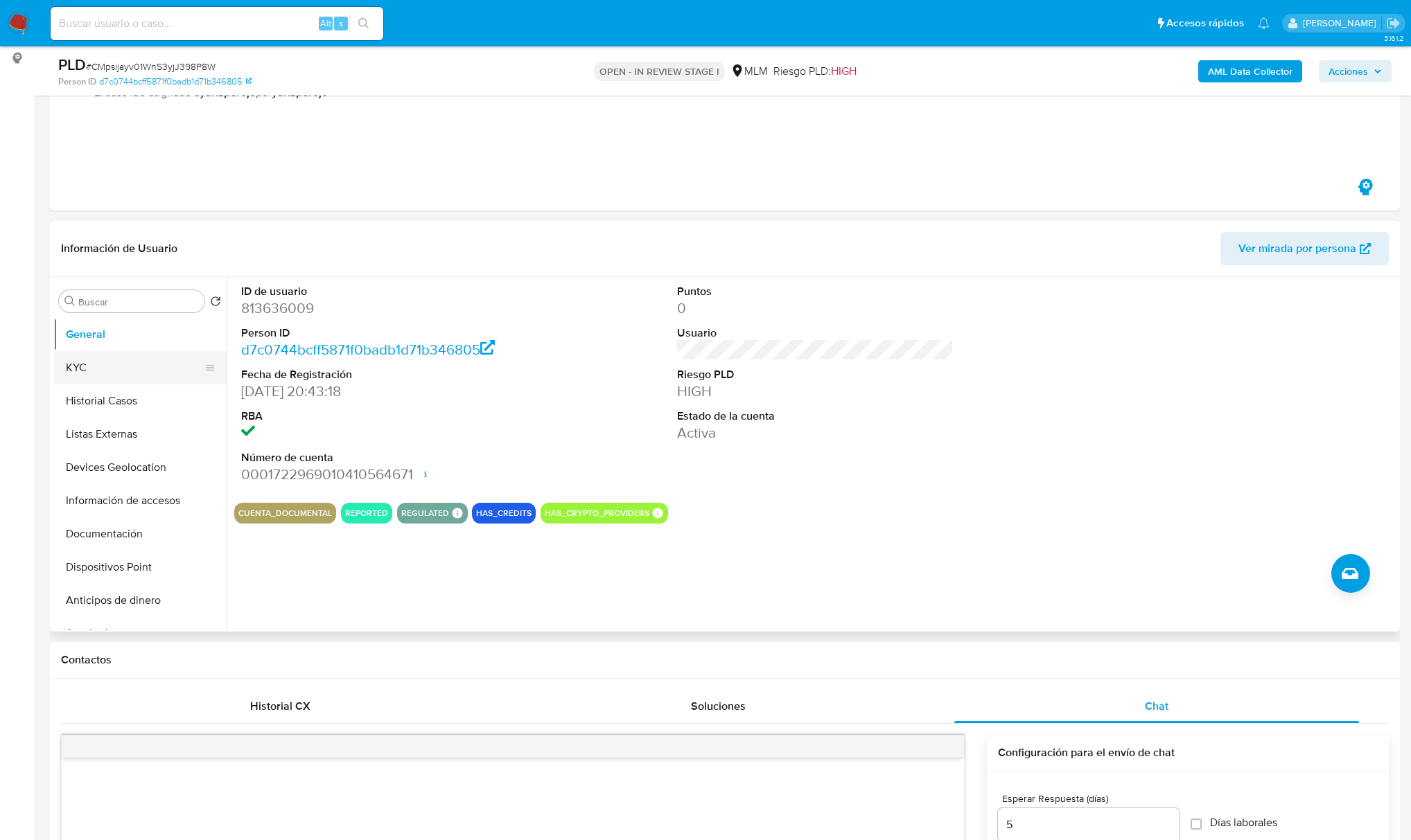
click at [104, 372] on button "KYC" at bounding box center [134, 368] width 162 height 34
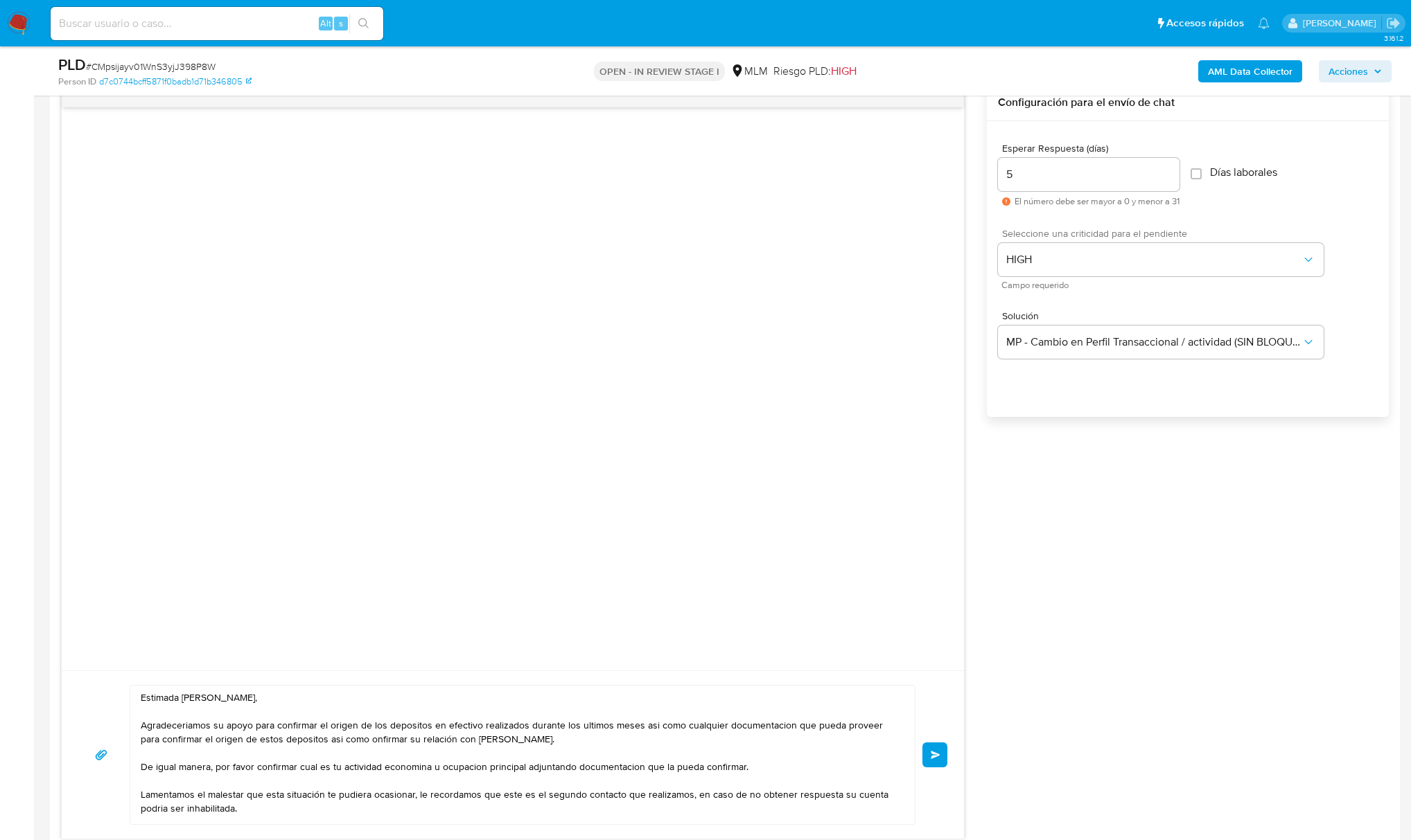
scroll to position [1109, 0]
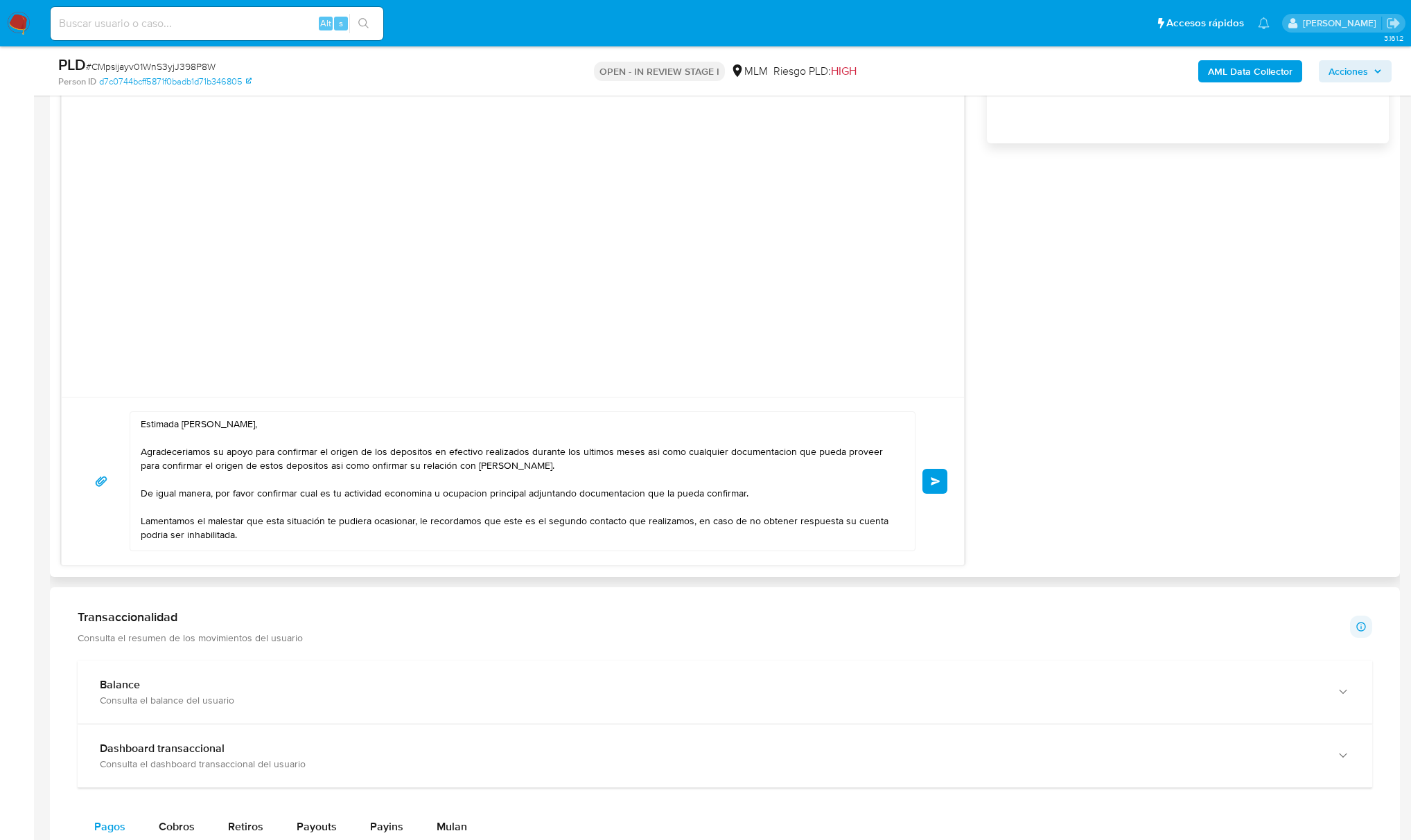
click at [228, 430] on textarea "Estimada Sandra Landeros, Agradeceriamos su apoyo para confirmar el origen de l…" at bounding box center [519, 481] width 756 height 138
click at [278, 455] on textarea "Estimada Sandra Jimenez, Agradeceriamos su apoyo para confirmar el origen de lo…" at bounding box center [519, 481] width 756 height 138
click at [416, 488] on textarea "Estimada Sandra Jimenez, Agradeceriamos su apoyo para confirmar el origen de lo…" at bounding box center [519, 481] width 756 height 138
click at [538, 483] on textarea "Estimada Sandra Jimenez, Agradeceriamos su apoyo para confirmar el origen de lo…" at bounding box center [519, 481] width 756 height 138
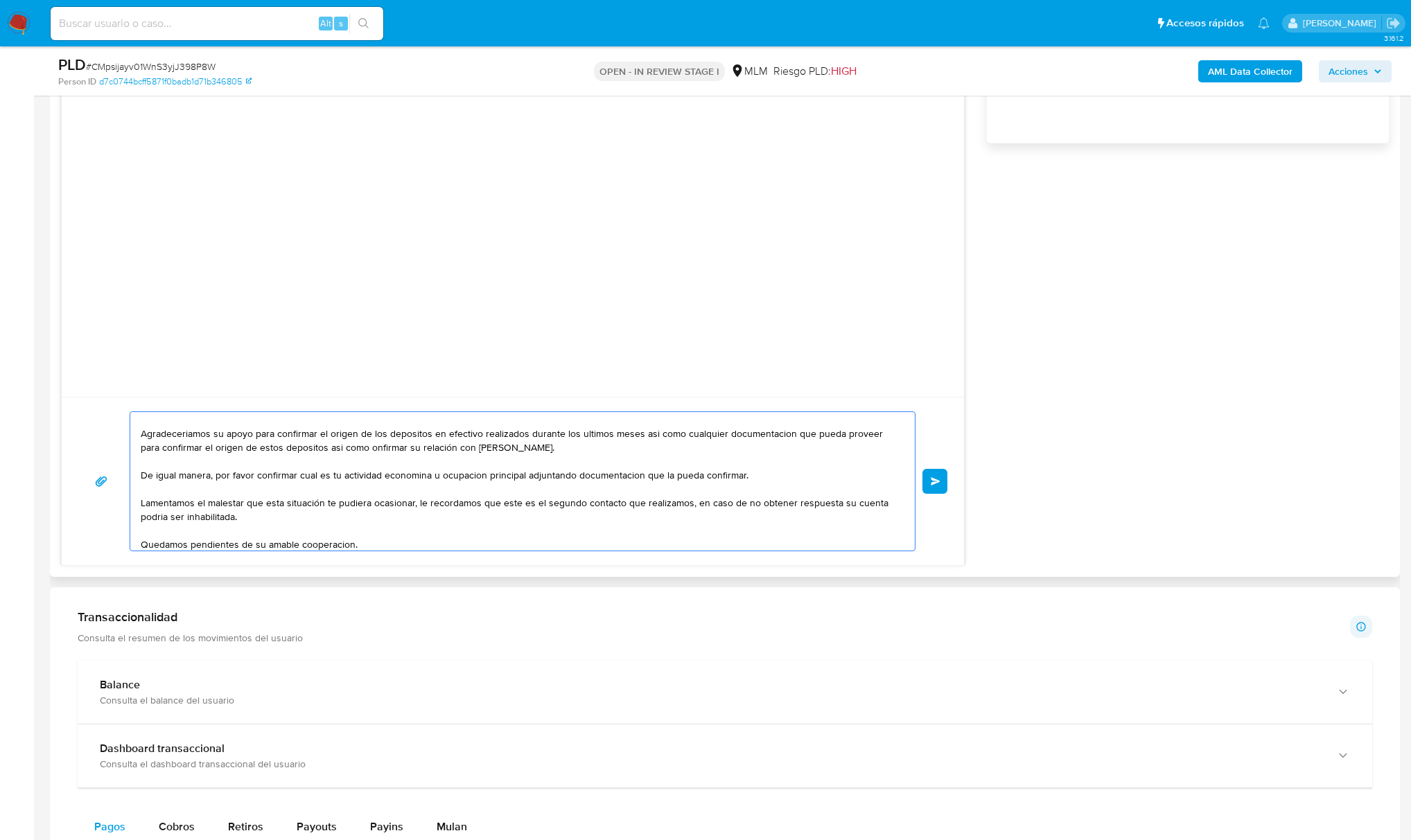
scroll to position [0, 0]
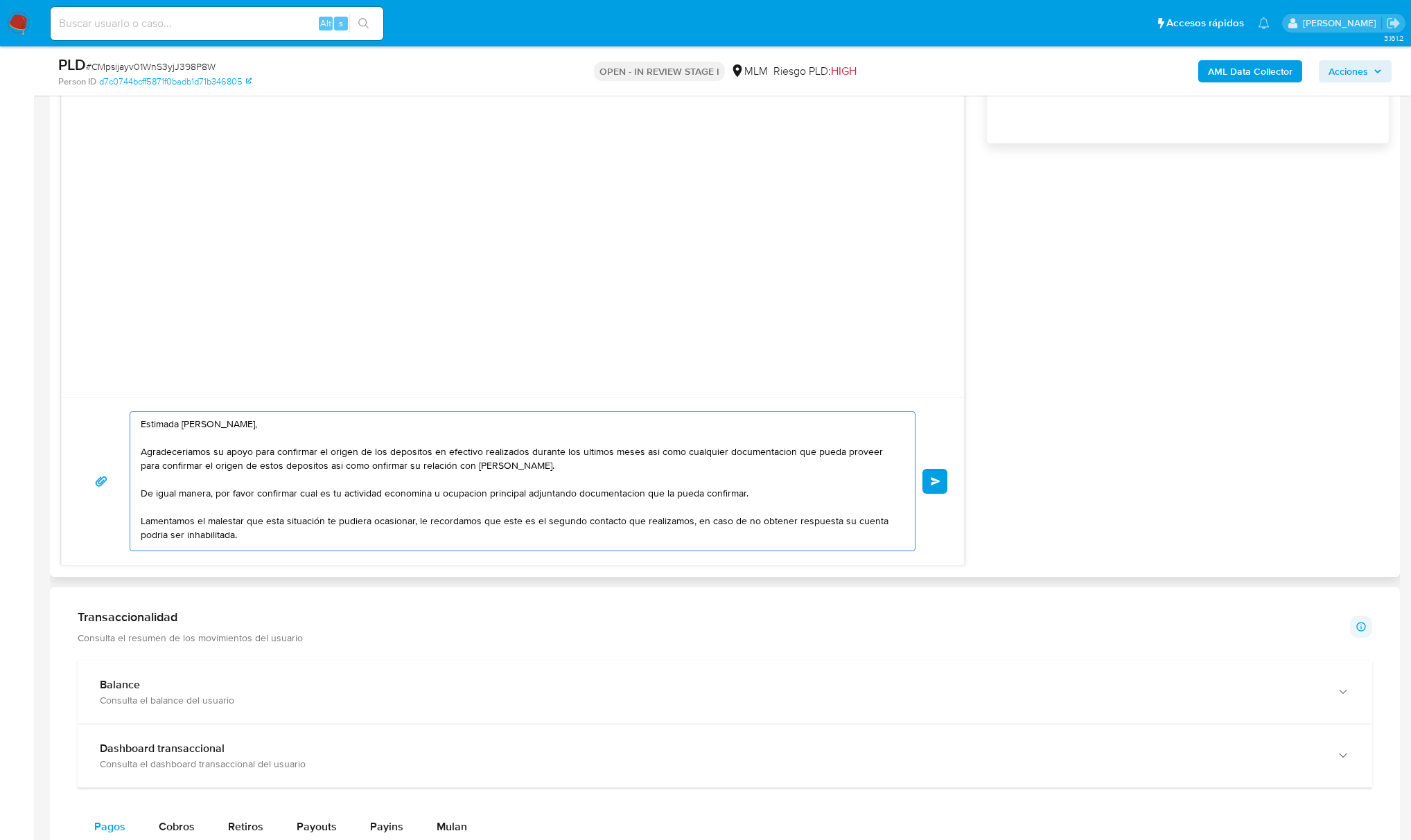
drag, startPoint x: 495, startPoint y: 500, endPoint x: 774, endPoint y: 493, distance: 279.1
click at [512, 500] on textarea "Estimada Sandra Jimenez, Agradeceriamos su apoyo para confirmar el origen de lo…" at bounding box center [519, 481] width 756 height 138
drag, startPoint x: 219, startPoint y: 493, endPoint x: 740, endPoint y: 495, distance: 521.0
click at [740, 495] on textarea "Estimada Sandra Jimenez, Agradeceriamos su apoyo para confirmar el origen de lo…" at bounding box center [519, 481] width 756 height 138
click at [629, 495] on textarea "Estimada Sandra Jimenez, Agradeceriamos su apoyo para confirmar el origen de lo…" at bounding box center [519, 481] width 756 height 138
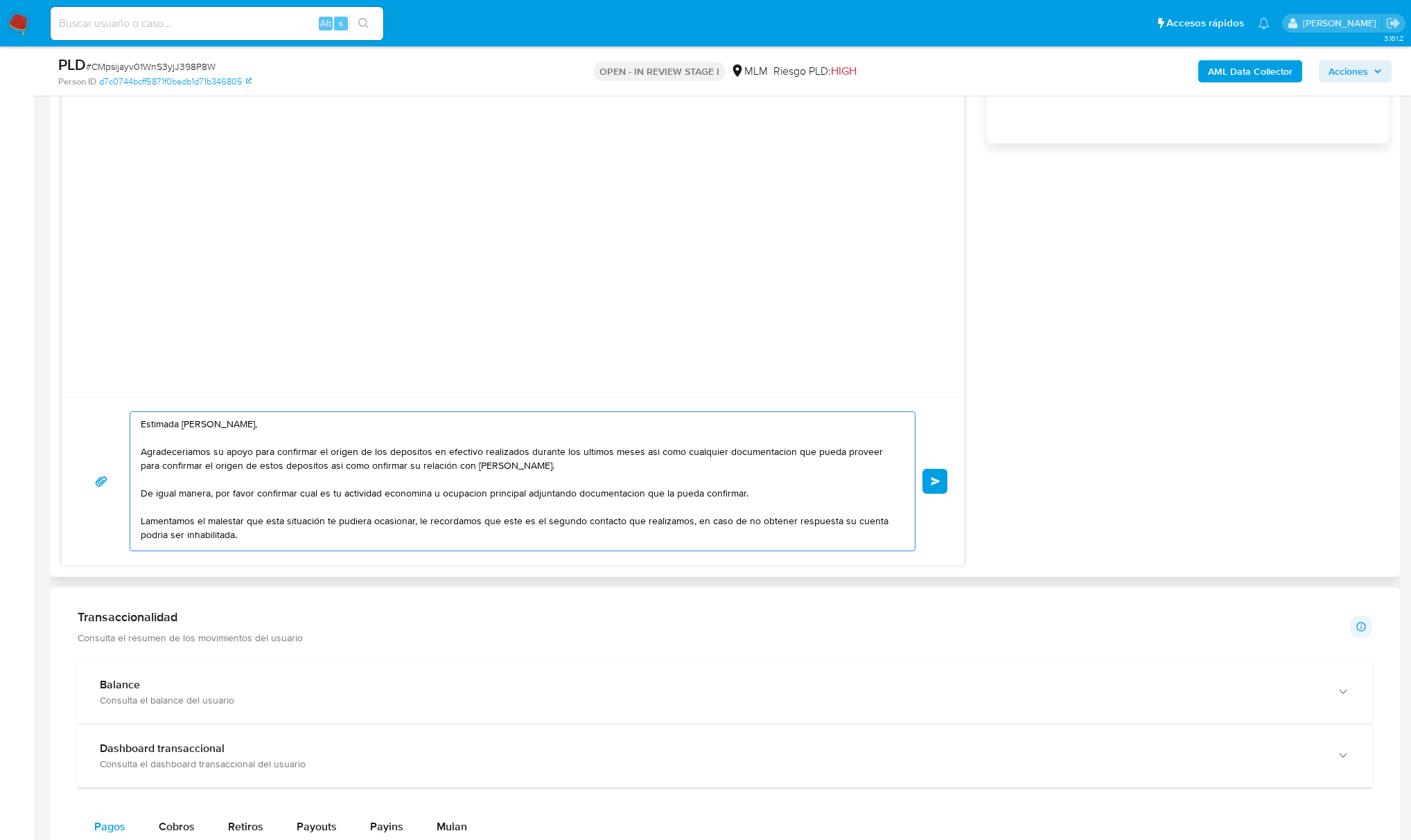
drag, startPoint x: 750, startPoint y: 496, endPoint x: 221, endPoint y: 493, distance: 529.0
click at [223, 493] on textarea "Estimada Sandra Jimenez, Agradeceriamos su apoyo para confirmar el origen de lo…" at bounding box center [519, 481] width 756 height 138
drag, startPoint x: 211, startPoint y: 493, endPoint x: 319, endPoint y: 496, distance: 108.0
click at [319, 496] on textarea "Estimada Sandra Jimenez, Agradeceriamos su apoyo para confirmar el origen de lo…" at bounding box center [519, 481] width 756 height 138
click at [221, 493] on textarea "Estimada Sandra Jimenez, Agradeceriamos su apoyo para confirmar el origen de lo…" at bounding box center [519, 481] width 756 height 138
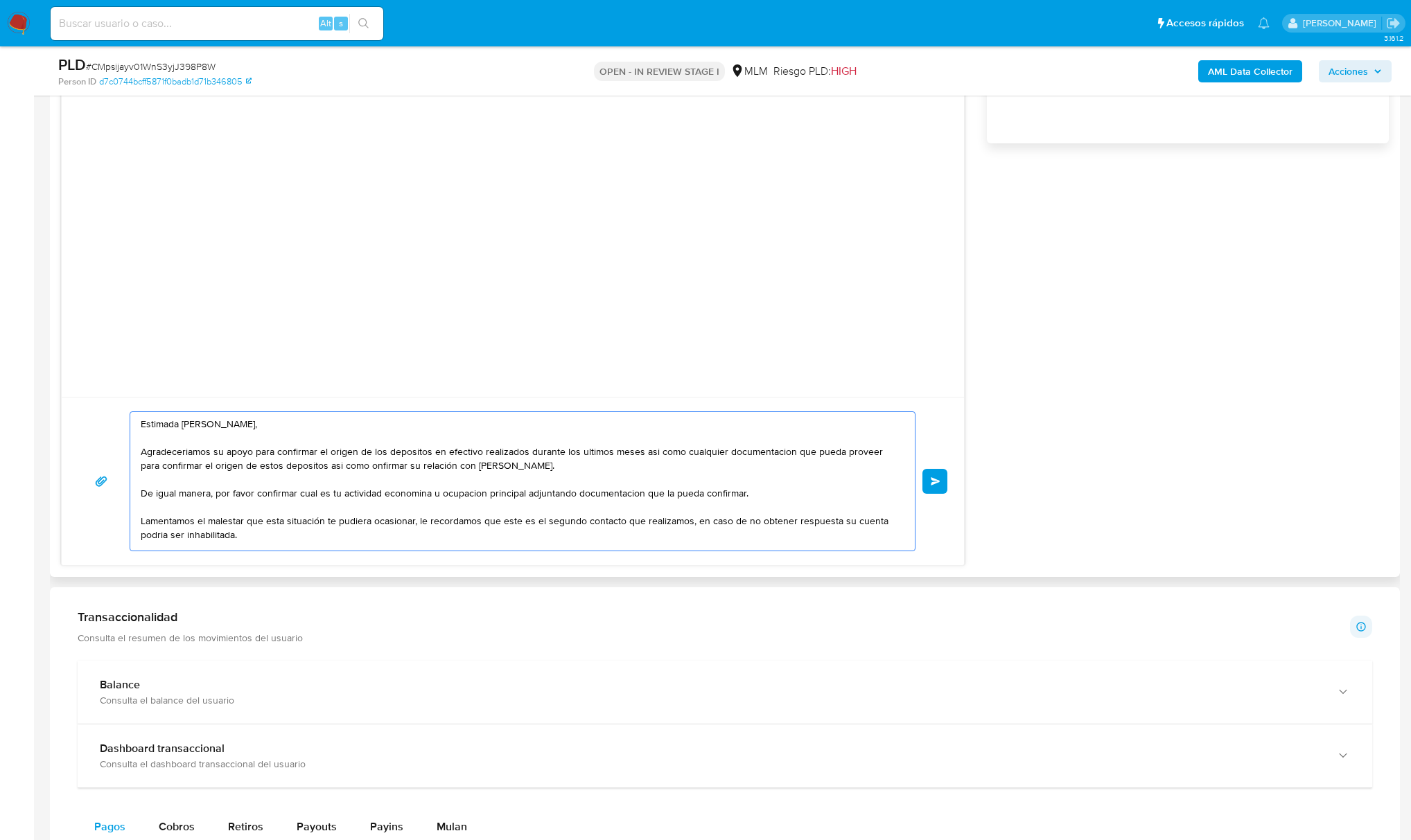
scroll to position [51, 0]
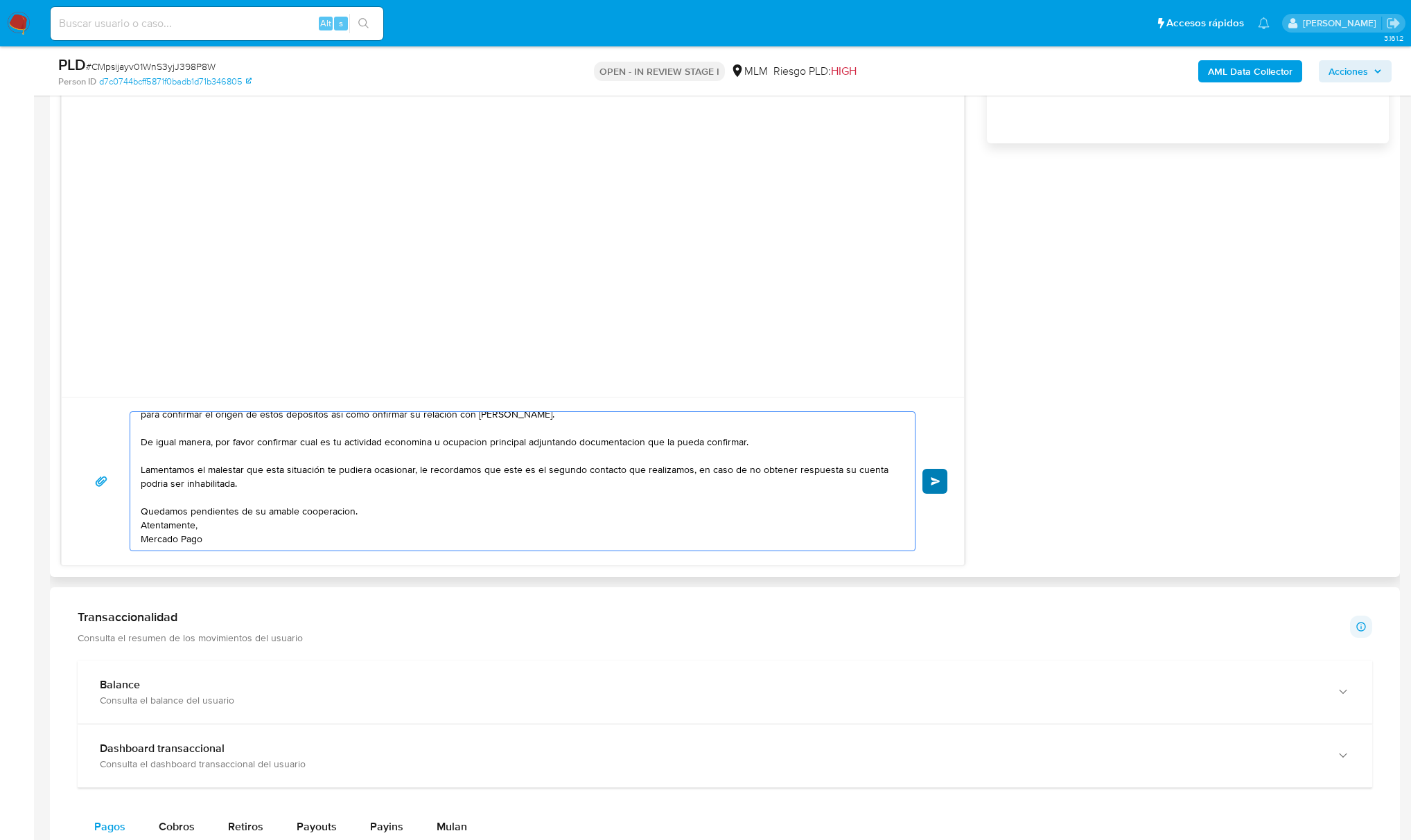
type textarea "Estimada Sandra Jimenez, Agradeceriamos su apoyo para confirmar el origen de lo…"
click at [938, 484] on span "Enviar" at bounding box center [935, 481] width 10 height 8
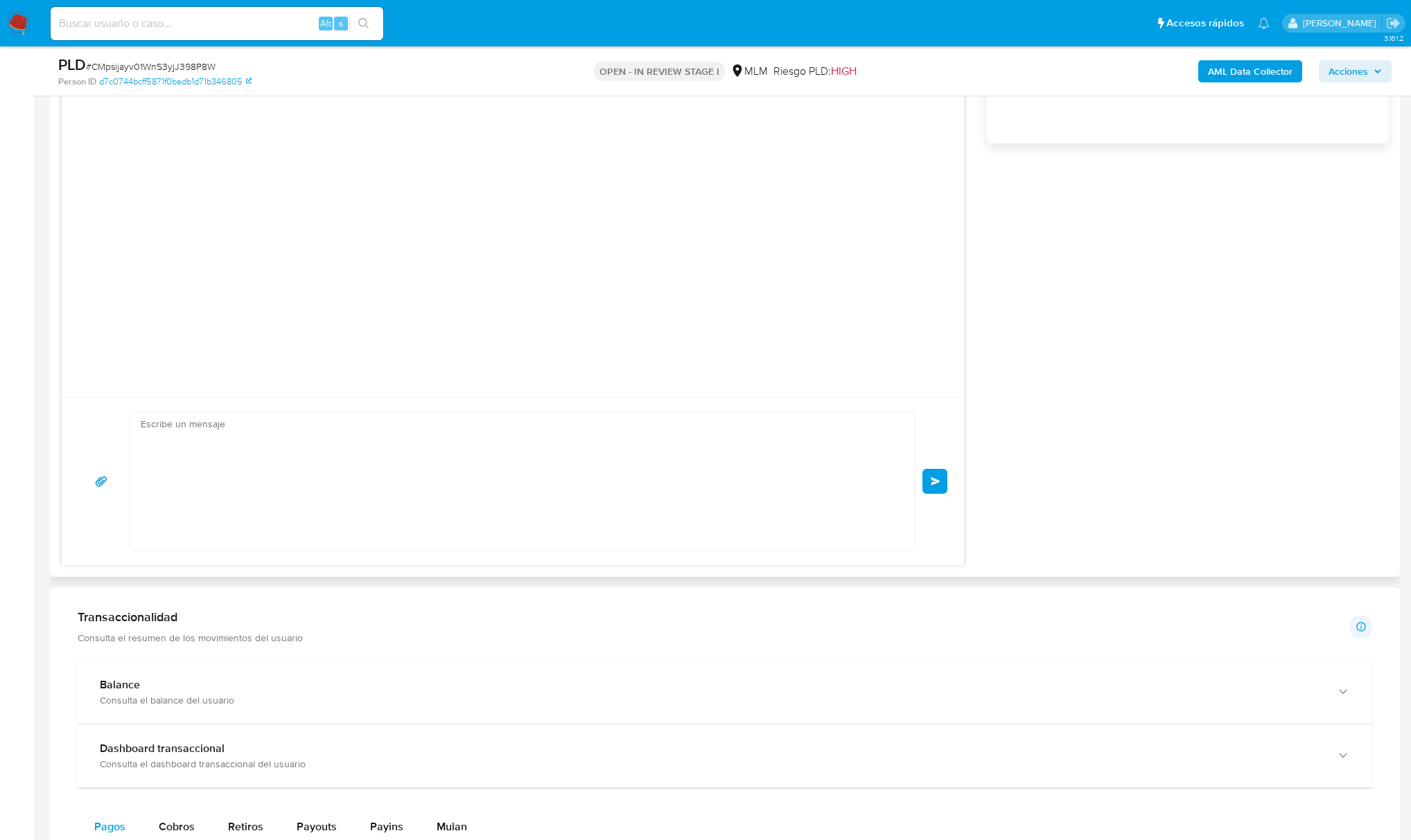
scroll to position [0, 0]
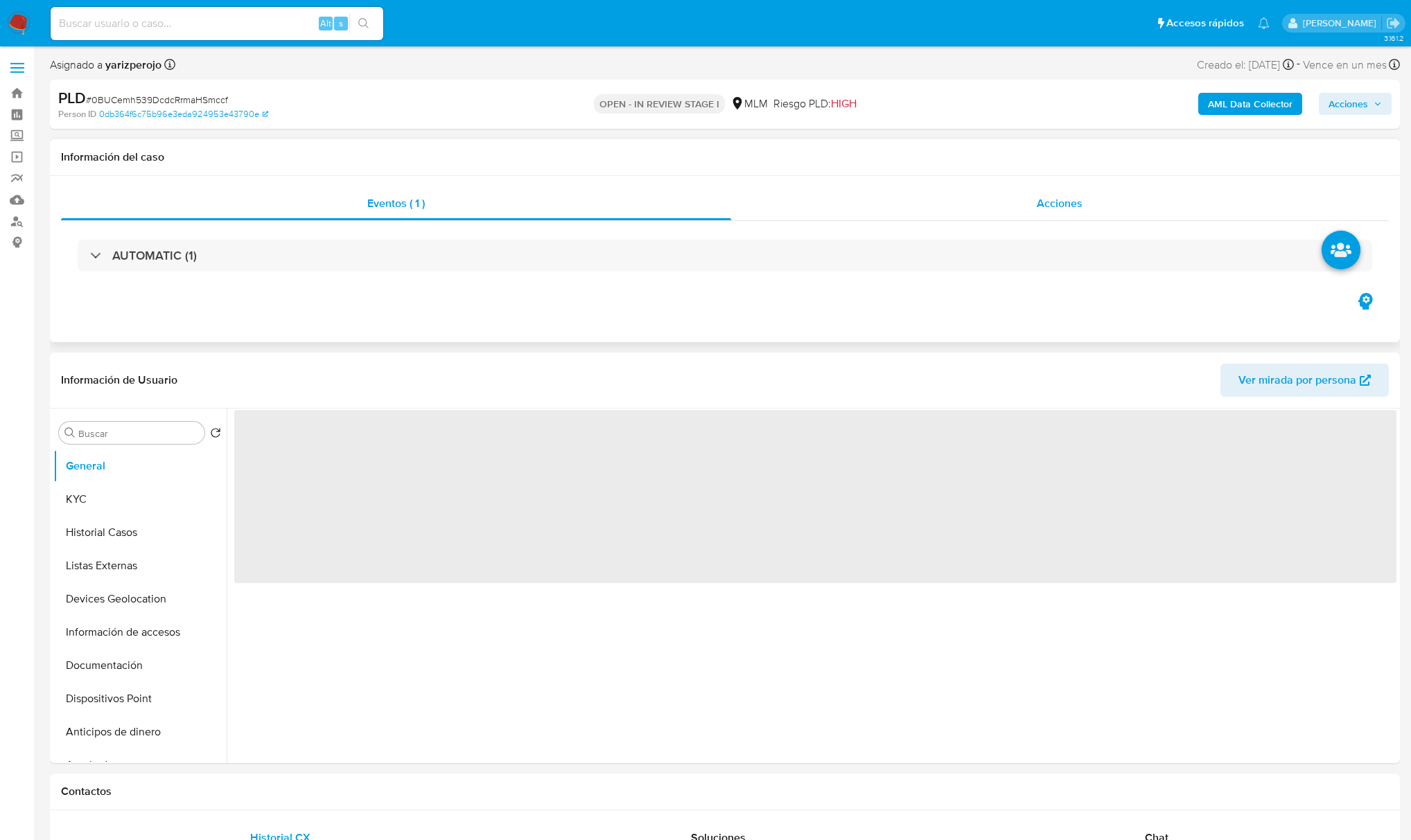
click at [1057, 210] on span "Acciones" at bounding box center [1059, 203] width 46 height 16
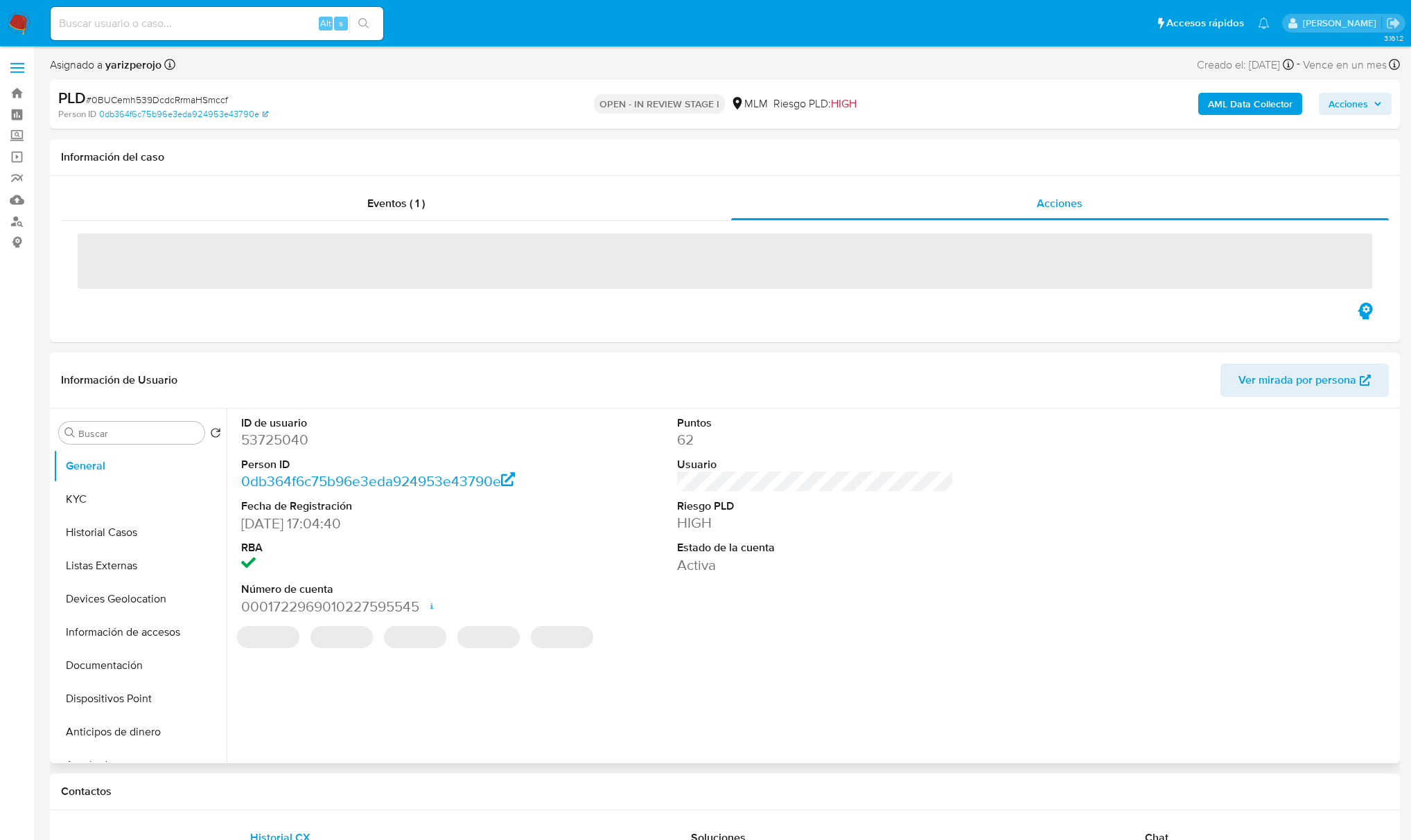
select select "10"
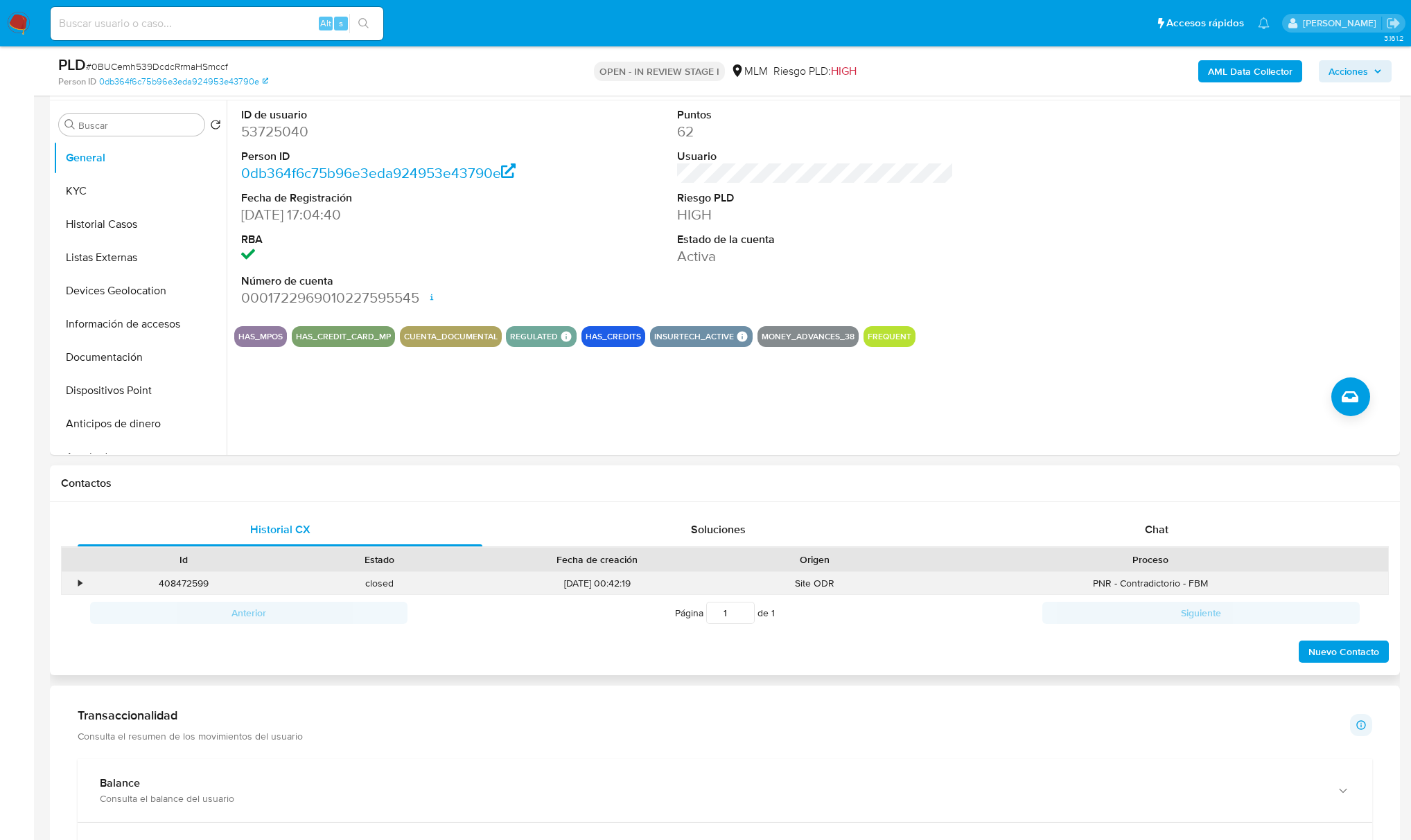
scroll to position [369, 0]
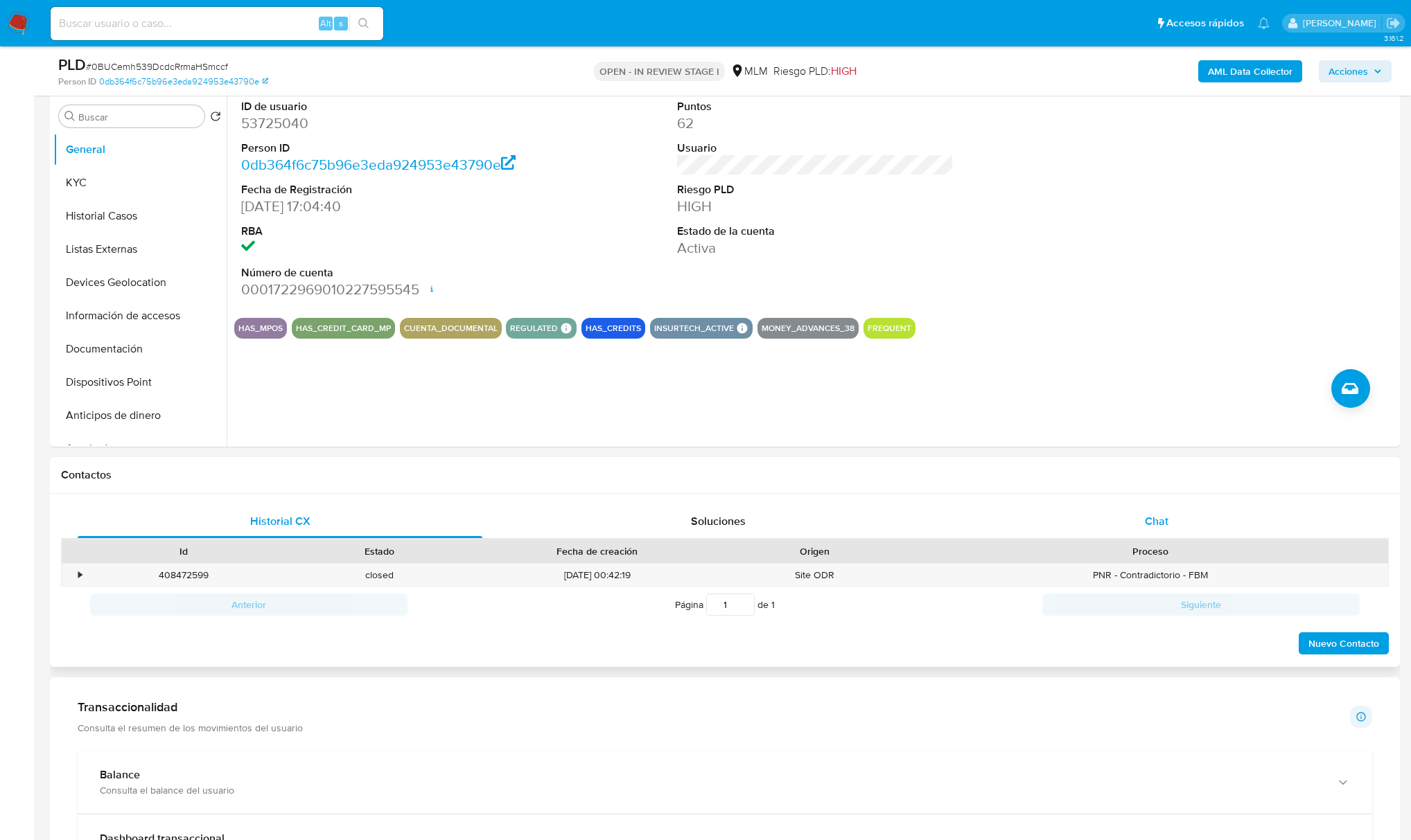
click at [1151, 511] on div "Chat" at bounding box center [1156, 522] width 405 height 34
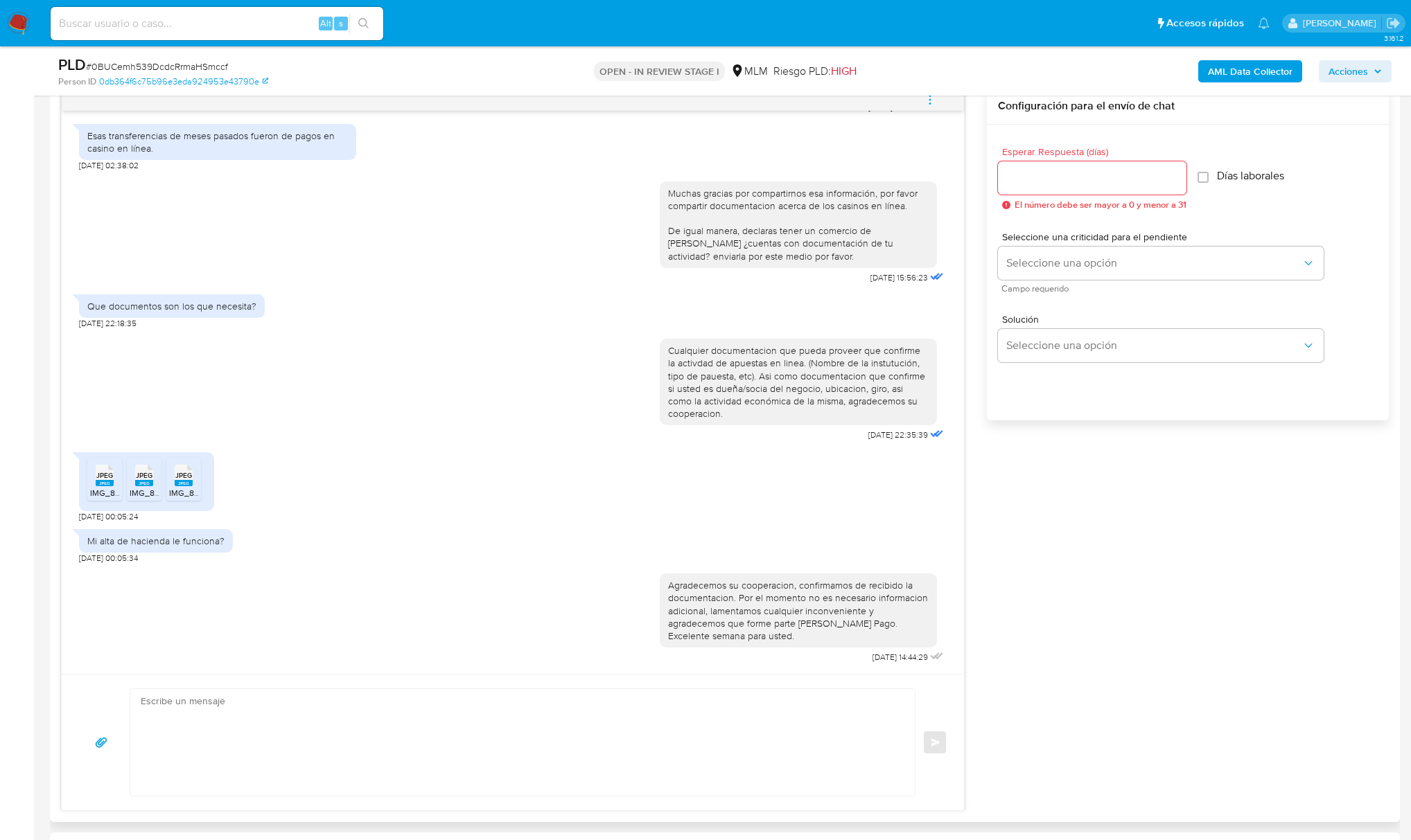
scroll to position [0, 0]
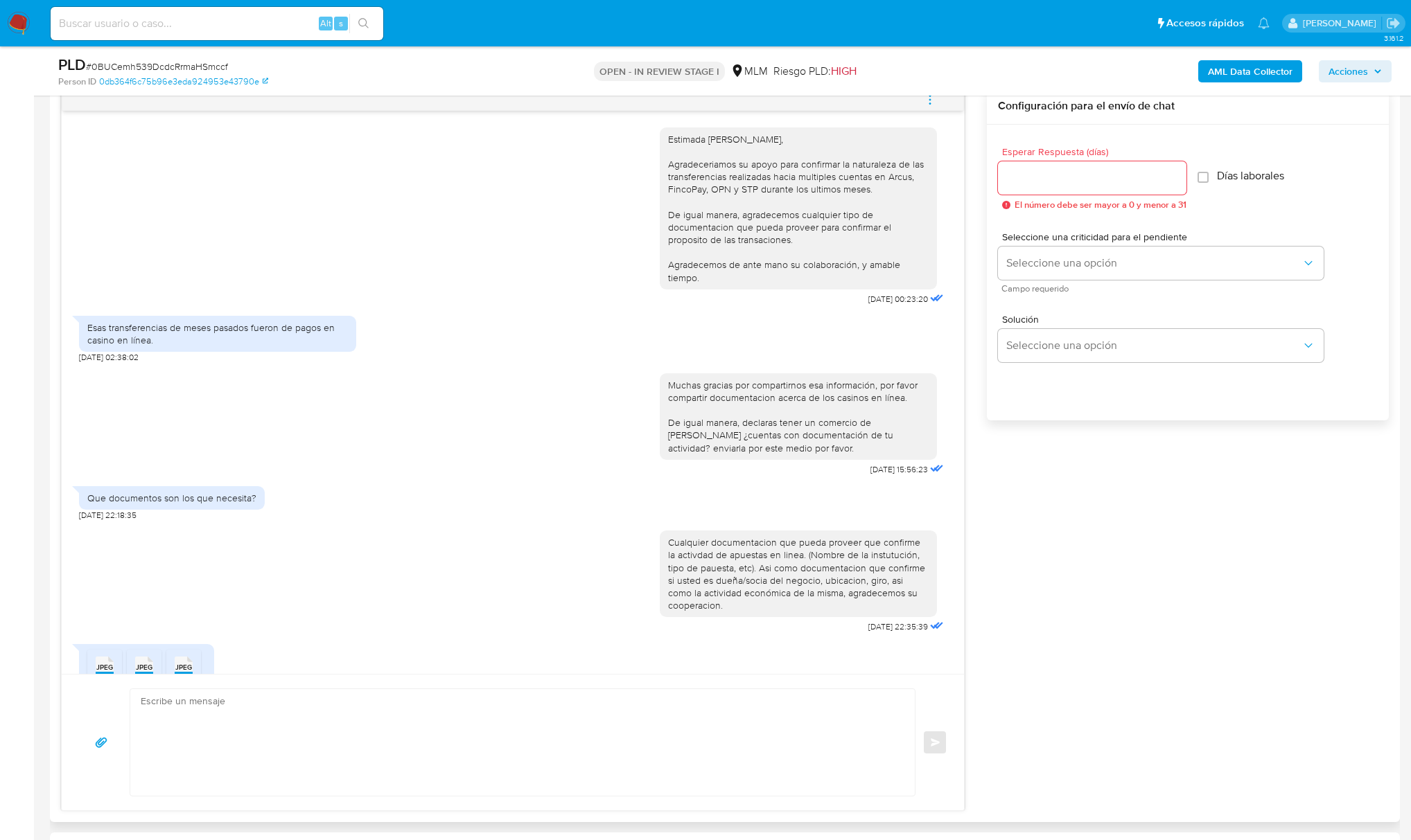
drag, startPoint x: 652, startPoint y: 143, endPoint x: 694, endPoint y: 275, distance: 138.5
click at [694, 275] on div "Estimada [PERSON_NAME], Agradeceriamos su apoyo para confirmar la naturaleza de…" at bounding box center [798, 208] width 277 height 162
copy div "Estimada [PERSON_NAME], Agradeceriamos su apoyo para confirmar la naturaleza de…"
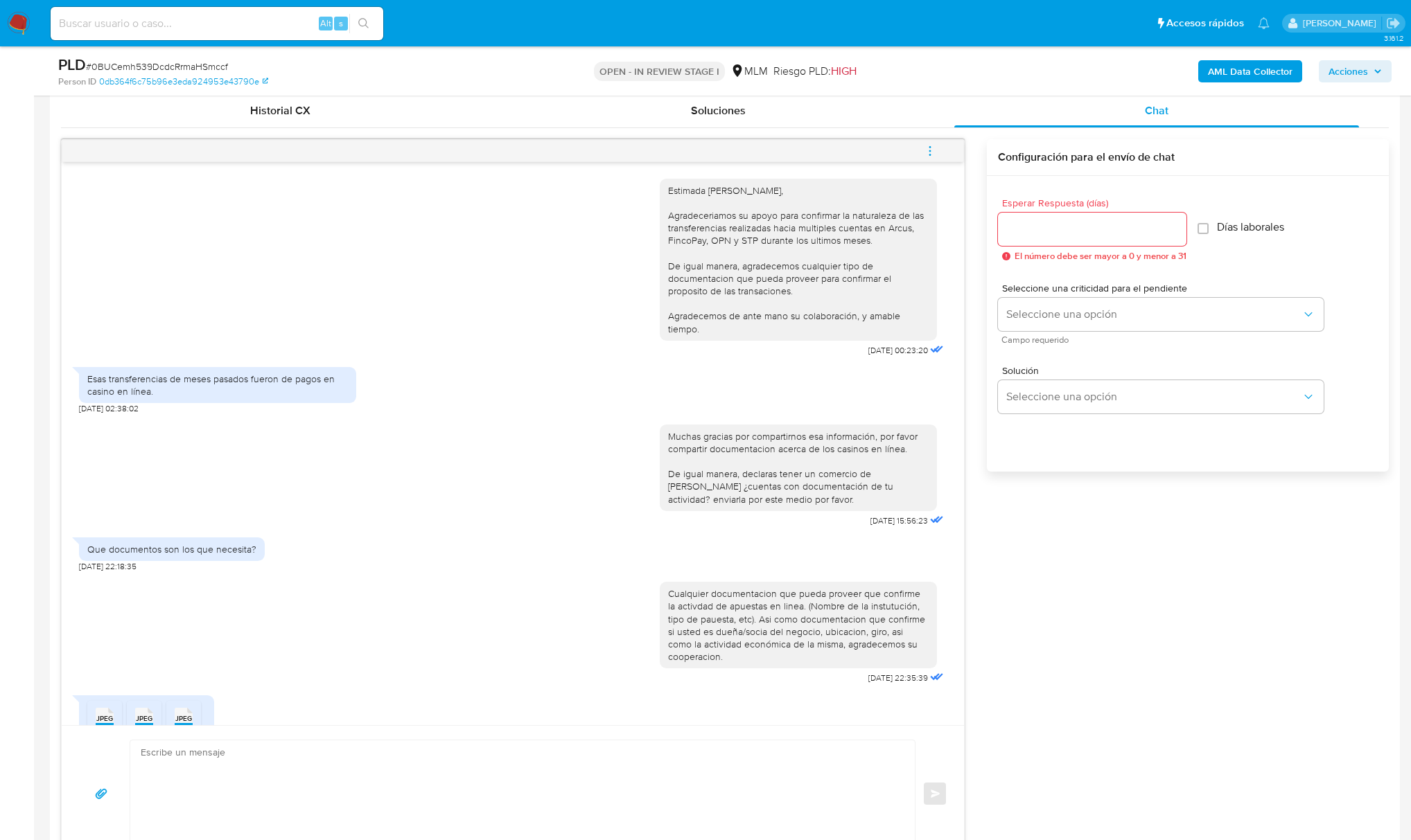
scroll to position [738, 0]
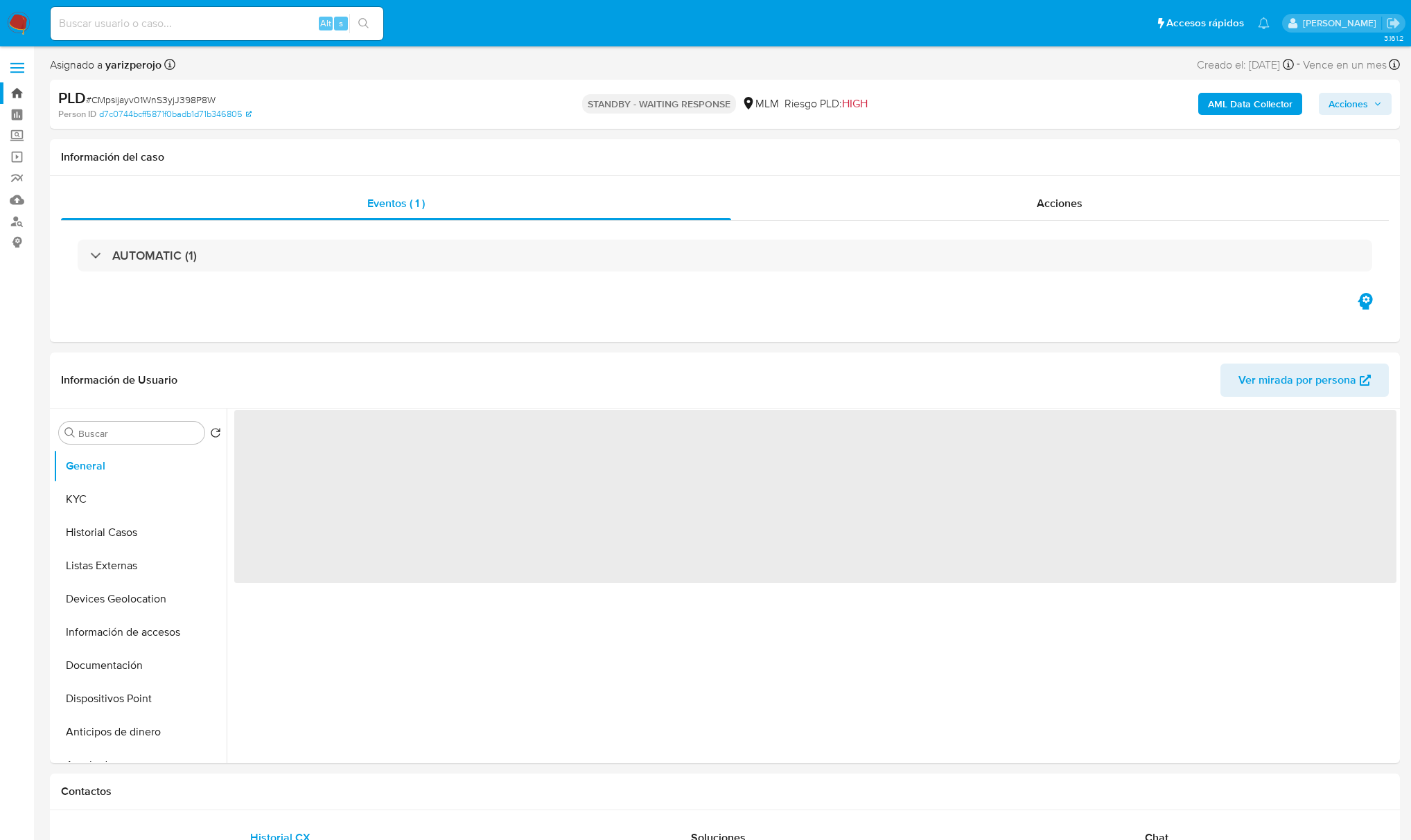
select select "10"
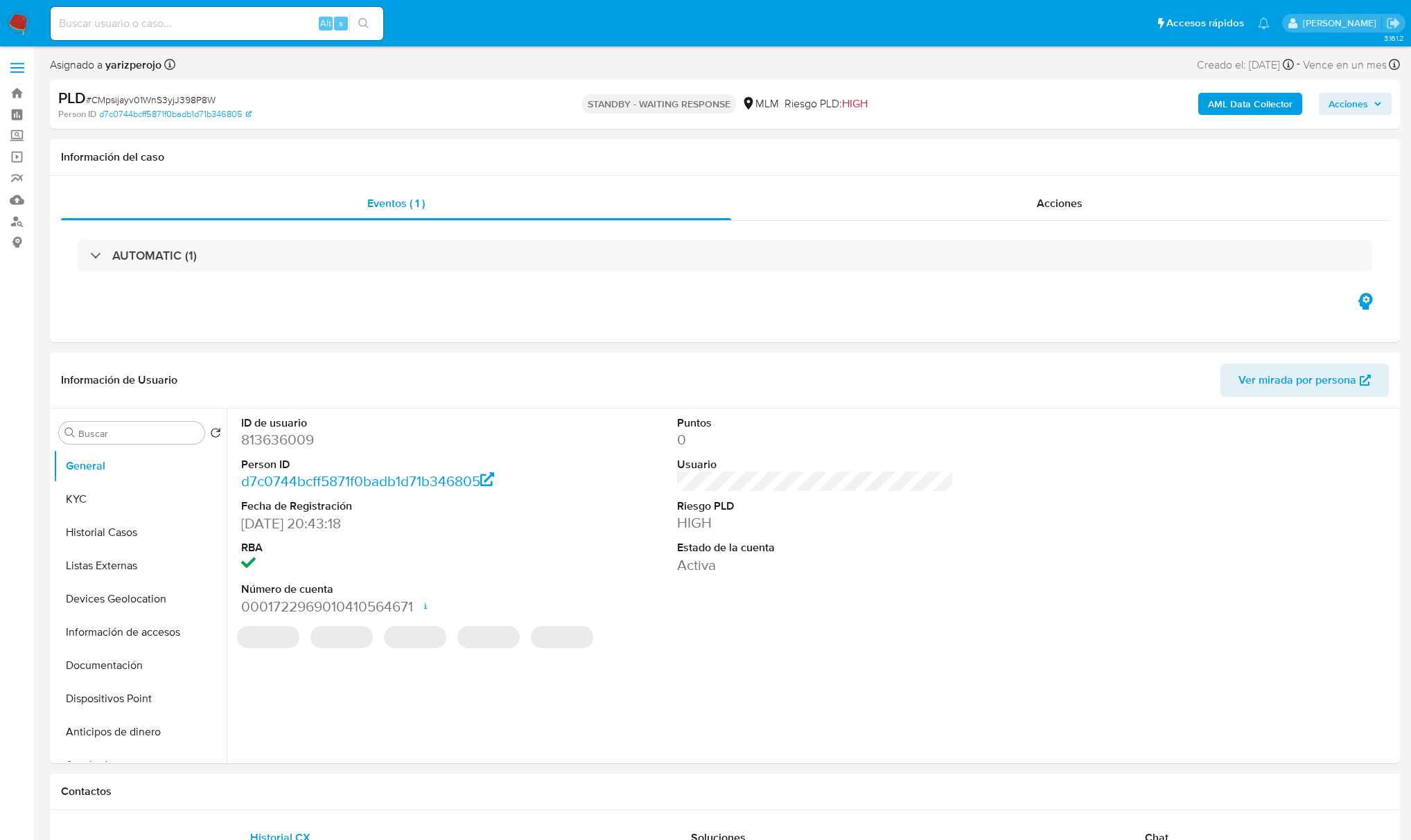
click at [23, 23] on img at bounding box center [18, 23] width 23 height 23
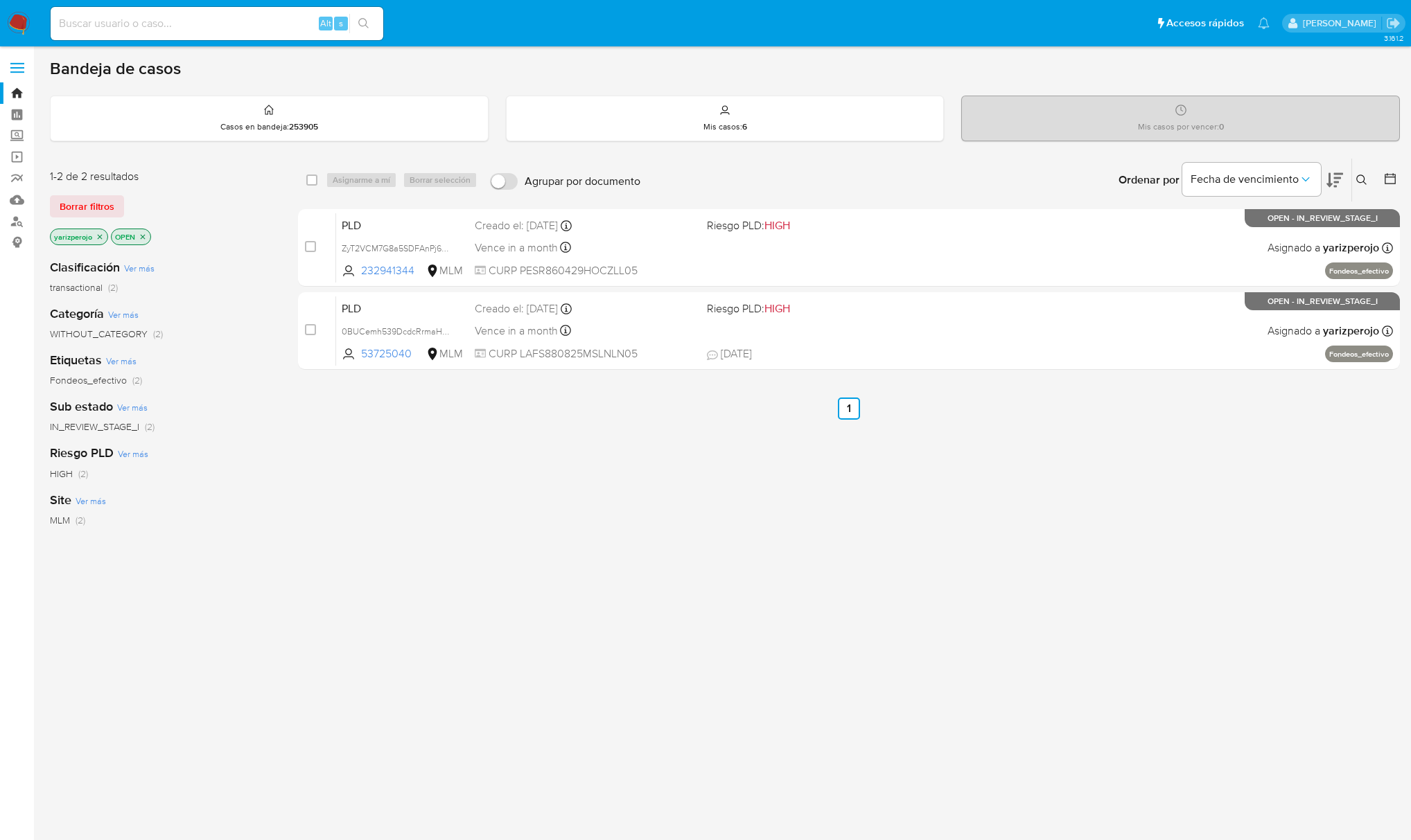
drag, startPoint x: 219, startPoint y: 19, endPoint x: 229, endPoint y: 34, distance: 18.0
click at [219, 21] on input at bounding box center [217, 23] width 333 height 18
paste input "2430337264"
type input "2430337264"
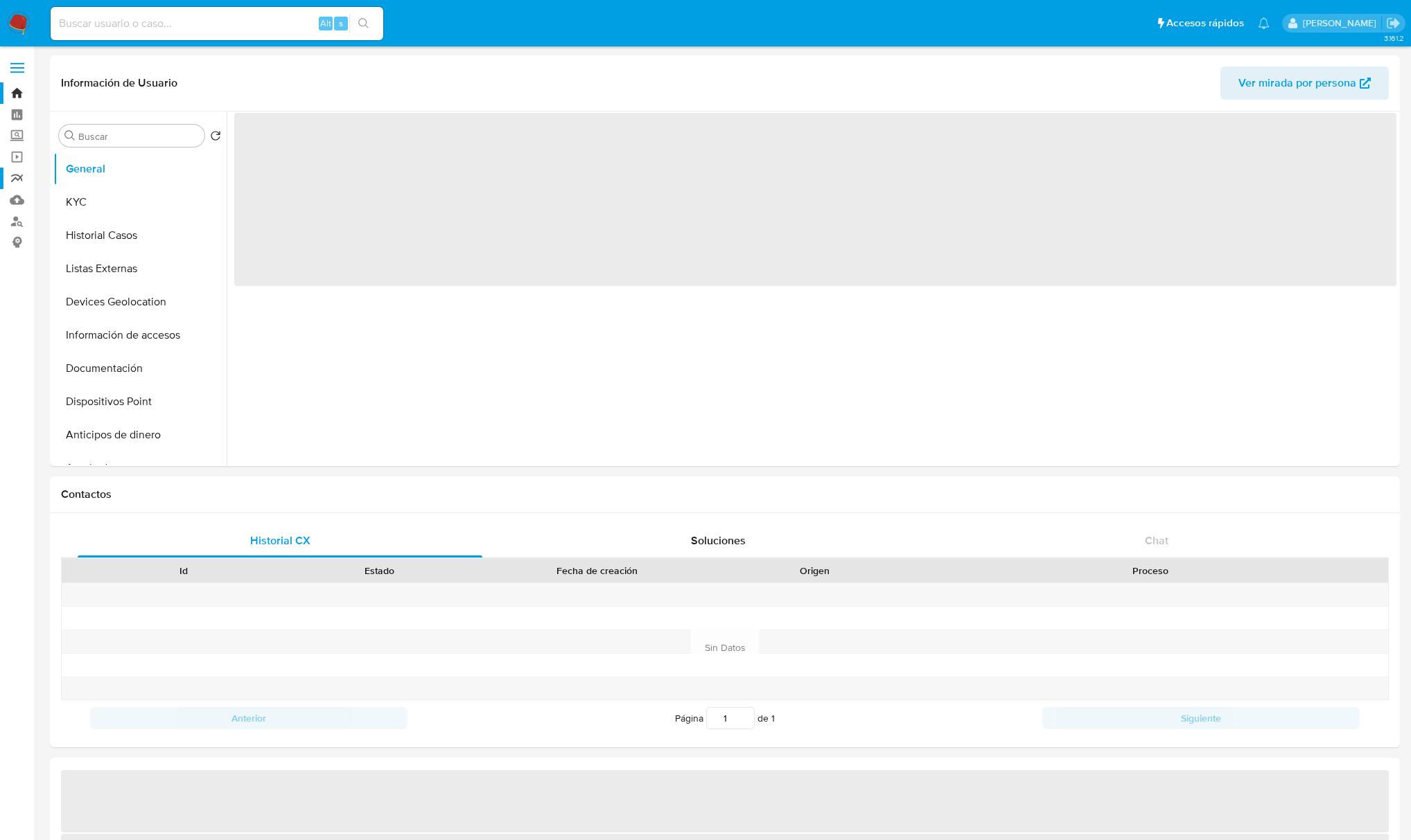
select select "10"
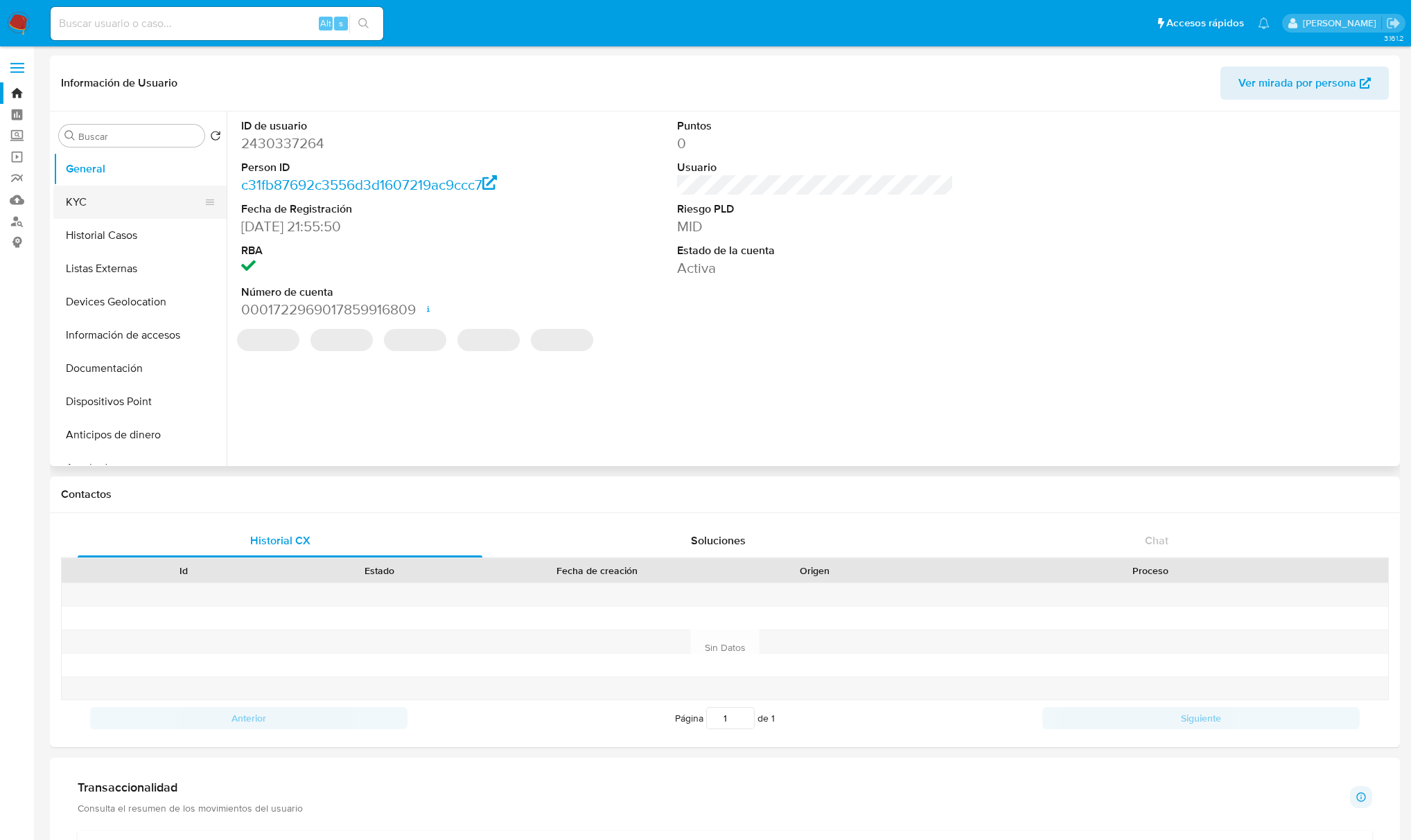
click at [86, 200] on button "KYC" at bounding box center [134, 202] width 162 height 34
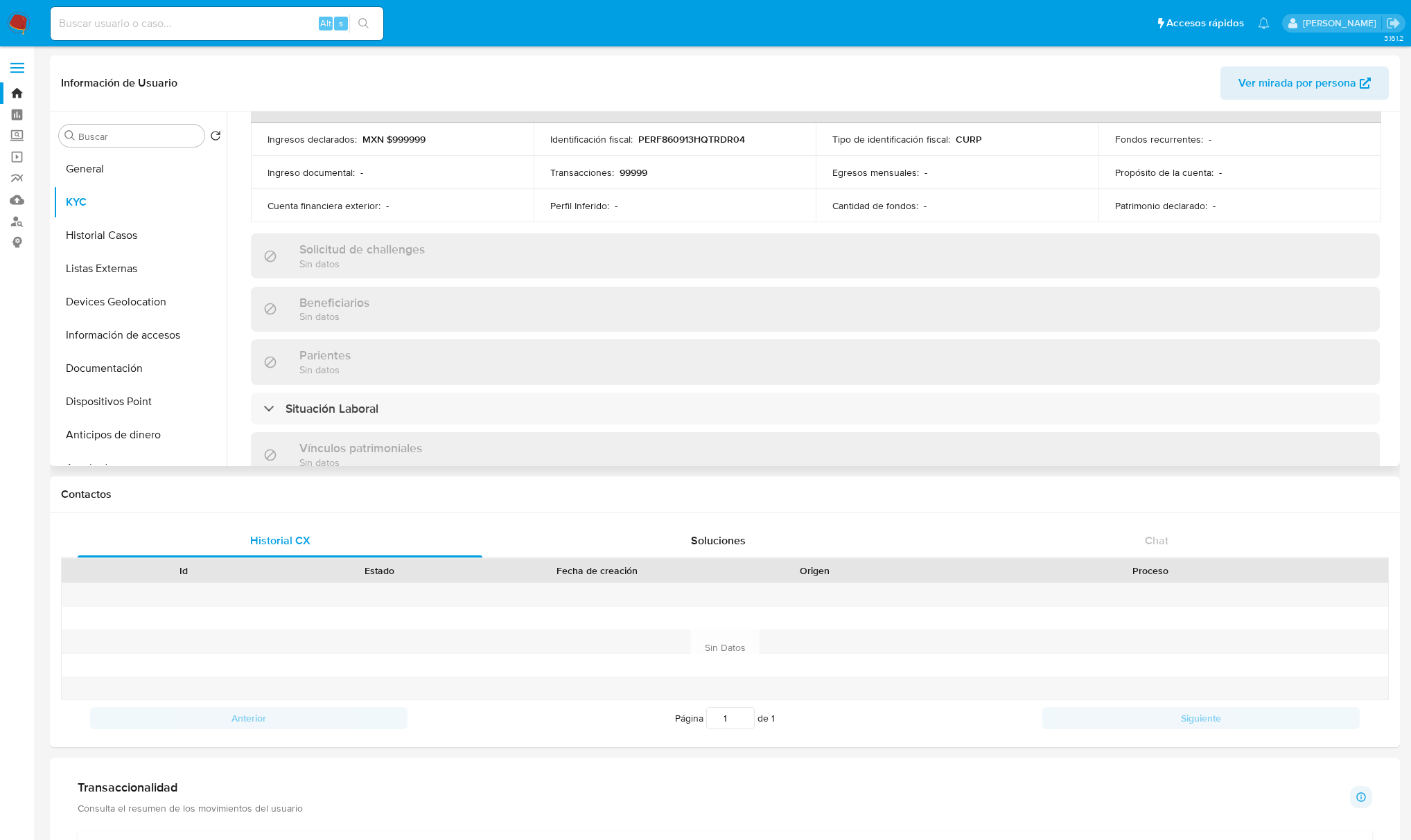
scroll to position [857, 0]
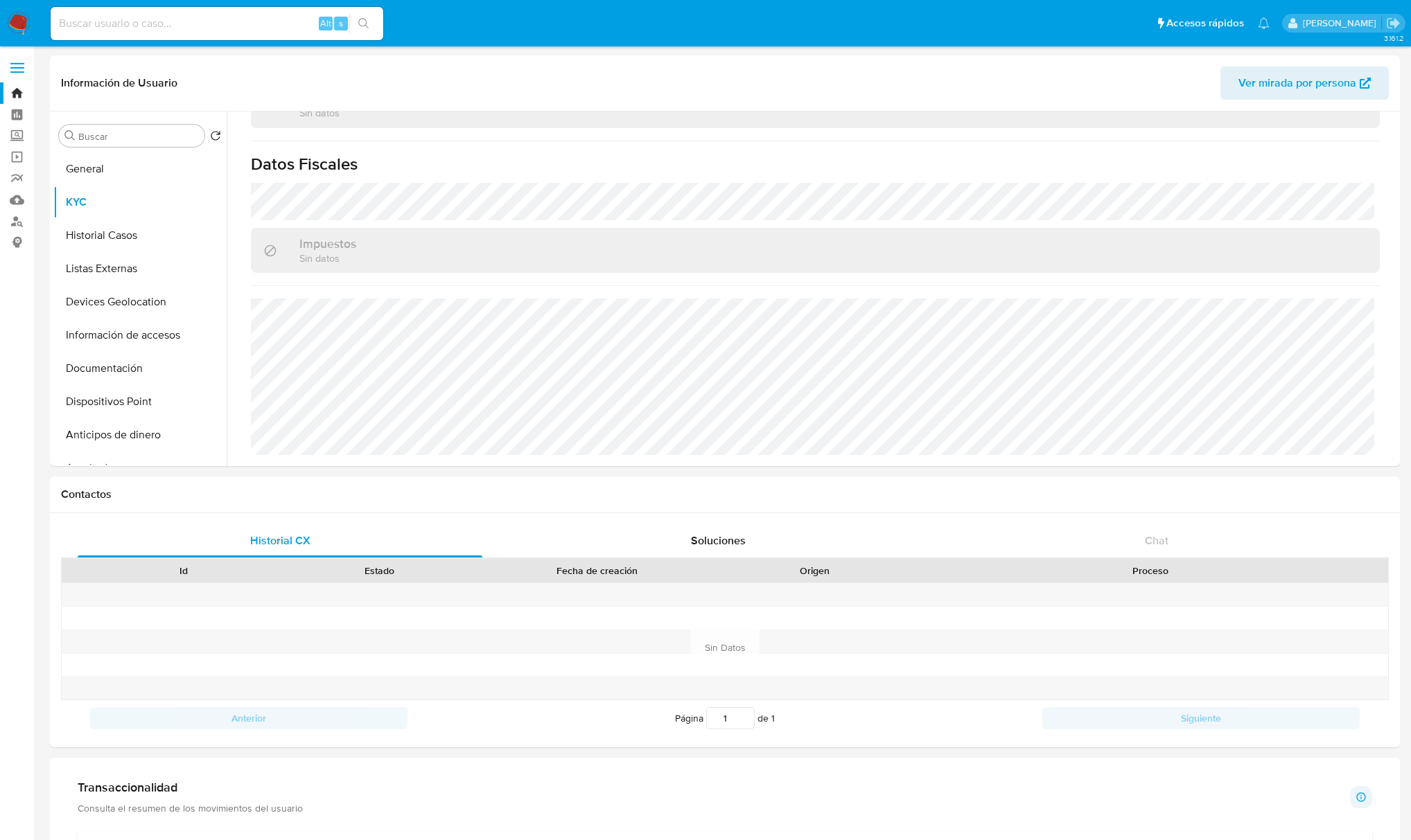
click at [30, 12] on nav "Pausado Ver notificaciones Alt s Accesos rápidos Presiona las siguientes teclas…" at bounding box center [705, 23] width 1411 height 46
click at [22, 12] on img at bounding box center [18, 23] width 23 height 23
